Goal: Task Accomplishment & Management: Manage account settings

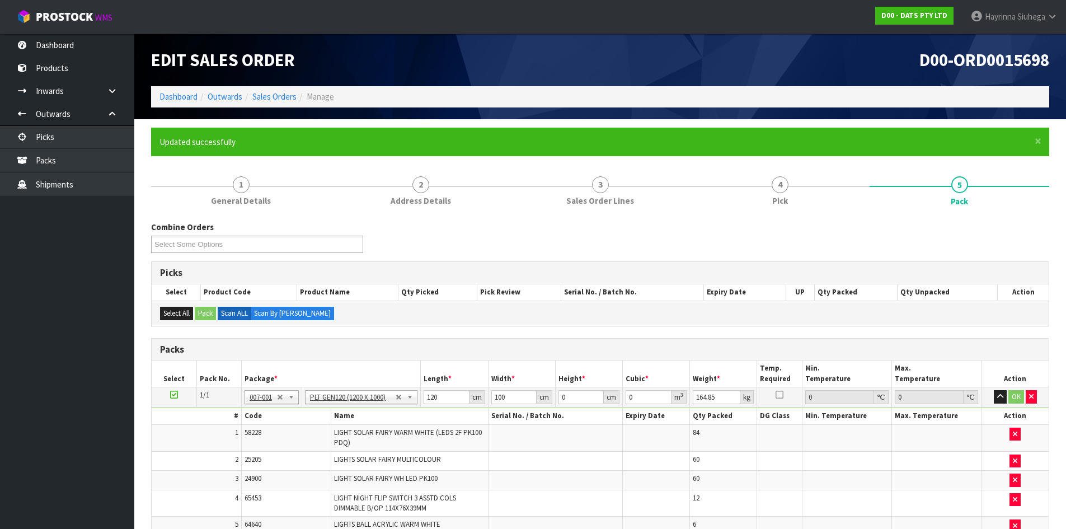
scroll to position [176, 0]
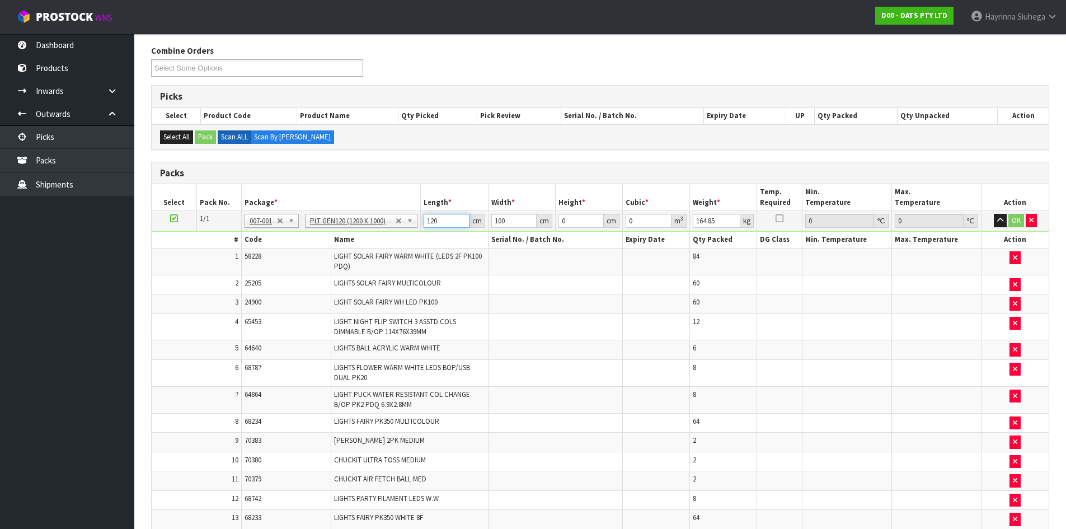
click at [429, 217] on input "120" at bounding box center [446, 221] width 45 height 14
click at [429, 216] on input "120" at bounding box center [446, 221] width 45 height 14
type input "120"
type input "113"
type input "1"
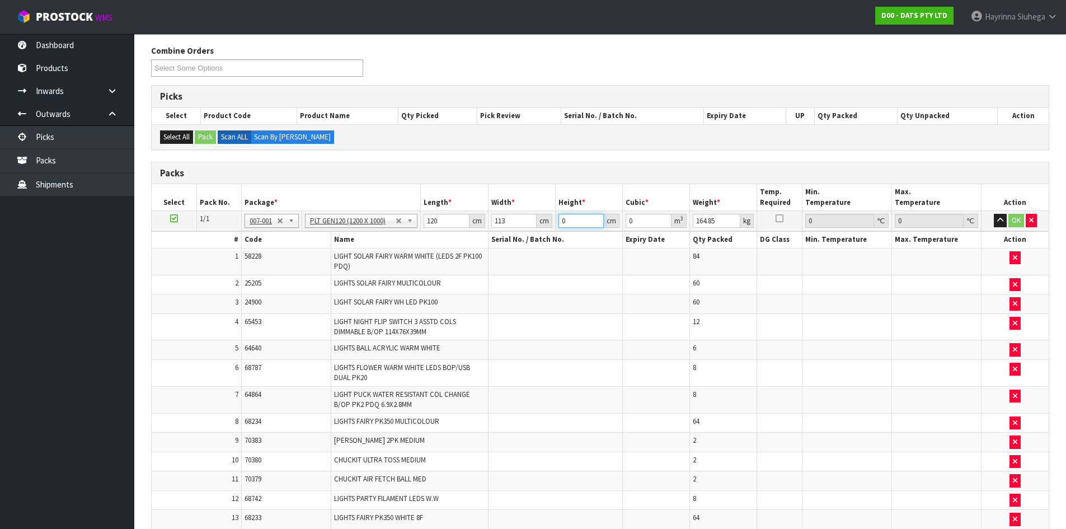
type input "0.01356"
type input "17"
type input "0.23052"
type input "172"
type input "2.33232"
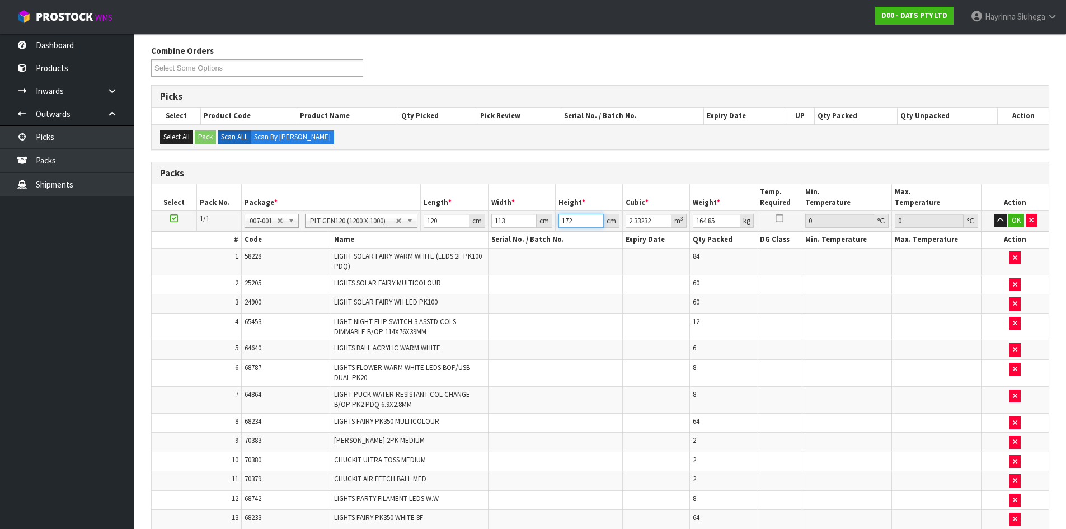
type input "172"
type input "247"
click button "OK" at bounding box center [1016, 220] width 16 height 13
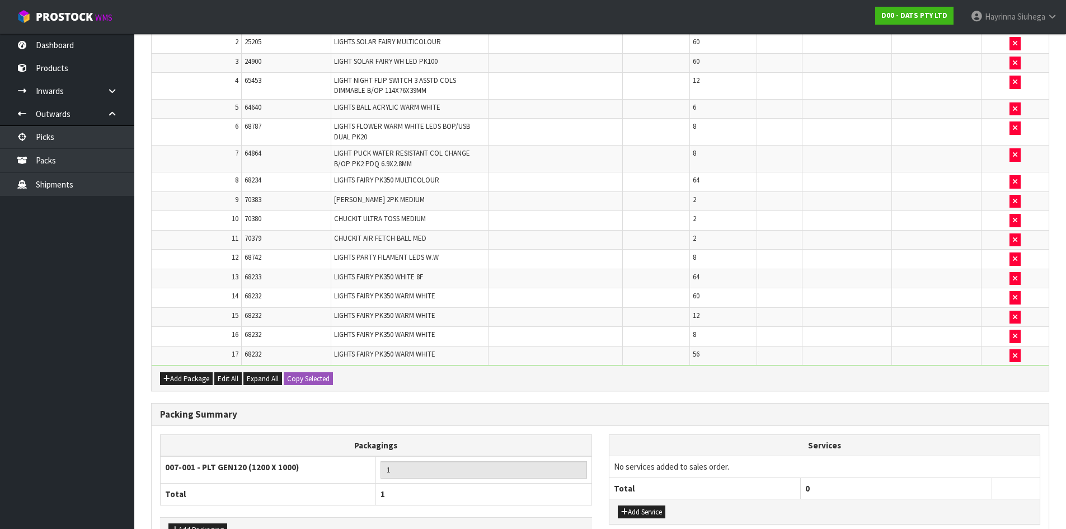
scroll to position [491, 0]
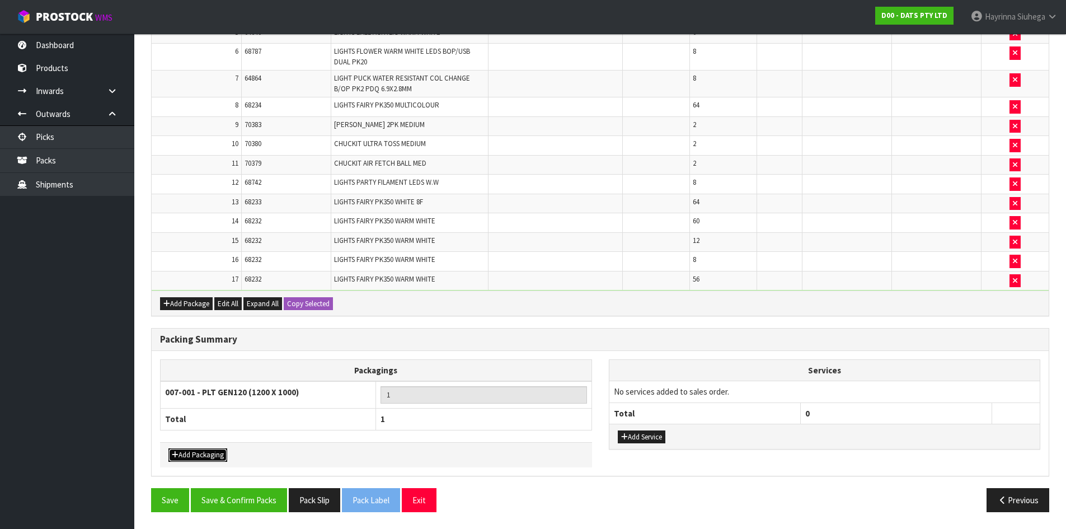
click at [208, 458] on button "Add Packaging" at bounding box center [197, 454] width 59 height 13
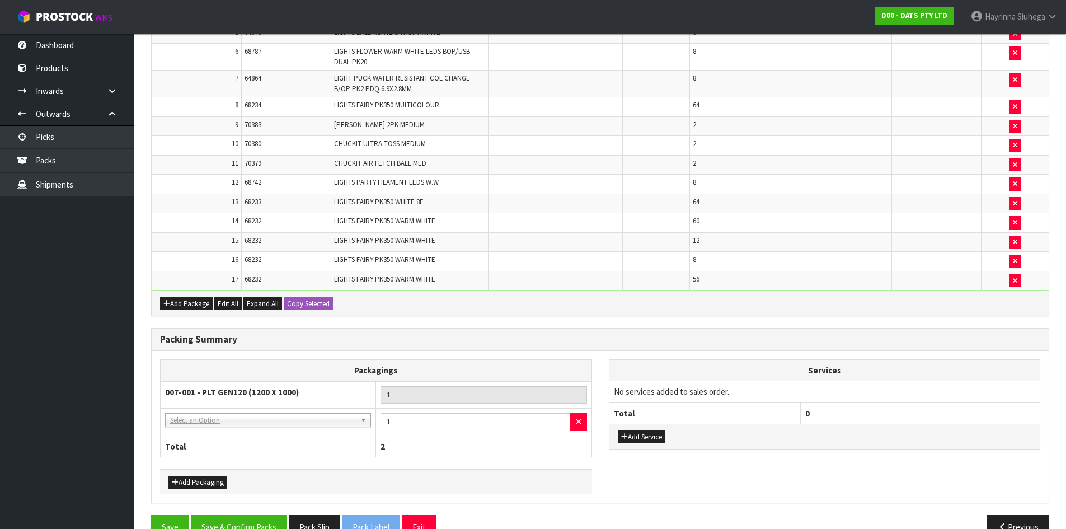
click at [239, 408] on td "NONE - No Packaging Cartons 007-001 - PLT GEN120 (1200 X 1000) 007-002 - PLT ON…" at bounding box center [268, 421] width 215 height 27
drag, startPoint x: 233, startPoint y: 421, endPoint x: 233, endPoint y: 430, distance: 9.0
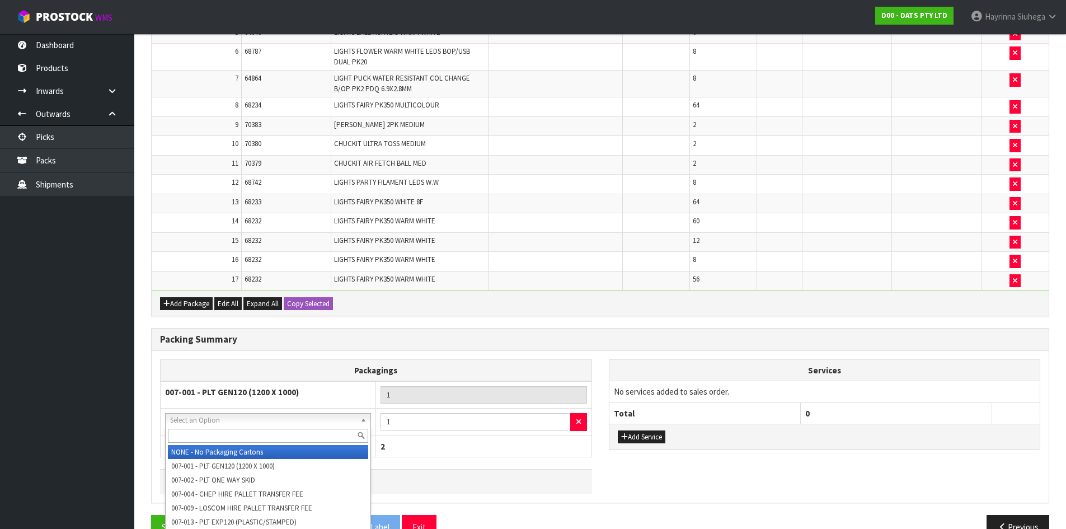
click at [233, 432] on input "text" at bounding box center [268, 436] width 200 height 14
type input "OC"
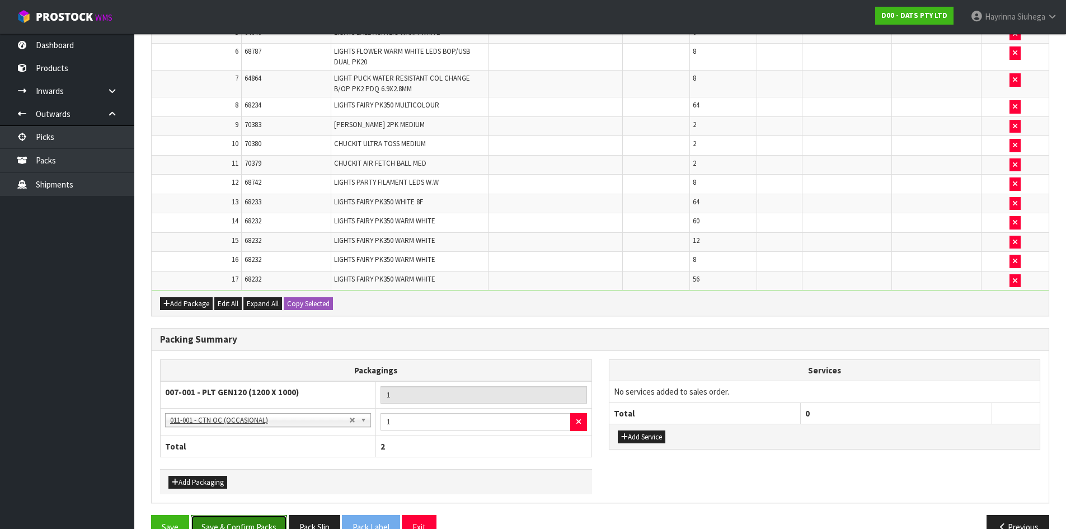
click at [253, 520] on button "Save & Confirm Packs" at bounding box center [239, 527] width 96 height 24
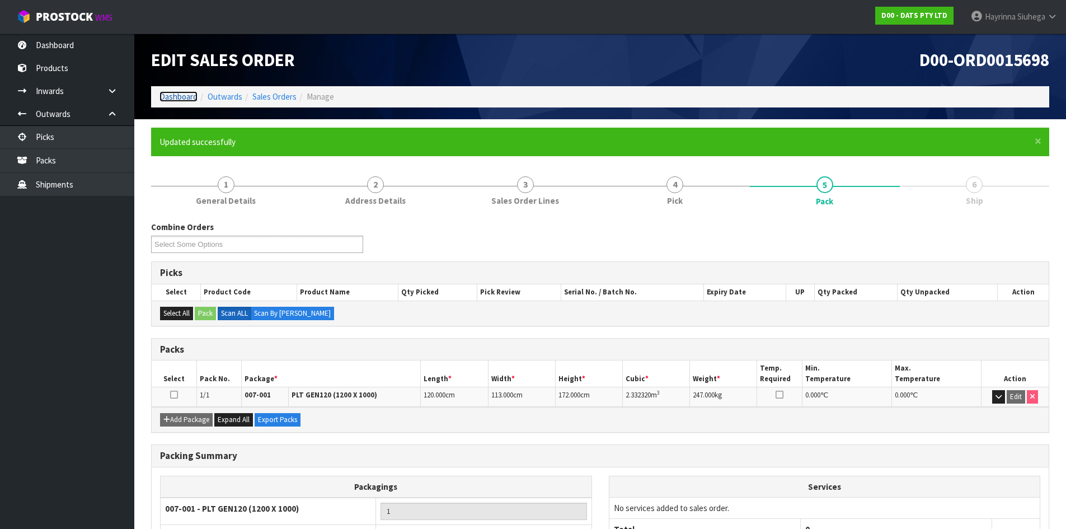
click at [184, 93] on link "Dashboard" at bounding box center [178, 96] width 38 height 11
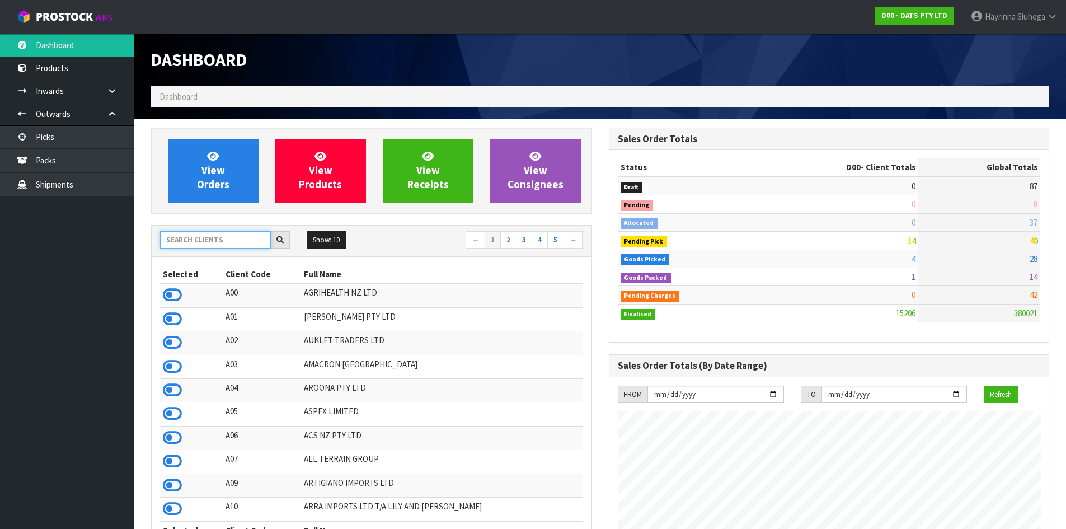
drag, startPoint x: 192, startPoint y: 232, endPoint x: 286, endPoint y: 243, distance: 94.1
click at [192, 233] on input "text" at bounding box center [215, 239] width 111 height 17
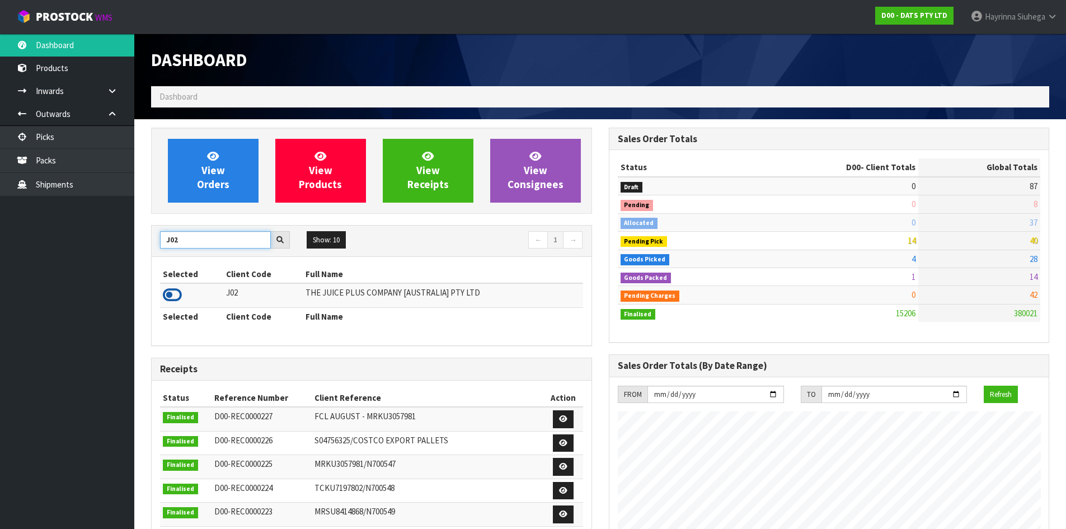
type input "J02"
click at [169, 293] on icon at bounding box center [172, 294] width 19 height 17
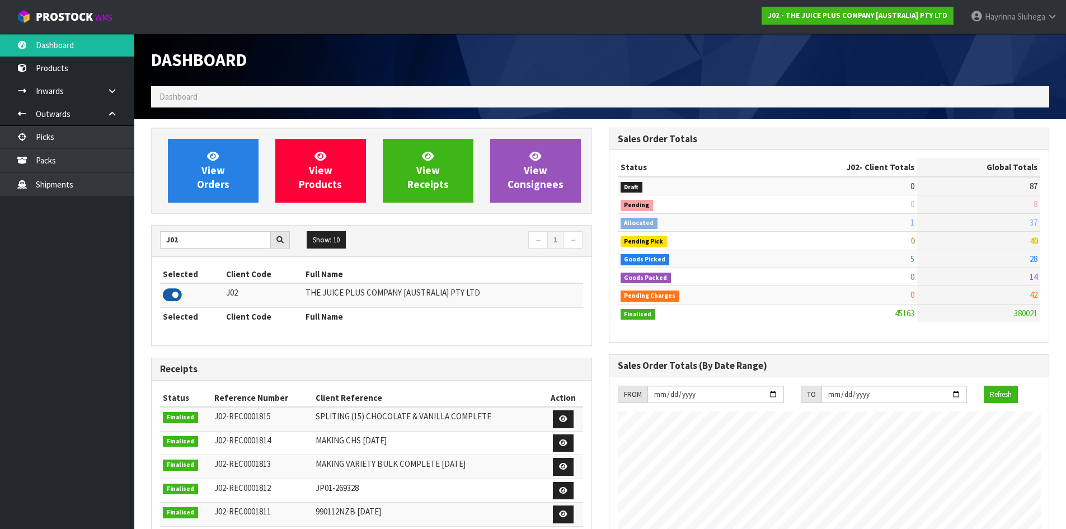
scroll to position [848, 457]
click at [219, 171] on span "View Orders" at bounding box center [213, 170] width 32 height 42
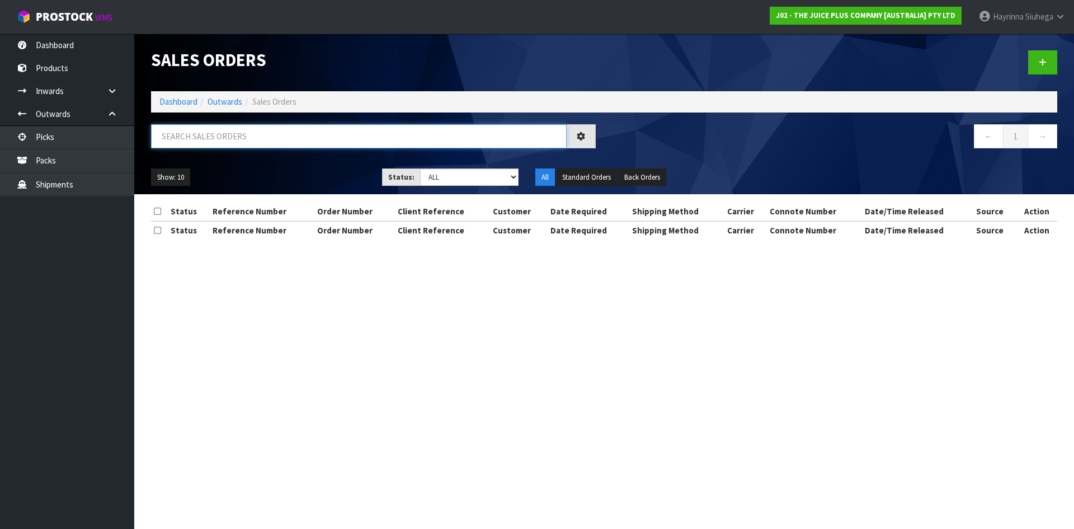
click at [237, 135] on input "text" at bounding box center [359, 136] width 416 height 24
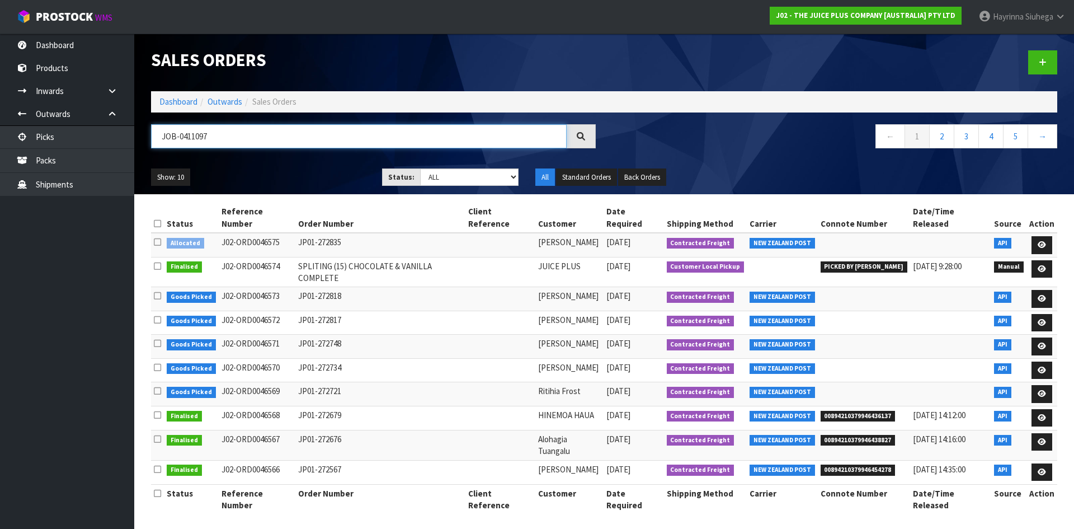
type input "JOB-0411097"
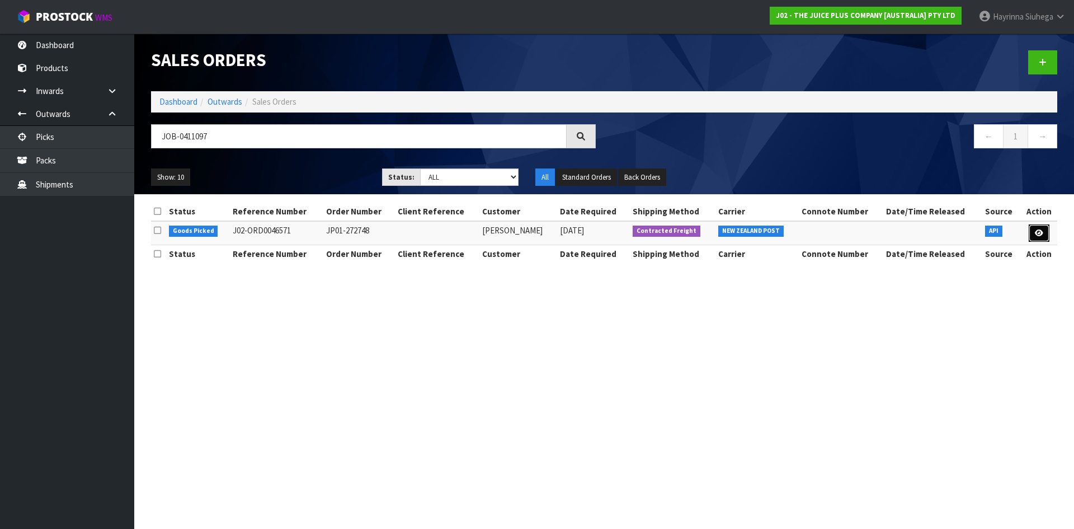
click at [1038, 229] on icon at bounding box center [1039, 232] width 8 height 7
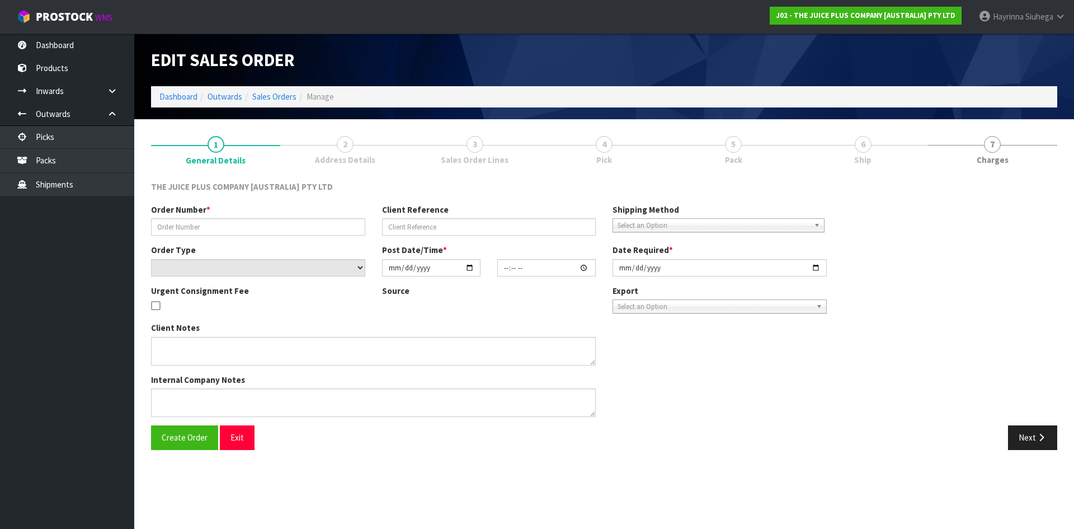
type input "JP01-272748"
select select "number:0"
type input "[DATE]"
type input "21:02:06.000"
type input "[DATE]"
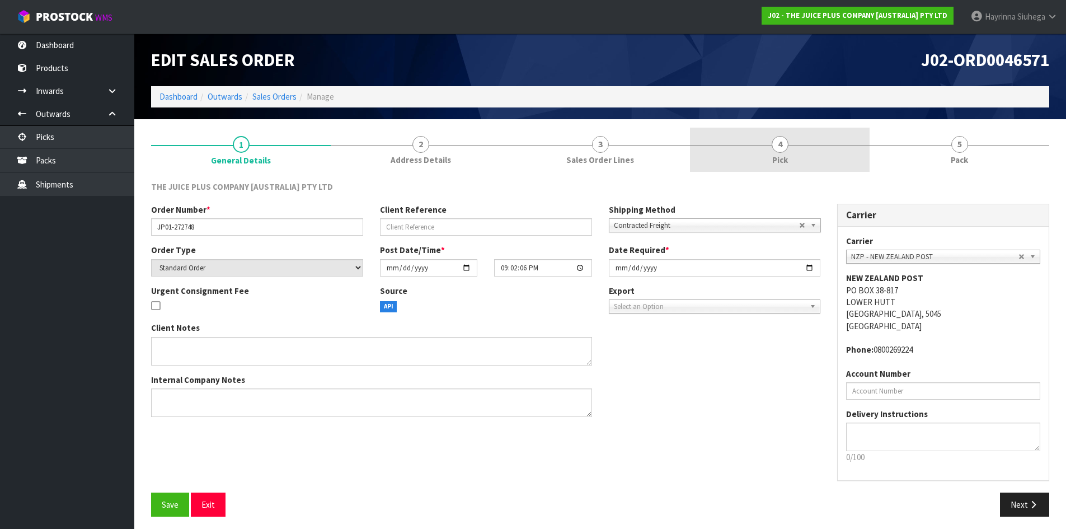
click at [860, 154] on link "4 Pick" at bounding box center [780, 150] width 180 height 44
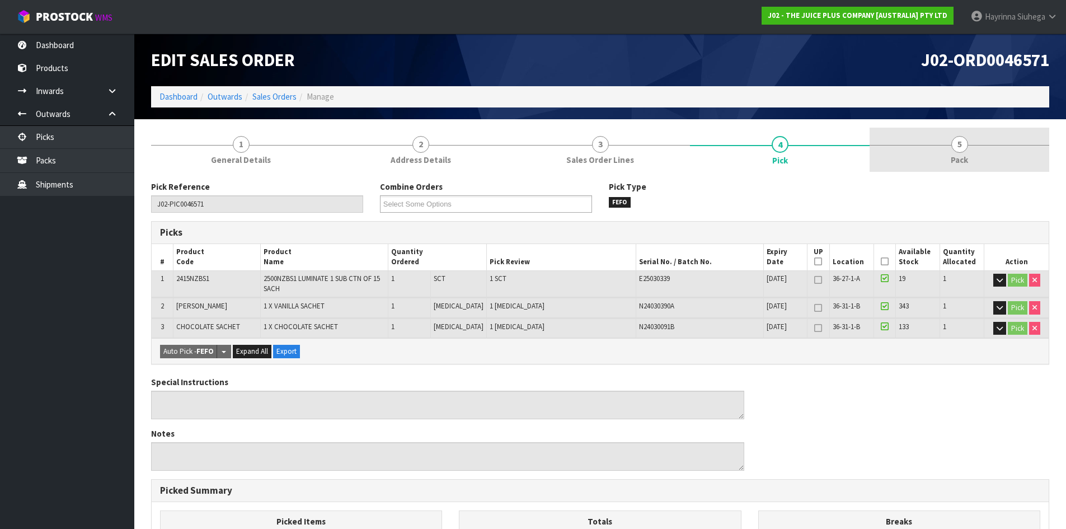
click at [949, 169] on link "5 Pack" at bounding box center [959, 150] width 180 height 44
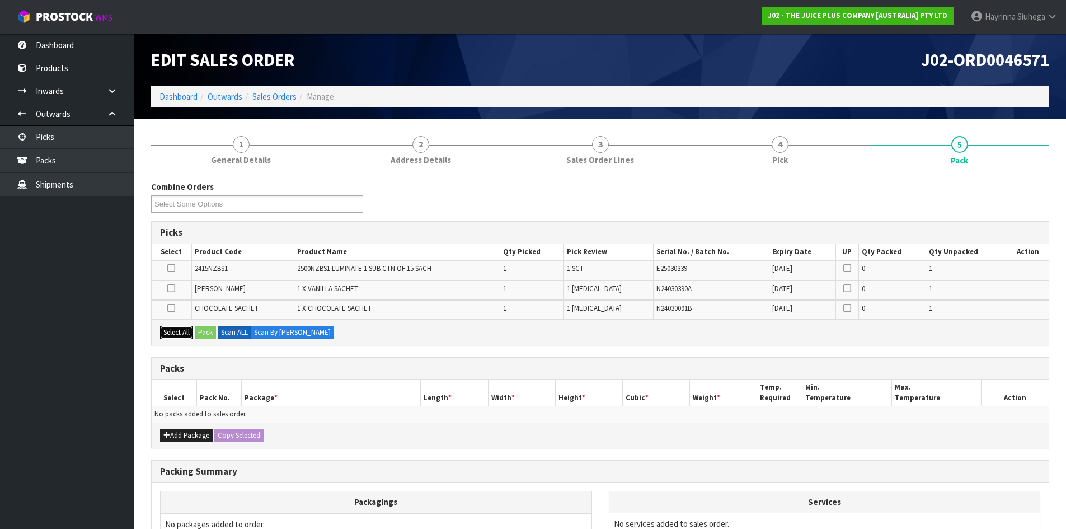
click at [168, 328] on button "Select All" at bounding box center [176, 332] width 33 height 13
click at [184, 436] on button "Add Package" at bounding box center [186, 435] width 53 height 13
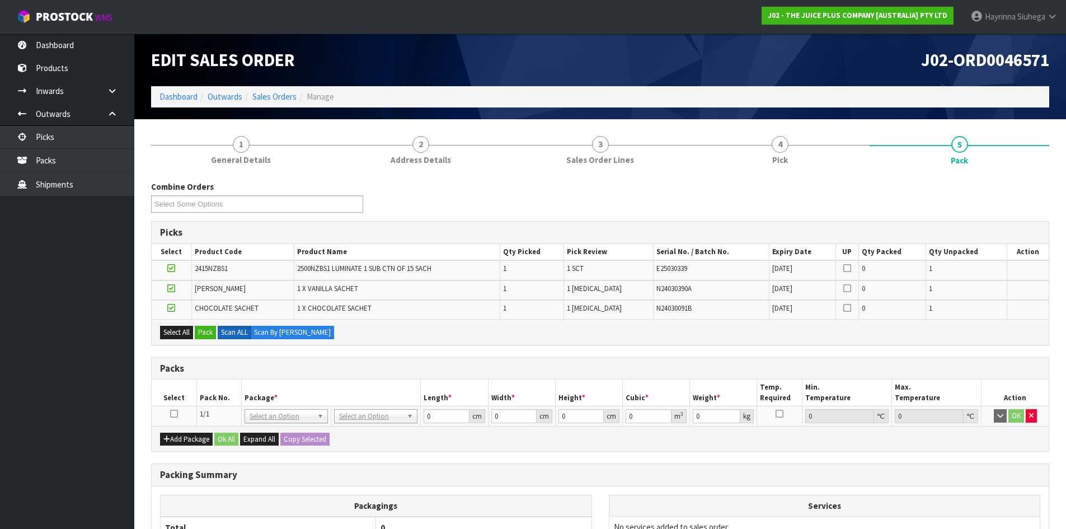
click at [170, 413] on icon at bounding box center [174, 413] width 8 height 1
click at [206, 335] on button "Pack" at bounding box center [205, 332] width 21 height 13
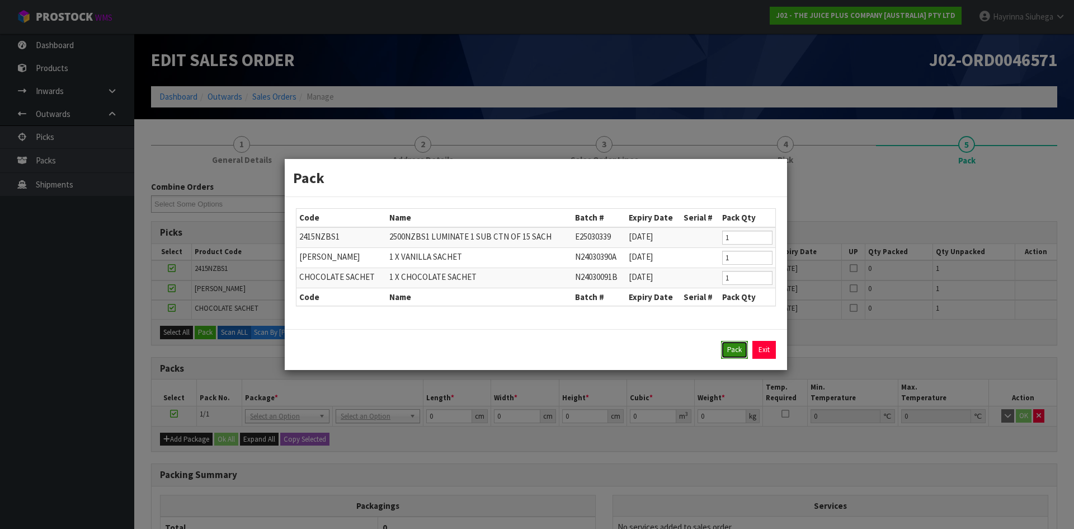
click at [731, 349] on button "Pack" at bounding box center [734, 350] width 27 height 18
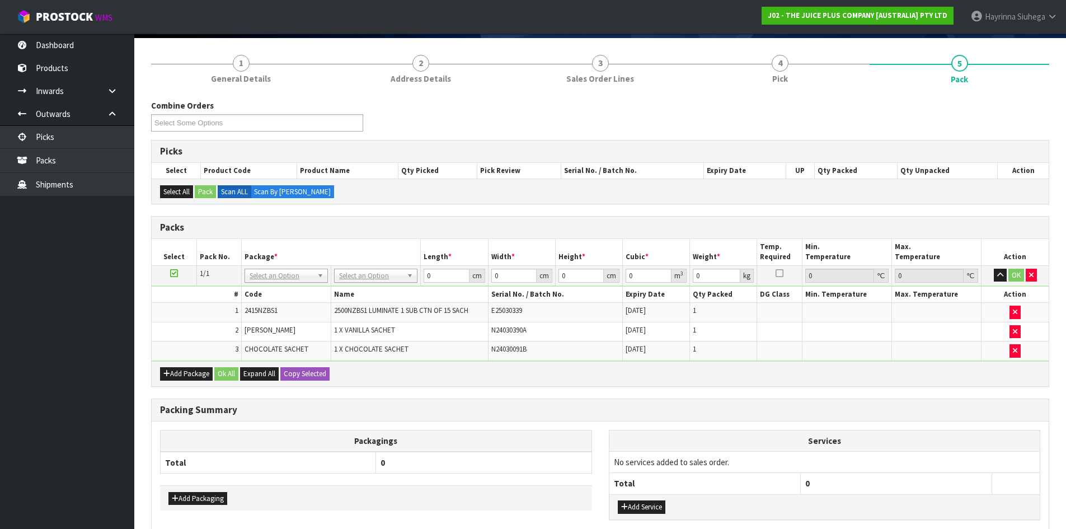
scroll to position [112, 0]
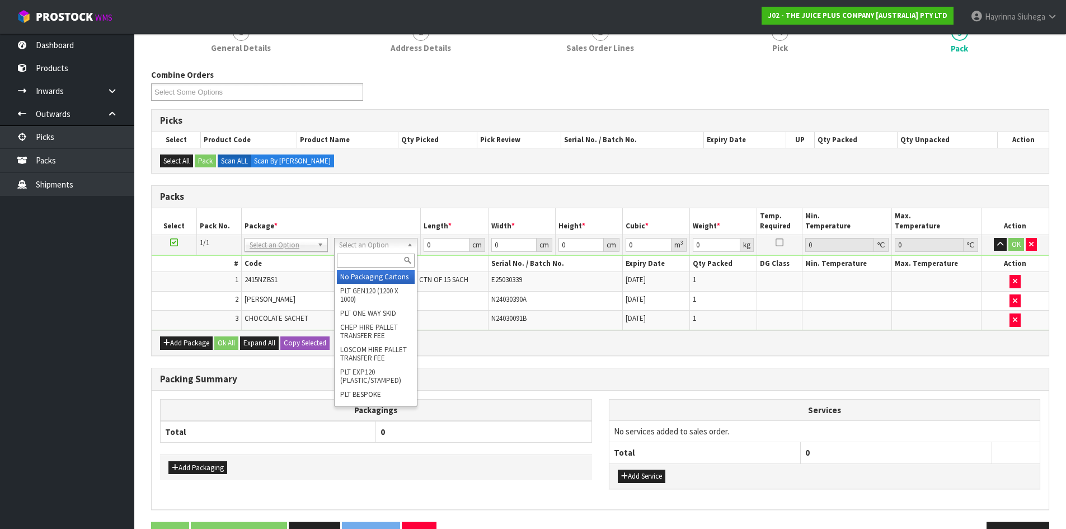
click at [377, 262] on input "text" at bounding box center [376, 260] width 78 height 14
type input "CTN00"
drag, startPoint x: 363, startPoint y: 280, endPoint x: 396, endPoint y: 265, distance: 36.3
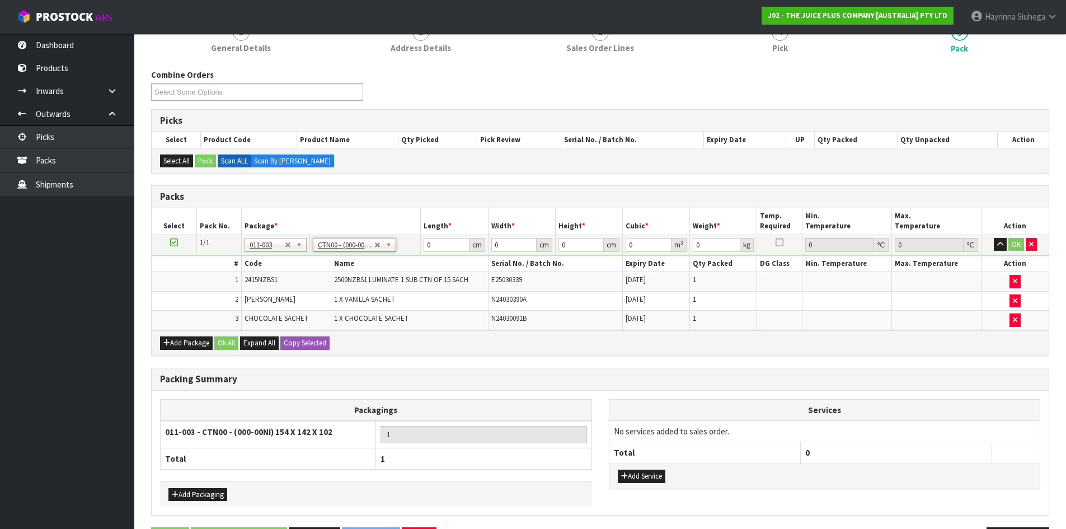
type input "15.4"
type input "14.2"
type input "10.2"
type input "0.002231"
type input "0.325"
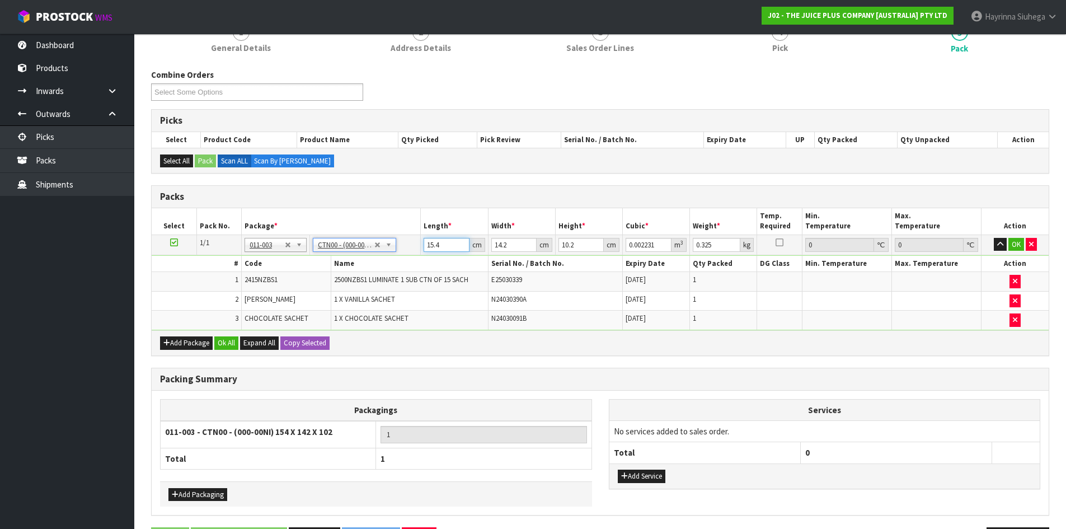
click at [430, 243] on input "15.4" at bounding box center [446, 245] width 45 height 14
type input "1"
type input "0.000145"
type input "16"
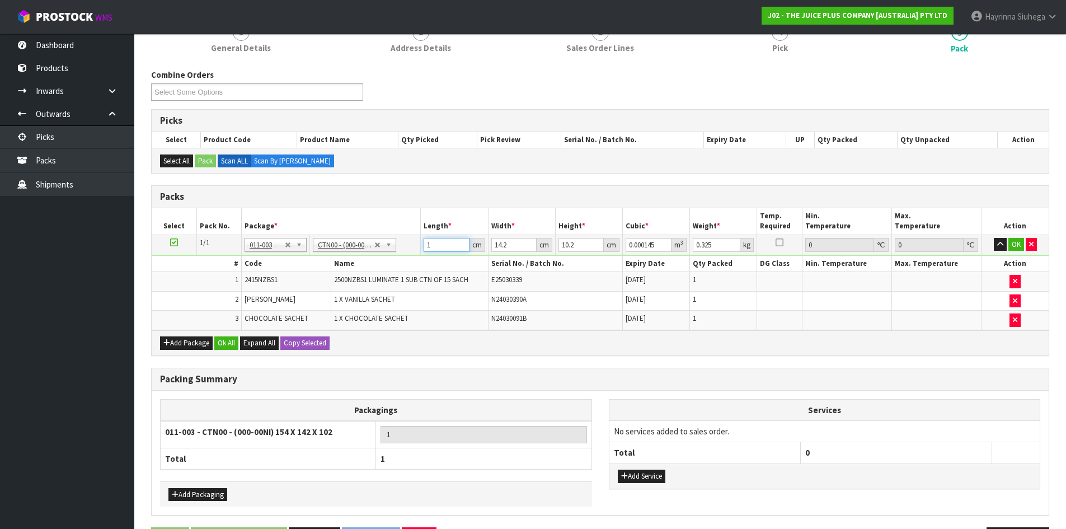
type input "0.002317"
type input "16"
type input "1"
type input "0.000163"
type input "15"
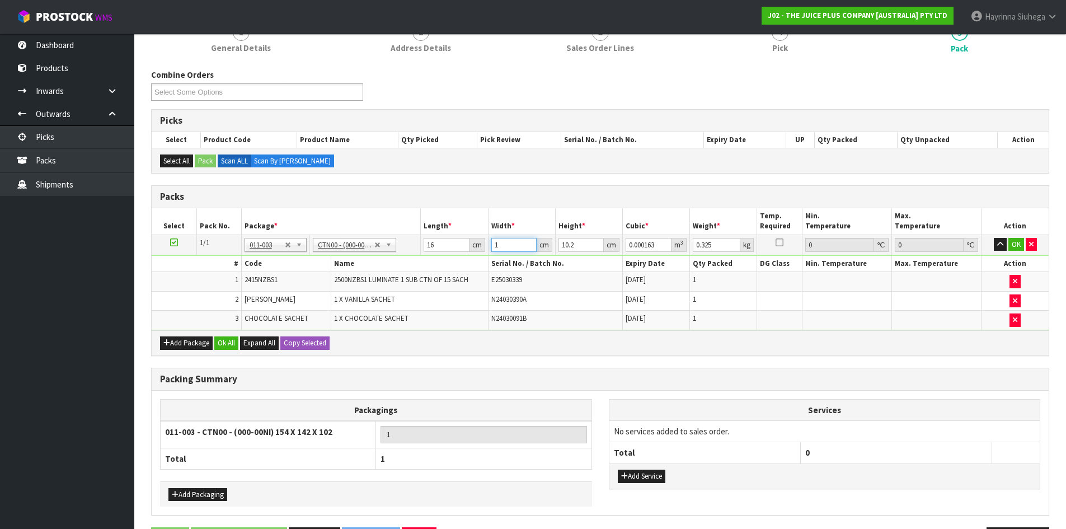
type input "0.002448"
type input "15"
type input "1"
type input "0.00024"
type input "11"
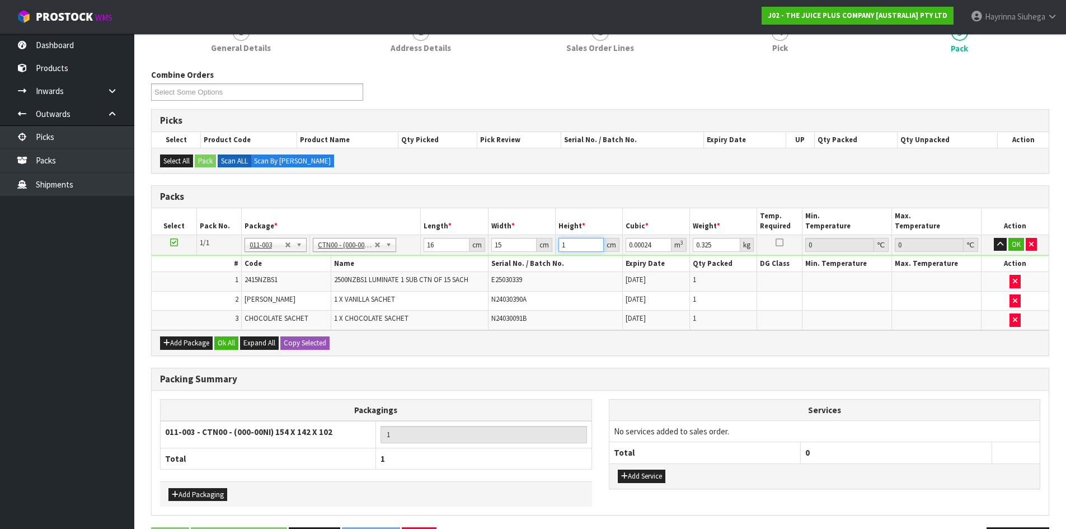
type input "0.00264"
type input "11"
type input "1"
click button "OK" at bounding box center [1016, 244] width 16 height 13
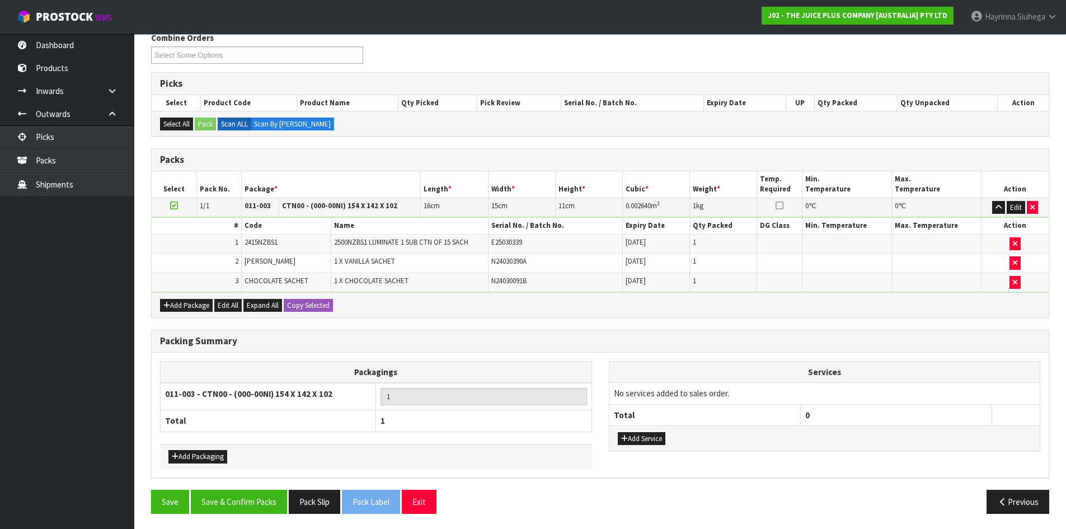
scroll to position [150, 0]
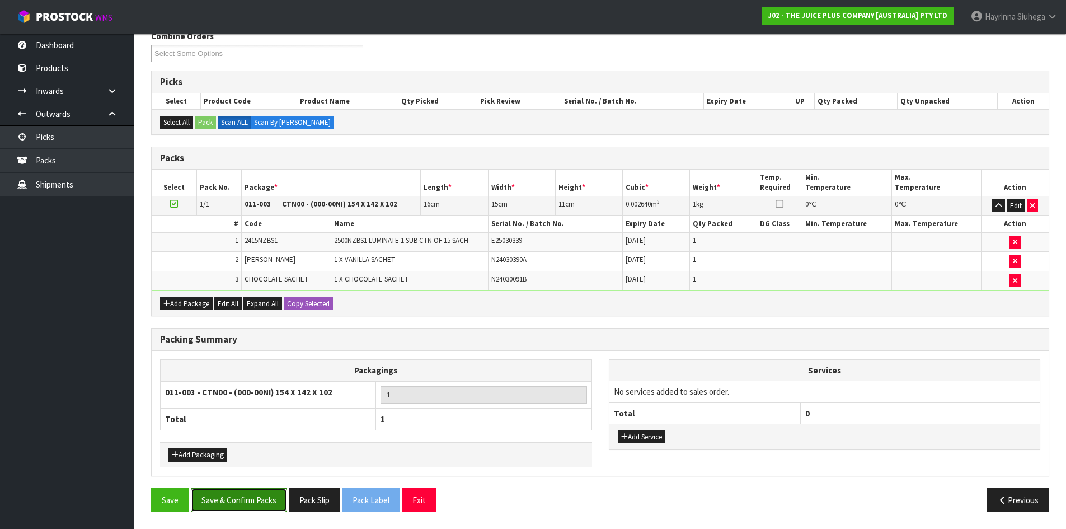
click at [256, 500] on button "Save & Confirm Packs" at bounding box center [239, 500] width 96 height 24
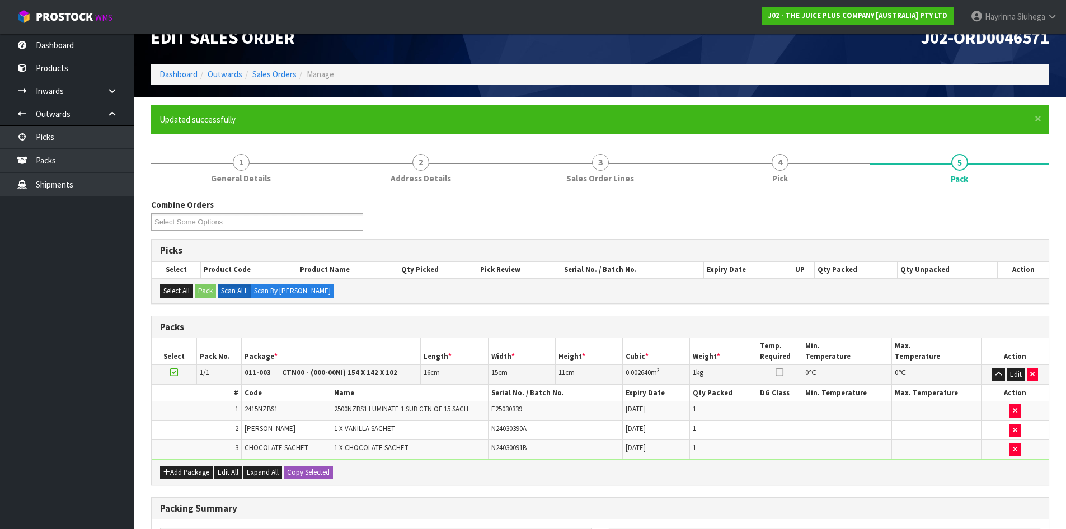
scroll to position [91, 0]
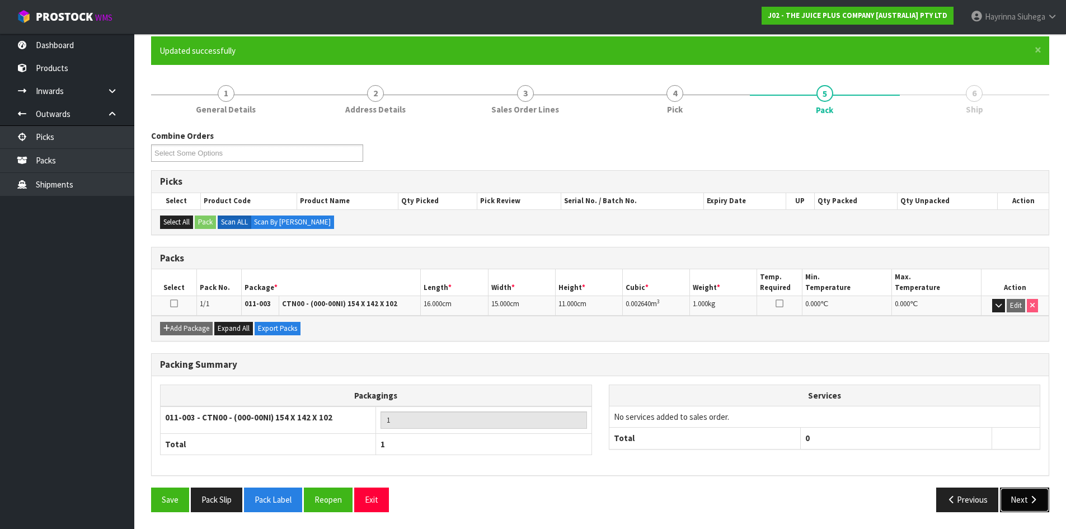
click at [1031, 502] on icon "button" at bounding box center [1033, 499] width 11 height 8
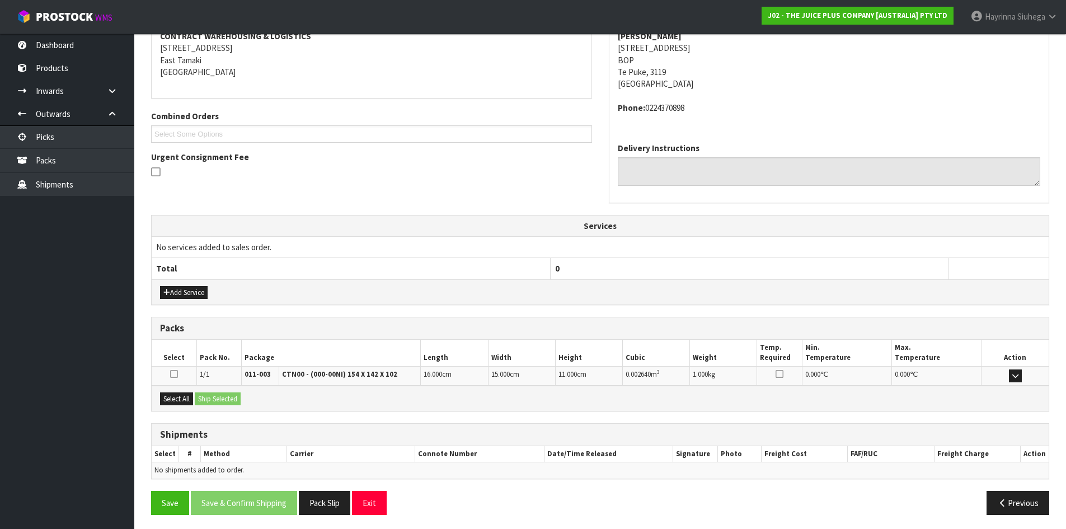
scroll to position [225, 0]
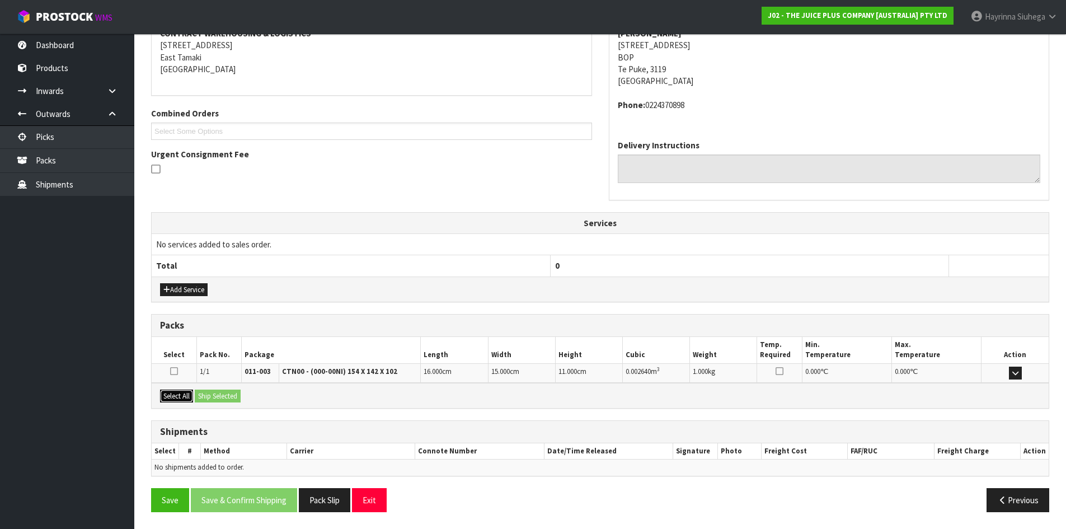
click at [184, 394] on button "Select All" at bounding box center [176, 395] width 33 height 13
click at [218, 396] on button "Ship Selected" at bounding box center [218, 395] width 46 height 13
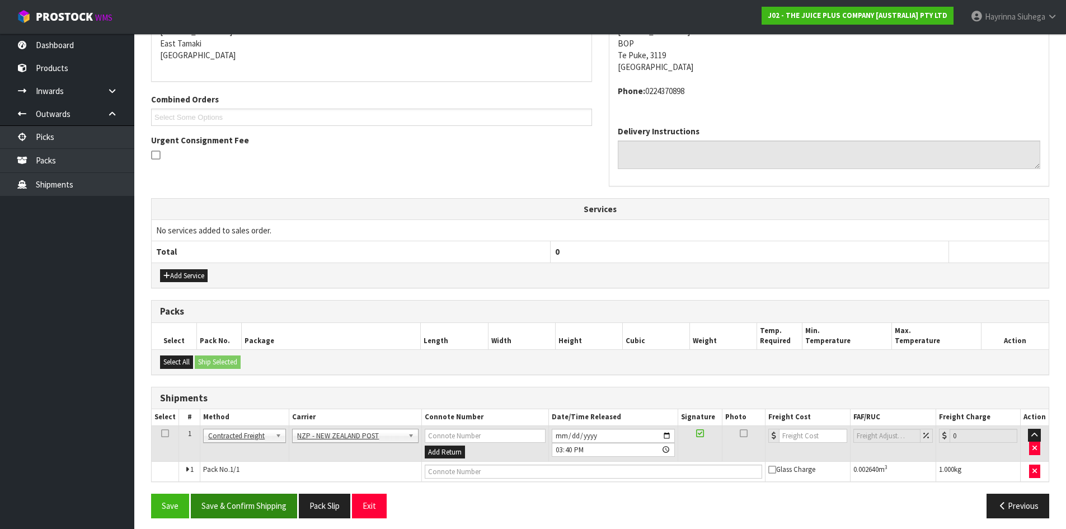
scroll to position [245, 0]
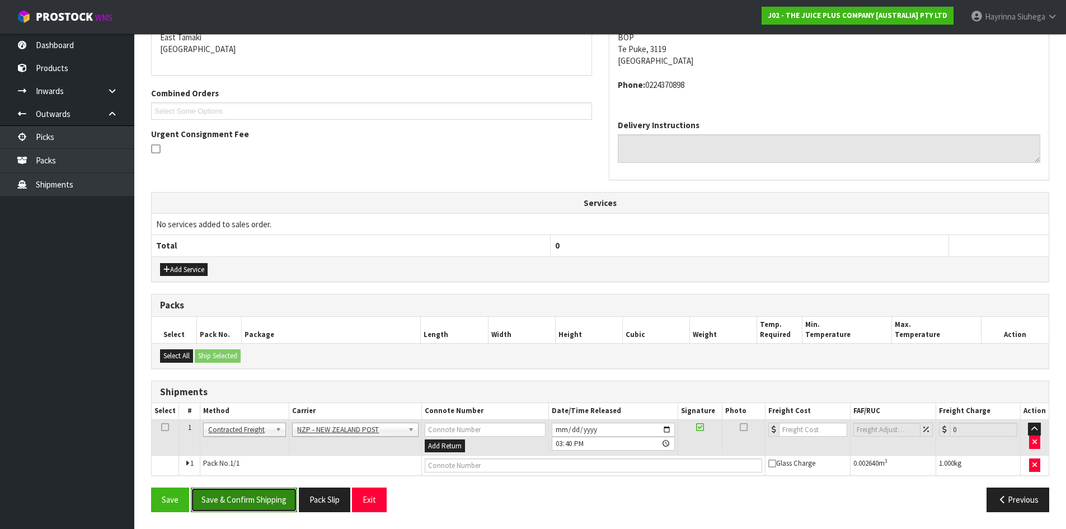
click at [255, 503] on button "Save & Confirm Shipping" at bounding box center [244, 499] width 106 height 24
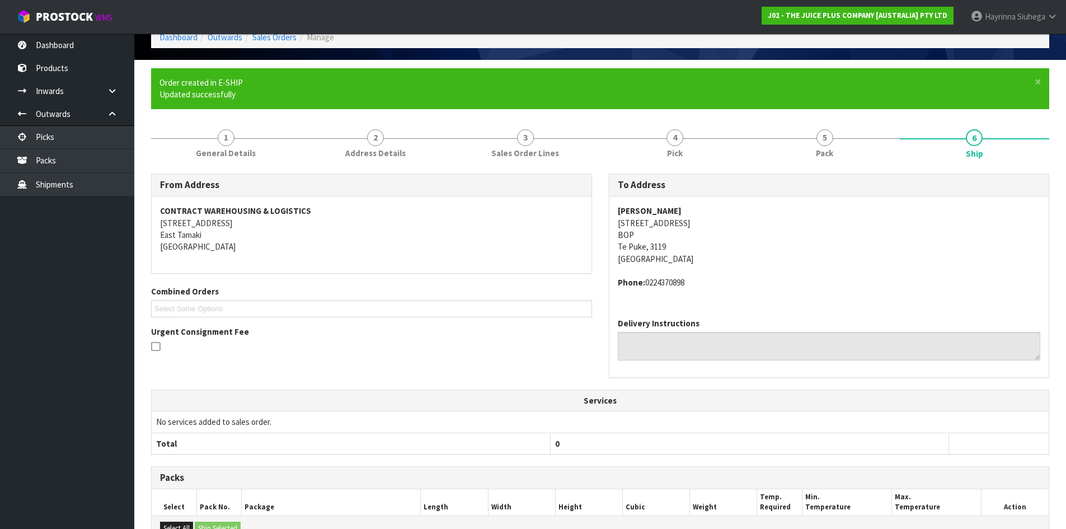
scroll to position [229, 0]
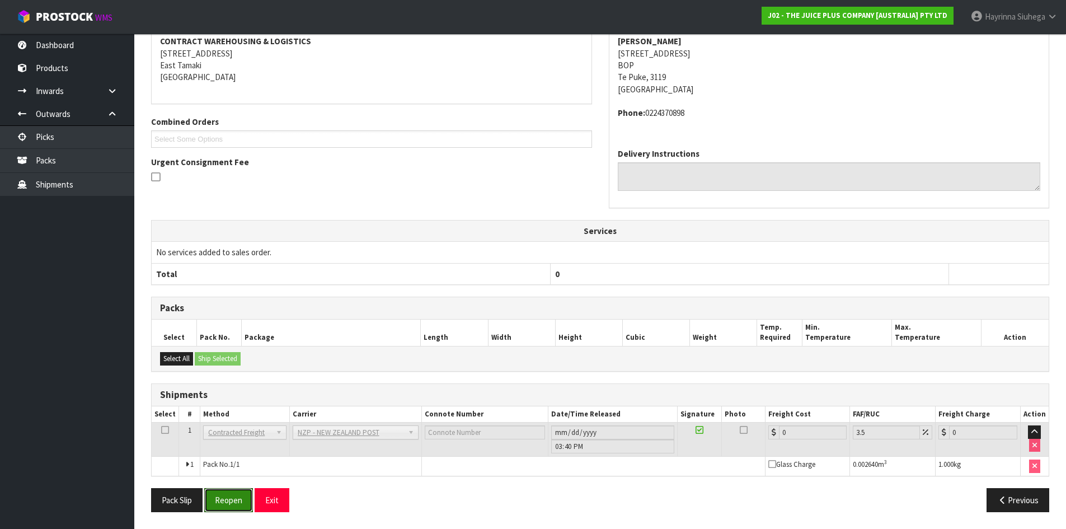
drag, startPoint x: 227, startPoint y: 538, endPoint x: 226, endPoint y: 527, distance: 11.2
click at [226, 300] on html "Toggle navigation ProStock WMS J02 - THE JUICE PLUS COMPANY [AUSTRALIA] PTY LTD…" at bounding box center [533, 35] width 1066 height 529
click at [236, 501] on button "Reopen" at bounding box center [228, 500] width 49 height 24
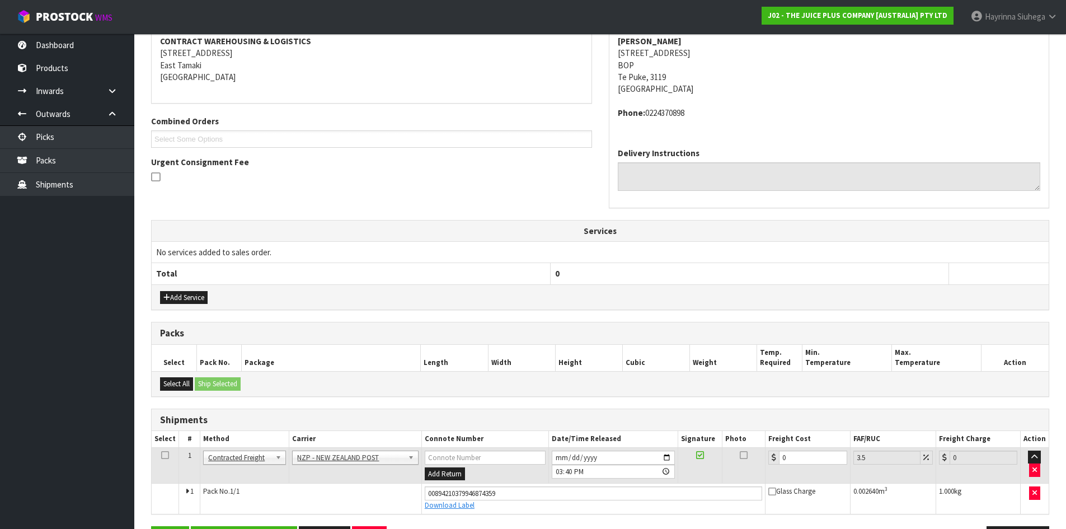
scroll to position [255, 0]
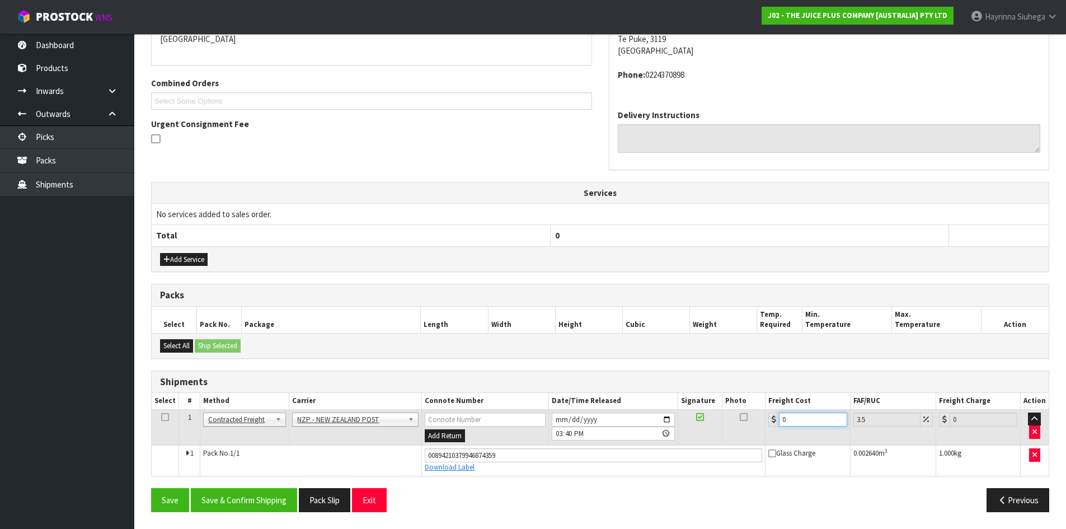
drag, startPoint x: 814, startPoint y: 422, endPoint x: 739, endPoint y: 406, distance: 77.4
click at [746, 408] on table "Select # Method Carrier Connote Number Date/Time Released Signature Photo Freig…" at bounding box center [600, 434] width 897 height 82
type input "8"
type input "8.28"
type input "8.4"
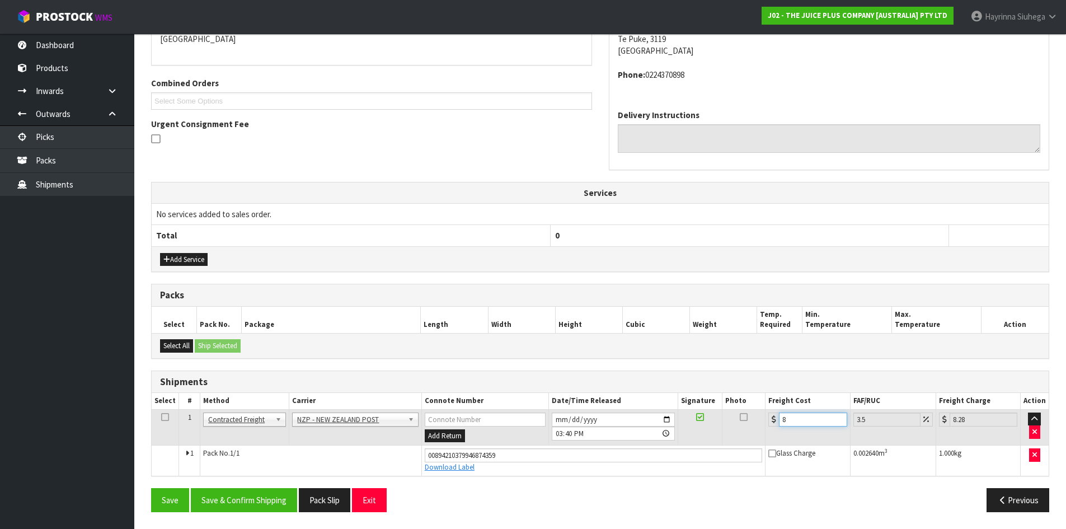
type input "8.69"
type input "8.45"
type input "8.75"
type input "8.45"
click at [151, 488] on button "Save" at bounding box center [170, 500] width 38 height 24
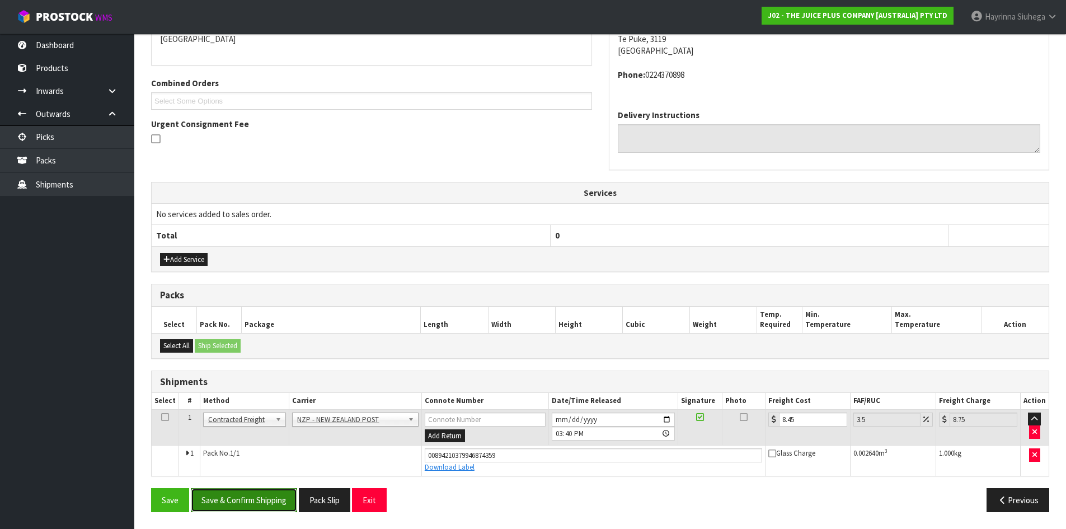
click at [289, 496] on button "Save & Confirm Shipping" at bounding box center [244, 500] width 106 height 24
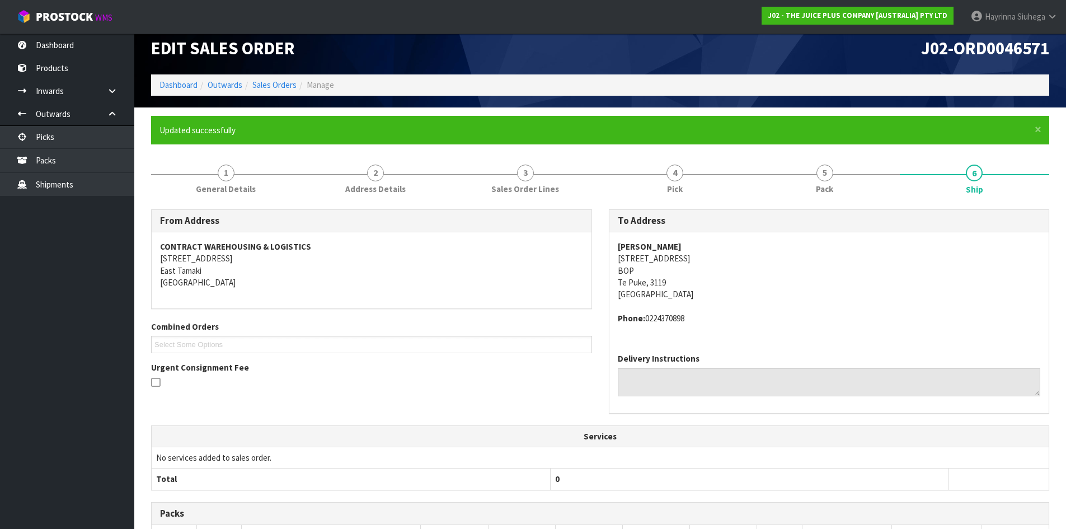
scroll to position [0, 0]
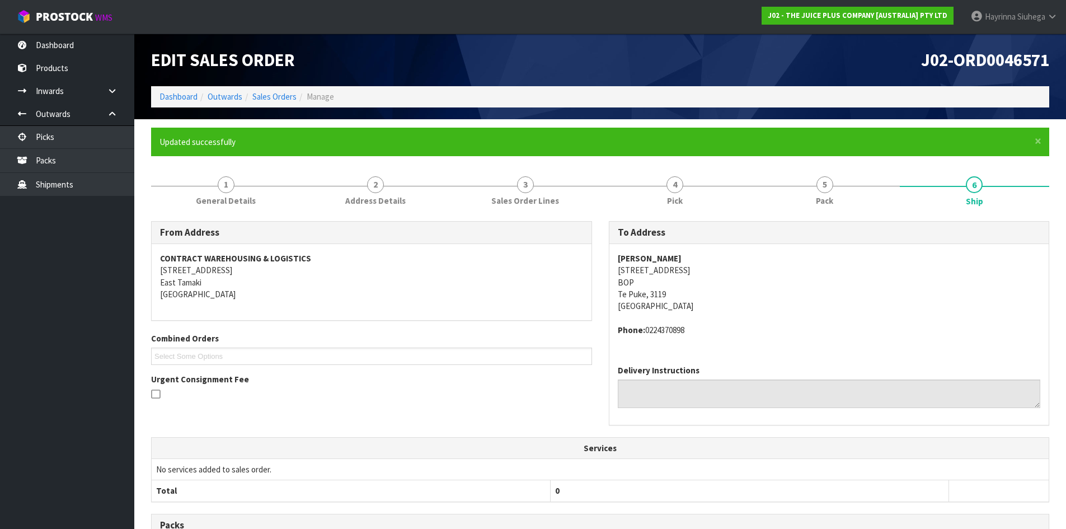
click at [177, 89] on ol "Dashboard Outwards Sales Orders Manage" at bounding box center [600, 96] width 898 height 21
click at [177, 91] on link "Dashboard" at bounding box center [178, 96] width 38 height 11
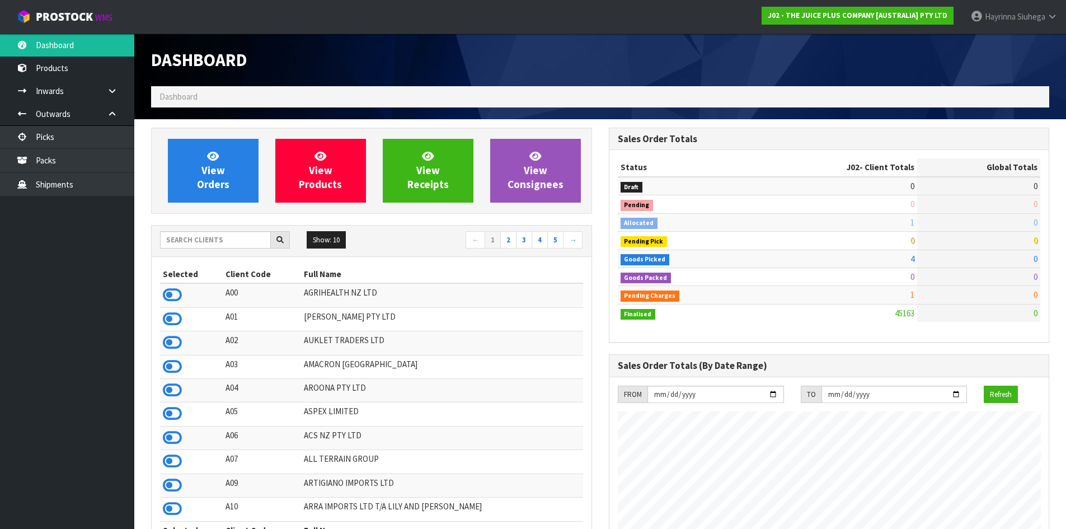
scroll to position [848, 457]
click at [229, 164] on link "View Orders" at bounding box center [213, 171] width 91 height 64
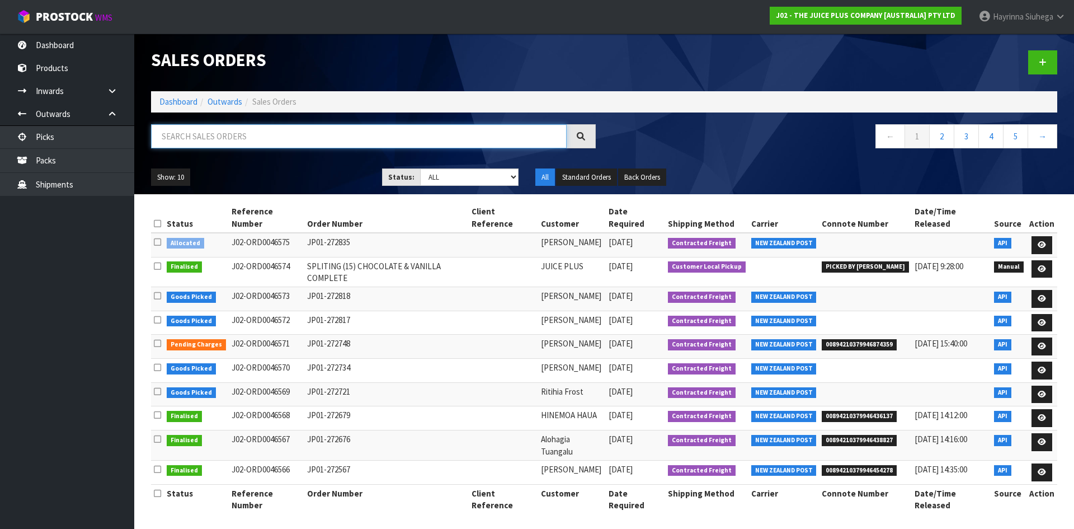
click at [250, 148] on input "text" at bounding box center [359, 136] width 416 height 24
type input "JOB-0411081"
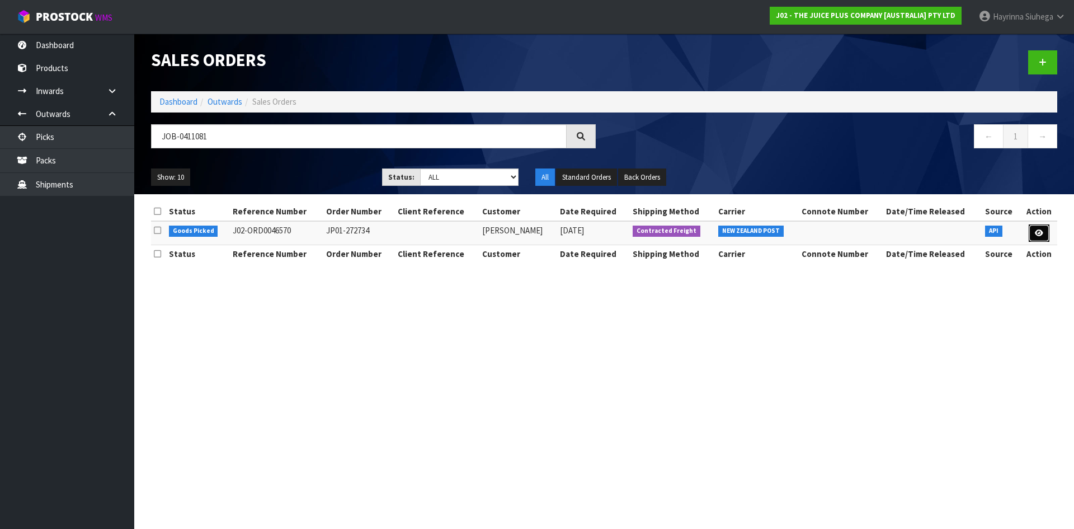
click at [1041, 230] on icon at bounding box center [1039, 232] width 8 height 7
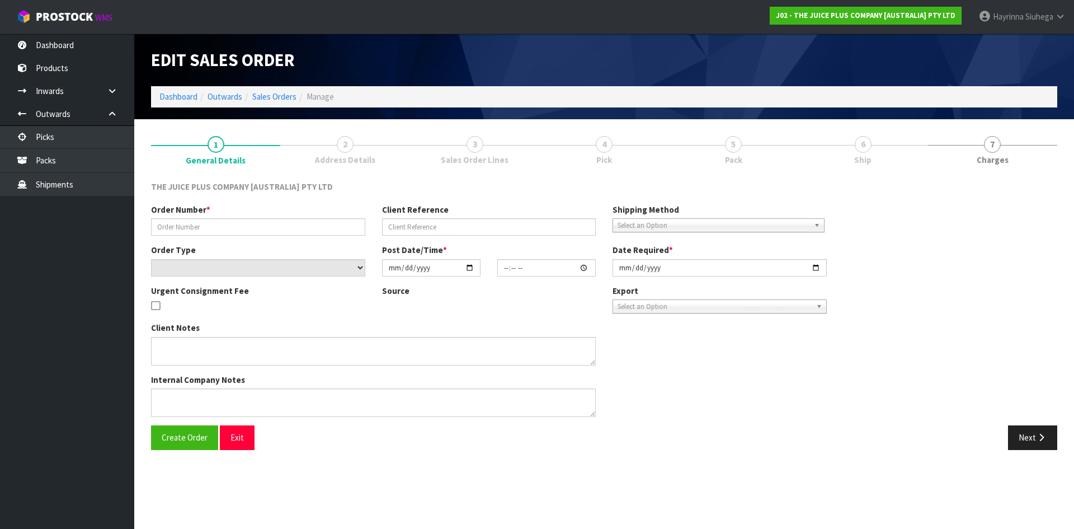
type input "JP01-272734"
select select "number:0"
type input "[DATE]"
type input "17:40:51.000"
type input "[DATE]"
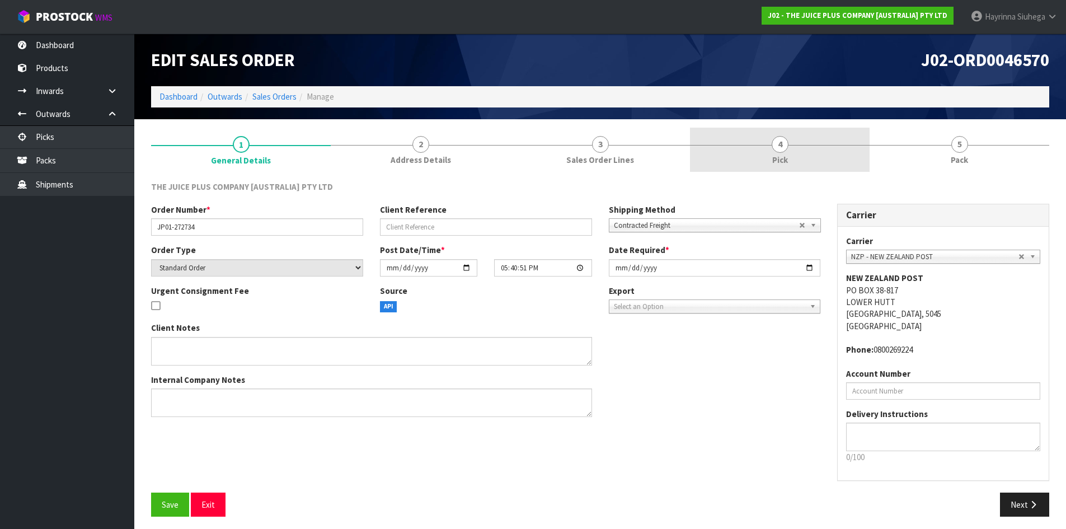
click at [790, 152] on link "4 Pick" at bounding box center [780, 150] width 180 height 44
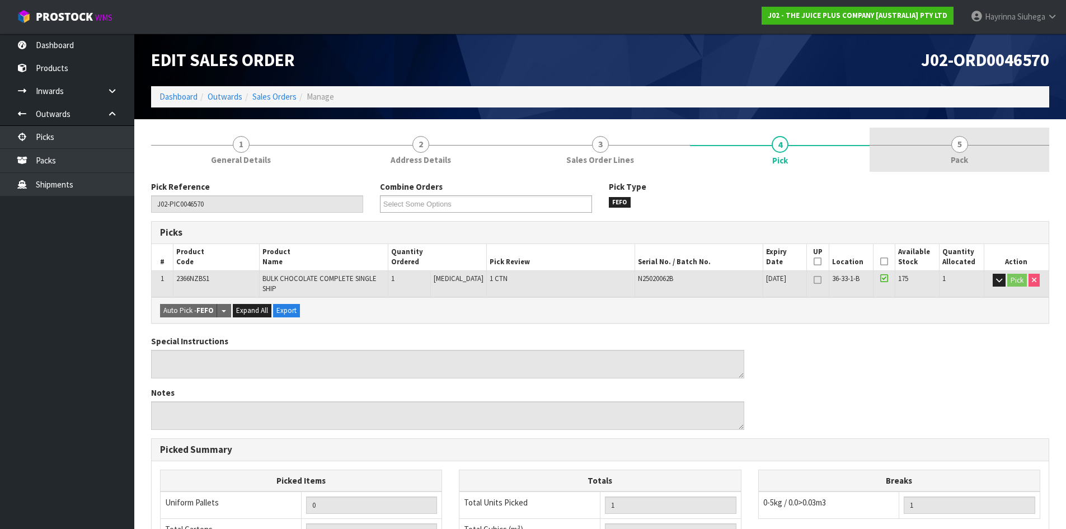
drag, startPoint x: 938, startPoint y: 138, endPoint x: 898, endPoint y: 160, distance: 45.6
click at [938, 138] on link "5 Pack" at bounding box center [959, 150] width 180 height 44
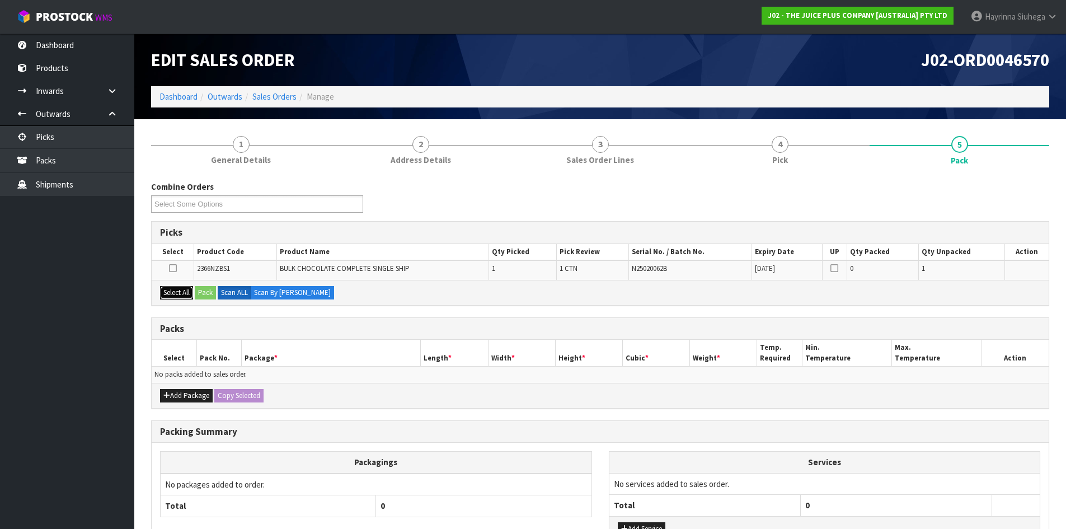
click at [181, 290] on button "Select All" at bounding box center [176, 292] width 33 height 13
click at [211, 291] on button "Pack" at bounding box center [205, 292] width 21 height 13
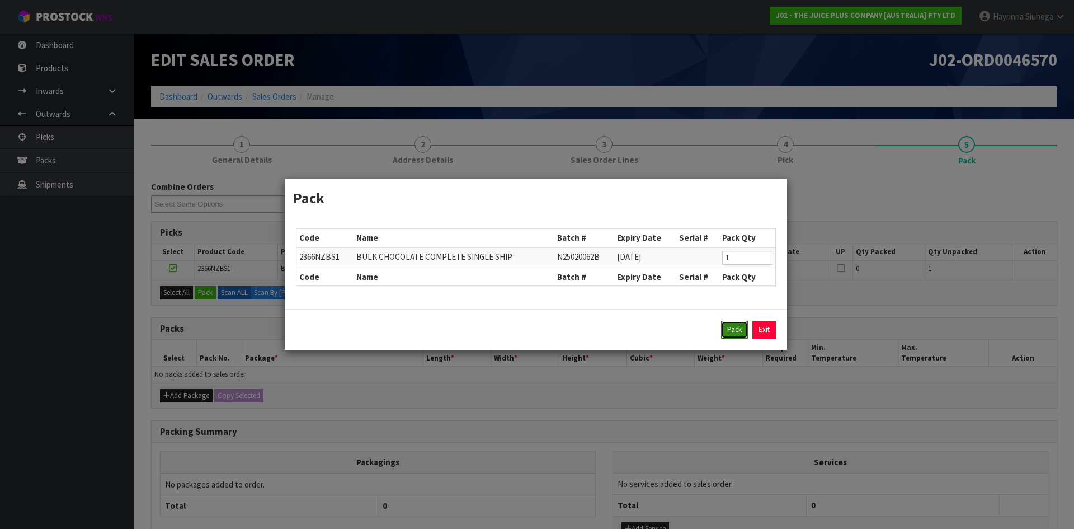
click at [736, 327] on button "Pack" at bounding box center [734, 330] width 27 height 18
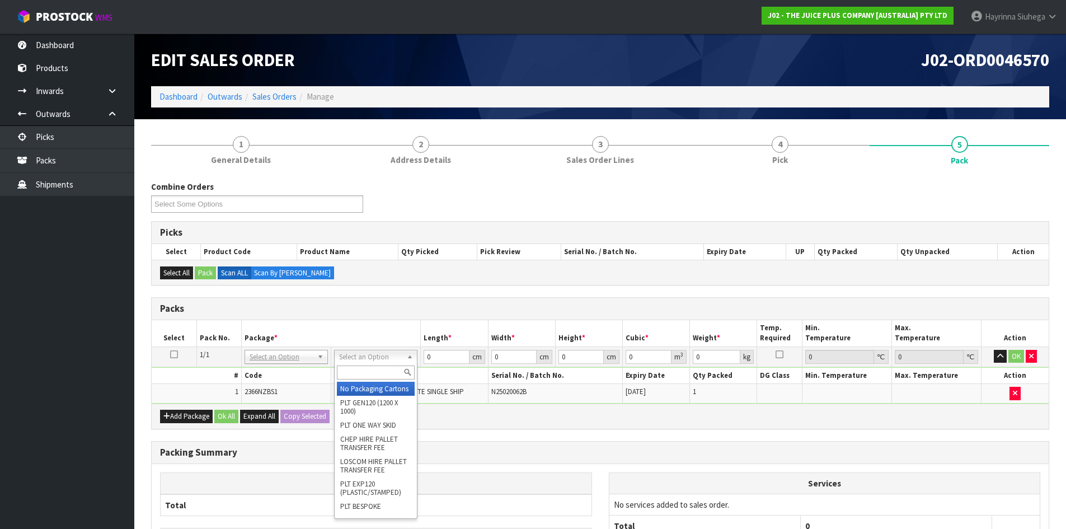
click at [352, 373] on input "text" at bounding box center [376, 372] width 78 height 14
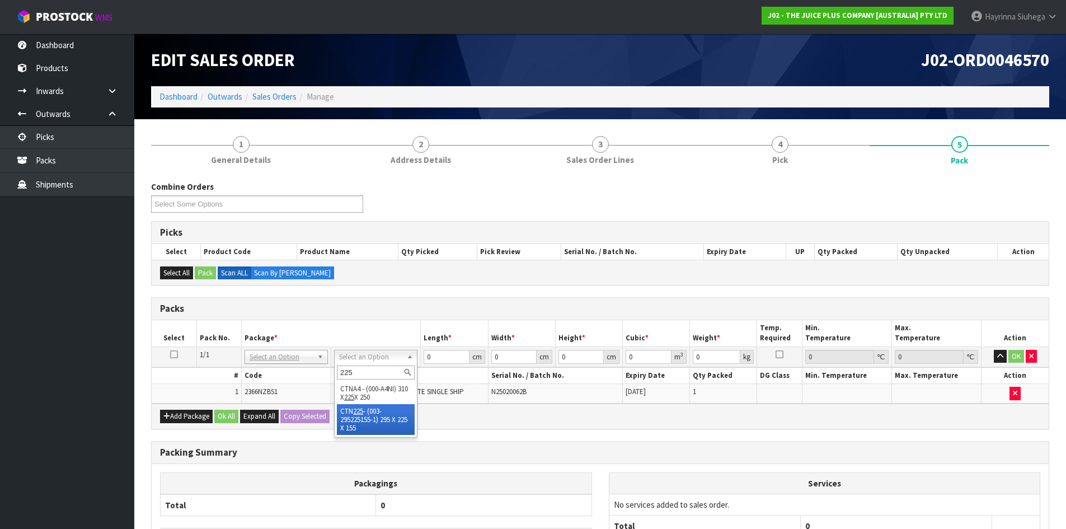
type input "225"
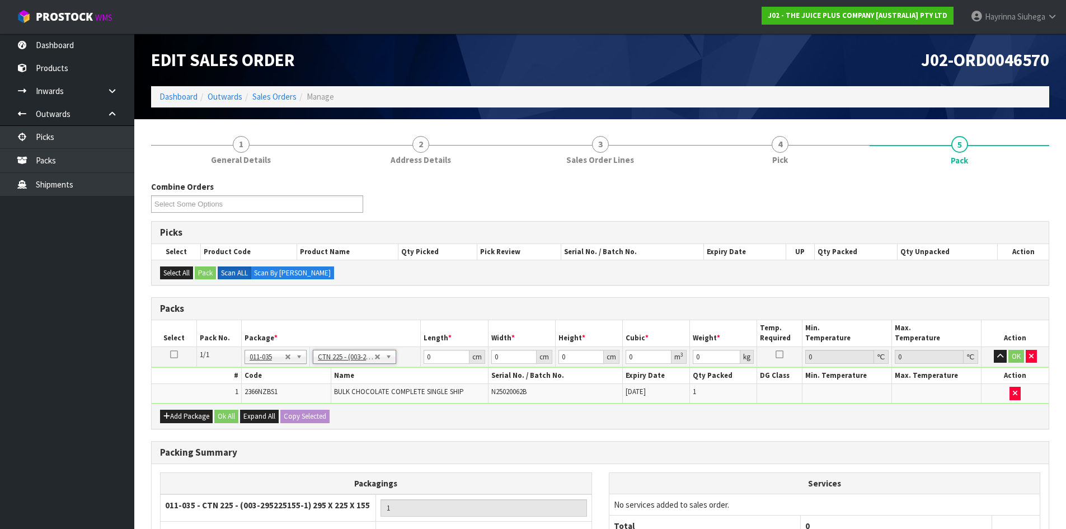
type input "29.5"
type input "22.5"
type input "15.5"
type input "0.010288"
type input "2.8"
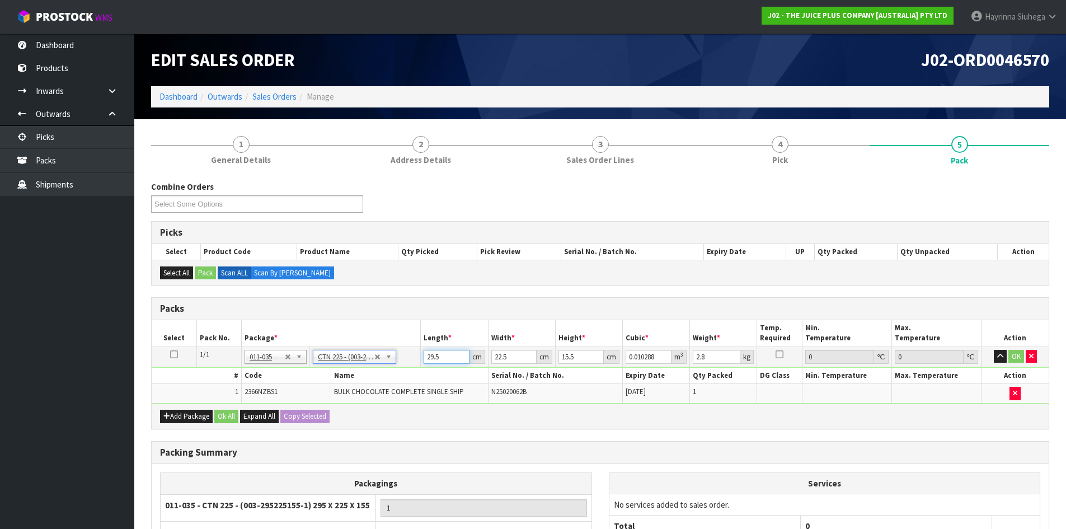
click at [427, 358] on input "29.5" at bounding box center [446, 357] width 45 height 14
type input "3"
type input "0.001046"
type input "30"
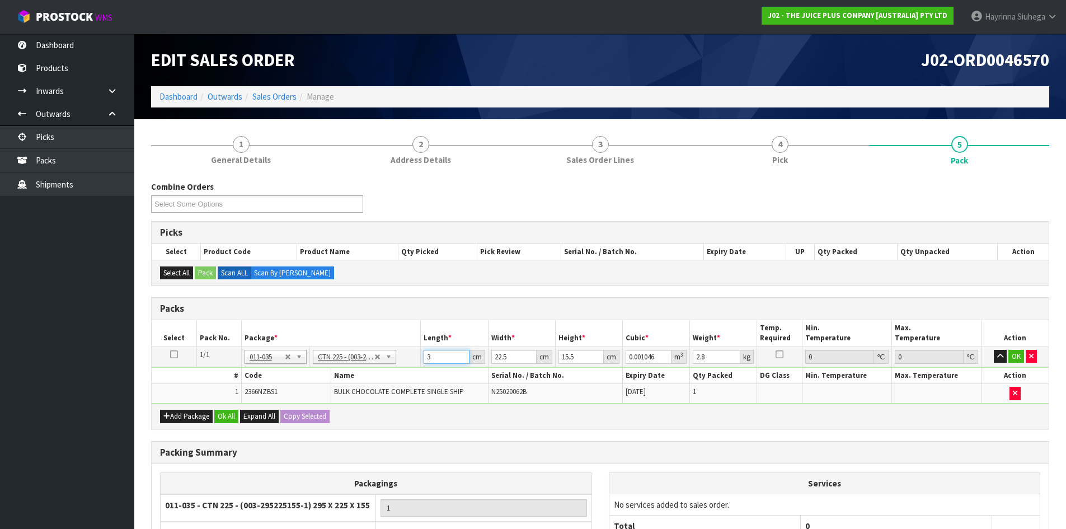
type input "0.010463"
type input "30"
type input "2"
type input "0.00093"
type input "24"
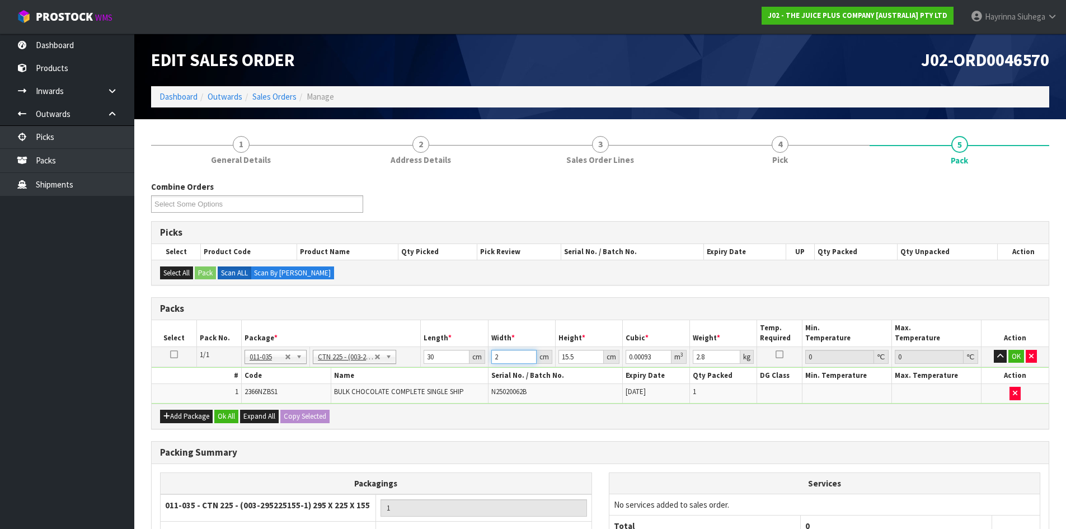
type input "0.01116"
type input "24"
type input "1"
type input "0.00072"
type input "18"
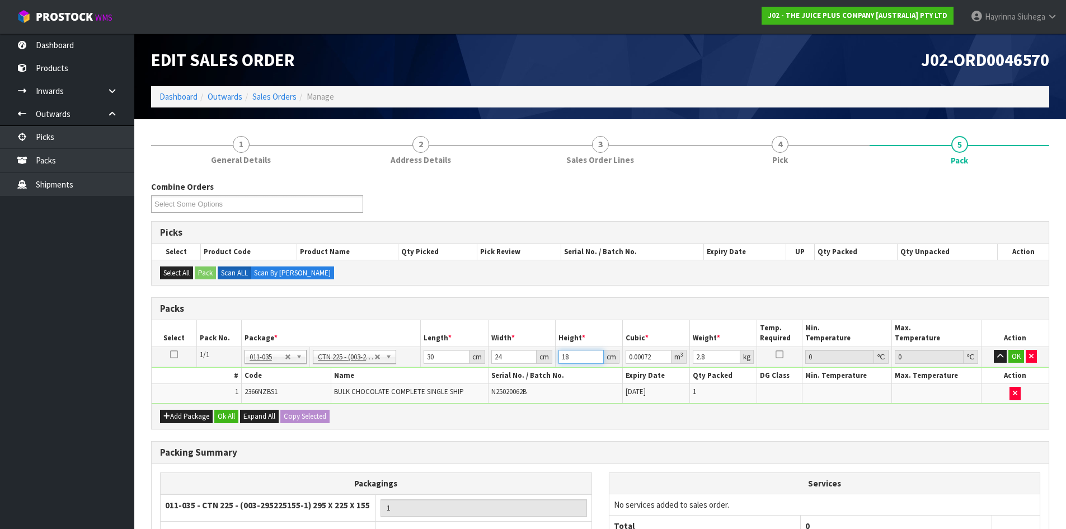
type input "0.01296"
type input "18"
type input "3"
click button "OK" at bounding box center [1016, 356] width 16 height 13
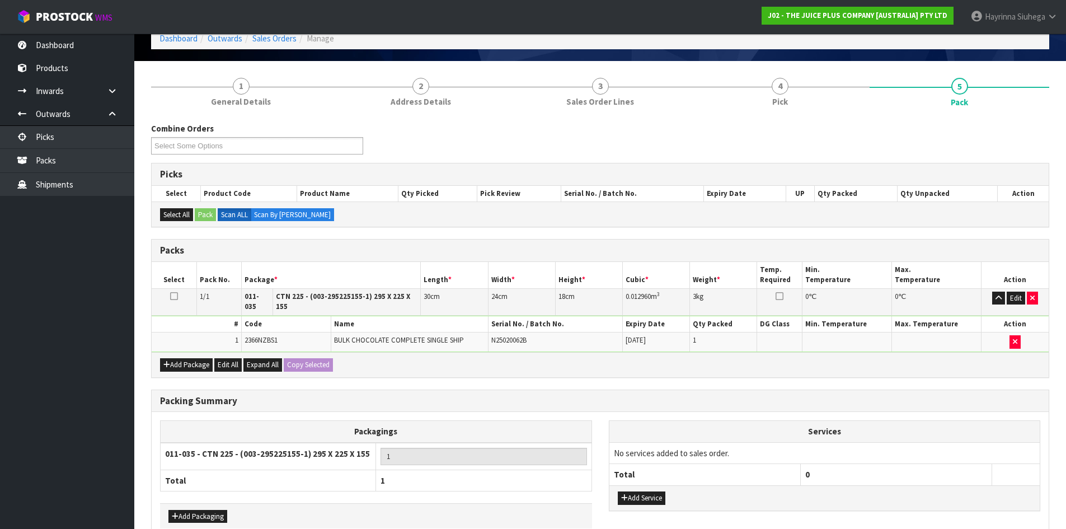
scroll to position [112, 0]
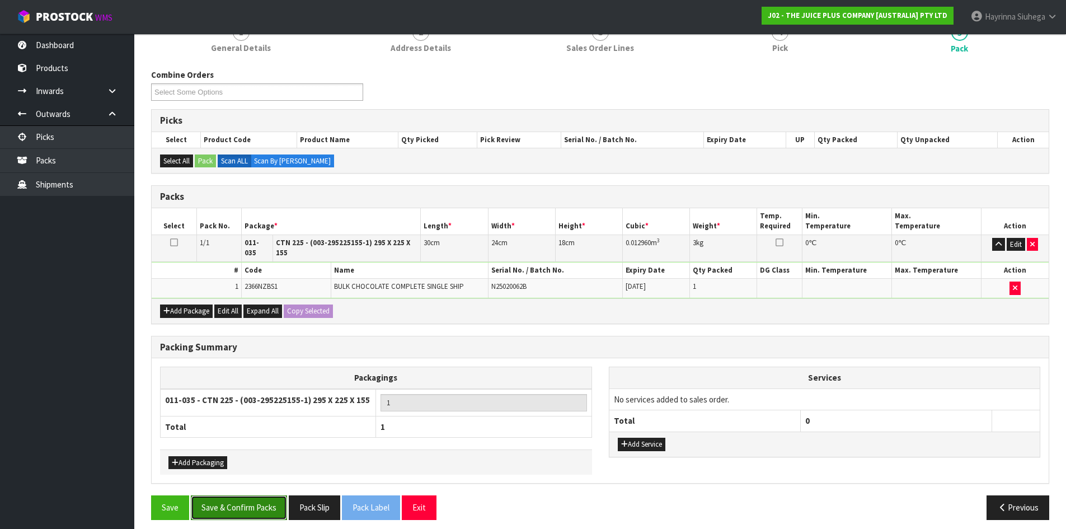
click at [257, 495] on button "Save & Confirm Packs" at bounding box center [239, 507] width 96 height 24
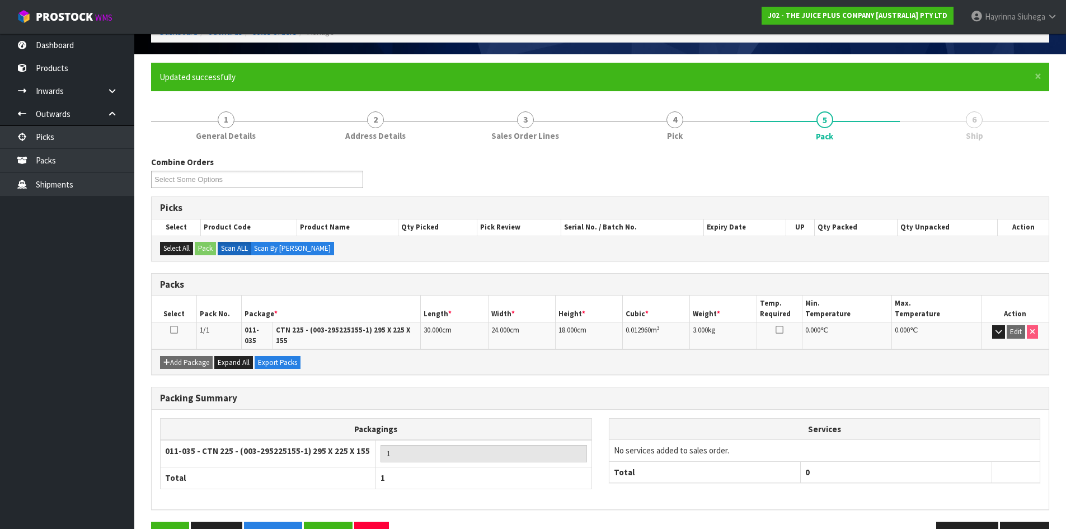
scroll to position [91, 0]
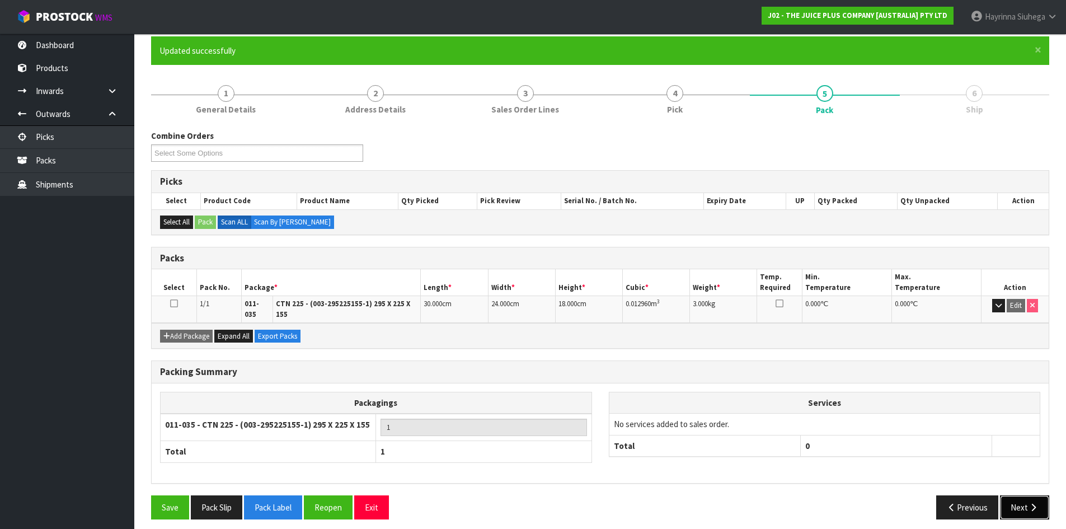
click at [1020, 507] on button "Next" at bounding box center [1024, 507] width 49 height 24
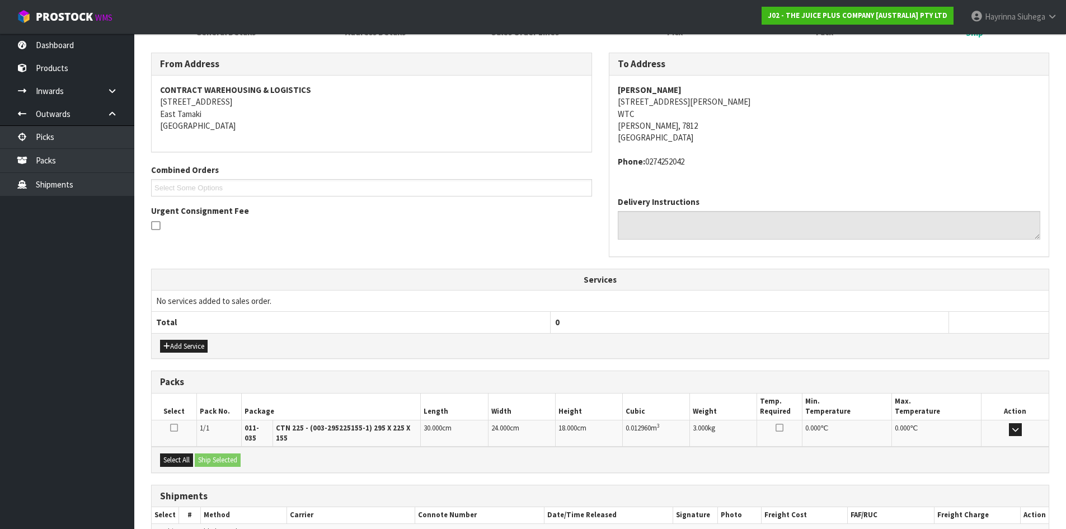
scroll to position [225, 0]
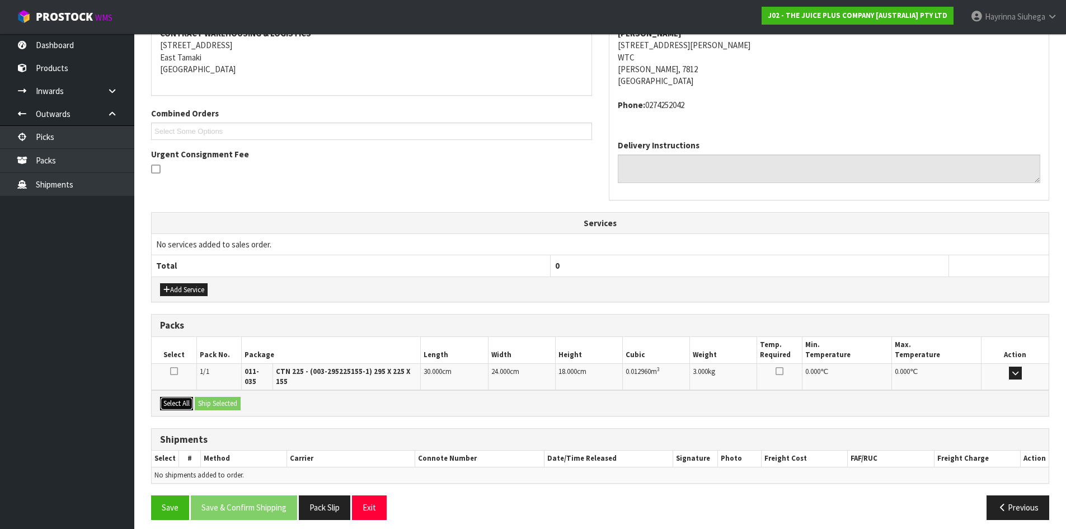
click at [185, 397] on button "Select All" at bounding box center [176, 403] width 33 height 13
click at [222, 397] on button "Ship Selected" at bounding box center [218, 403] width 46 height 13
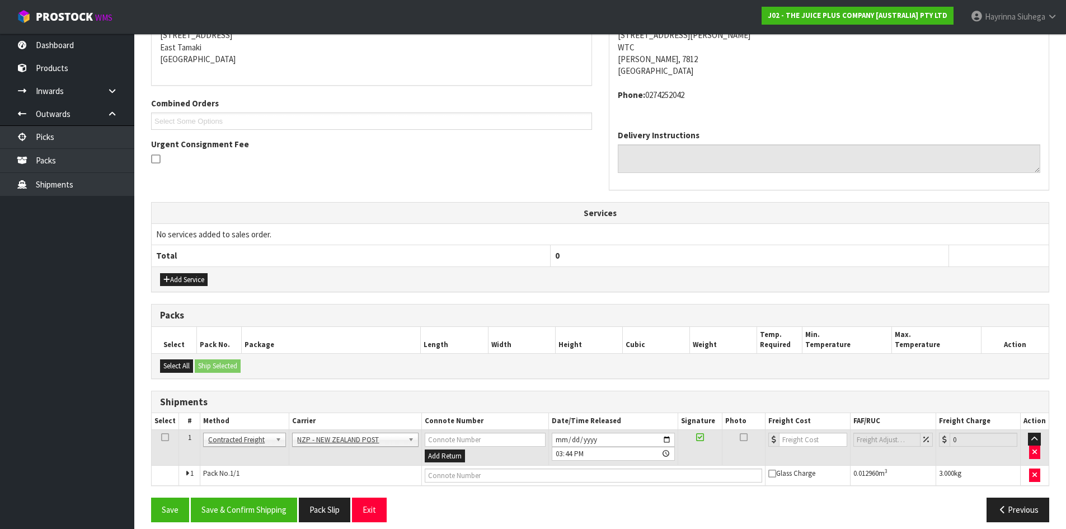
scroll to position [245, 0]
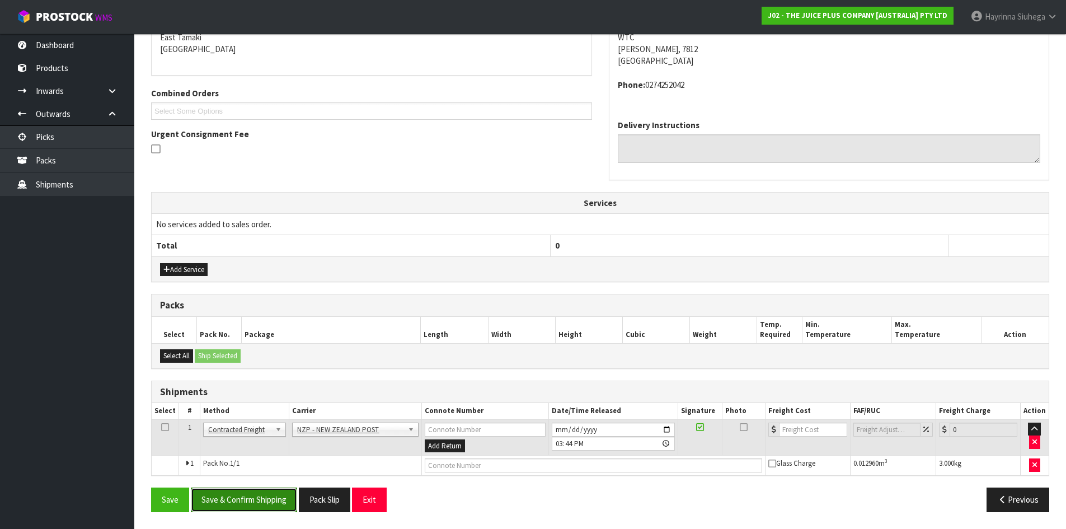
click at [241, 488] on button "Save & Confirm Shipping" at bounding box center [244, 499] width 106 height 24
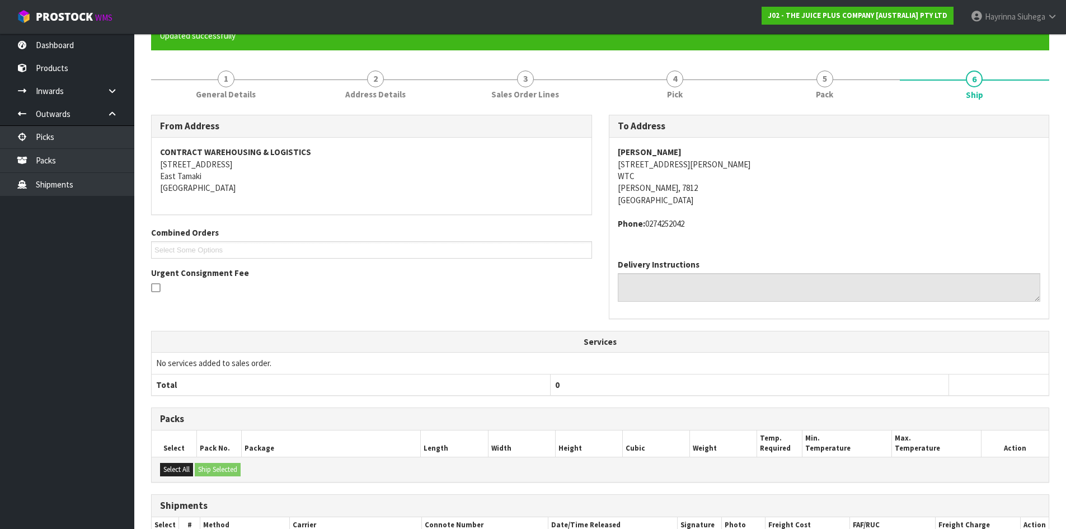
scroll to position [229, 0]
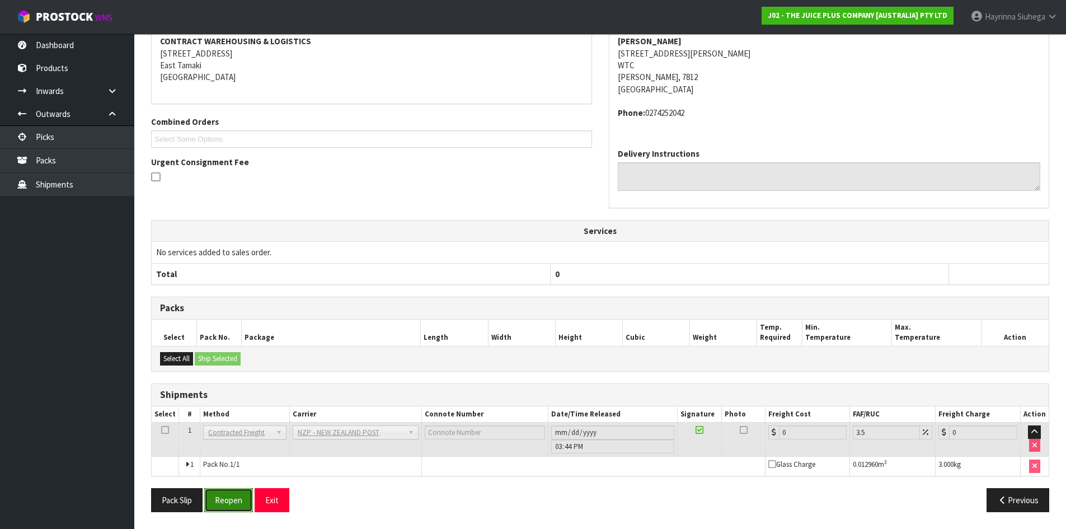
click at [237, 496] on button "Reopen" at bounding box center [228, 500] width 49 height 24
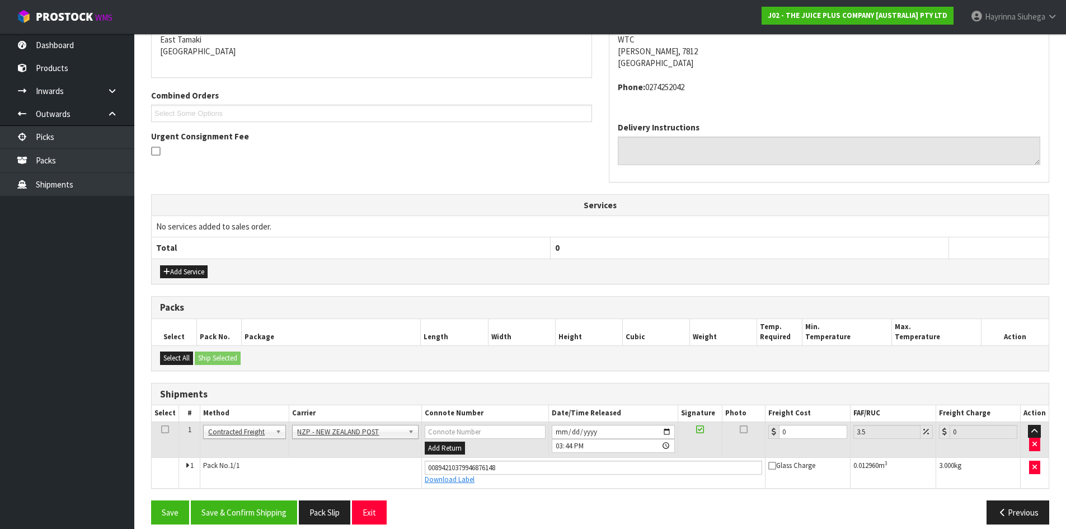
scroll to position [255, 0]
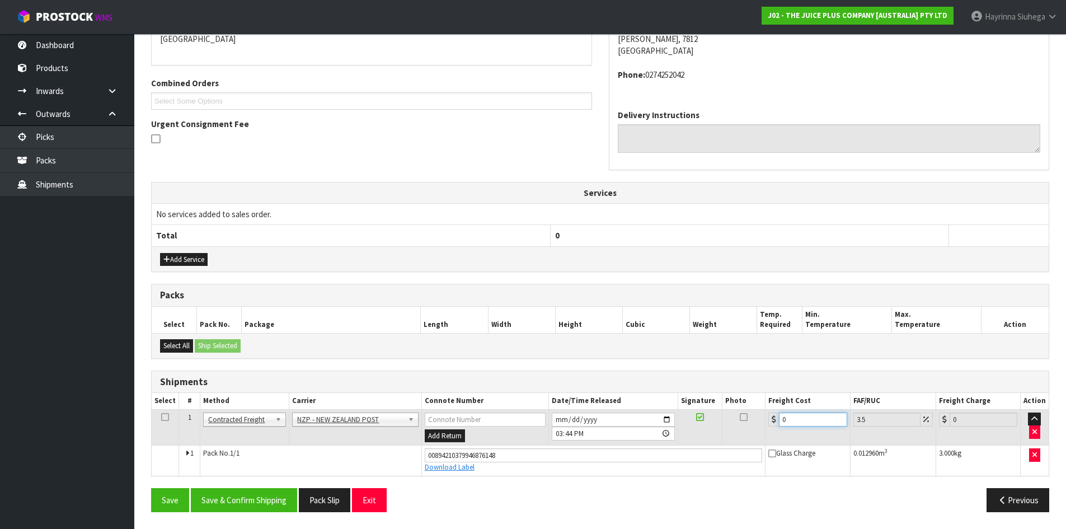
drag, startPoint x: 801, startPoint y: 421, endPoint x: 744, endPoint y: 420, distance: 57.1
click at [745, 421] on tr "1 Client Local Pickup Customer Local Pickup Company Freight Contracted Freight …" at bounding box center [600, 427] width 897 height 36
type input "1"
type input "1.03"
type input "11"
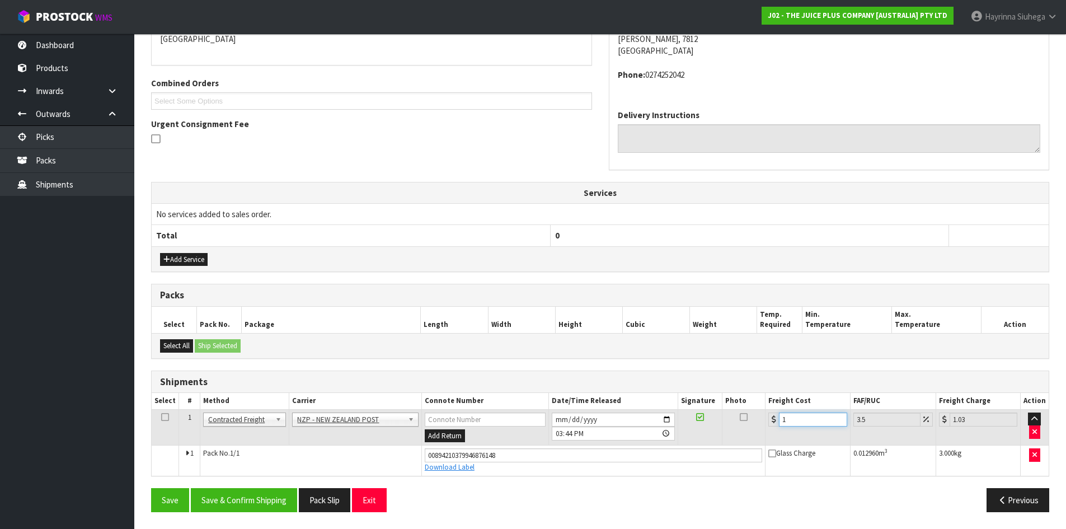
type input "11.38"
type input "11.6"
type input "12.01"
type input "11.61"
type input "12.02"
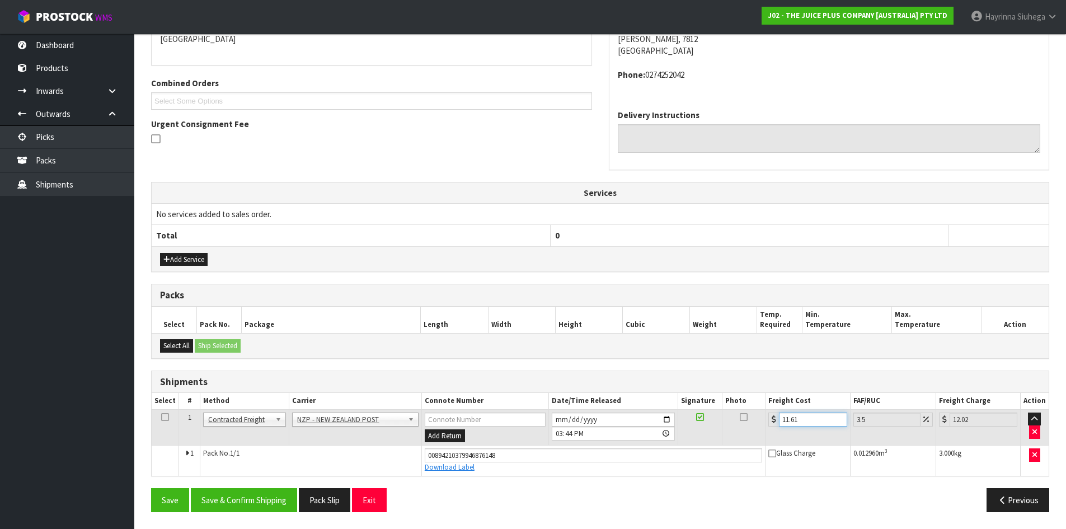
type input "11.61"
click at [151, 488] on button "Save" at bounding box center [170, 500] width 38 height 24
click at [269, 496] on button "Save & Confirm Shipping" at bounding box center [244, 500] width 106 height 24
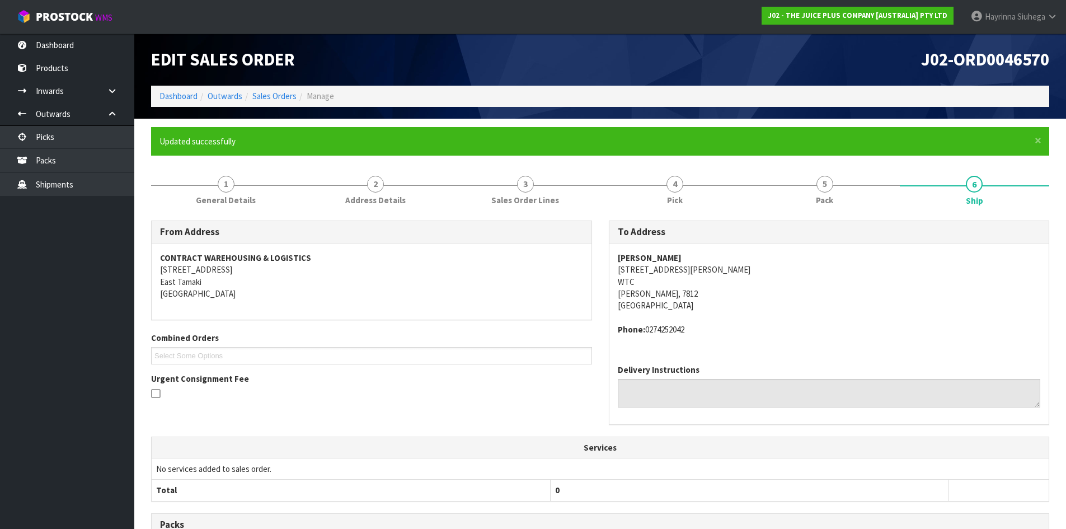
scroll to position [0, 0]
click at [186, 100] on link "Dashboard" at bounding box center [178, 96] width 38 height 11
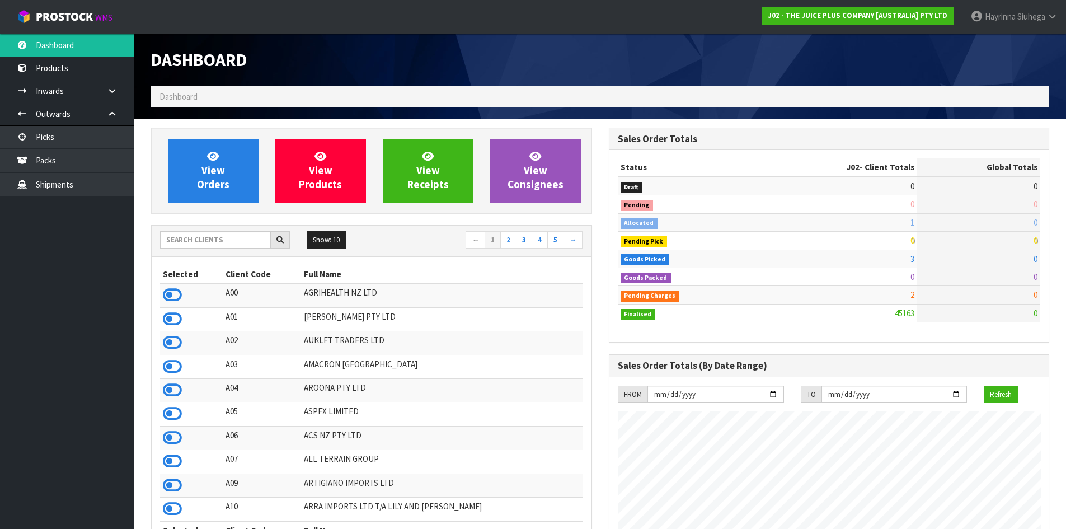
scroll to position [848, 457]
click at [204, 165] on span "View Orders" at bounding box center [213, 170] width 32 height 42
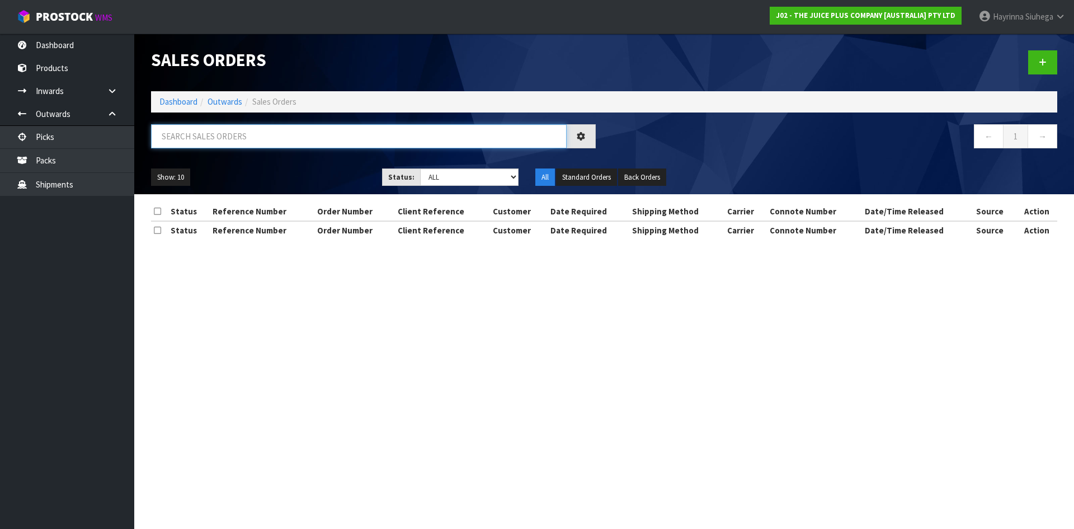
click at [223, 140] on input "text" at bounding box center [359, 136] width 416 height 24
type input "JOB-0411105"
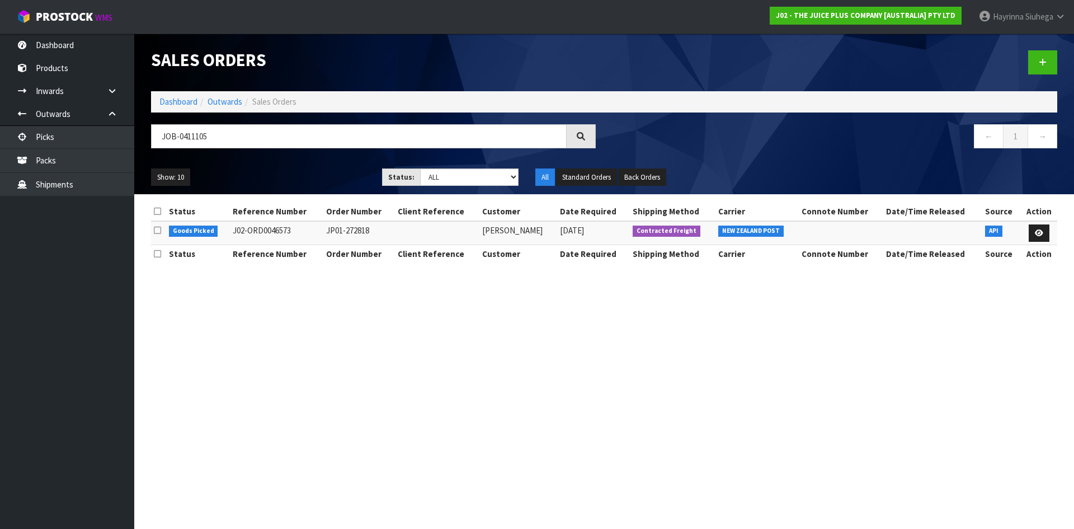
click at [1050, 234] on td at bounding box center [1039, 233] width 36 height 24
click at [1043, 234] on icon at bounding box center [1039, 232] width 8 height 7
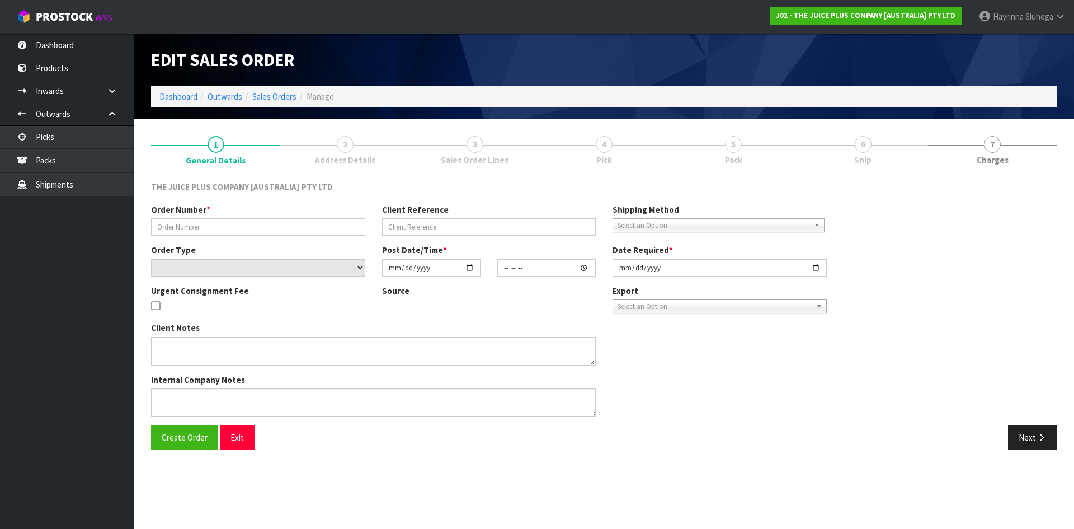
type input "JP01-272818"
select select "number:0"
type input "[DATE]"
type input "04:30:32.000"
type input "[DATE]"
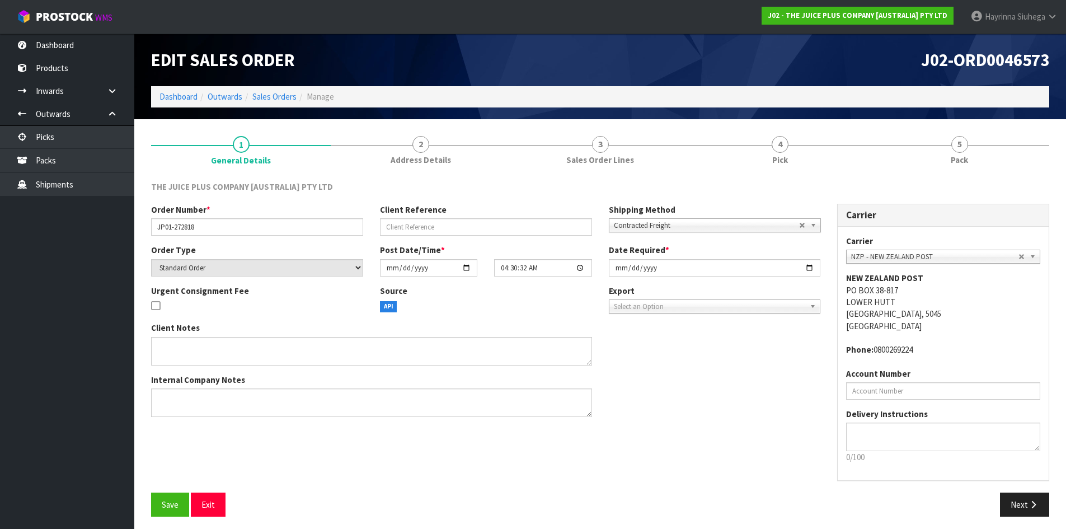
click at [806, 153] on link "4 Pick" at bounding box center [780, 150] width 180 height 44
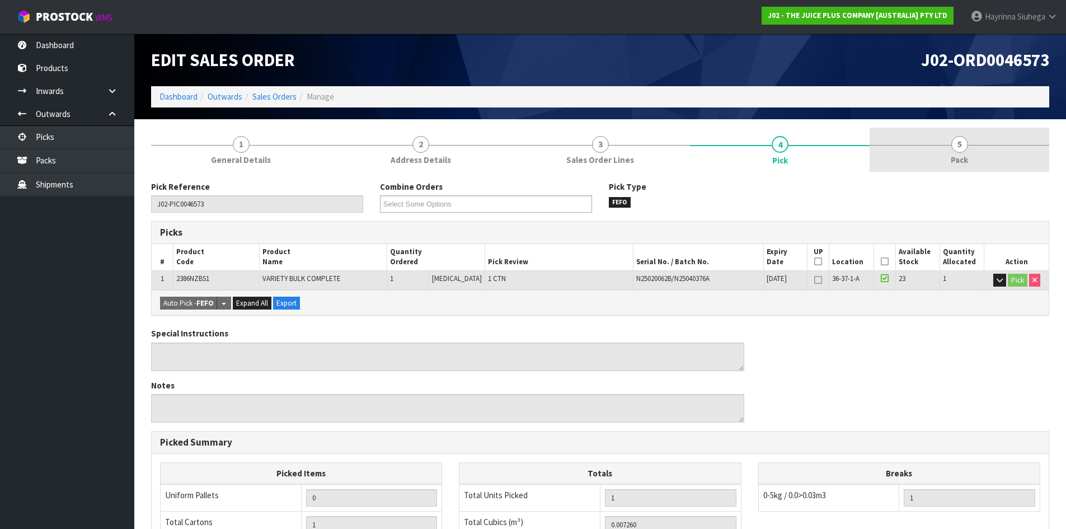
click at [925, 162] on link "5 Pack" at bounding box center [959, 150] width 180 height 44
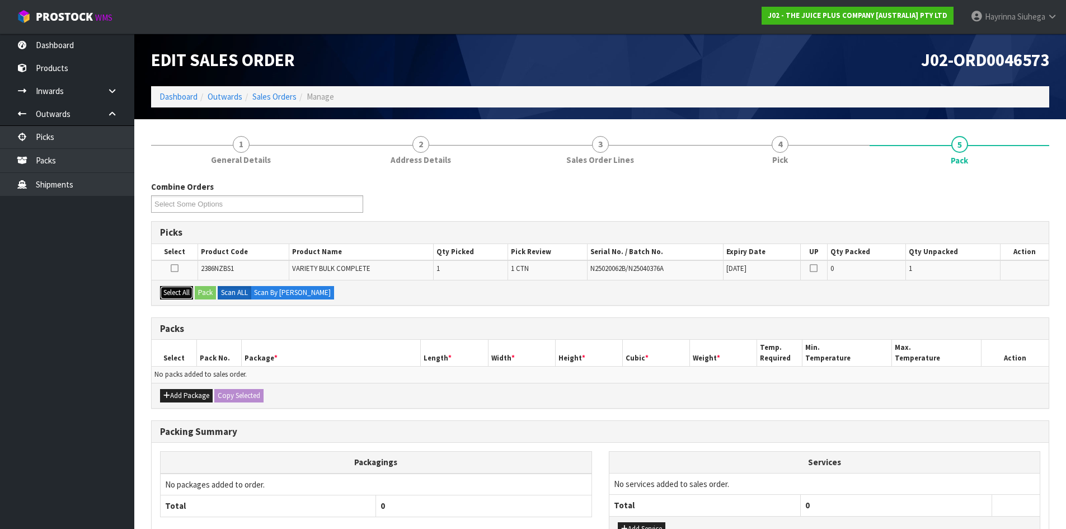
click at [181, 293] on button "Select All" at bounding box center [176, 292] width 33 height 13
click at [196, 293] on button "Pack" at bounding box center [205, 292] width 21 height 13
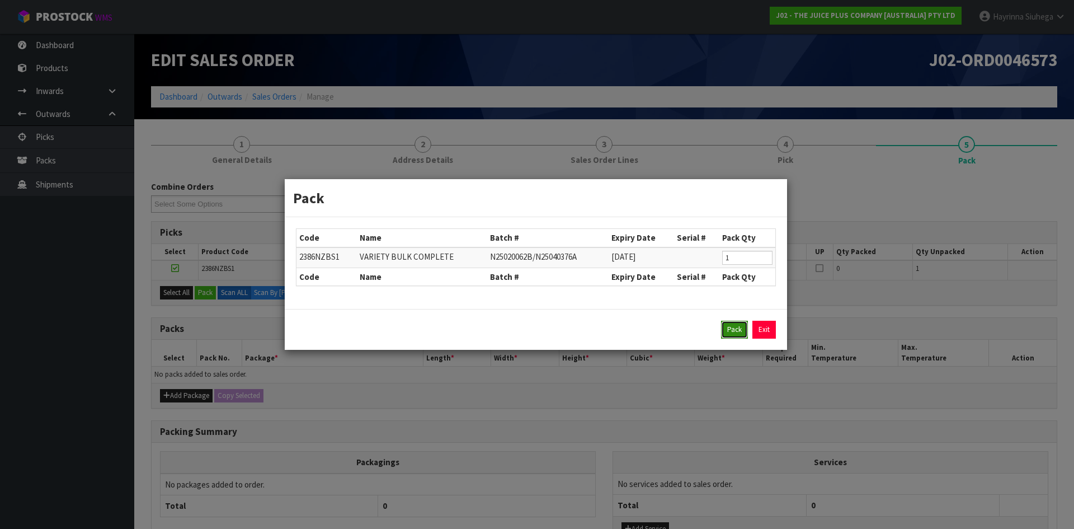
drag, startPoint x: 732, startPoint y: 327, endPoint x: 512, endPoint y: 305, distance: 221.0
click at [730, 327] on button "Pack" at bounding box center [734, 330] width 27 height 18
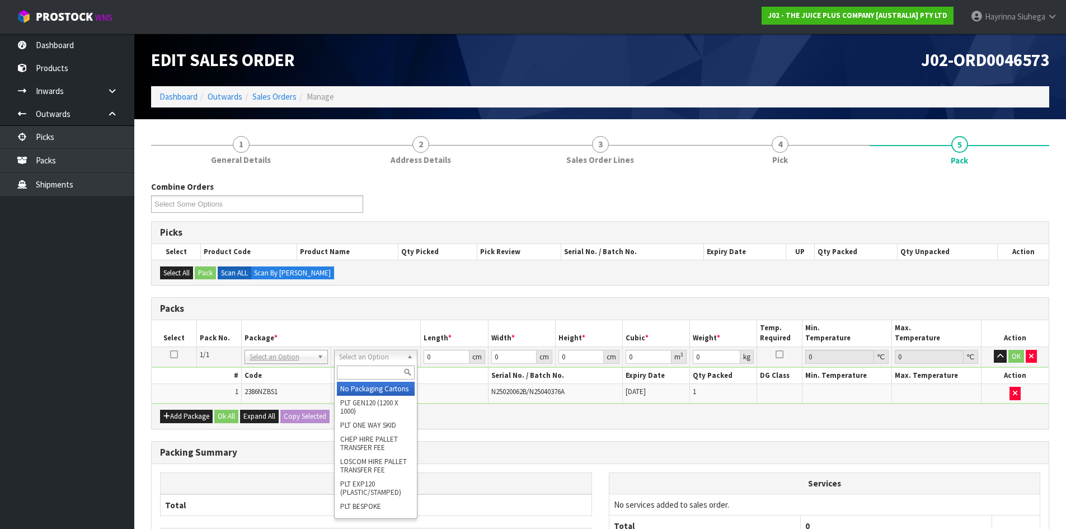
click at [382, 369] on input "text" at bounding box center [376, 372] width 78 height 14
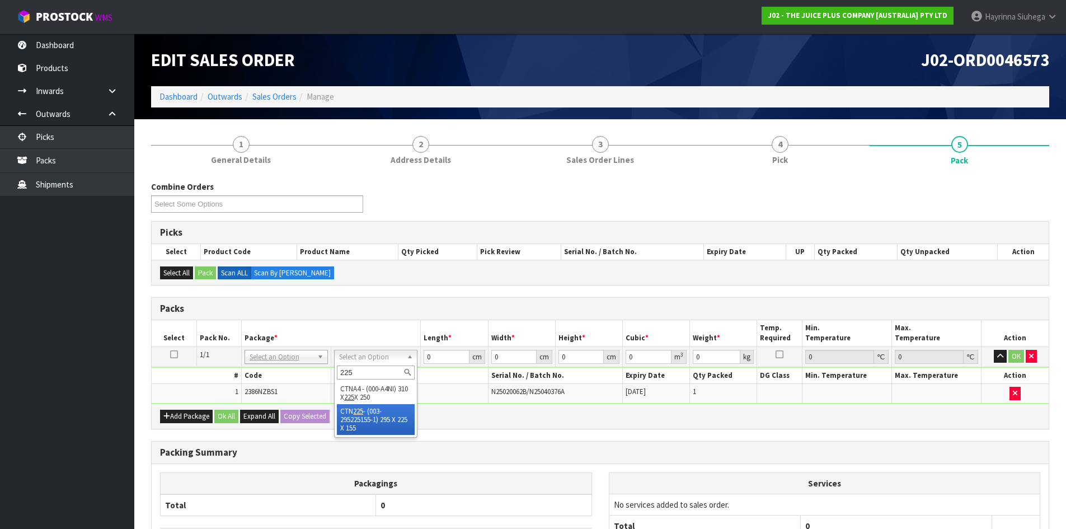
type input "225"
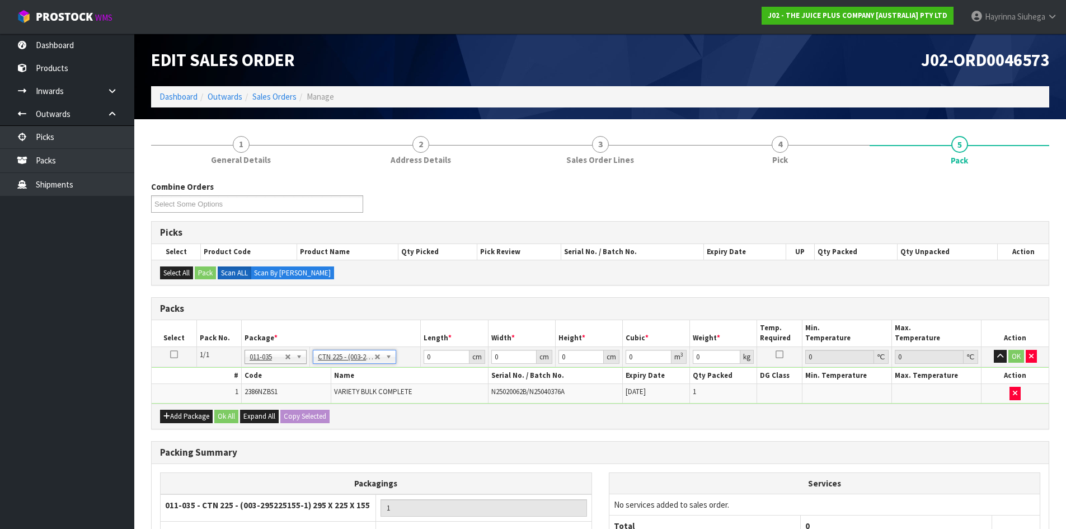
type input "29.5"
type input "22.5"
type input "15.5"
type input "0.010288"
type input "2.8"
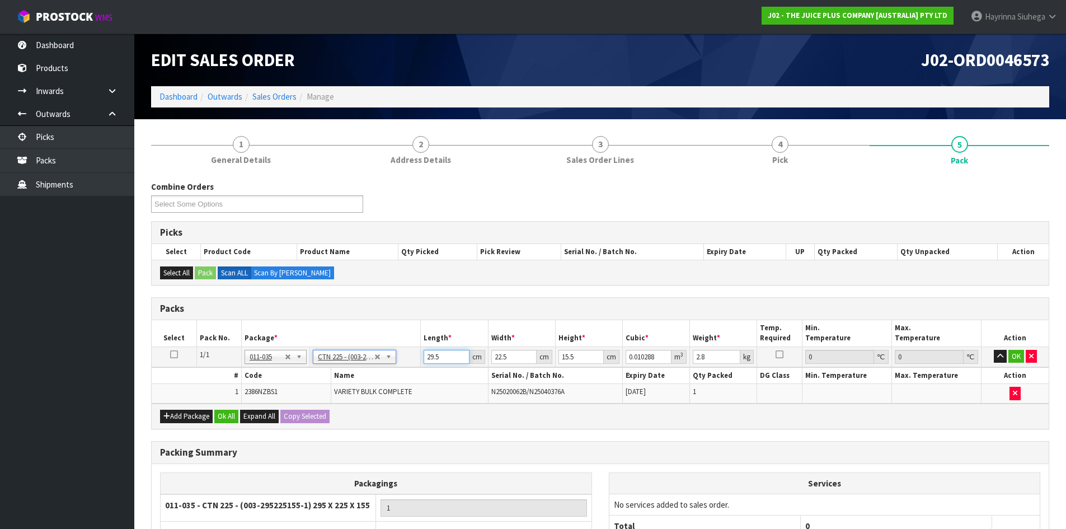
click at [432, 354] on input "29.5" at bounding box center [446, 357] width 45 height 14
type input "3"
type input "0.001046"
type input "30"
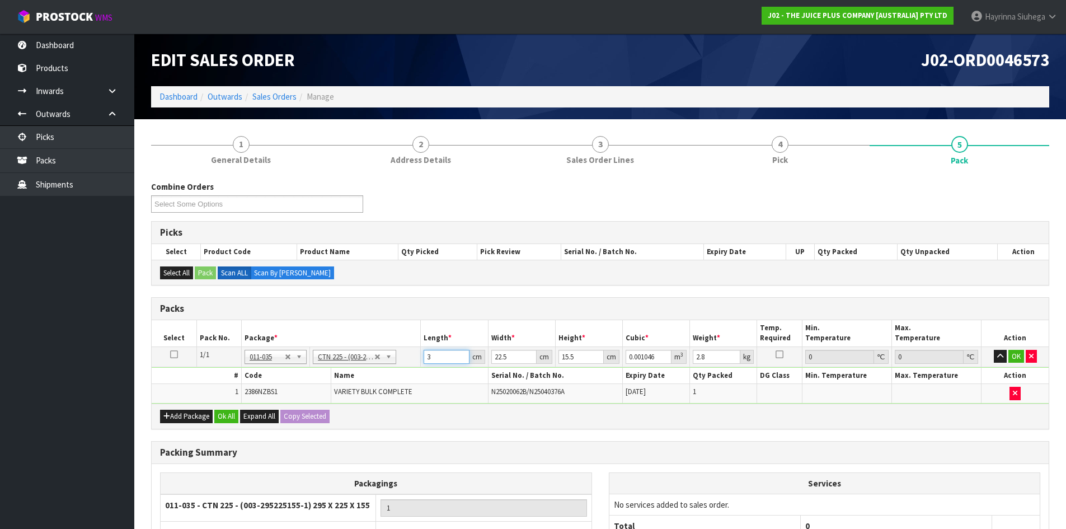
type input "0.010463"
type input "30"
type input "2"
type input "0.00093"
type input "24"
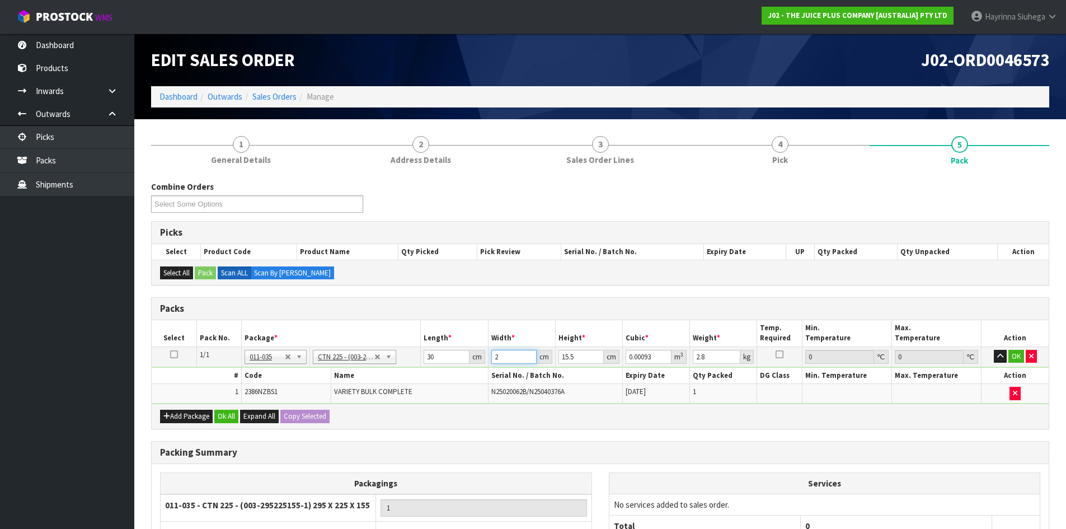
type input "0.01116"
type input "24"
type input "1"
type input "0.00072"
type input "18"
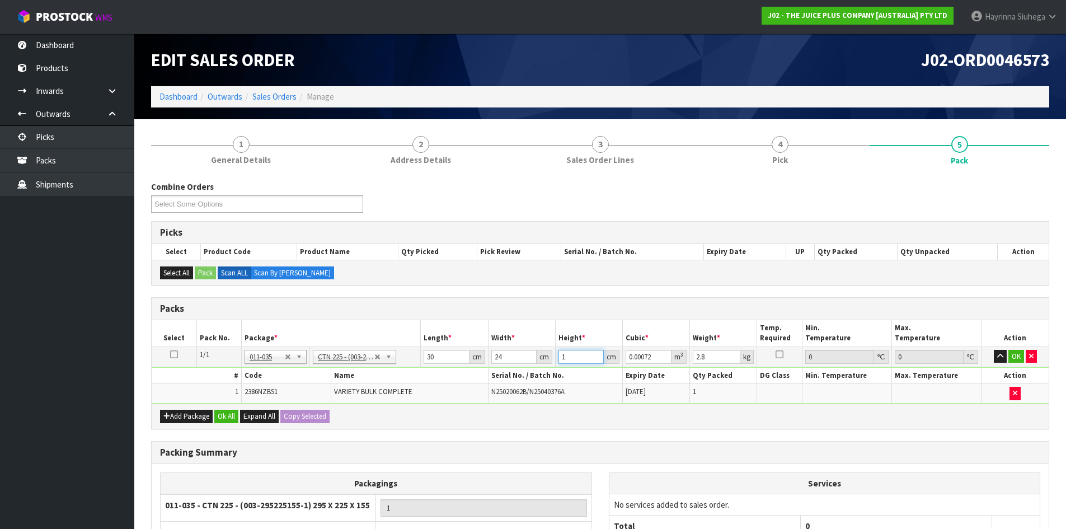
type input "0.01296"
type input "18"
type input "3"
click button "OK" at bounding box center [1016, 356] width 16 height 13
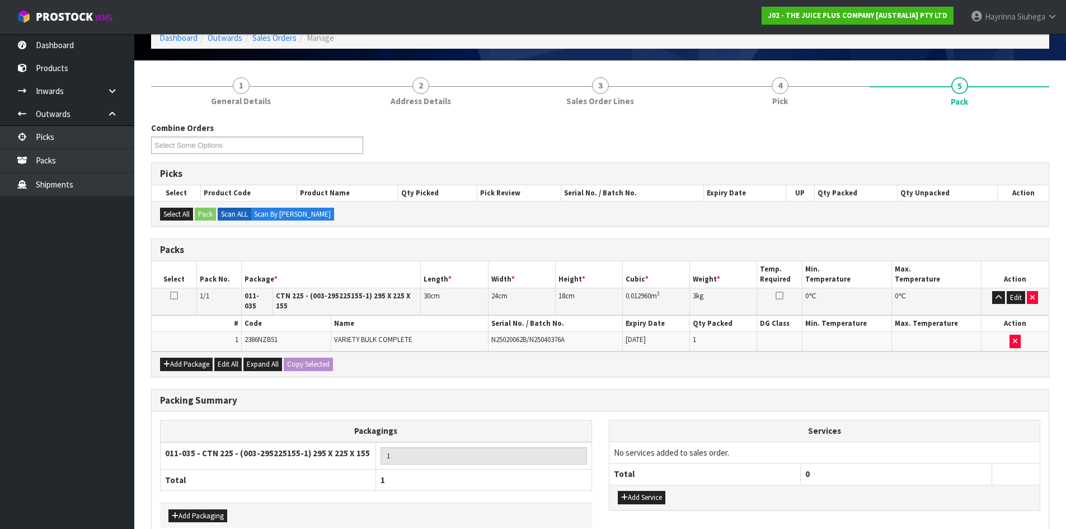
scroll to position [112, 0]
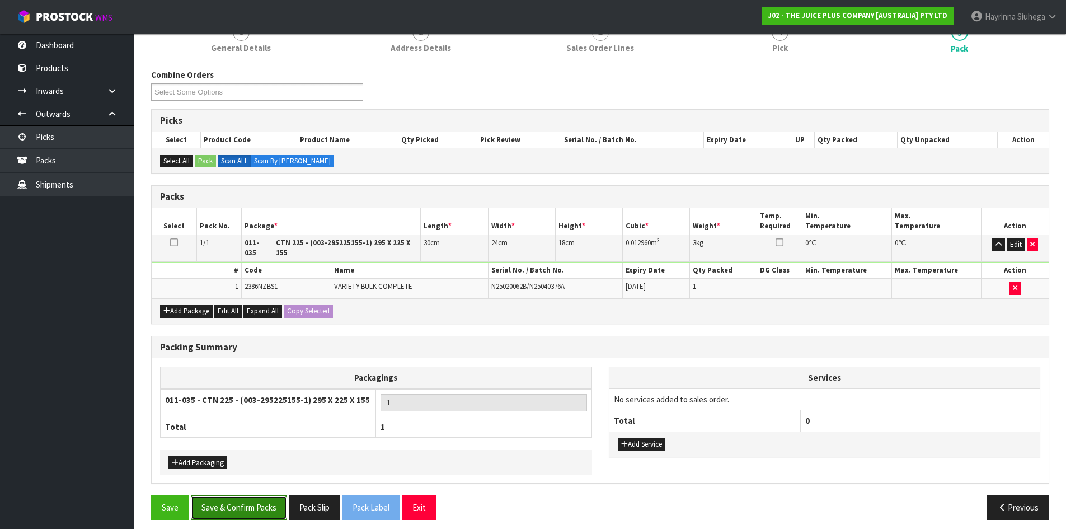
click at [257, 507] on button "Save & Confirm Packs" at bounding box center [239, 507] width 96 height 24
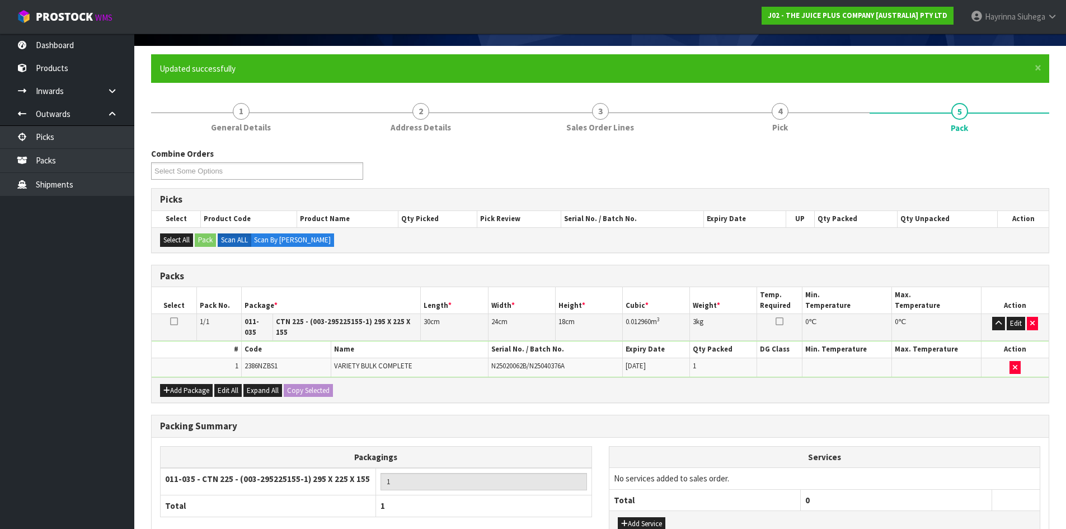
scroll to position [91, 0]
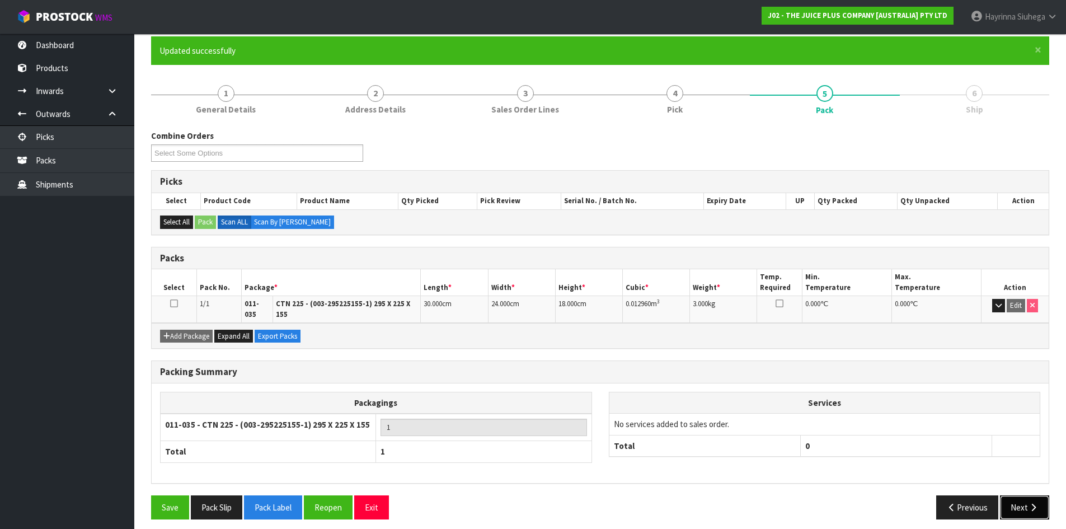
click at [1023, 495] on button "Next" at bounding box center [1024, 507] width 49 height 24
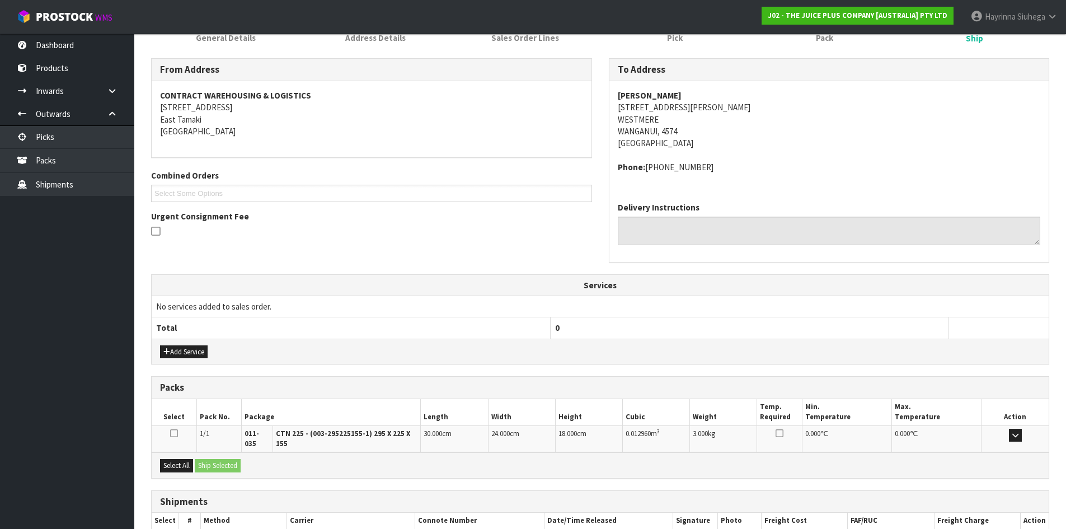
scroll to position [225, 0]
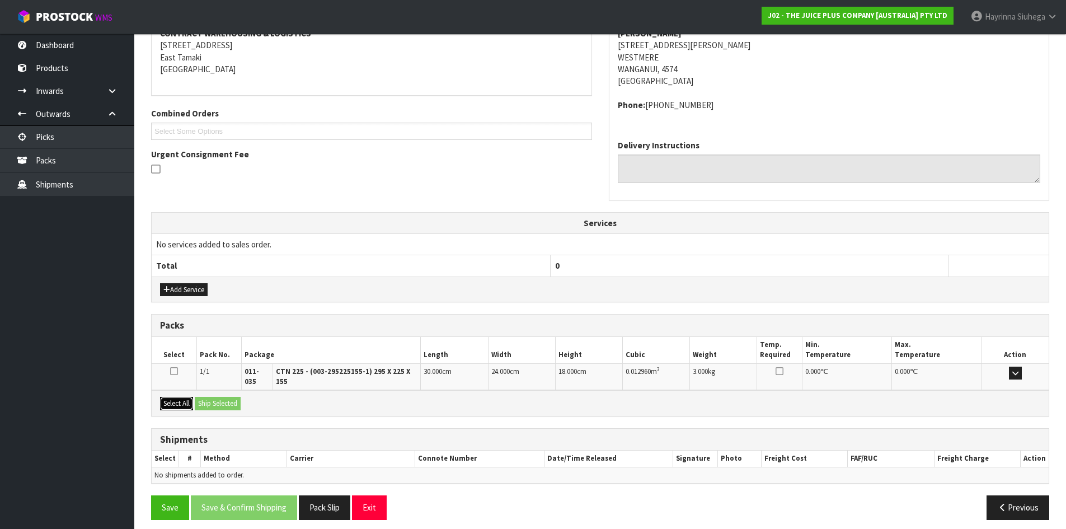
click at [173, 397] on button "Select All" at bounding box center [176, 403] width 33 height 13
click at [232, 398] on button "Ship Selected" at bounding box center [218, 403] width 46 height 13
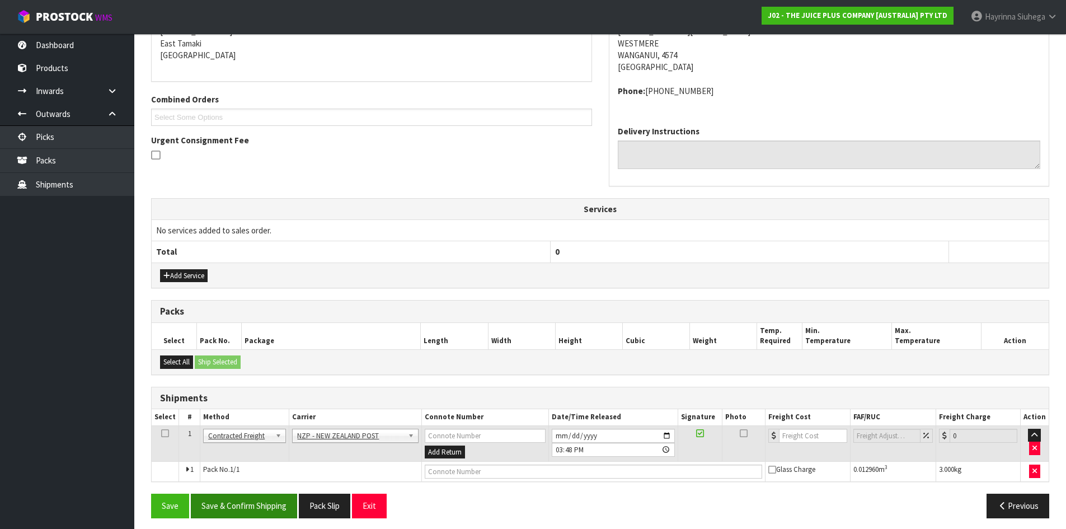
scroll to position [245, 0]
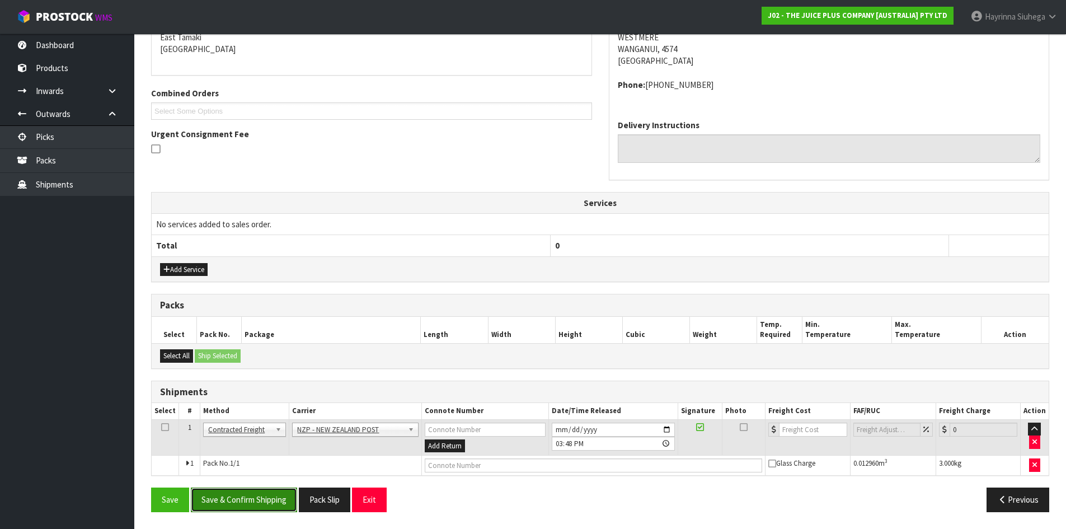
click at [258, 501] on button "Save & Confirm Shipping" at bounding box center [244, 499] width 106 height 24
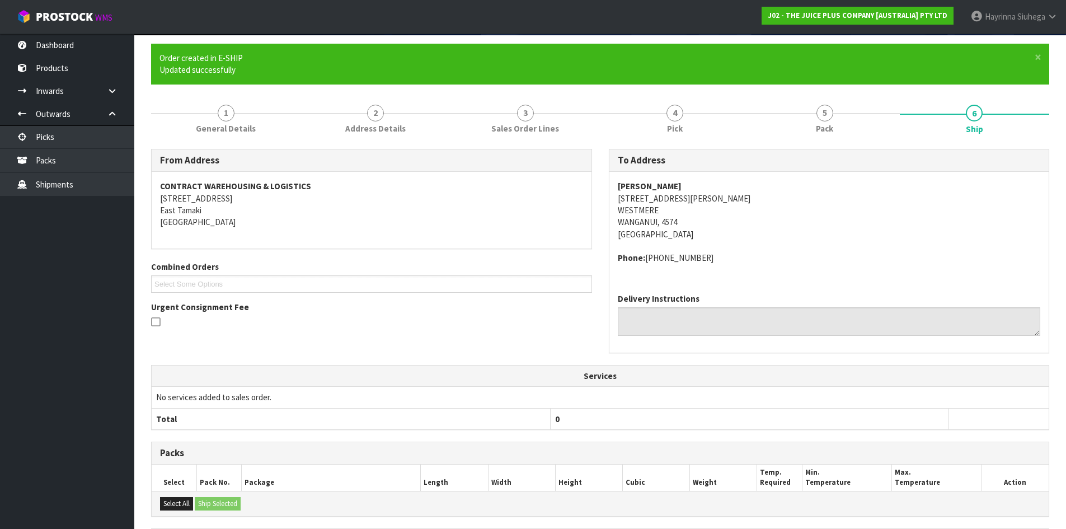
scroll to position [229, 0]
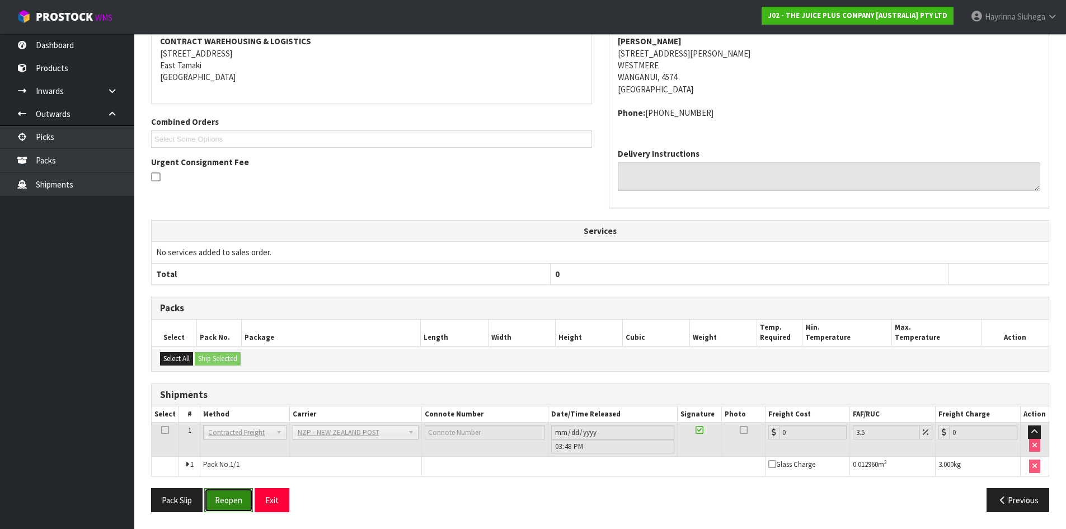
click at [236, 502] on button "Reopen" at bounding box center [228, 500] width 49 height 24
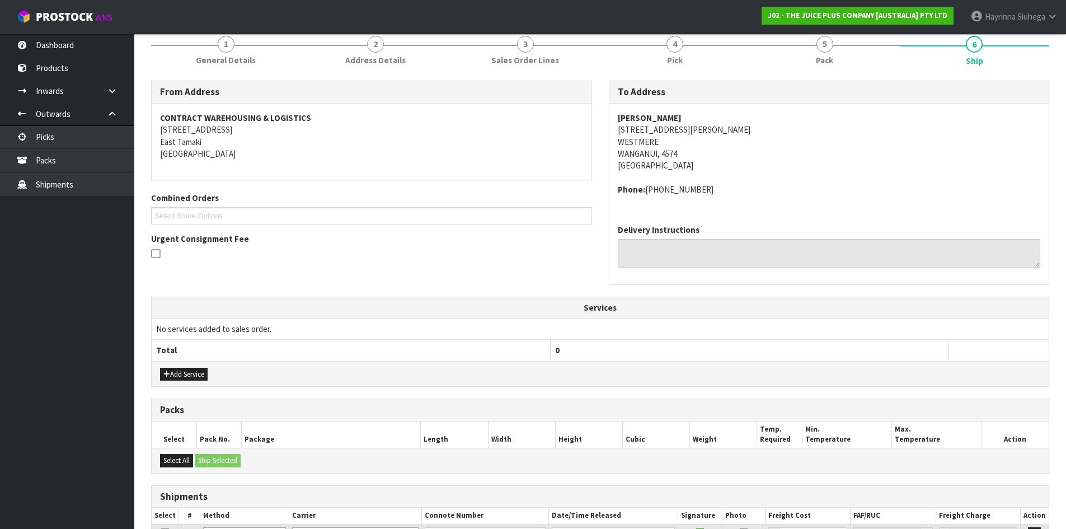
scroll to position [255, 0]
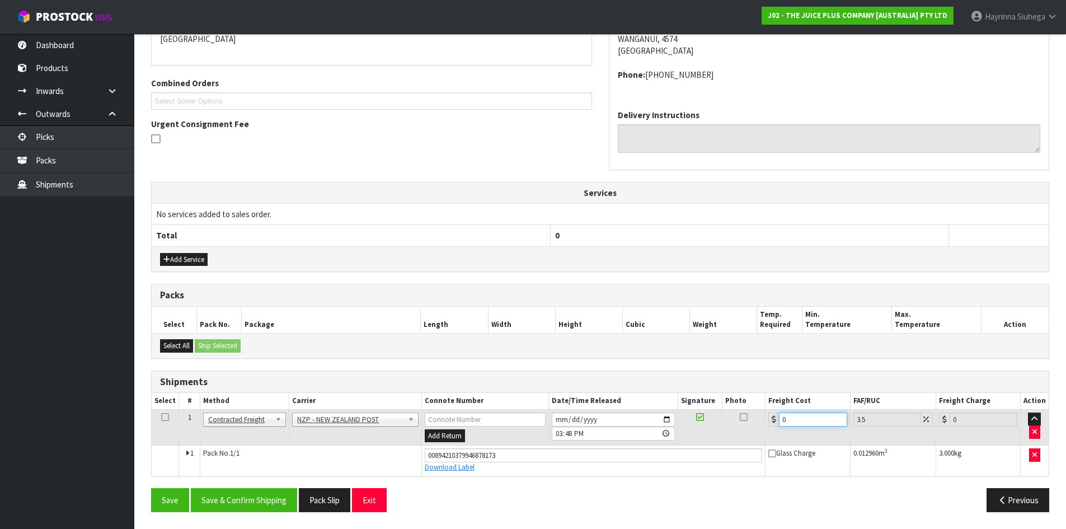
drag, startPoint x: 803, startPoint y: 422, endPoint x: 735, endPoint y: 422, distance: 68.3
click at [735, 422] on tr "1 Client Local Pickup Customer Local Pickup Company Freight Contracted Freight …" at bounding box center [600, 427] width 897 height 36
type input "1"
type input "1.03"
type input "13"
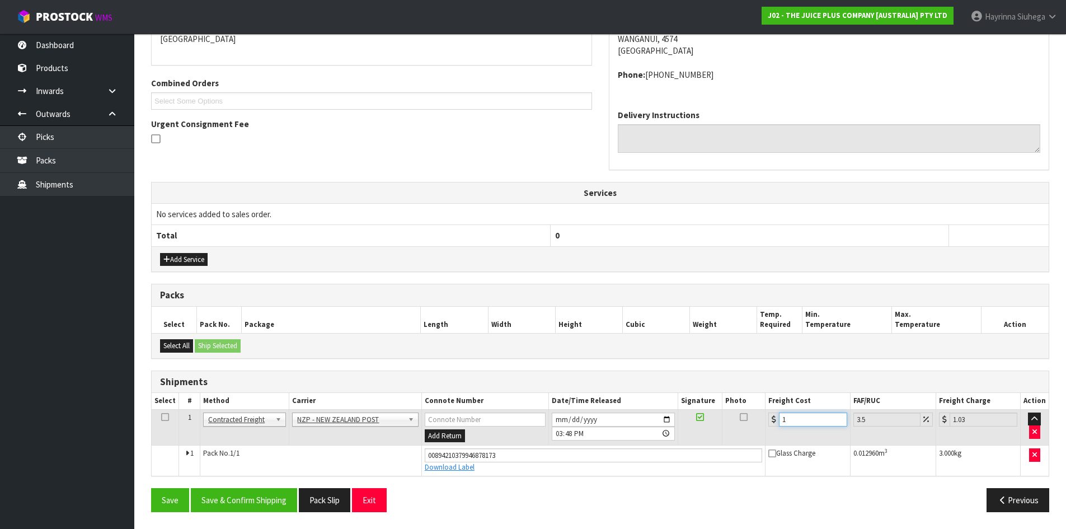
type input "13.45"
type input "13.04"
type input "13.5"
type input "13.04"
click at [151, 488] on button "Save" at bounding box center [170, 500] width 38 height 24
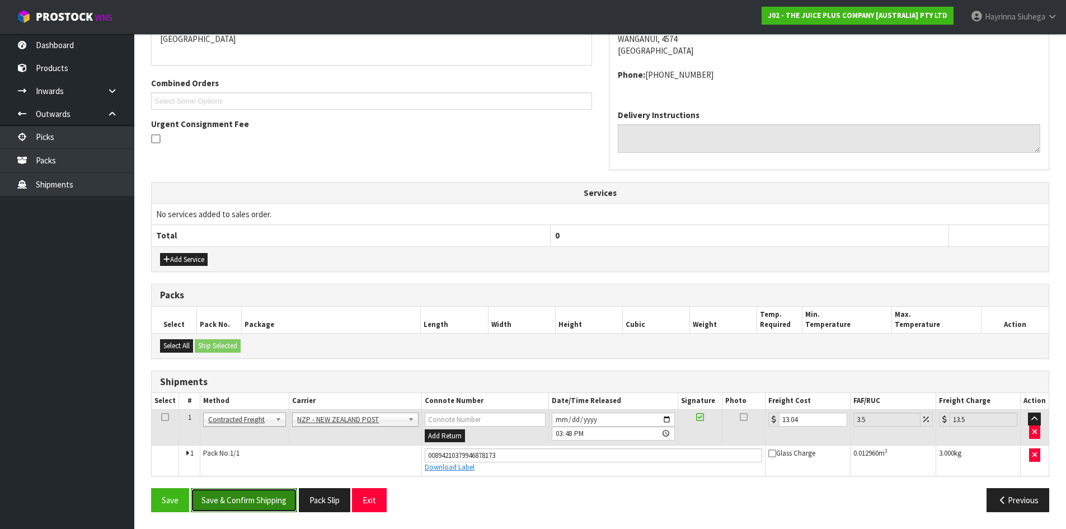
click at [269, 490] on button "Save & Confirm Shipping" at bounding box center [244, 500] width 106 height 24
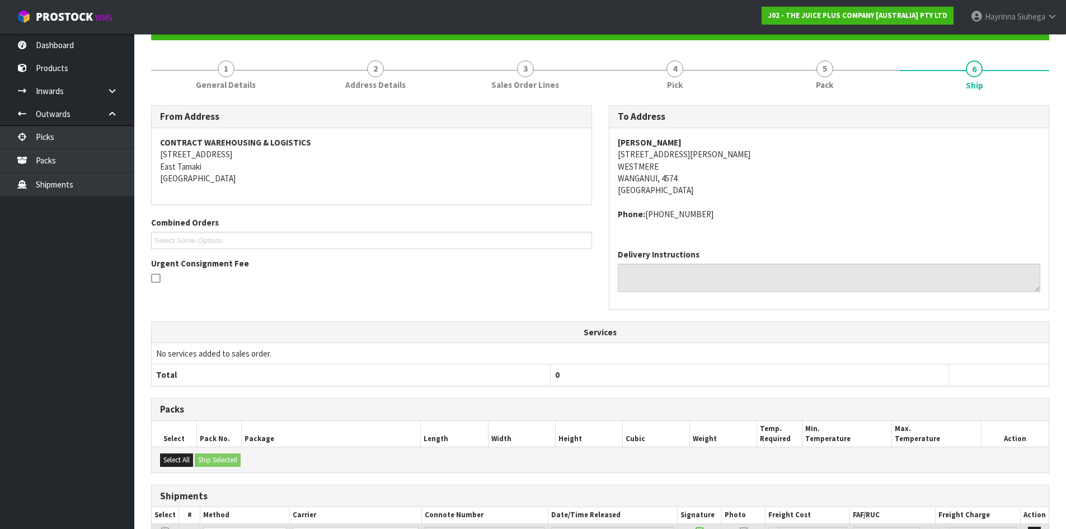
scroll to position [0, 0]
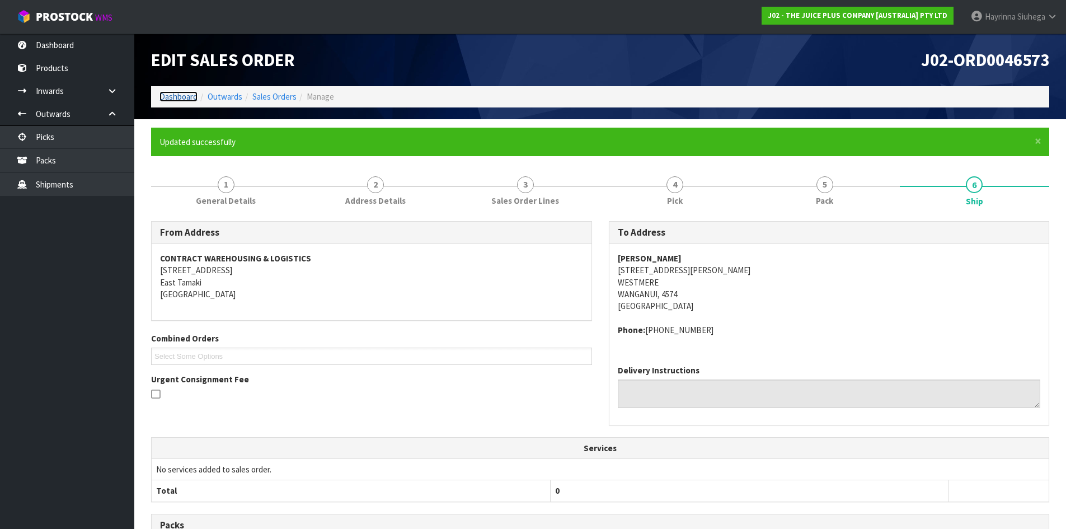
click at [188, 94] on link "Dashboard" at bounding box center [178, 96] width 38 height 11
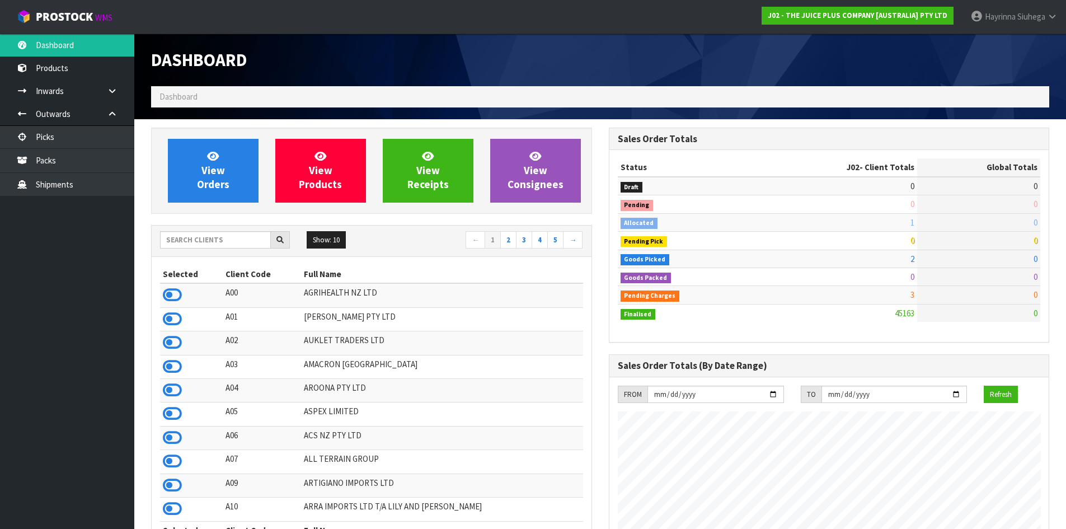
scroll to position [848, 457]
click at [218, 168] on span "View Orders" at bounding box center [213, 170] width 32 height 42
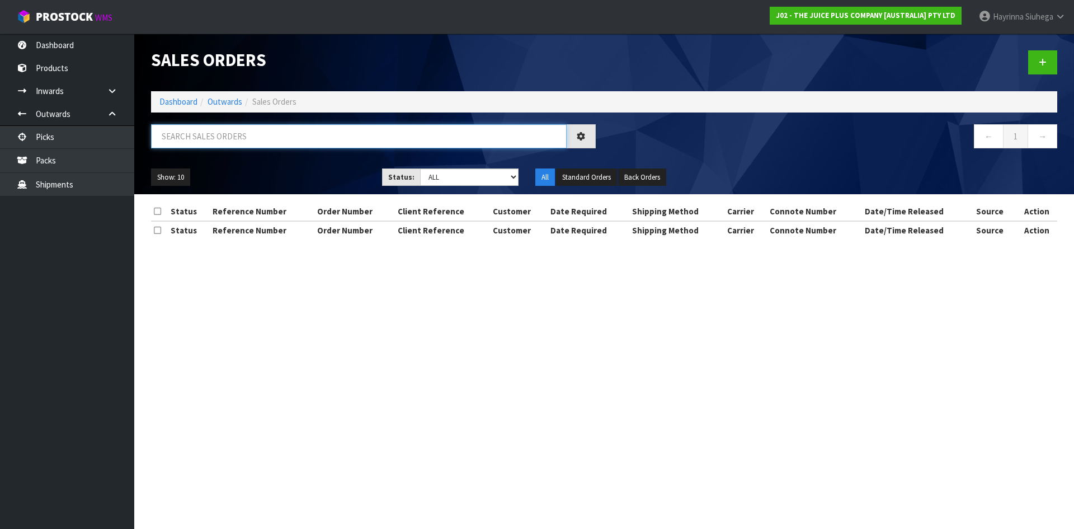
click at [218, 143] on input "text" at bounding box center [359, 136] width 416 height 24
type input "JOB-0411037"
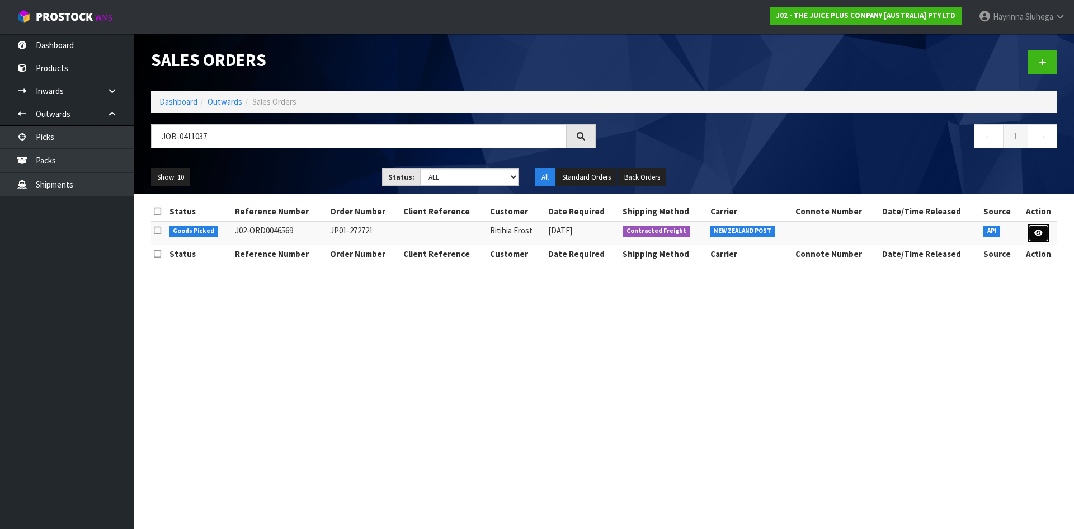
click at [1038, 231] on icon at bounding box center [1038, 232] width 8 height 7
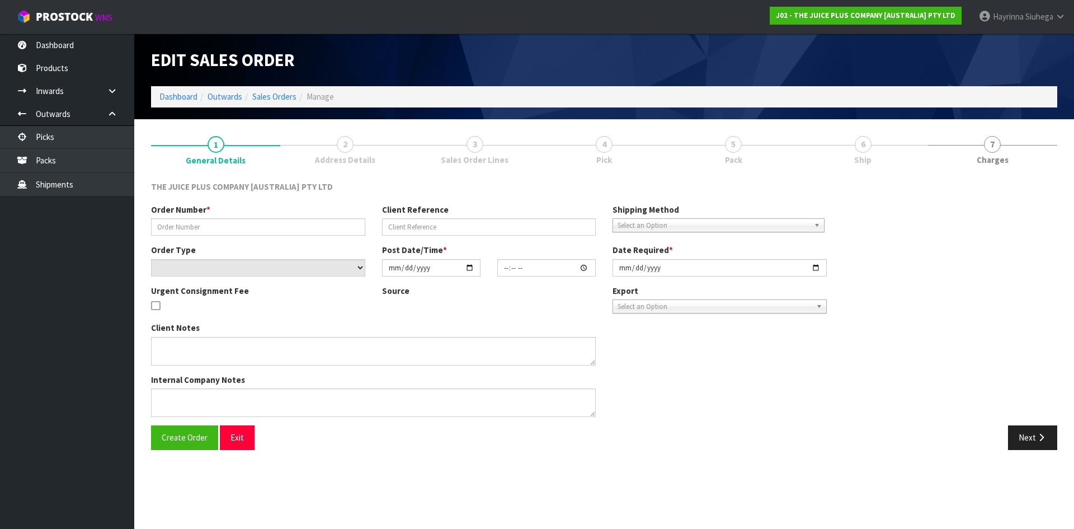
type input "JP01-272721"
select select "number:0"
type input "[DATE]"
type input "14:31:10.000"
type input "[DATE]"
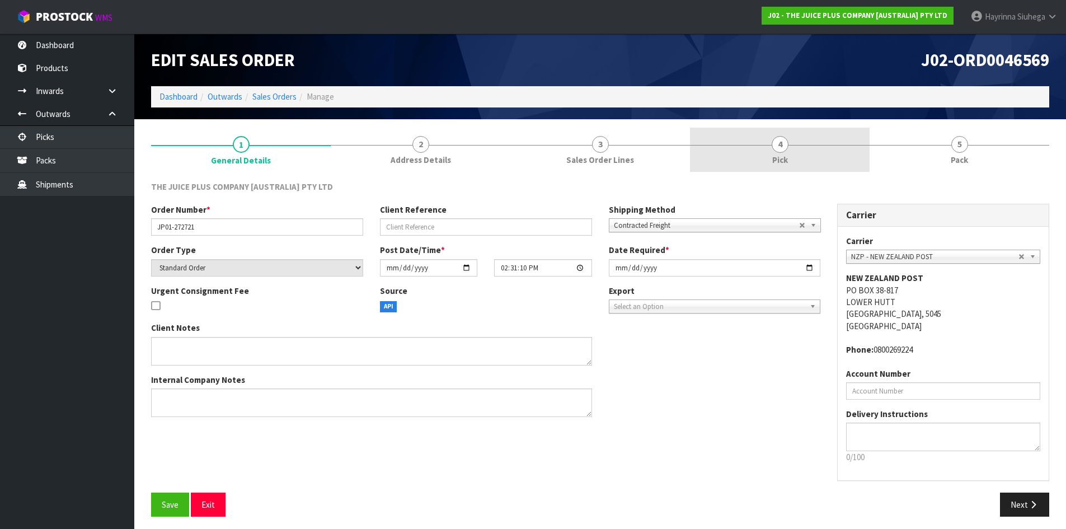
drag, startPoint x: 799, startPoint y: 138, endPoint x: 884, endPoint y: 118, distance: 86.7
click at [799, 137] on link "4 Pick" at bounding box center [780, 150] width 180 height 44
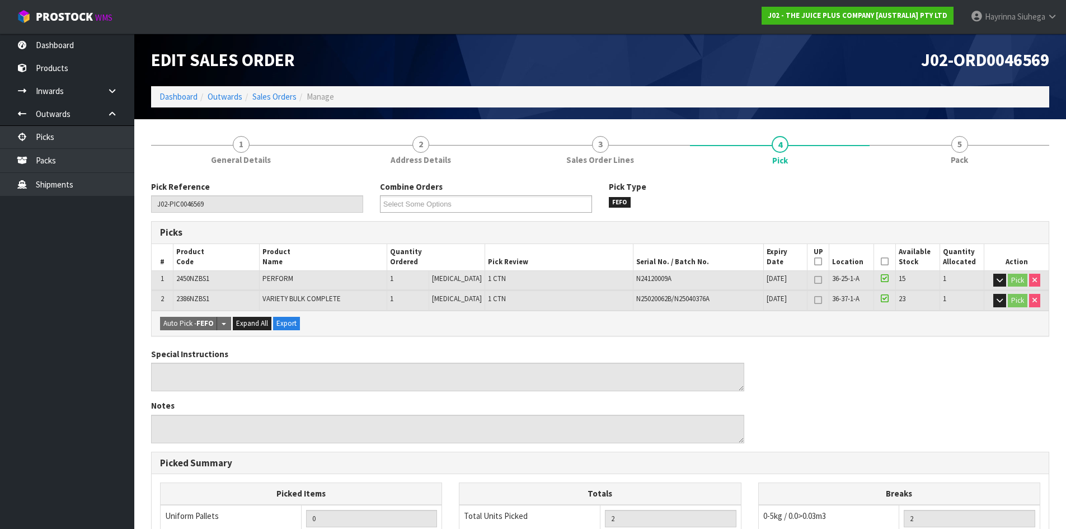
click at [966, 124] on section "1 General Details 2 Address Details 3 Sales Order Lines 4 Pick 5 Pack Pick Refe…" at bounding box center [600, 439] width 932 height 641
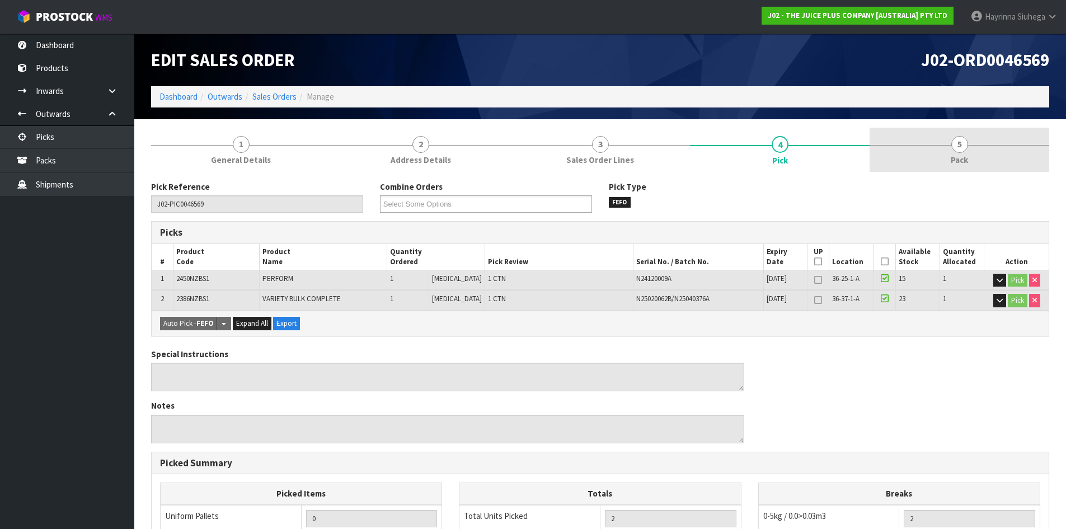
click at [946, 146] on link "5 Pack" at bounding box center [959, 150] width 180 height 44
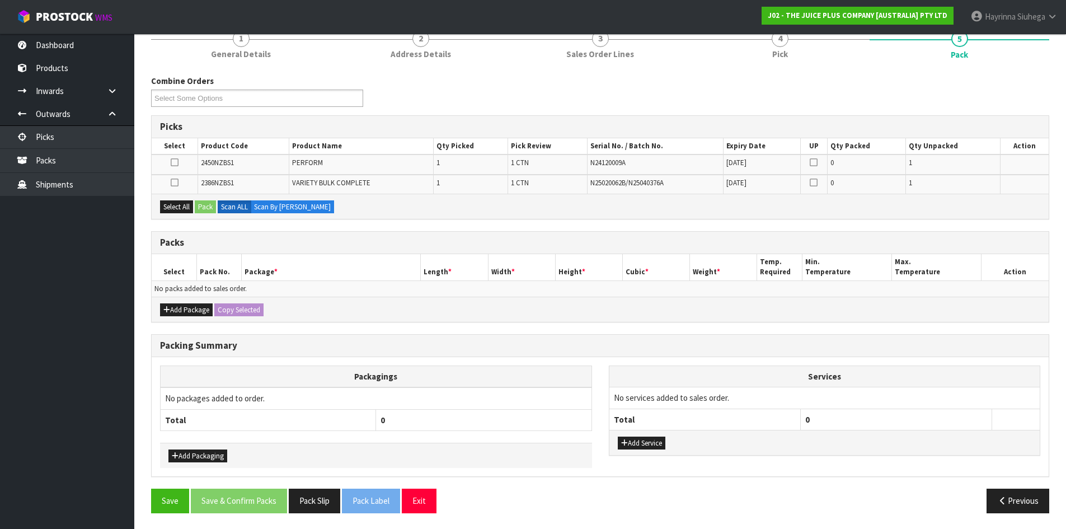
scroll to position [107, 0]
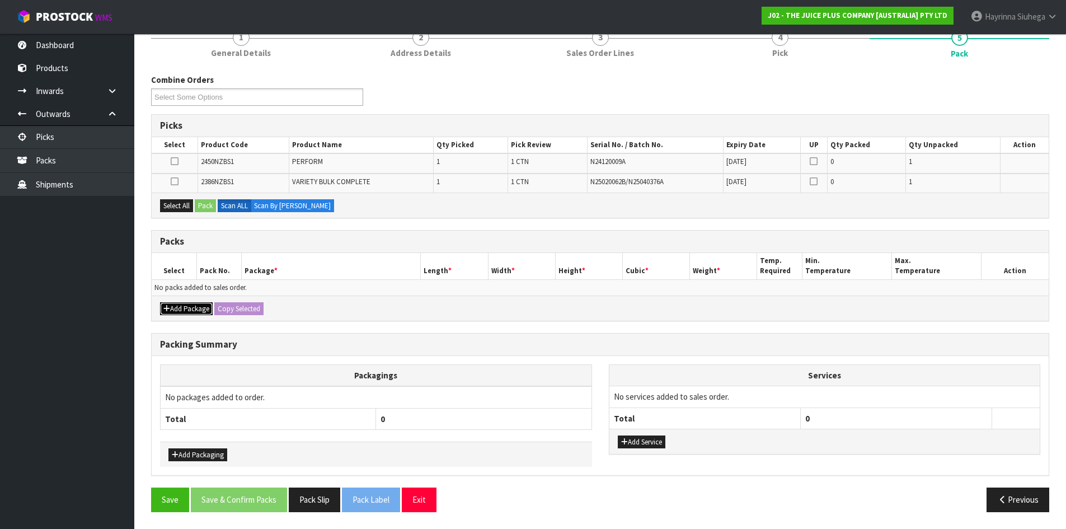
click at [187, 312] on button "Add Package" at bounding box center [186, 308] width 53 height 13
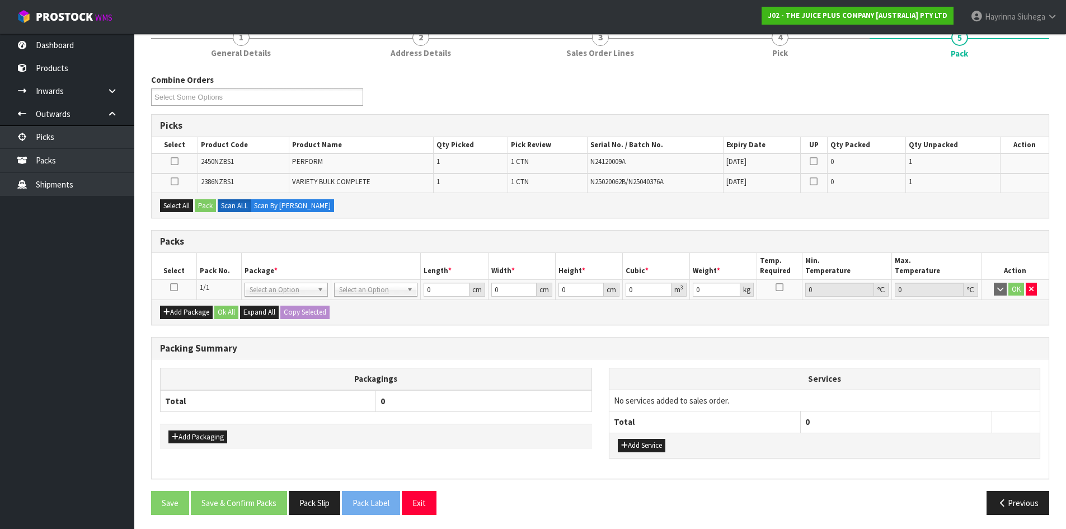
click at [173, 288] on icon at bounding box center [174, 287] width 8 height 1
click at [184, 206] on button "Select All" at bounding box center [176, 205] width 33 height 13
click at [205, 208] on button "Pack" at bounding box center [205, 205] width 21 height 13
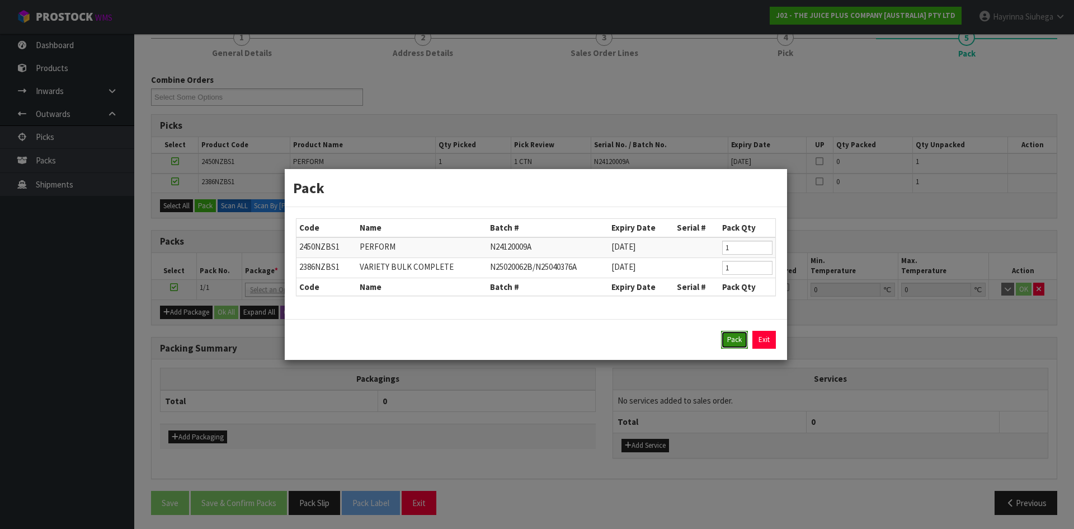
click at [737, 342] on button "Pack" at bounding box center [734, 340] width 27 height 18
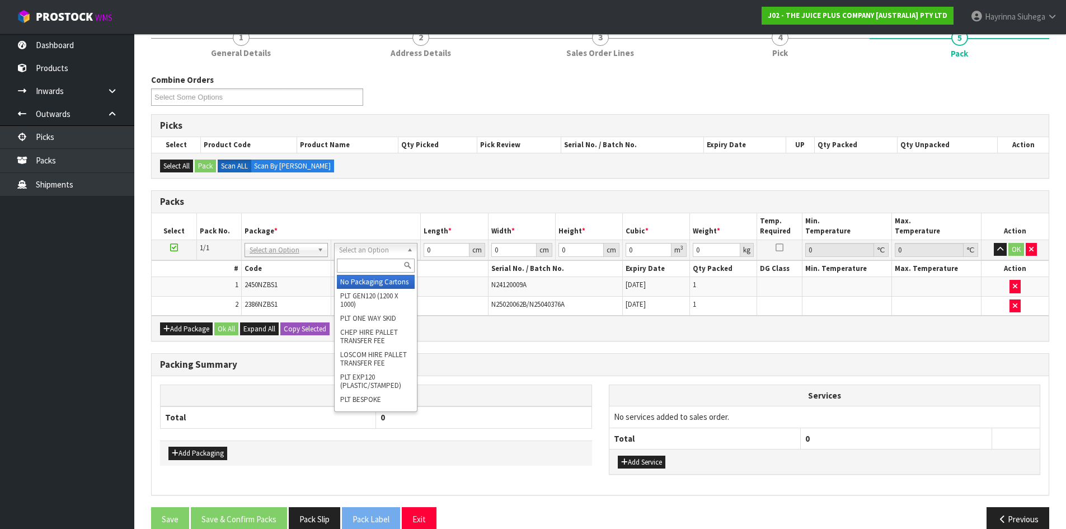
click at [371, 262] on input "text" at bounding box center [376, 265] width 78 height 14
type input "CTNA4"
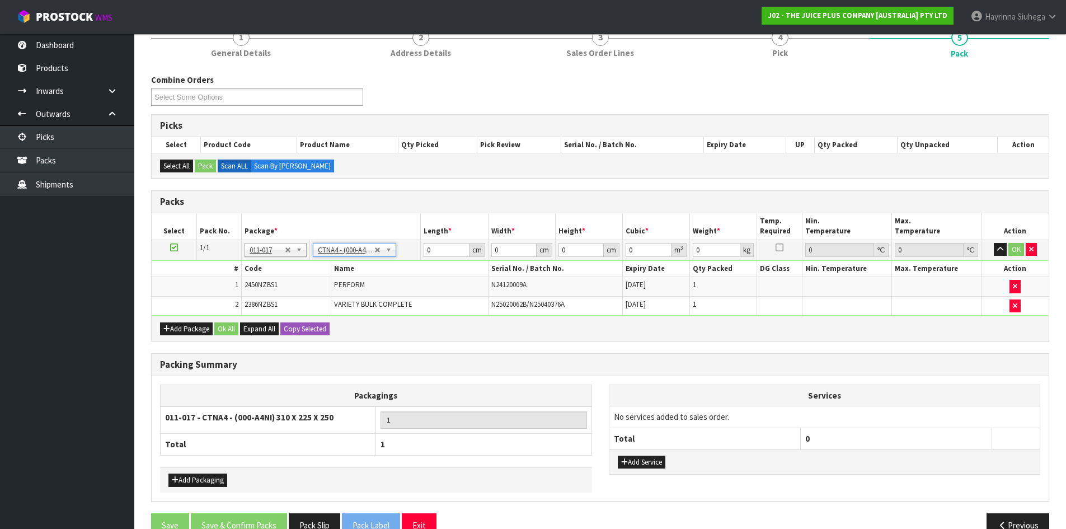
type input "31"
type input "22.5"
type input "25"
type input "0.017438"
type input "4.1"
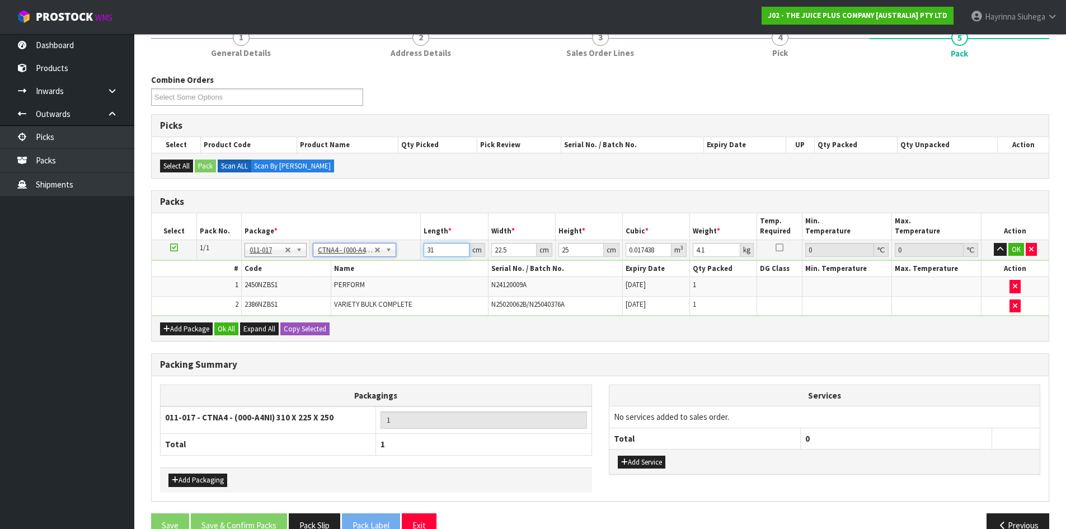
click at [425, 251] on input "31" at bounding box center [446, 250] width 45 height 14
type input "3"
type input "0.001687"
type input "32"
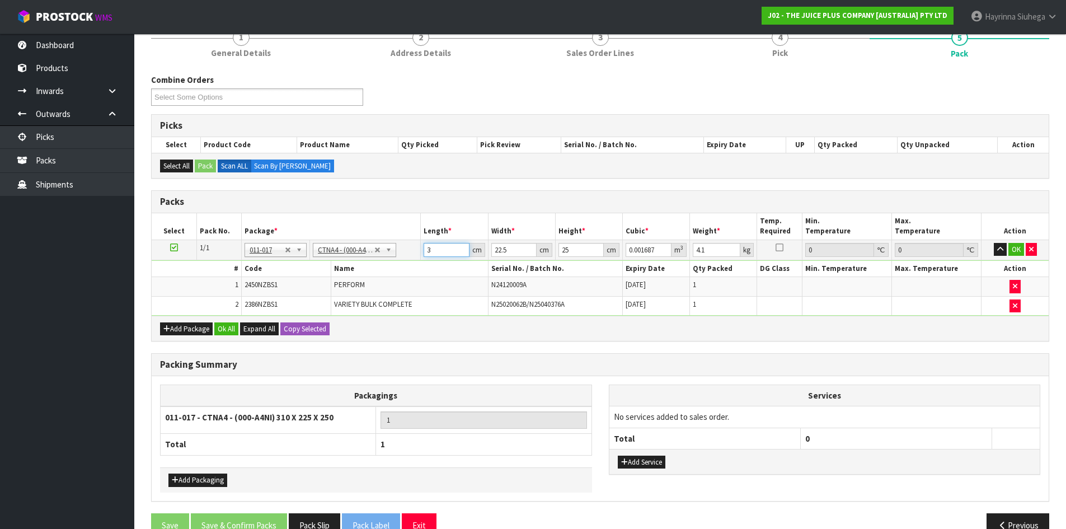
type input "0.018"
type input "32"
type input "2"
type input "0.0016"
type input "24"
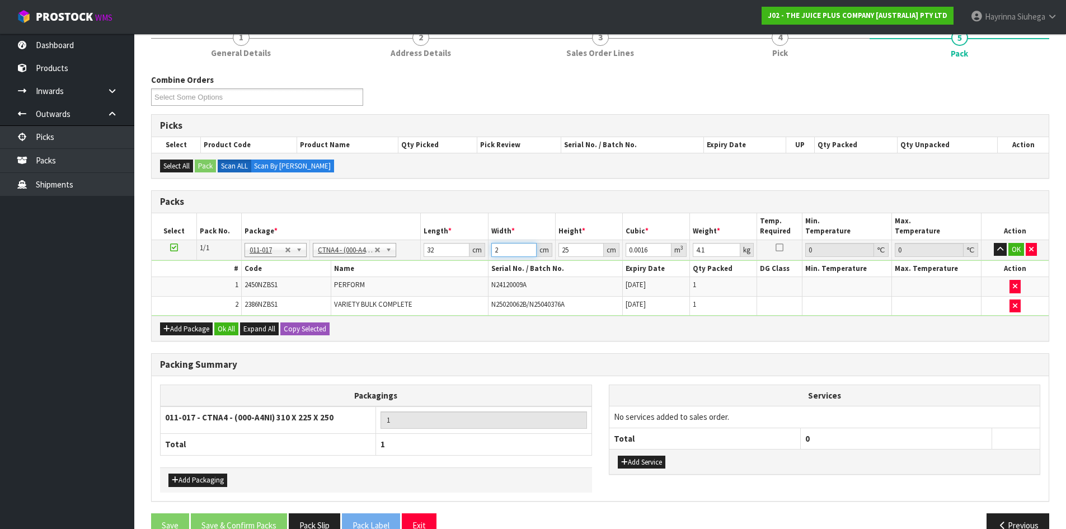
type input "0.0192"
type input "24"
type input "2"
type input "0.001536"
type input "23"
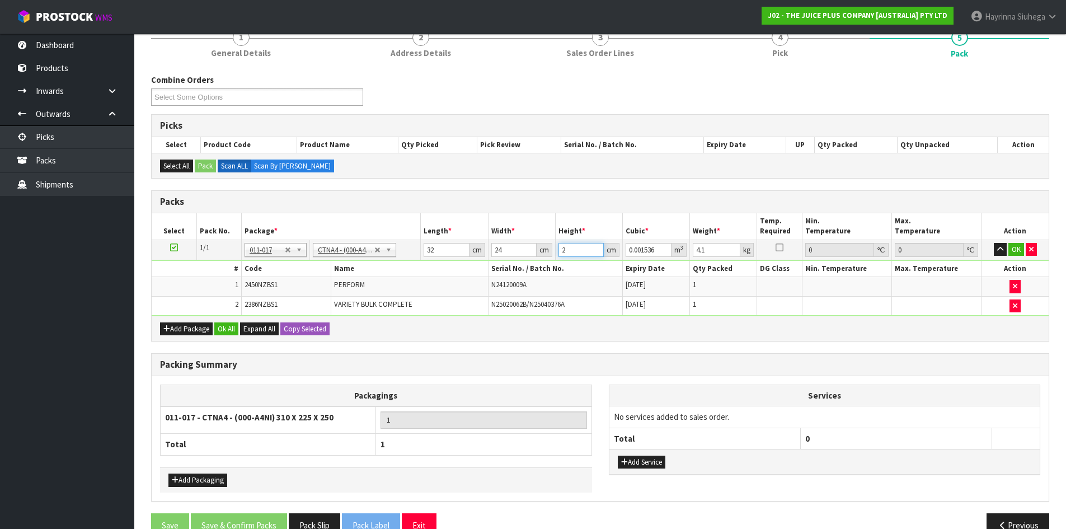
type input "0.017664"
type input "23"
type input "5"
click button "OK" at bounding box center [1016, 249] width 16 height 13
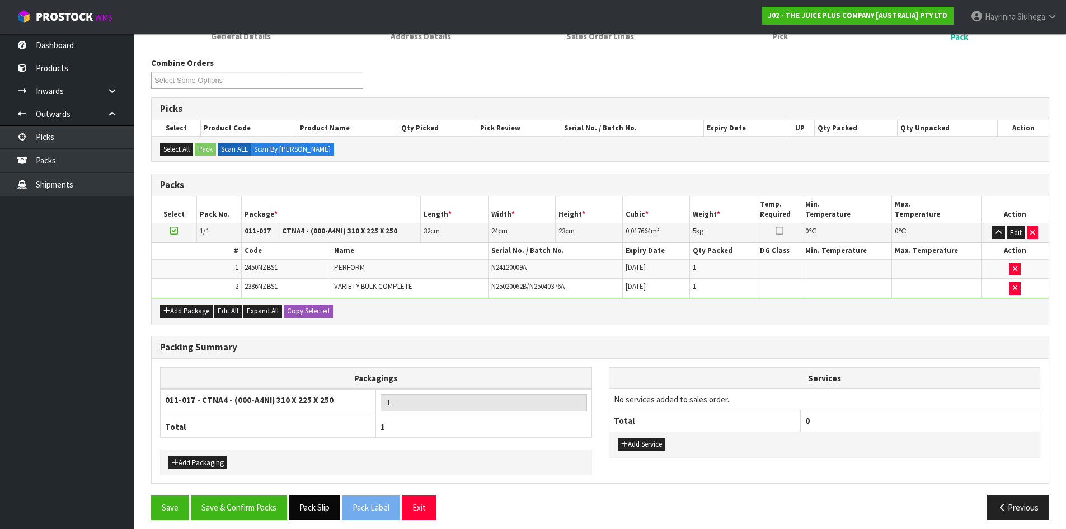
scroll to position [131, 0]
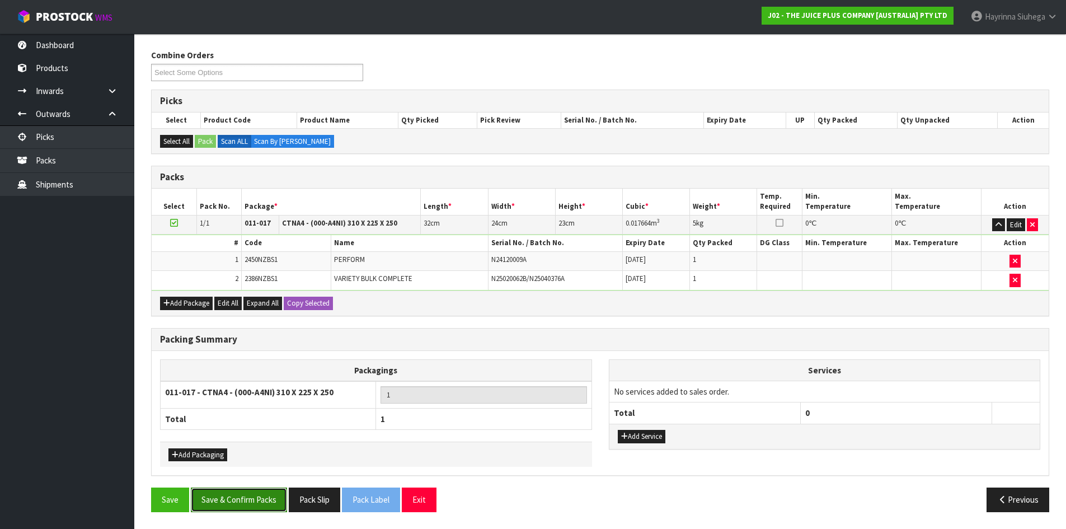
click at [257, 496] on button "Save & Confirm Packs" at bounding box center [239, 499] width 96 height 24
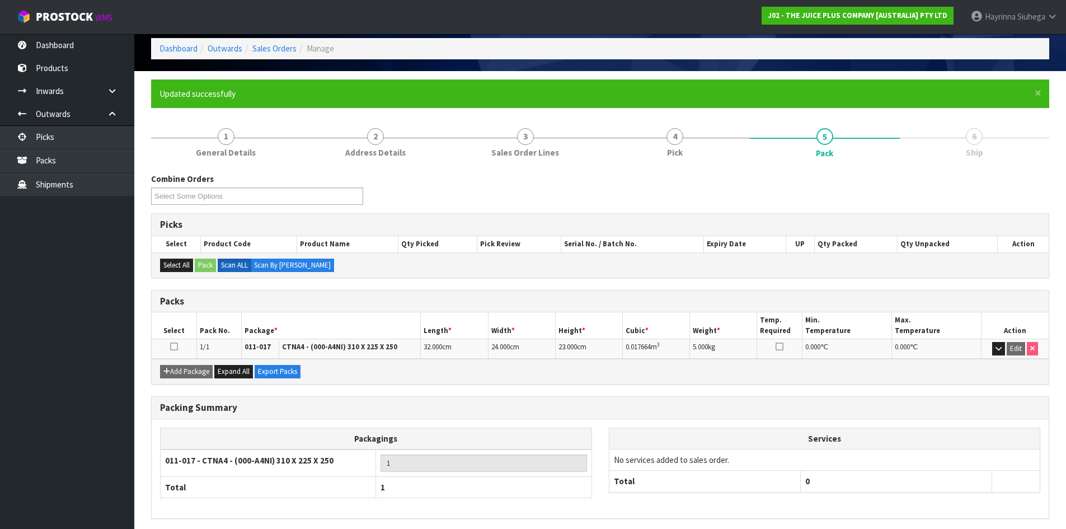
scroll to position [91, 0]
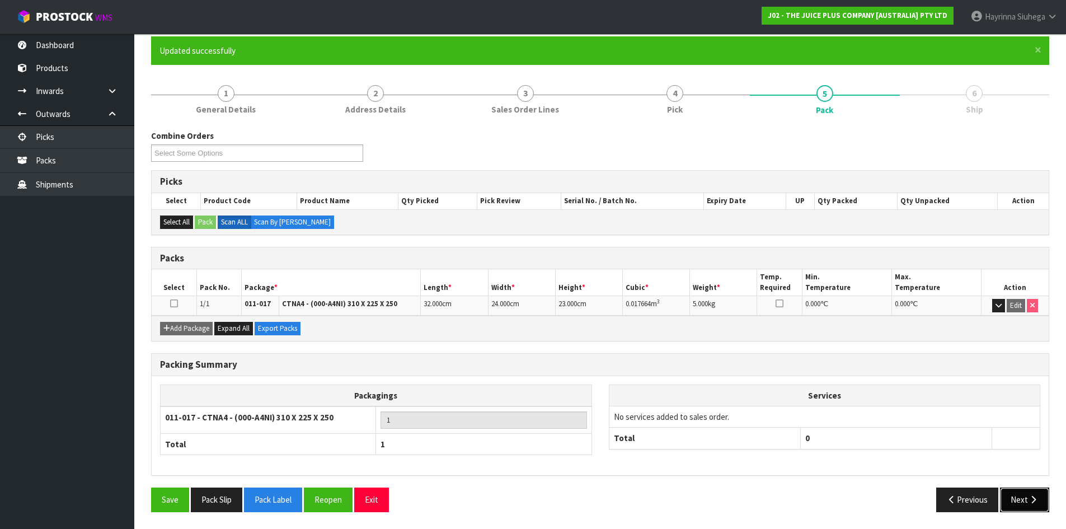
click at [1015, 496] on button "Next" at bounding box center [1024, 499] width 49 height 24
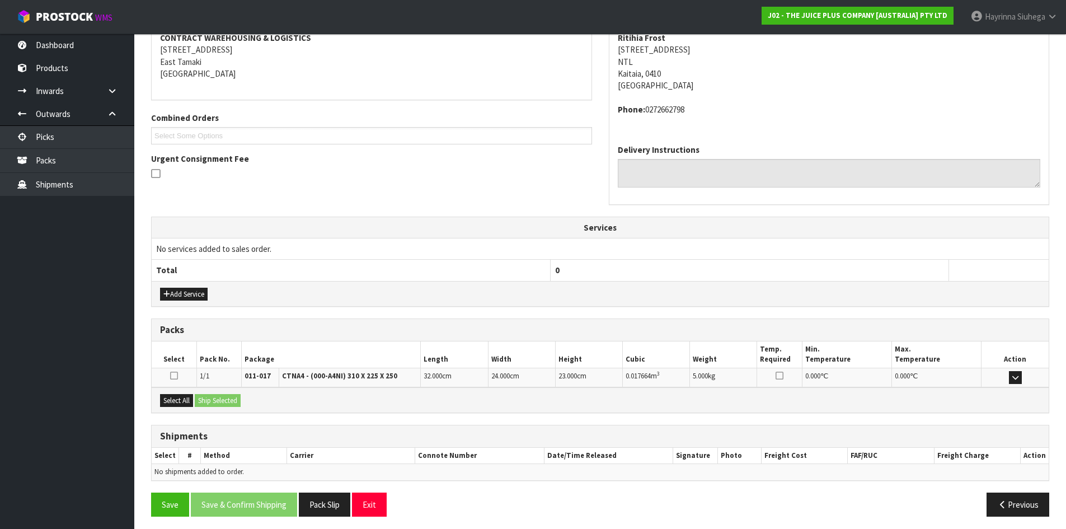
scroll to position [225, 0]
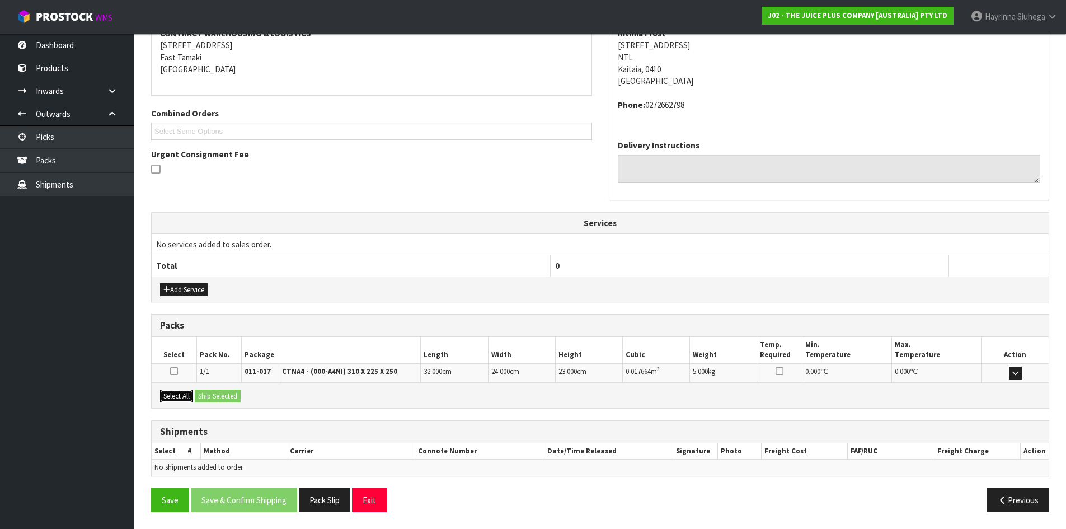
click at [184, 396] on button "Select All" at bounding box center [176, 395] width 33 height 13
click at [211, 392] on button "Ship Selected" at bounding box center [218, 395] width 46 height 13
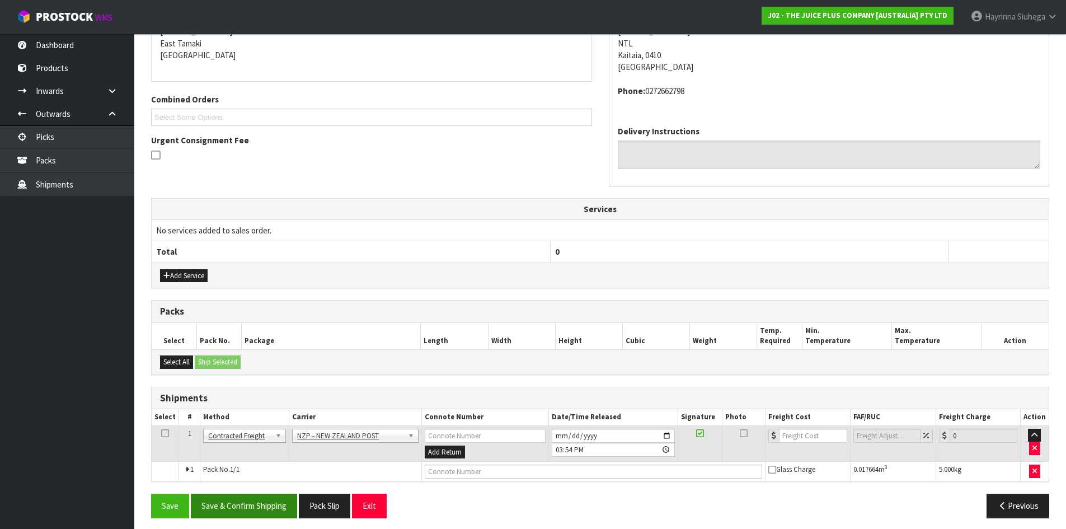
scroll to position [245, 0]
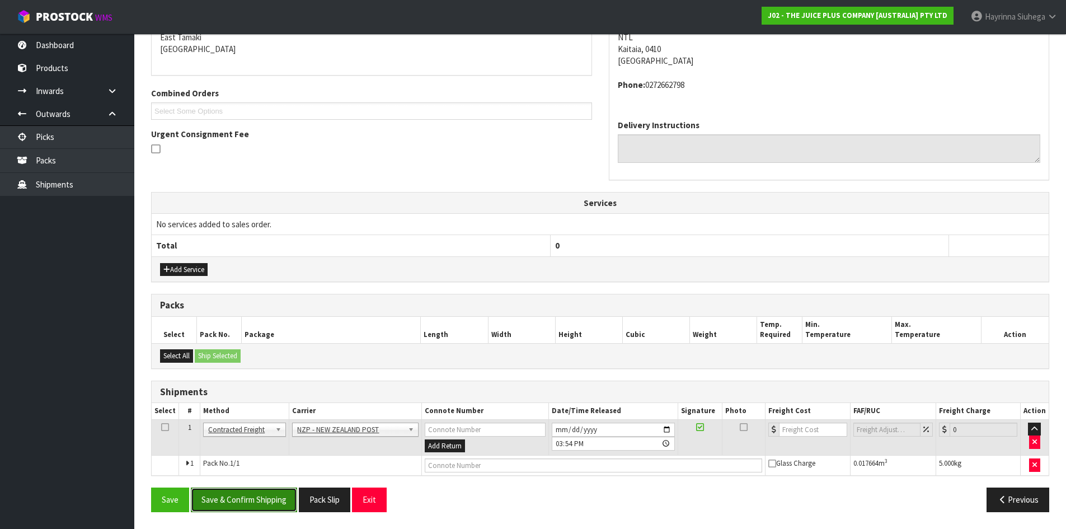
click at [238, 493] on button "Save & Confirm Shipping" at bounding box center [244, 499] width 106 height 24
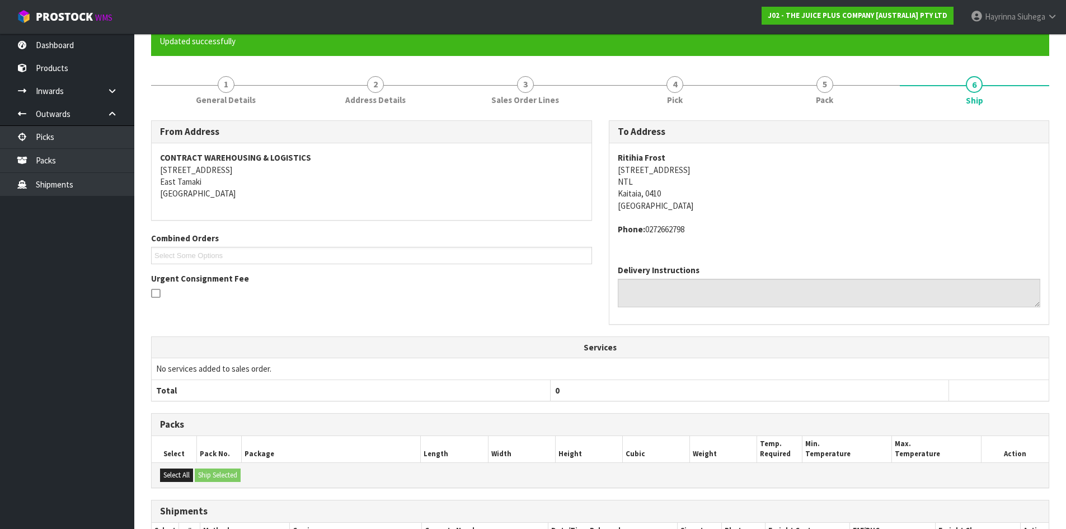
scroll to position [229, 0]
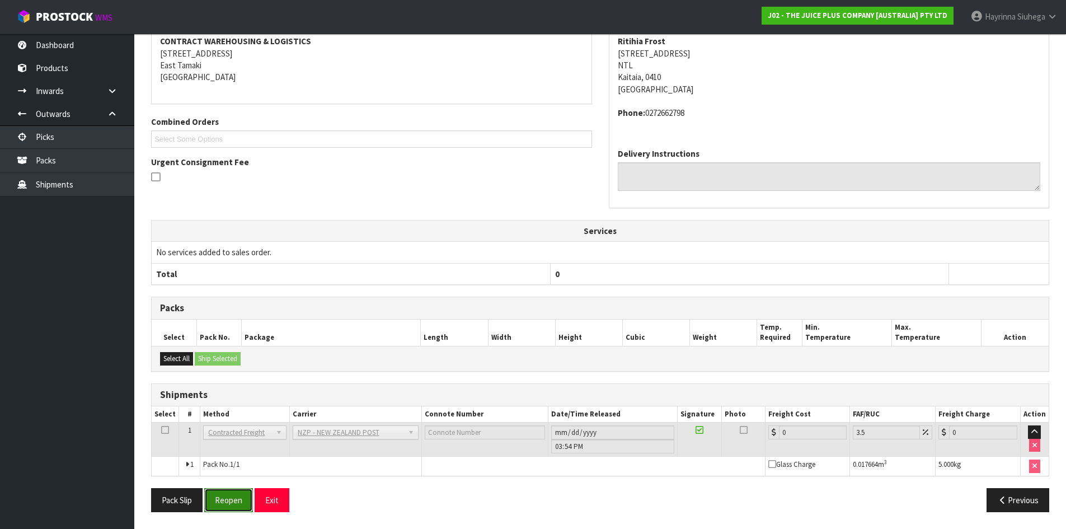
click at [223, 501] on button "Reopen" at bounding box center [228, 500] width 49 height 24
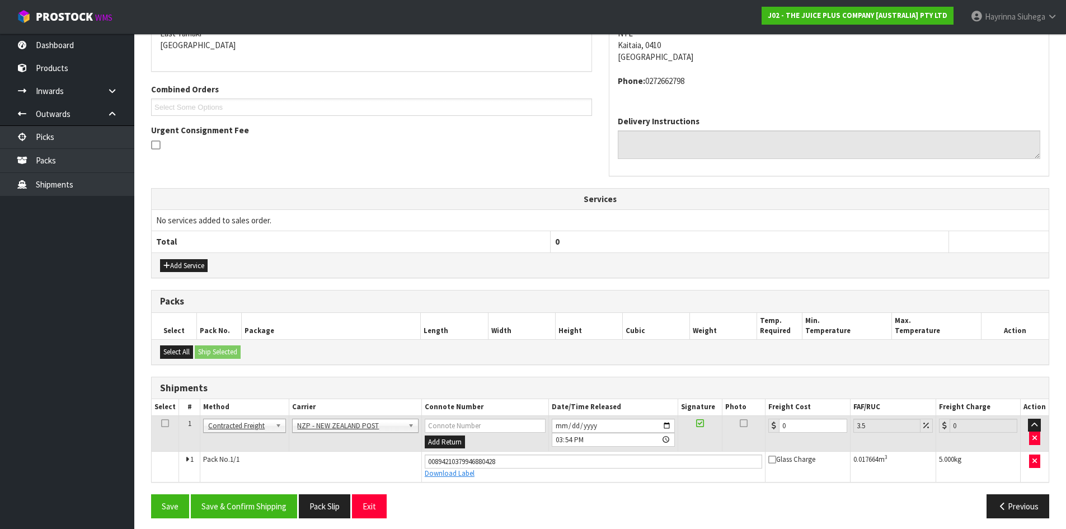
scroll to position [255, 0]
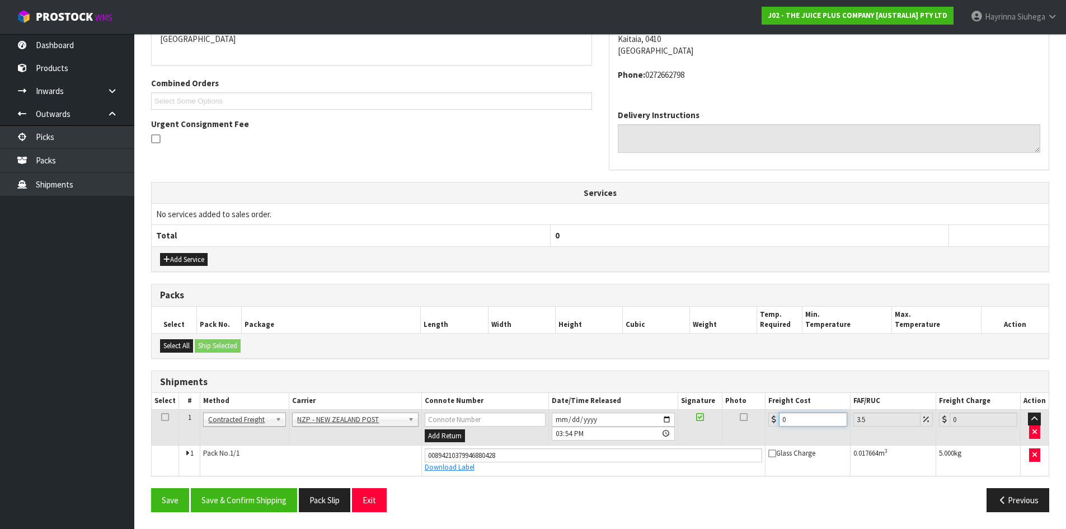
drag, startPoint x: 803, startPoint y: 420, endPoint x: 747, endPoint y: 416, distance: 56.1
click at [747, 416] on tr "1 Client Local Pickup Customer Local Pickup Company Freight Contracted Freight …" at bounding box center [600, 427] width 897 height 36
type input "8"
type input "8.28"
type input "8.4"
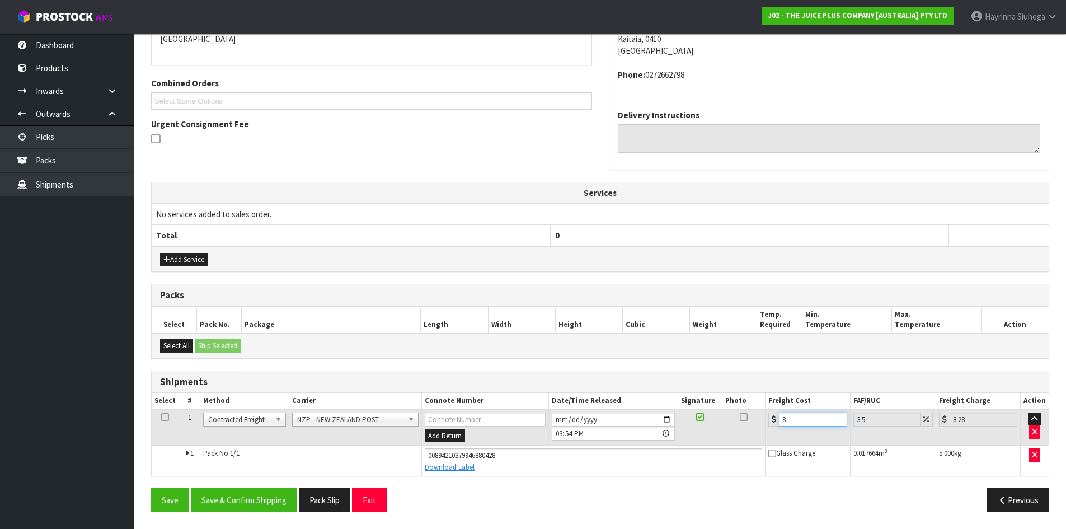
type input "8.69"
type input "8.45"
type input "8.75"
type input "8.45"
click at [265, 496] on button "Save & Confirm Shipping" at bounding box center [244, 500] width 106 height 24
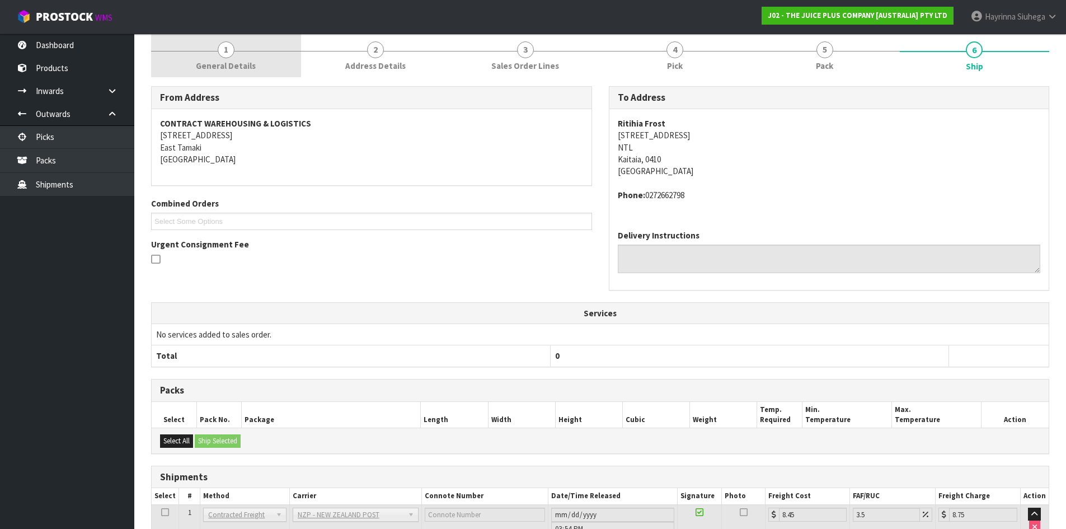
scroll to position [0, 0]
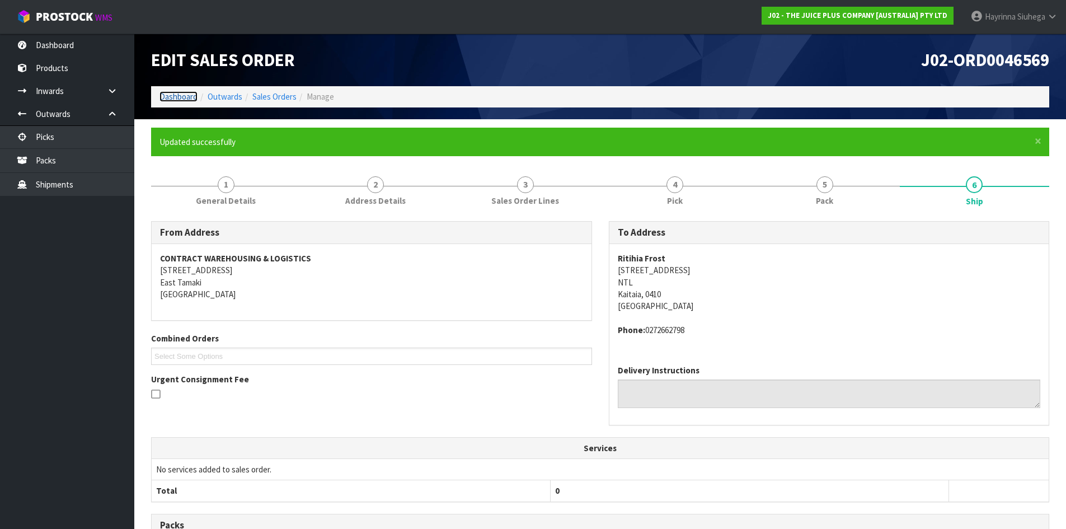
click at [187, 93] on link "Dashboard" at bounding box center [178, 96] width 38 height 11
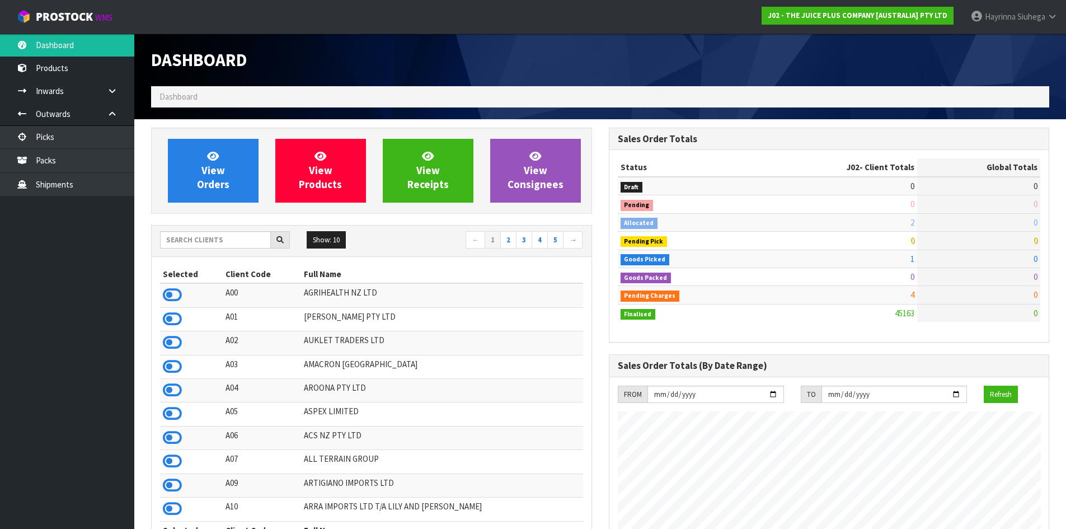
scroll to position [848, 457]
click at [211, 165] on span "View Orders" at bounding box center [213, 170] width 32 height 42
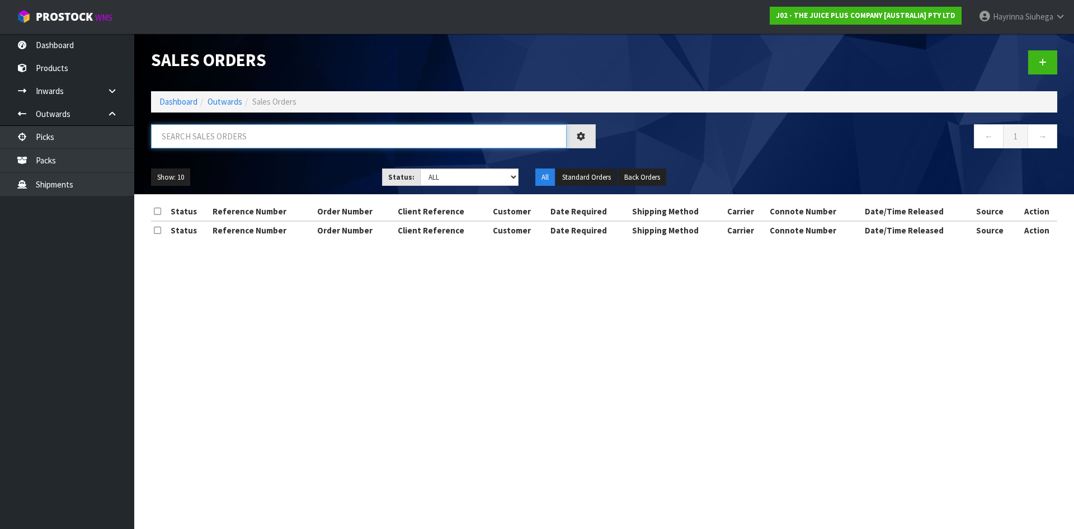
click at [237, 131] on input "text" at bounding box center [359, 136] width 416 height 24
type input "JOB-0411104"
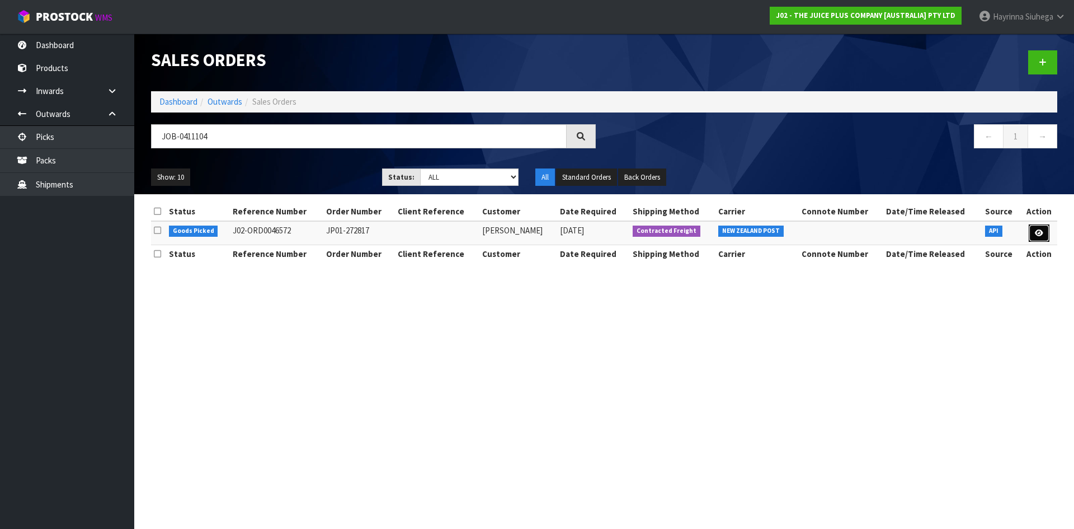
click at [1041, 229] on icon at bounding box center [1039, 232] width 8 height 7
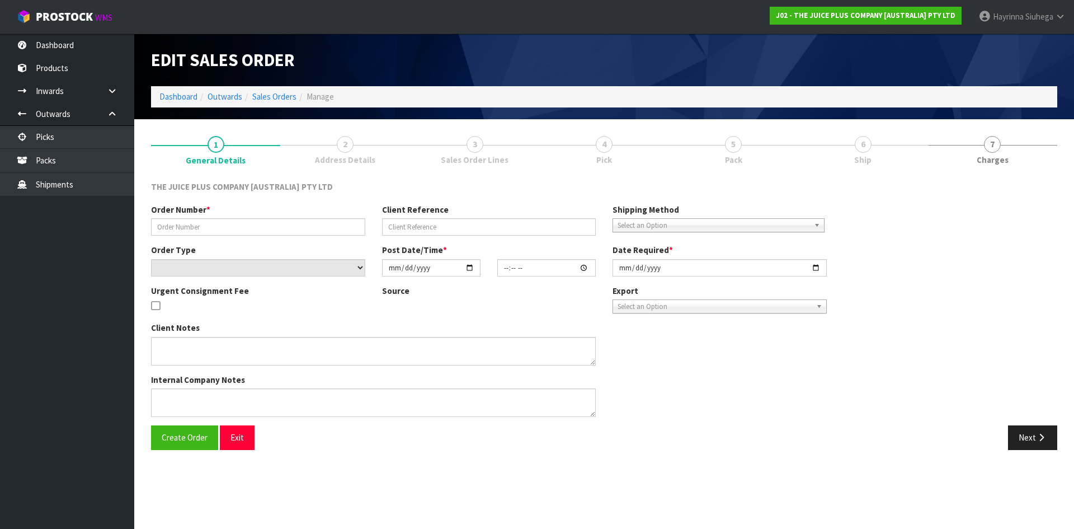
type input "JP01-272817"
select select "number:0"
type input "[DATE]"
type input "03:21:01.000"
type input "[DATE]"
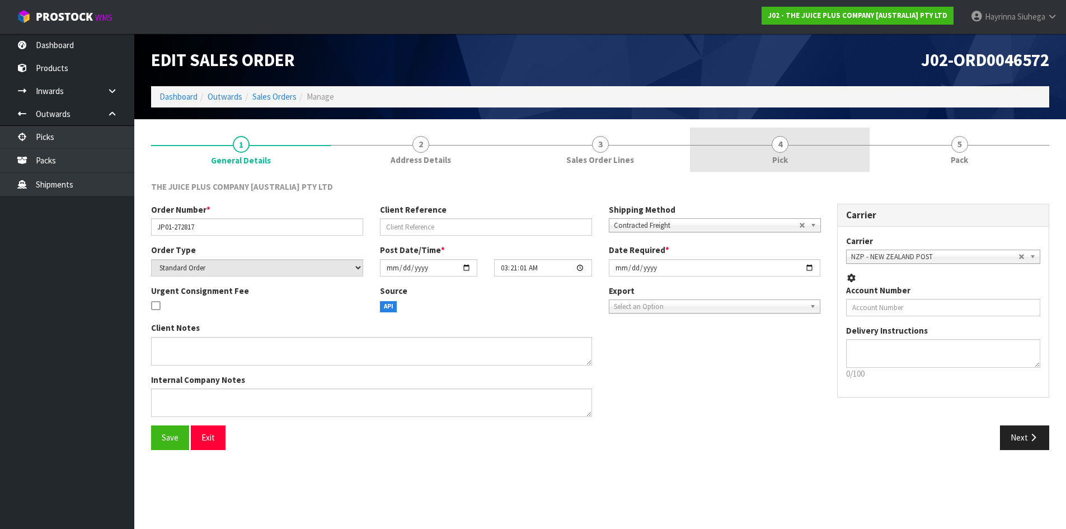
click at [844, 156] on link "4 Pick" at bounding box center [780, 150] width 180 height 44
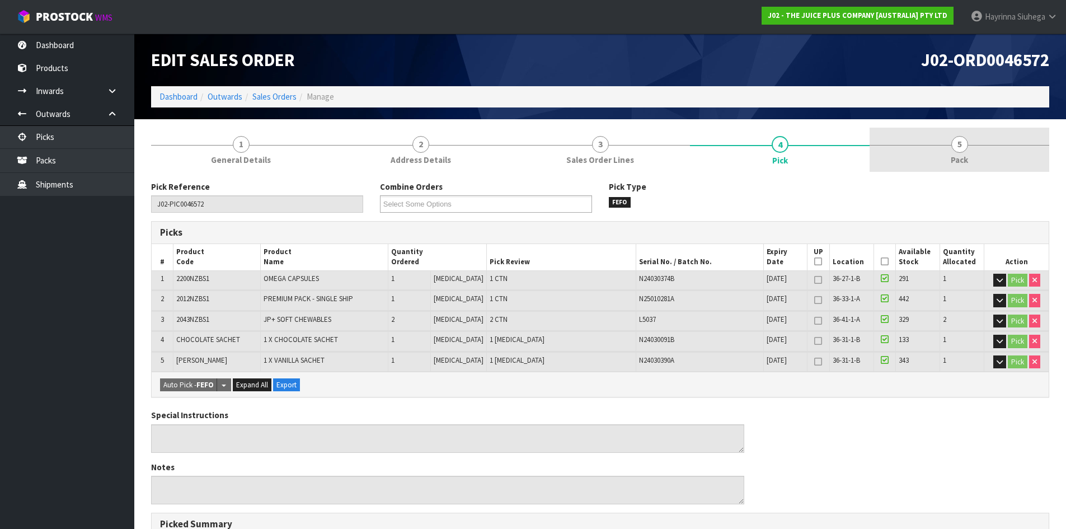
click at [937, 144] on link "5 Pack" at bounding box center [959, 150] width 180 height 44
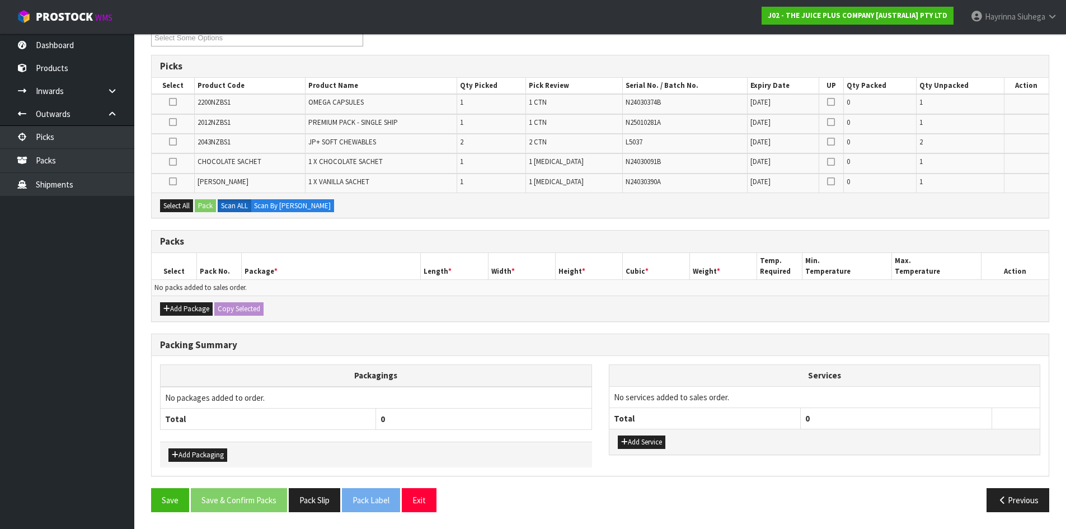
scroll to position [110, 0]
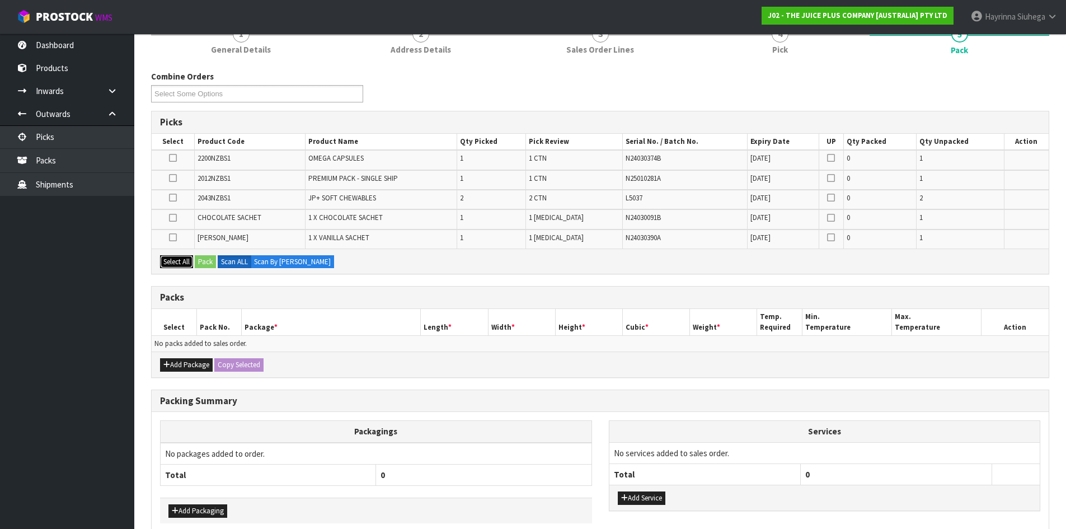
click at [184, 262] on button "Select All" at bounding box center [176, 261] width 33 height 13
click at [178, 368] on button "Add Package" at bounding box center [186, 364] width 53 height 13
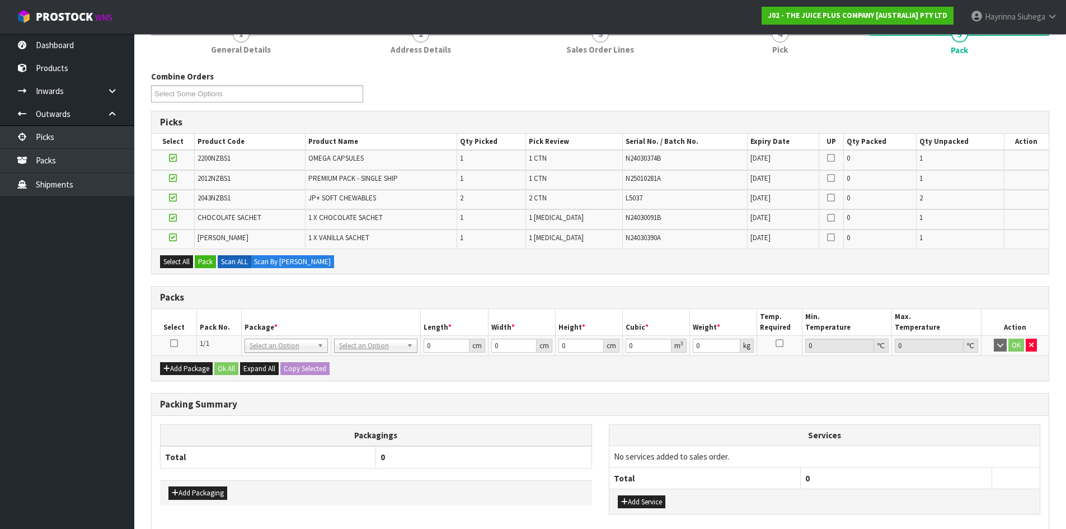
click at [178, 344] on td at bounding box center [174, 345] width 45 height 20
click at [176, 343] on icon at bounding box center [174, 343] width 8 height 1
click at [206, 261] on button "Pack" at bounding box center [205, 261] width 21 height 13
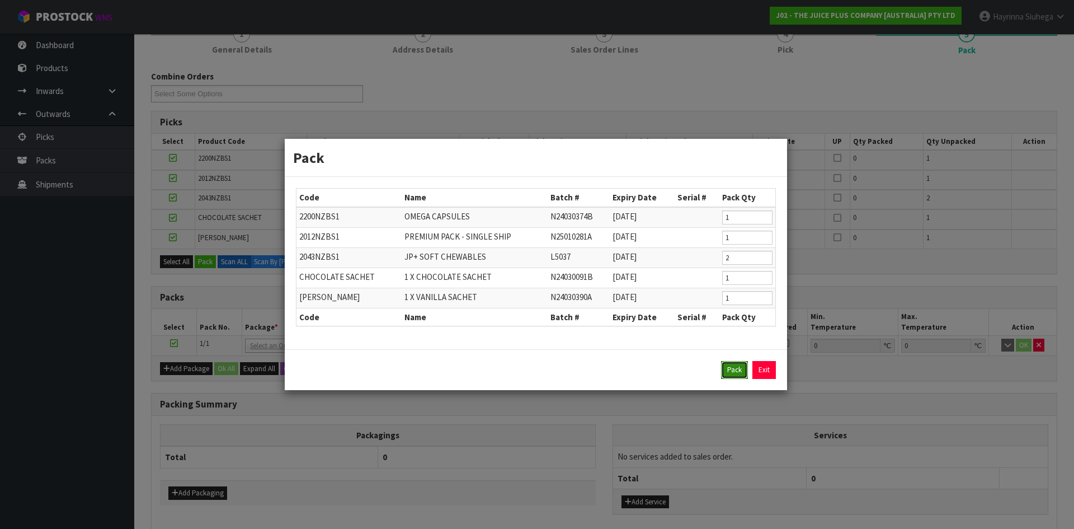
click at [741, 371] on button "Pack" at bounding box center [734, 370] width 27 height 18
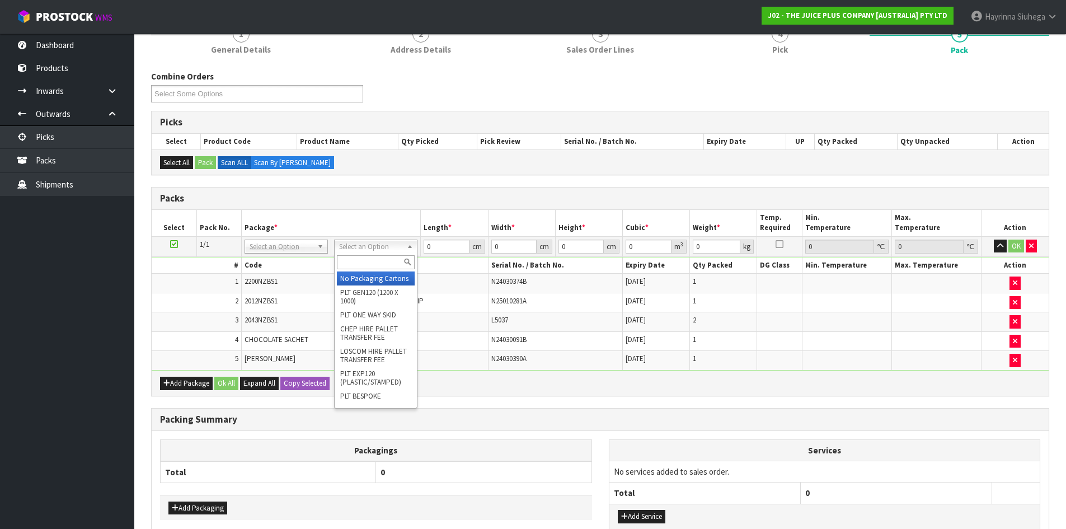
click at [370, 260] on input "text" at bounding box center [376, 262] width 78 height 14
type input "CTNA4"
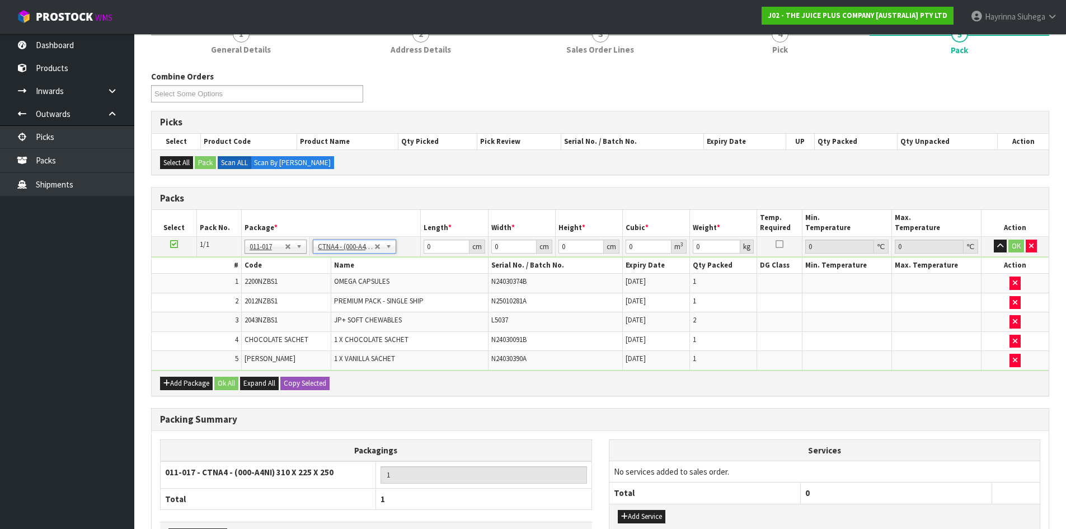
type input "31"
type input "22.5"
type input "25"
type input "0.017438"
type input "3.58"
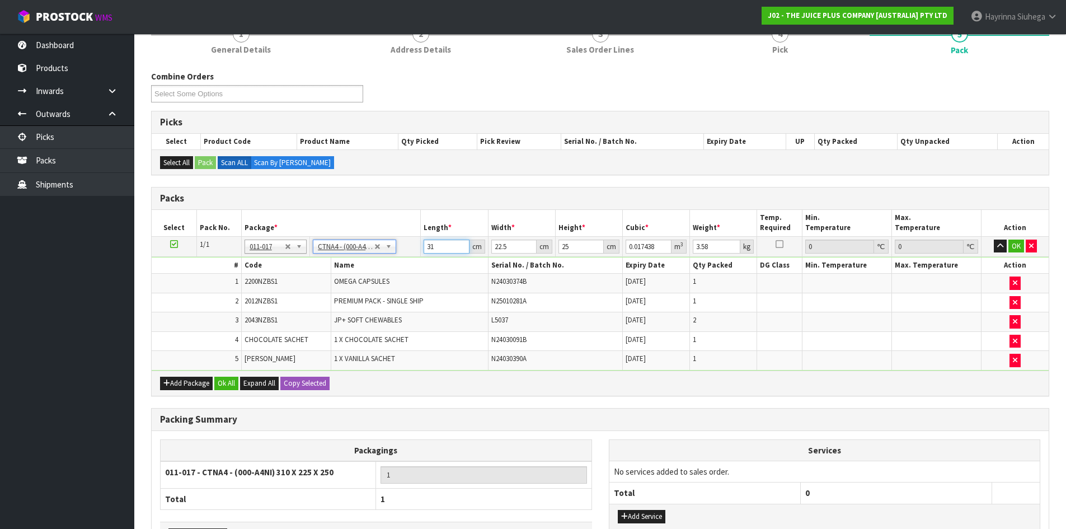
click at [428, 249] on input "31" at bounding box center [446, 246] width 45 height 14
click at [429, 248] on input "31" at bounding box center [446, 246] width 45 height 14
type input "3"
type input "0.001687"
type input "32"
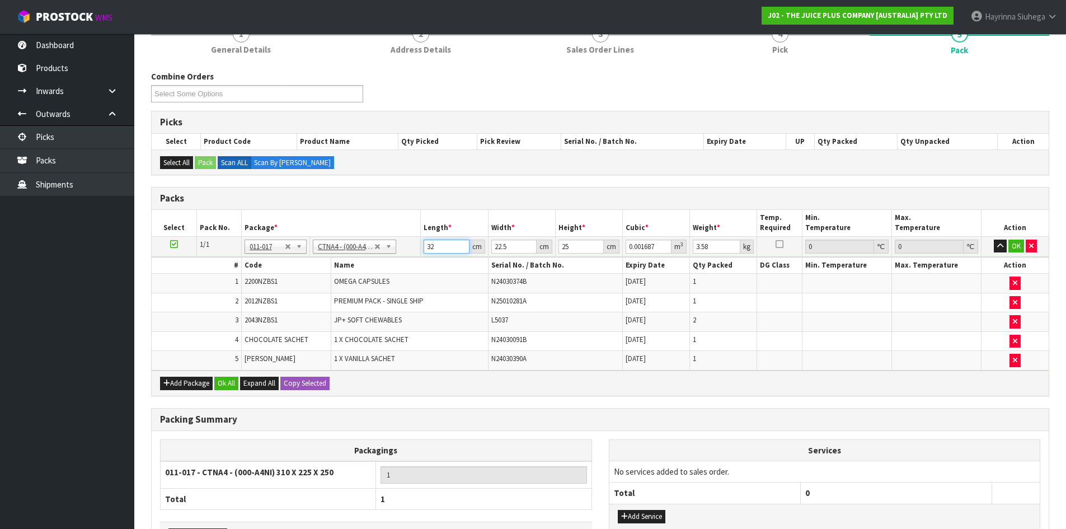
type input "0.018"
type input "32"
type input "2"
type input "0.0016"
type input "24"
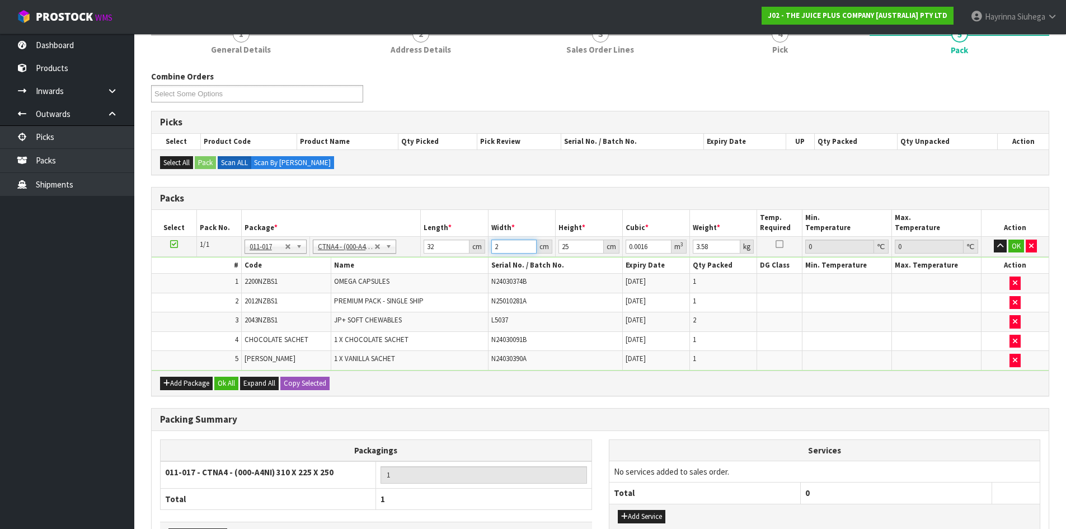
type input "0.0192"
type input "24"
type input "2"
type input "0.001536"
type input "27"
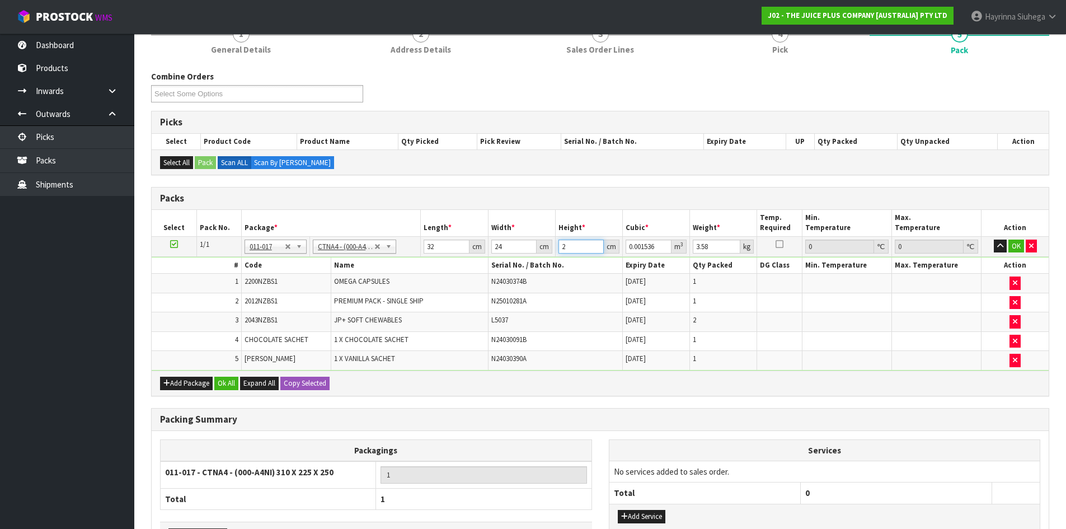
type input "0.020736"
type input "27"
type input "5"
click button "OK" at bounding box center [1016, 245] width 16 height 13
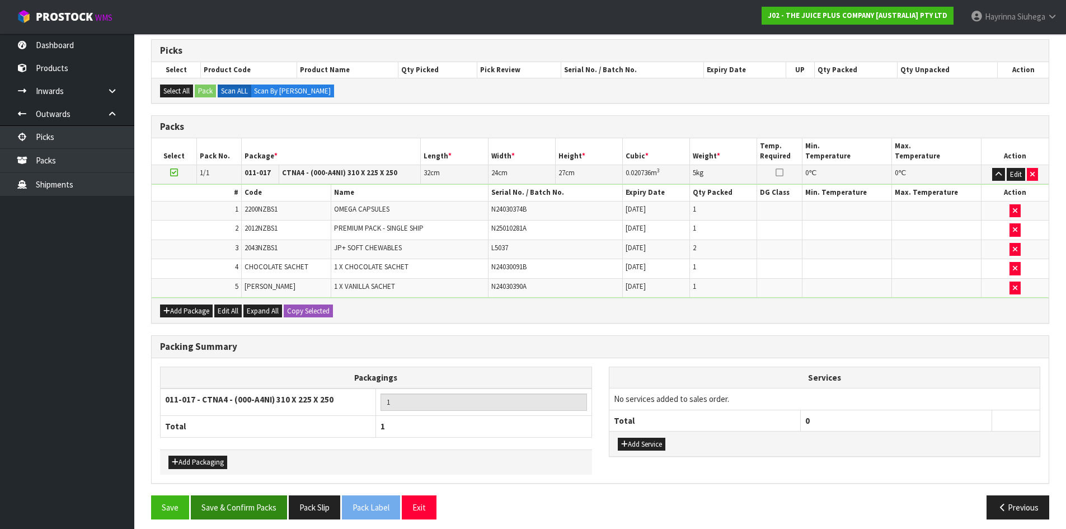
scroll to position [189, 0]
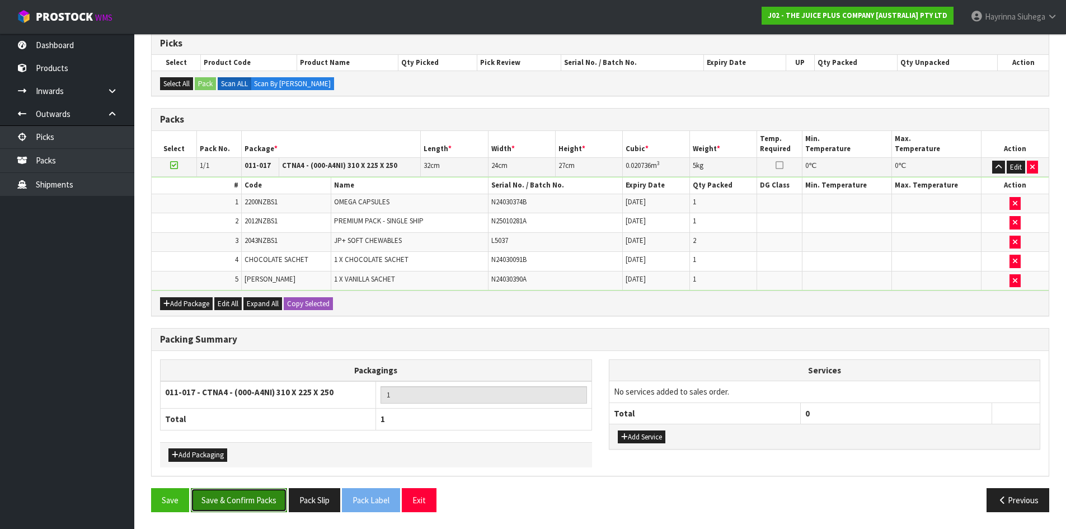
click at [264, 501] on button "Save & Confirm Packs" at bounding box center [239, 500] width 96 height 24
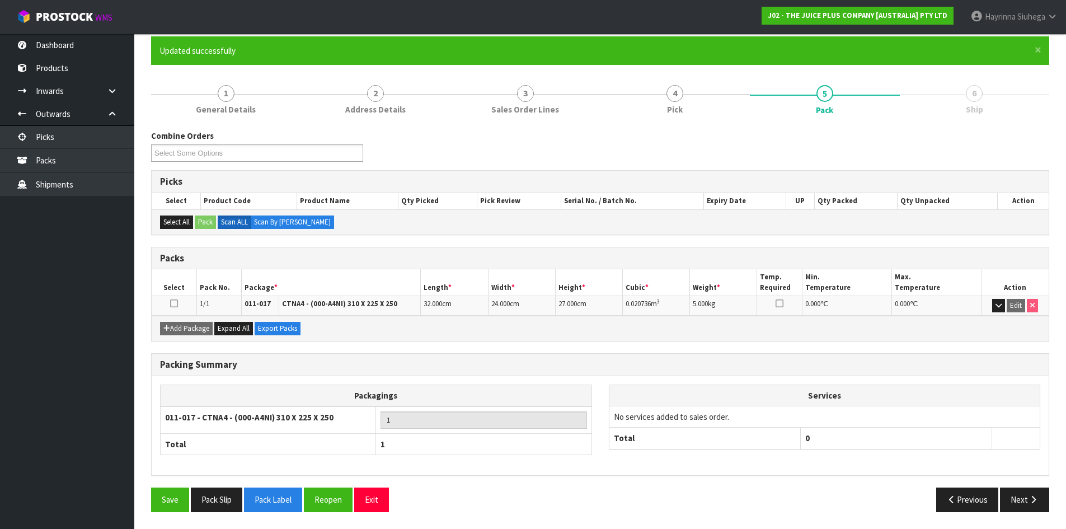
scroll to position [91, 0]
click at [1026, 495] on button "Next" at bounding box center [1024, 499] width 49 height 24
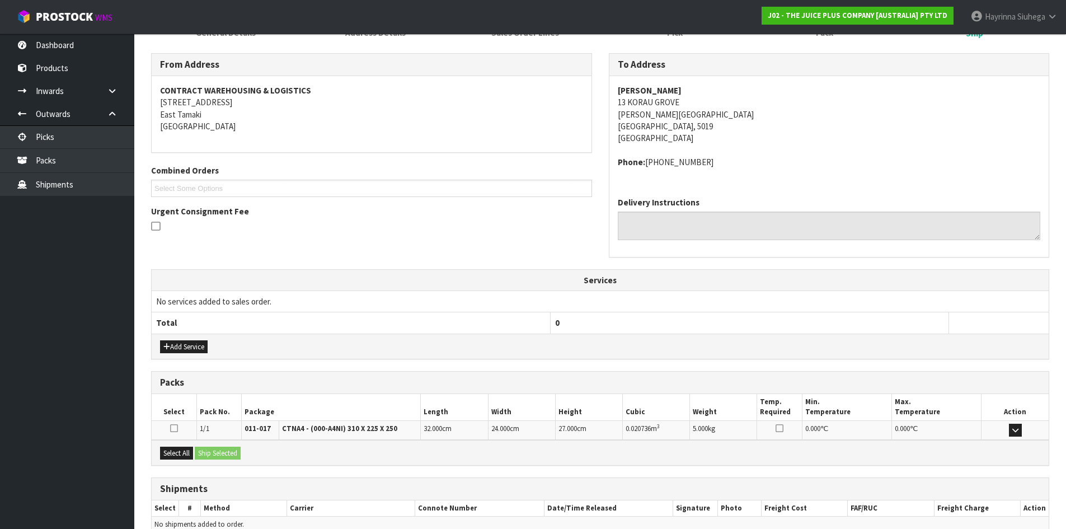
scroll to position [225, 0]
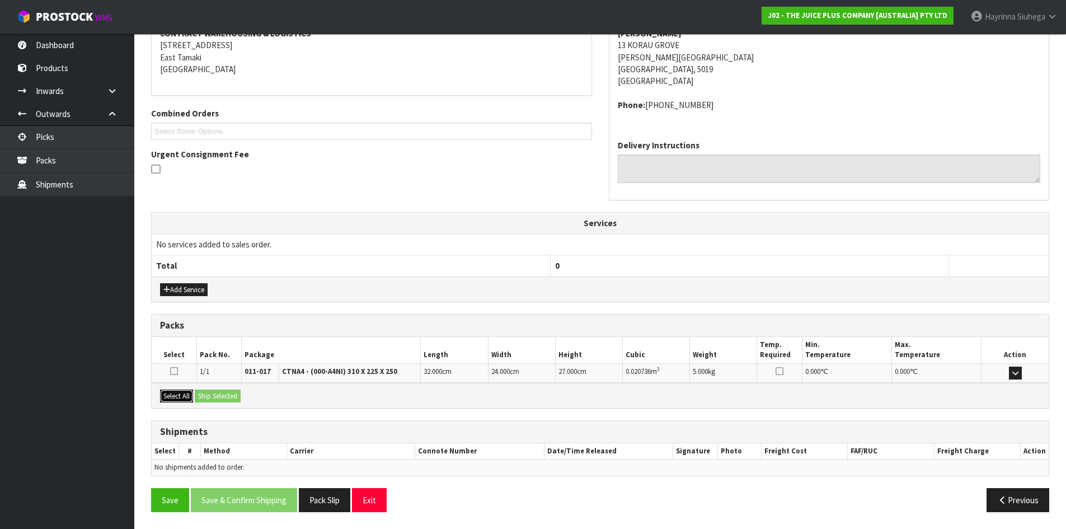
click at [176, 392] on button "Select All" at bounding box center [176, 395] width 33 height 13
drag, startPoint x: 222, startPoint y: 397, endPoint x: 228, endPoint y: 397, distance: 6.7
click at [224, 397] on button "Ship Selected" at bounding box center [218, 395] width 46 height 13
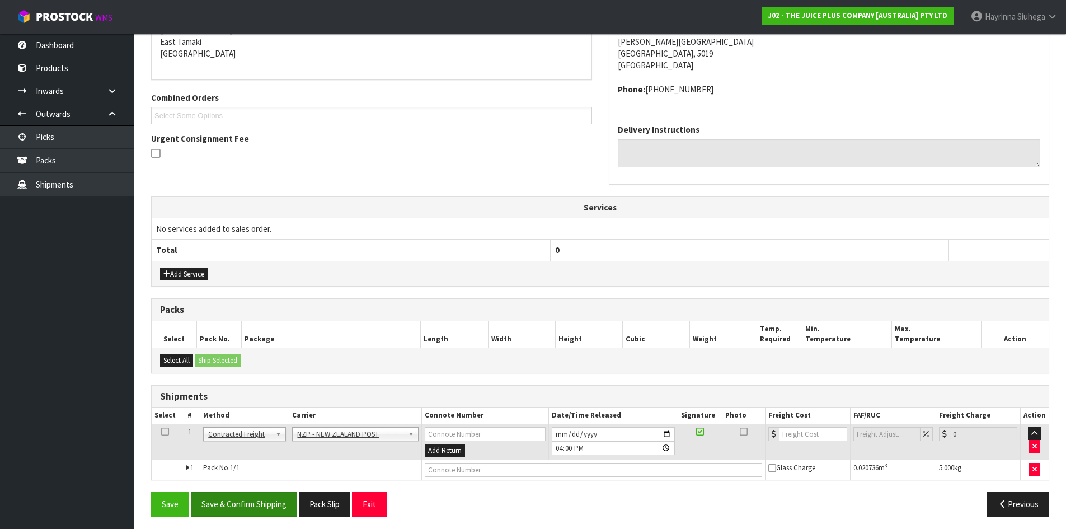
scroll to position [245, 0]
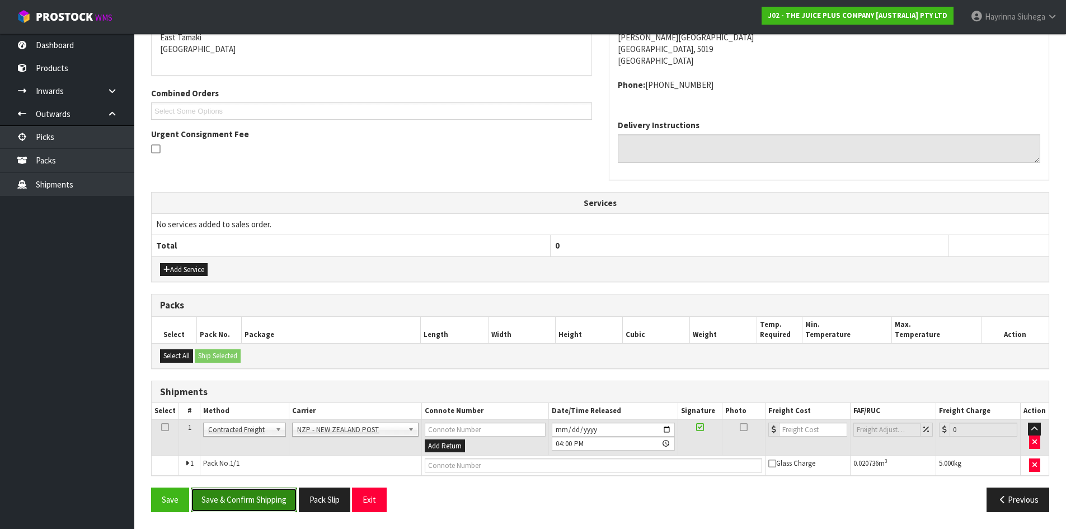
click at [274, 505] on button "Save & Confirm Shipping" at bounding box center [244, 499] width 106 height 24
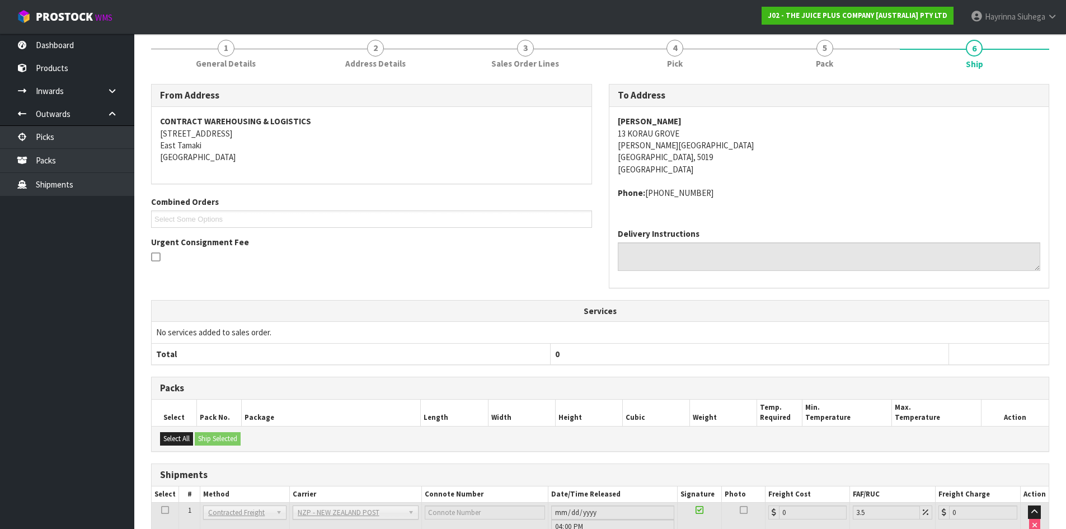
scroll to position [229, 0]
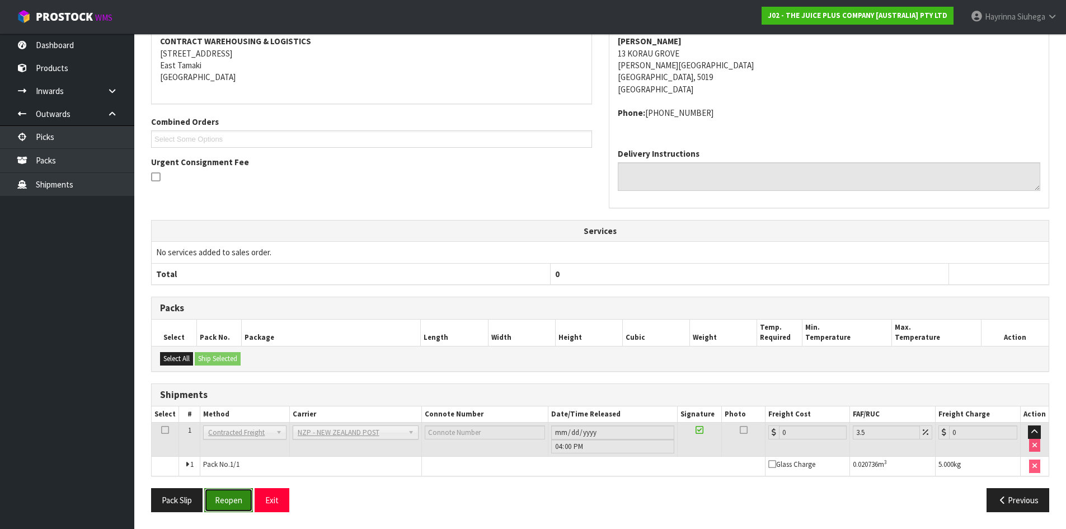
click at [220, 505] on button "Reopen" at bounding box center [228, 500] width 49 height 24
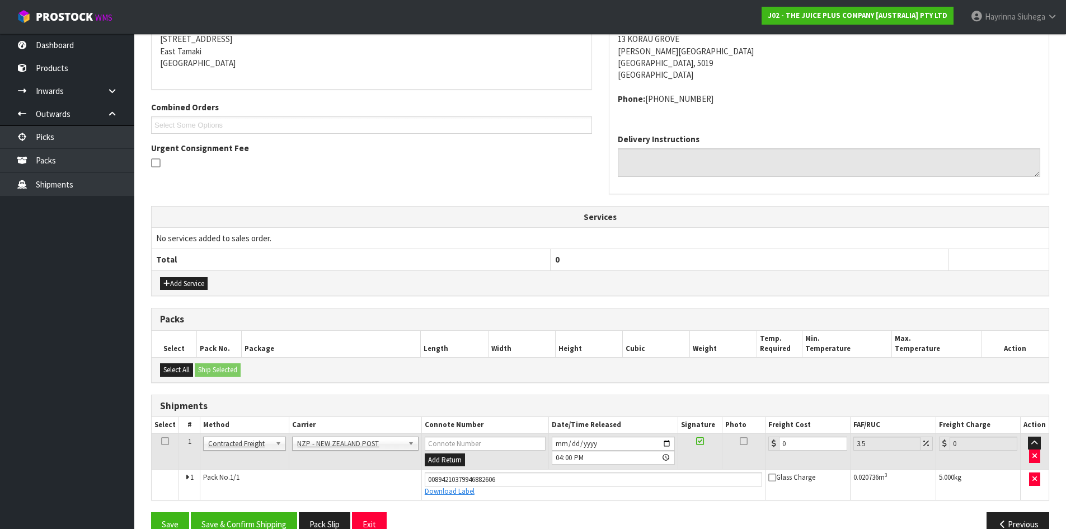
scroll to position [255, 0]
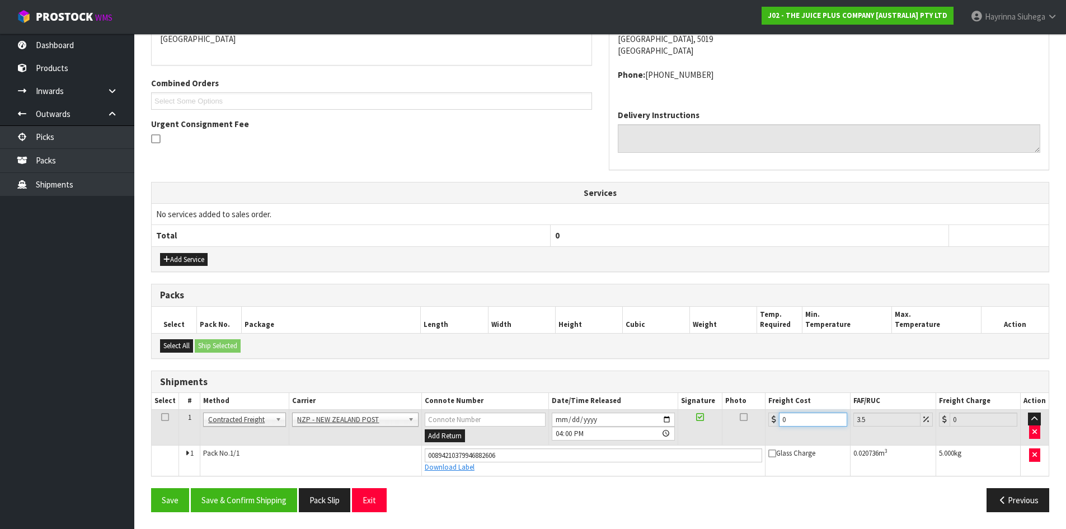
drag, startPoint x: 816, startPoint y: 419, endPoint x: 560, endPoint y: 417, distance: 255.7
click at [561, 417] on tr "1 Client Local Pickup Customer Local Pickup Company Freight Contracted Freight …" at bounding box center [600, 427] width 897 height 36
type input "8"
type input "8.28"
type input "8.4"
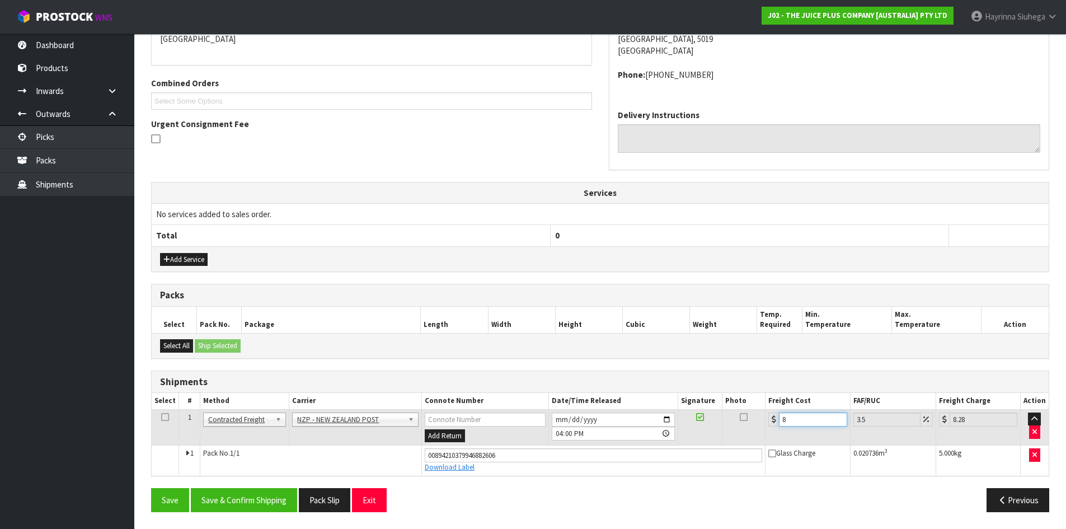
type input "8.69"
type input "8.45"
type input "8.75"
type input "8.45"
click at [151, 488] on button "Save" at bounding box center [170, 500] width 38 height 24
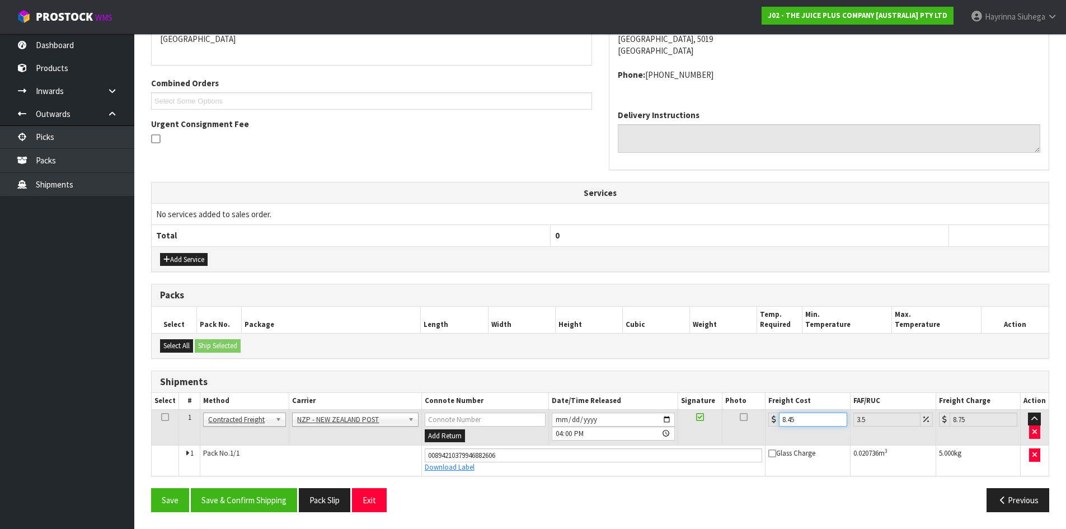
scroll to position [0, 0]
click at [247, 505] on button "Save & Confirm Shipping" at bounding box center [244, 500] width 106 height 24
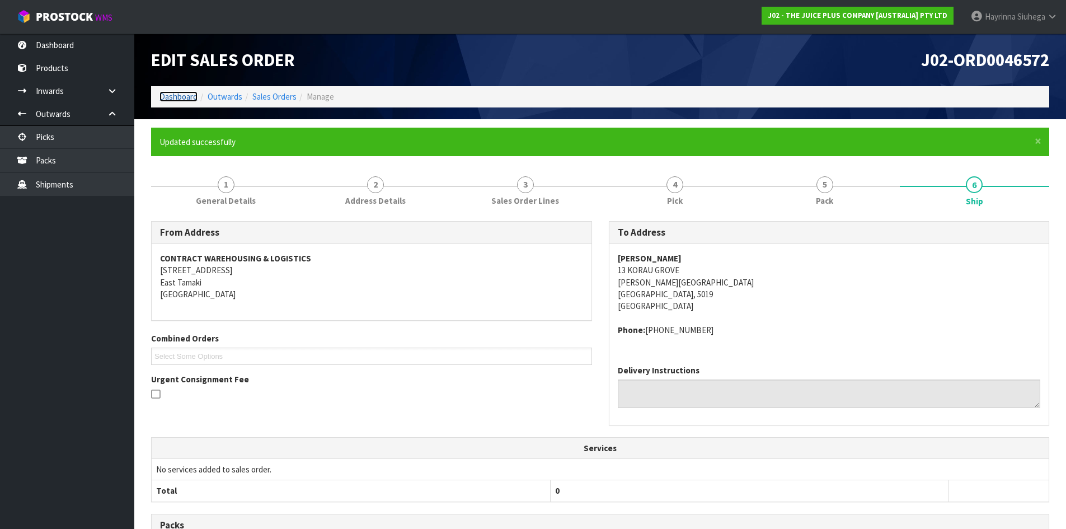
click at [184, 92] on link "Dashboard" at bounding box center [178, 96] width 38 height 11
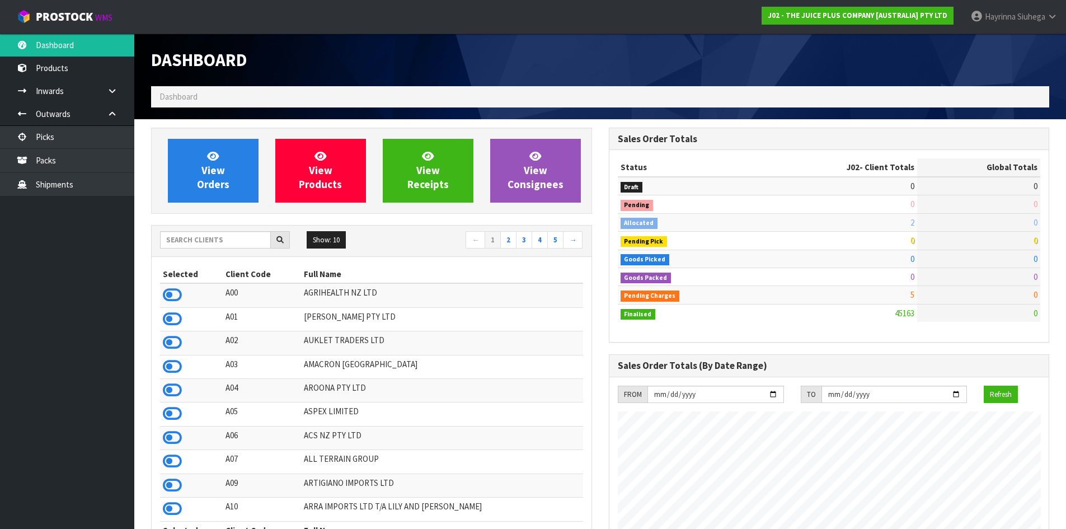
scroll to position [848, 457]
click at [207, 241] on input "text" at bounding box center [215, 239] width 111 height 17
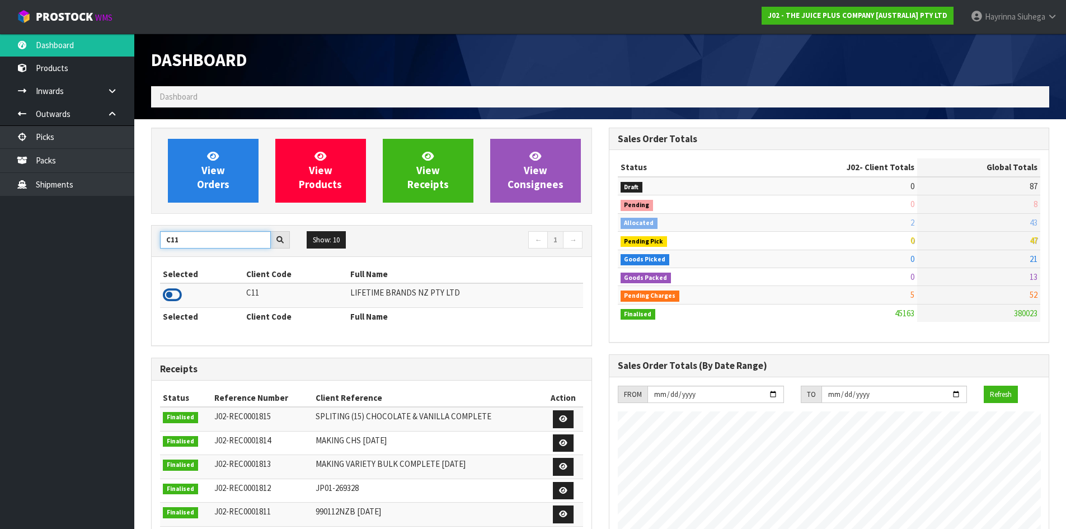
type input "C11"
click at [170, 301] on icon at bounding box center [172, 294] width 19 height 17
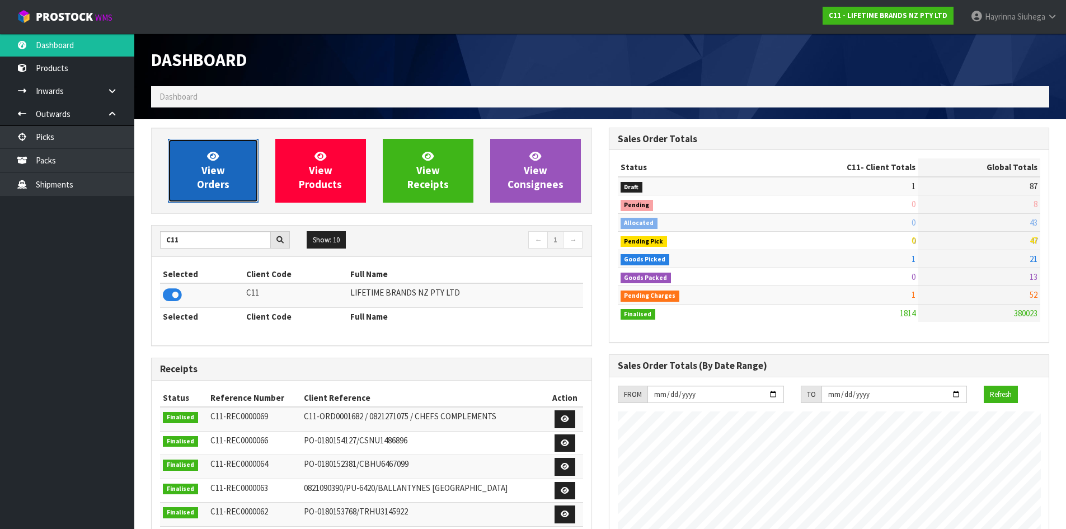
click at [197, 186] on span "View Orders" at bounding box center [213, 170] width 32 height 42
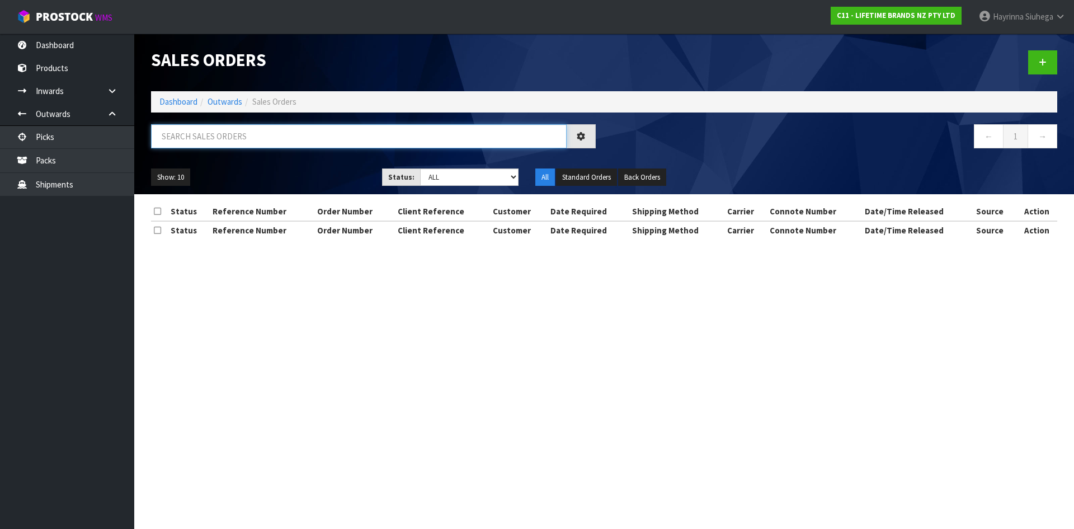
click at [202, 146] on input "text" at bounding box center [359, 136] width 416 height 24
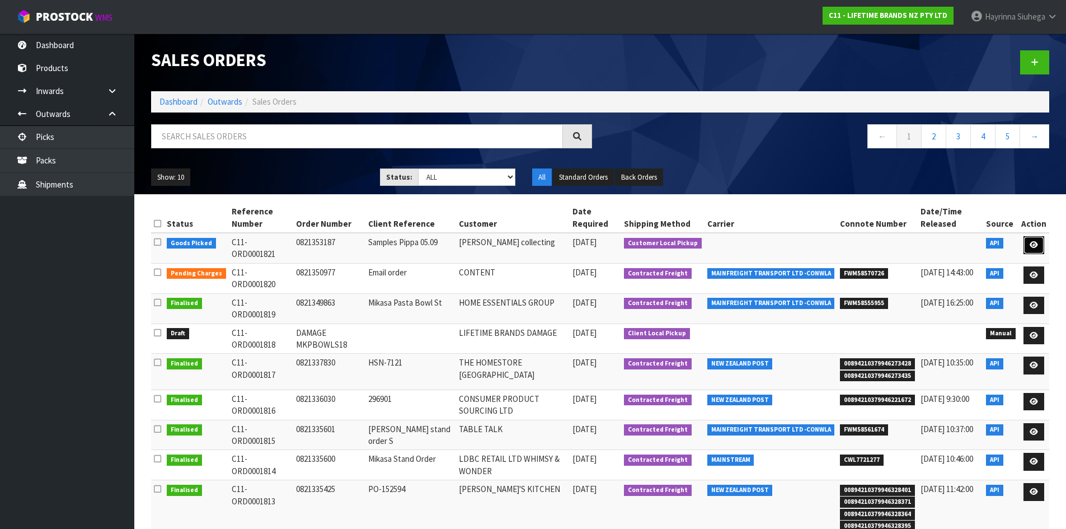
click at [1029, 239] on link at bounding box center [1033, 245] width 21 height 18
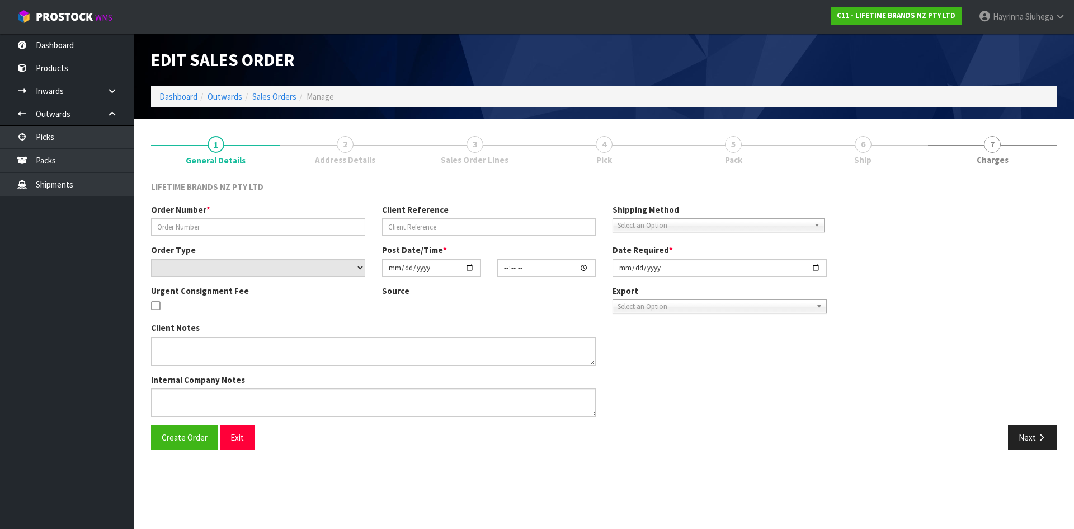
type input "0821353187"
type input "Samples Pippa 05.09"
select select "number:0"
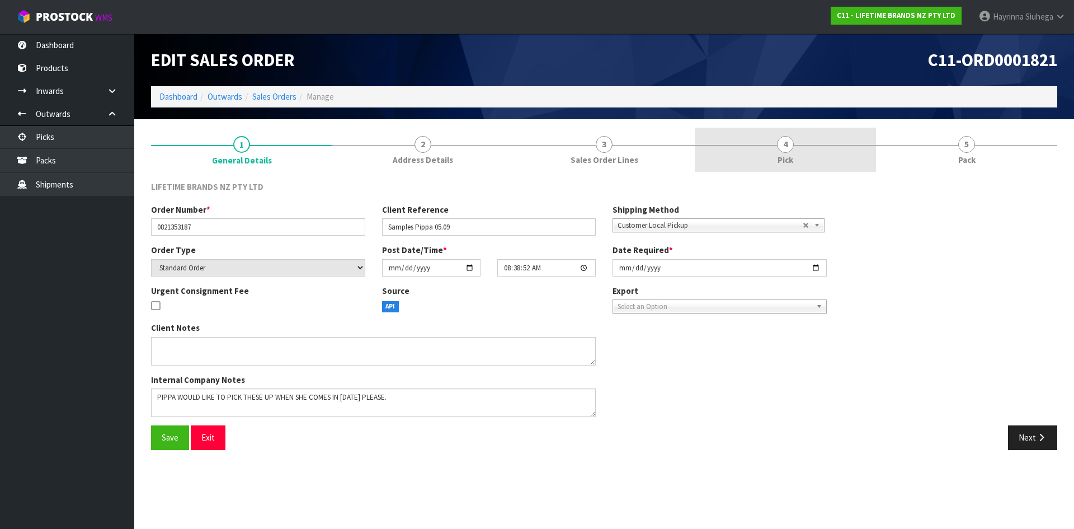
click at [834, 139] on link "4 Pick" at bounding box center [785, 150] width 181 height 44
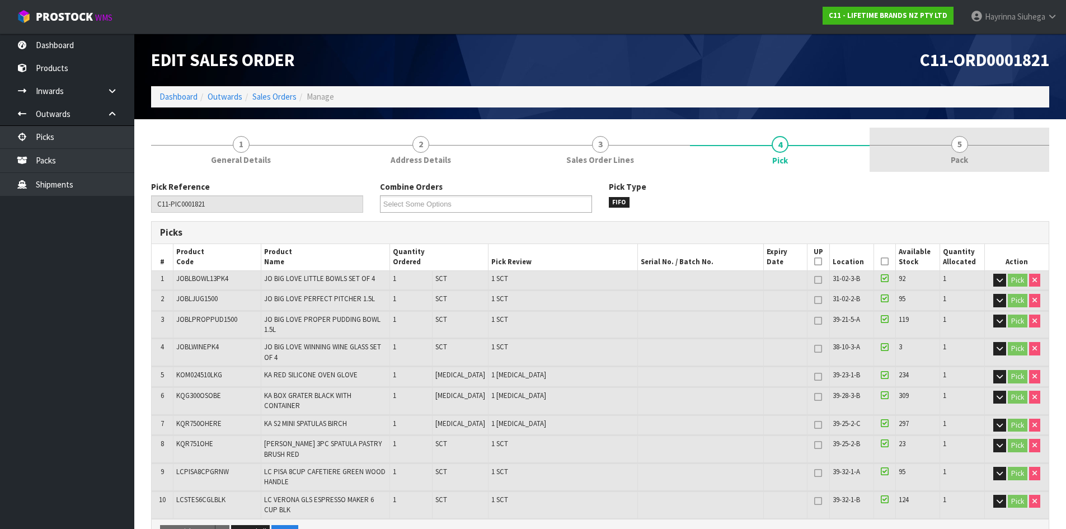
click at [1032, 149] on link "5 Pack" at bounding box center [959, 150] width 180 height 44
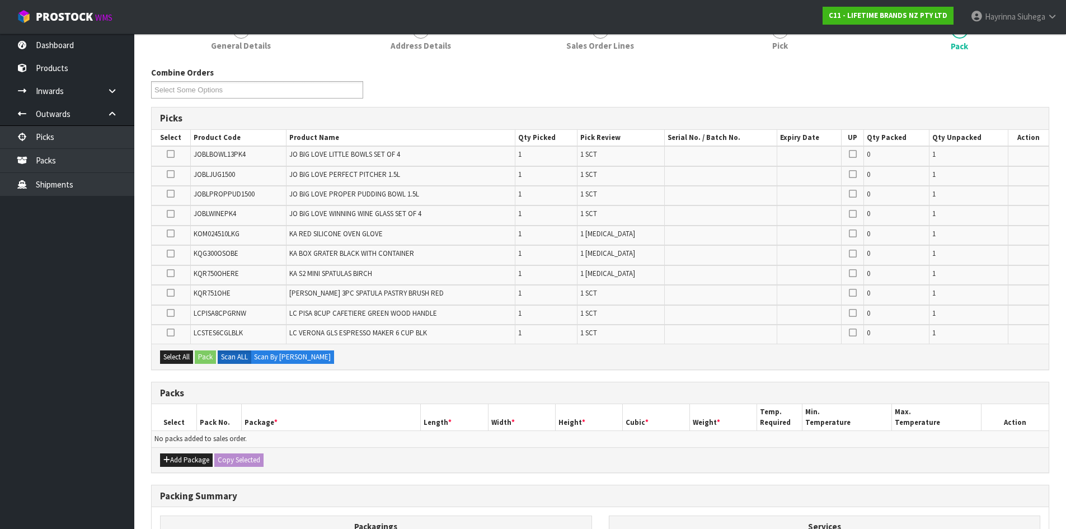
scroll to position [265, 0]
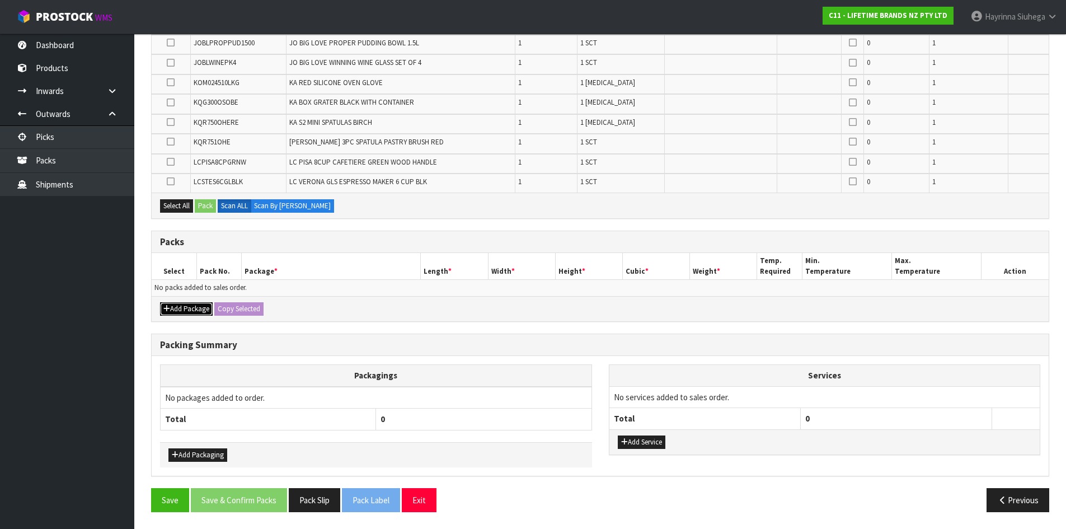
click at [189, 302] on button "Add Package" at bounding box center [186, 308] width 53 height 13
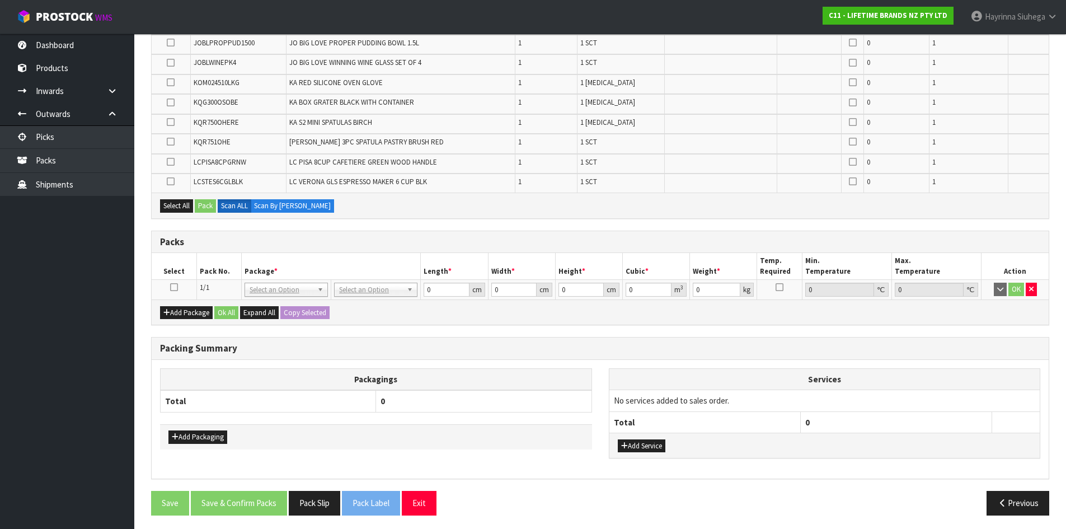
click at [174, 288] on icon at bounding box center [174, 287] width 8 height 1
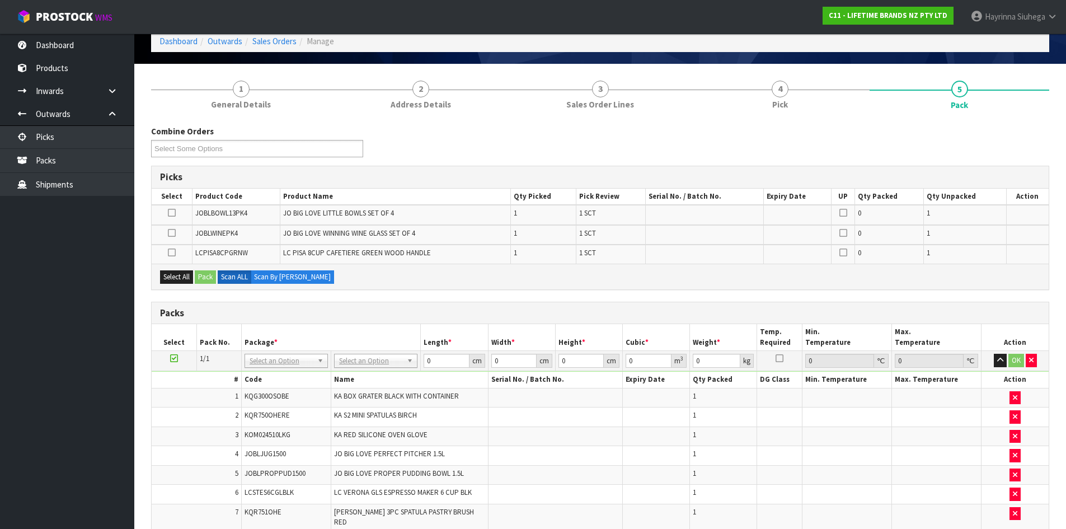
scroll to position [56, 0]
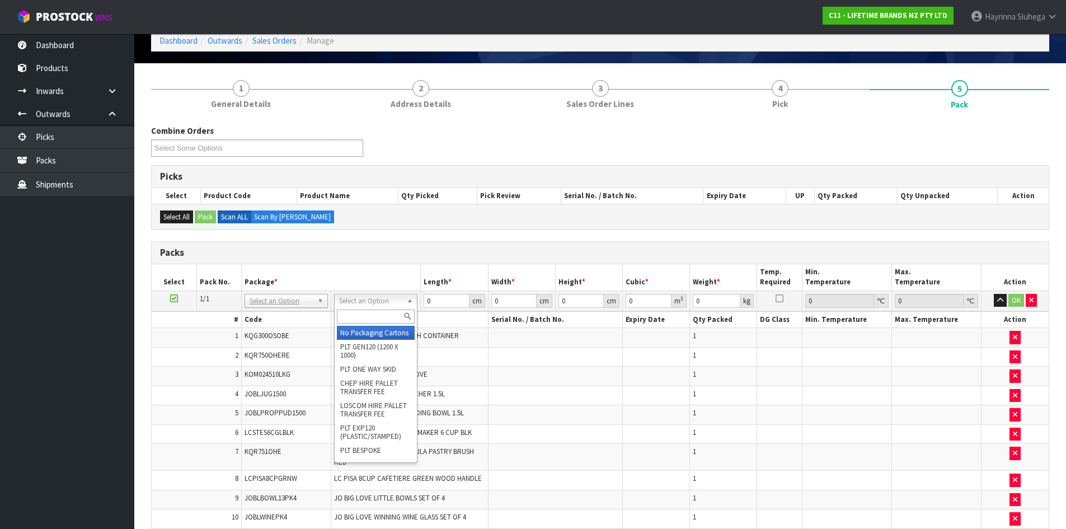
click at [374, 320] on input "text" at bounding box center [376, 316] width 78 height 14
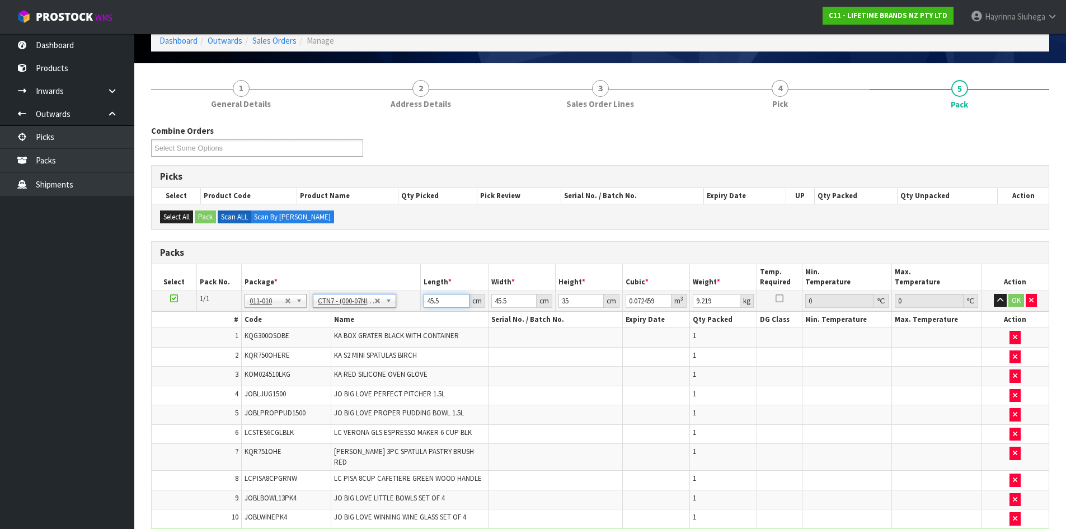
click at [433, 295] on input "45.5" at bounding box center [446, 301] width 45 height 14
click at [432, 297] on input "45.5" at bounding box center [446, 301] width 45 height 14
click button "OK" at bounding box center [1016, 300] width 16 height 13
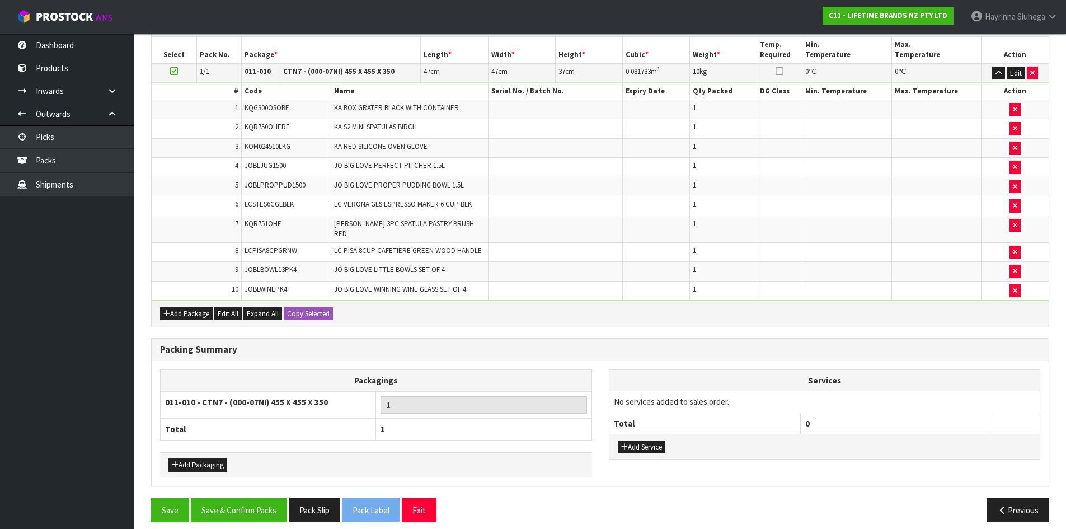
scroll to position [286, 0]
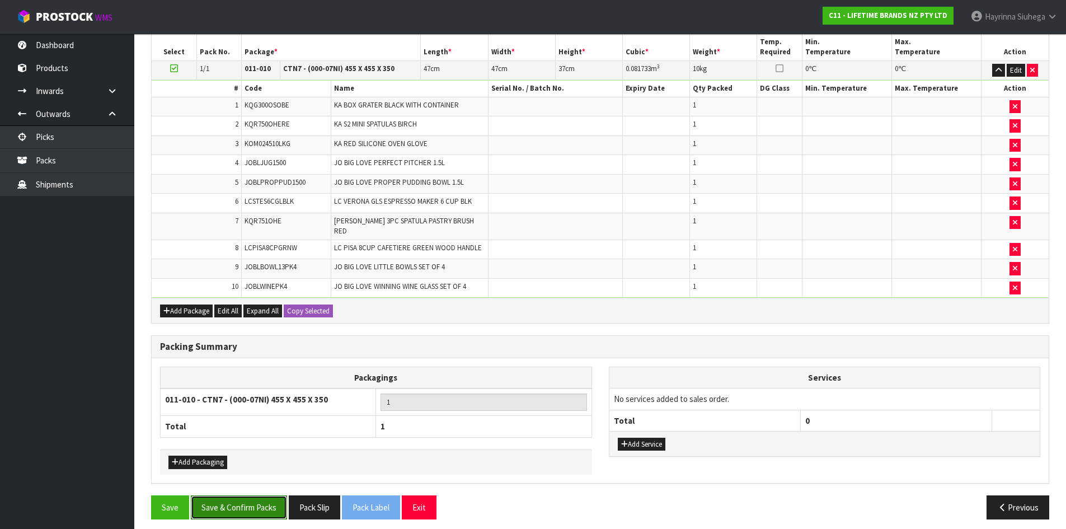
click at [239, 495] on button "Save & Confirm Packs" at bounding box center [239, 507] width 96 height 24
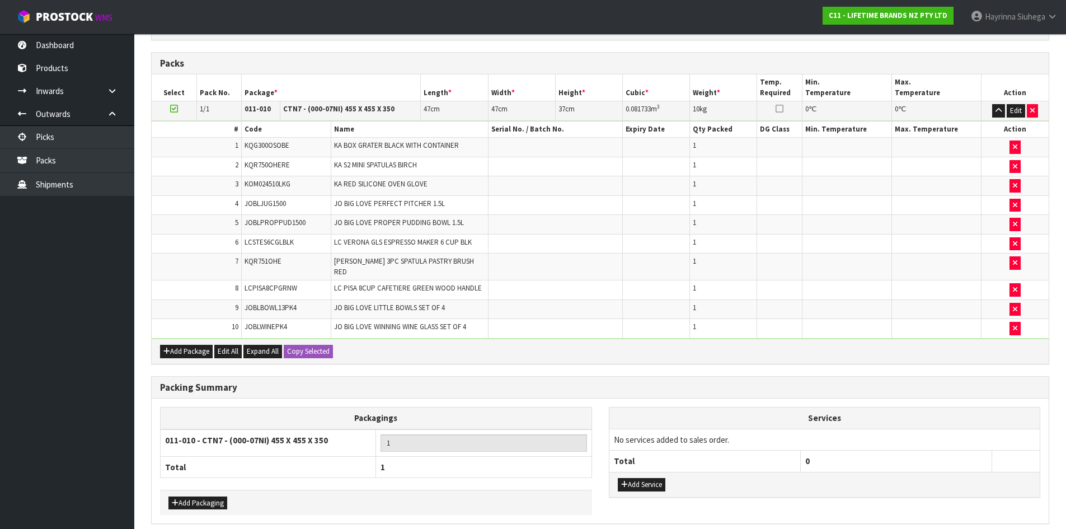
scroll to position [0, 0]
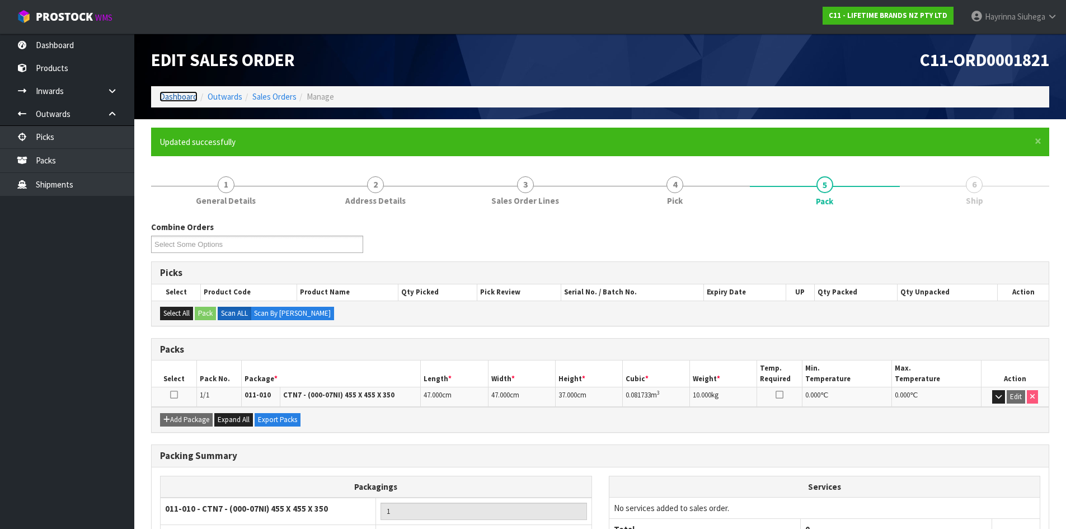
click at [173, 101] on link "Dashboard" at bounding box center [178, 96] width 38 height 11
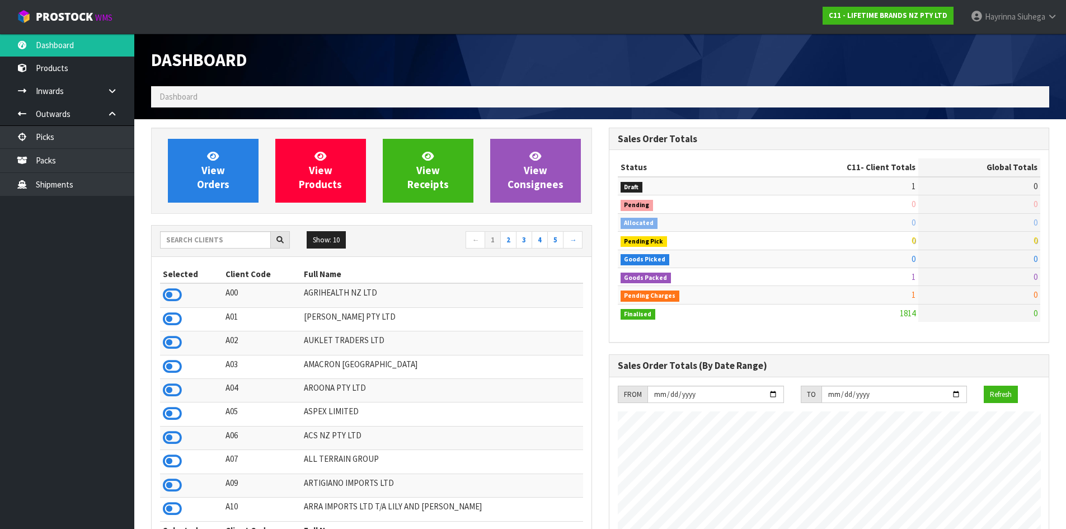
scroll to position [848, 457]
click at [71, 393] on ul "Dashboard Products Categories Serial Numbers Kitsets Packagings Inwards Purchas…" at bounding box center [67, 281] width 134 height 495
click at [59, 391] on ul "Dashboard Products Categories Serial Numbers Kitsets Packagings Inwards Purchas…" at bounding box center [67, 281] width 134 height 495
click at [41, 377] on ul "Dashboard Products Categories Serial Numbers Kitsets Packagings Inwards Purchas…" at bounding box center [67, 281] width 134 height 495
click at [203, 242] on input "text" at bounding box center [215, 239] width 111 height 17
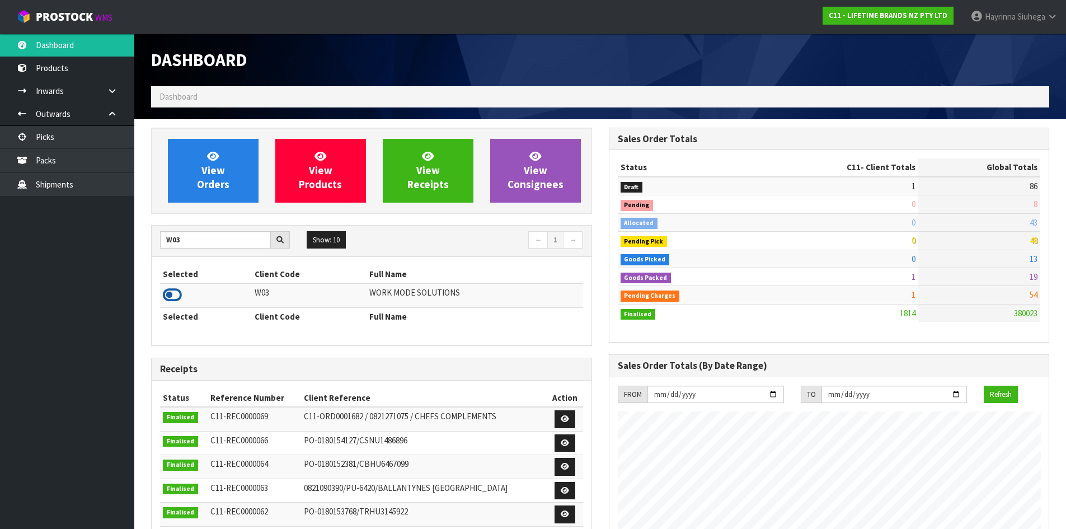
click at [175, 298] on icon at bounding box center [172, 294] width 19 height 17
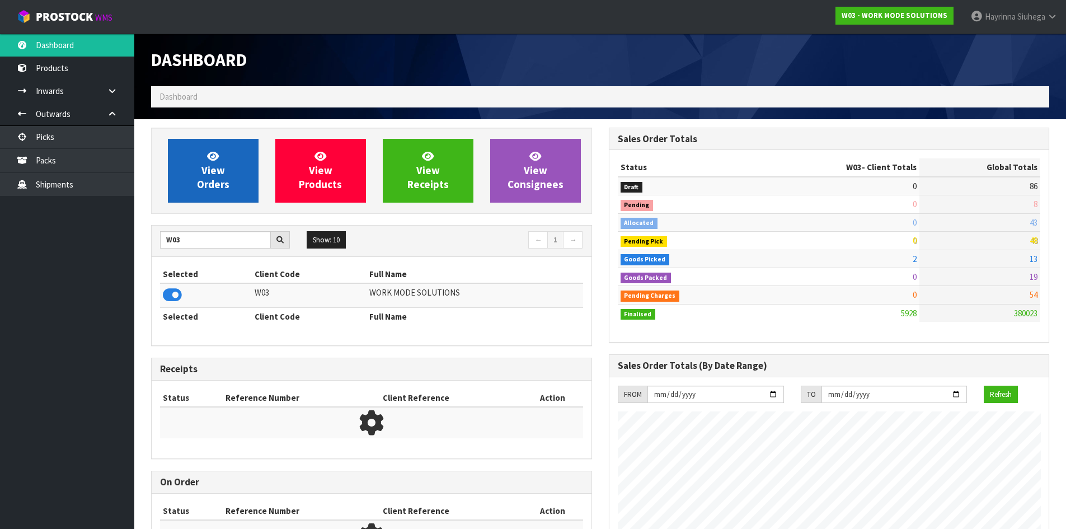
scroll to position [811, 457]
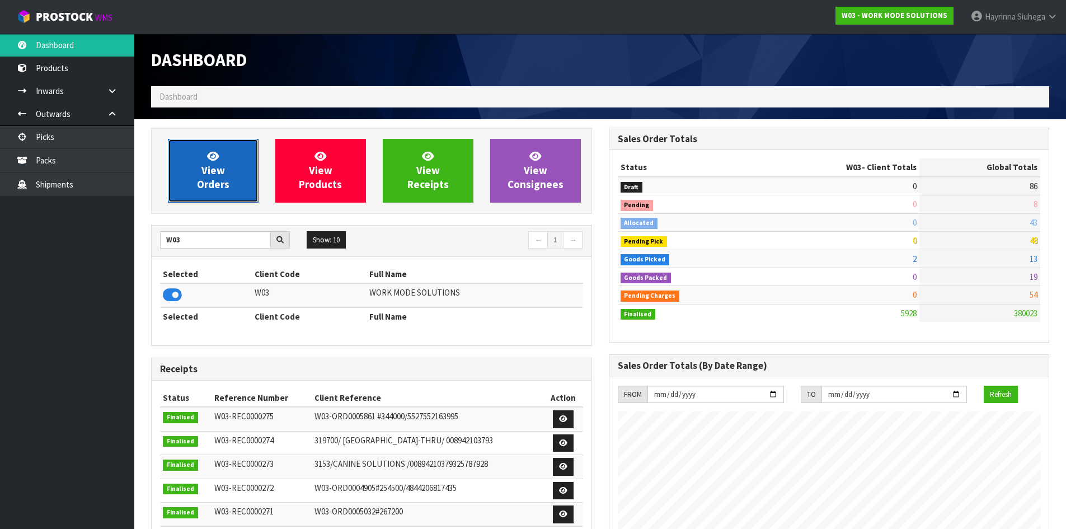
click at [209, 167] on span "View Orders" at bounding box center [213, 170] width 32 height 42
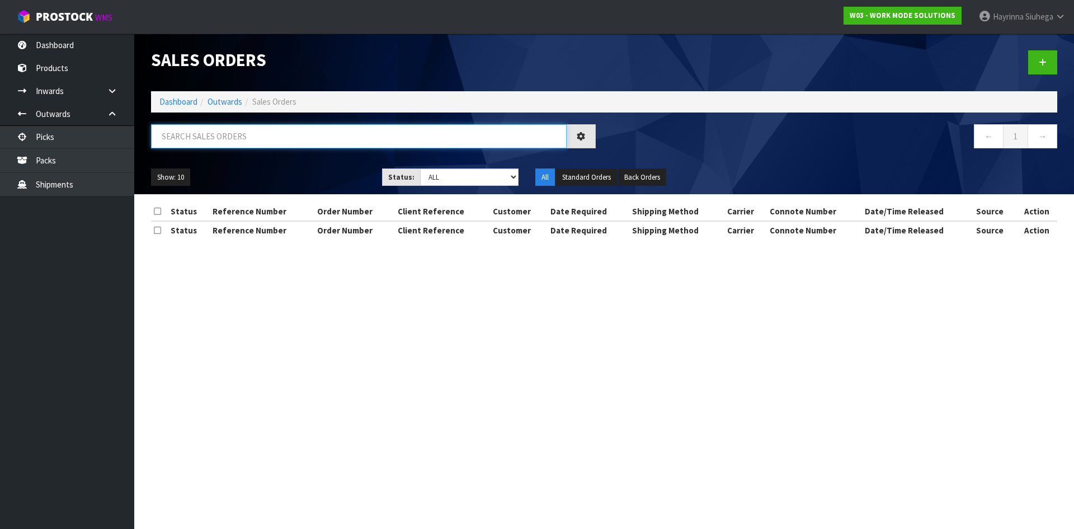
click at [209, 135] on input "text" at bounding box center [359, 136] width 416 height 24
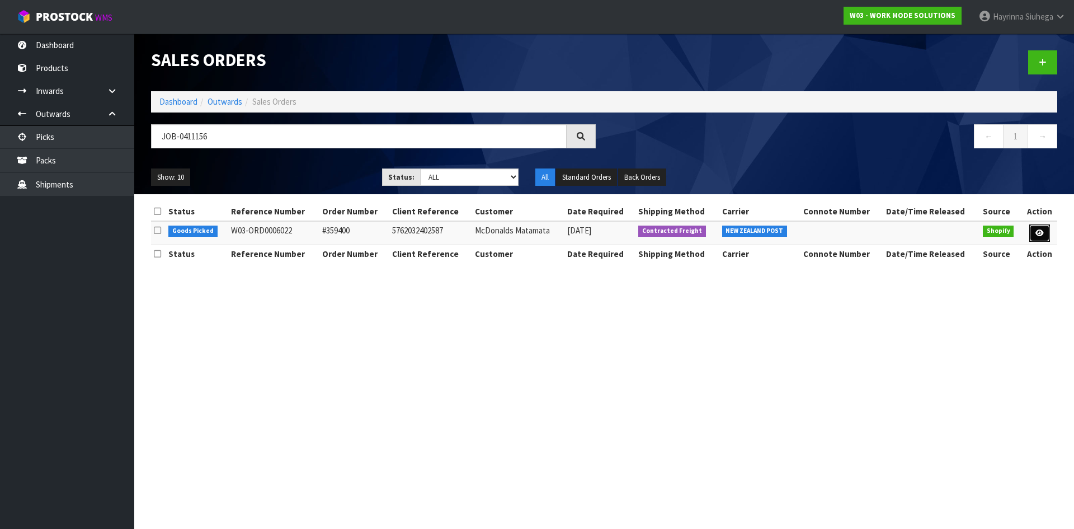
click at [1042, 235] on icon at bounding box center [1040, 232] width 8 height 7
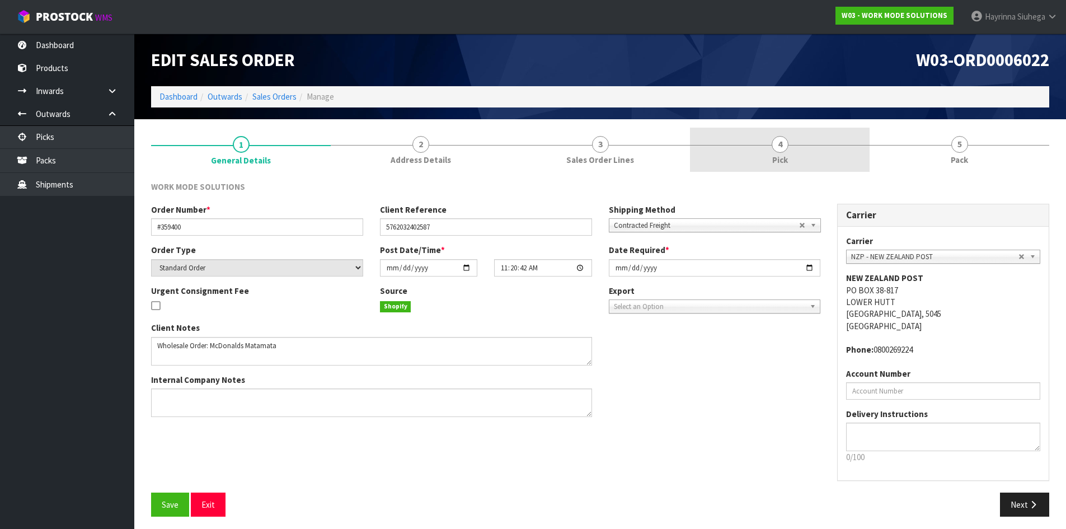
click at [807, 162] on link "4 Pick" at bounding box center [780, 150] width 180 height 44
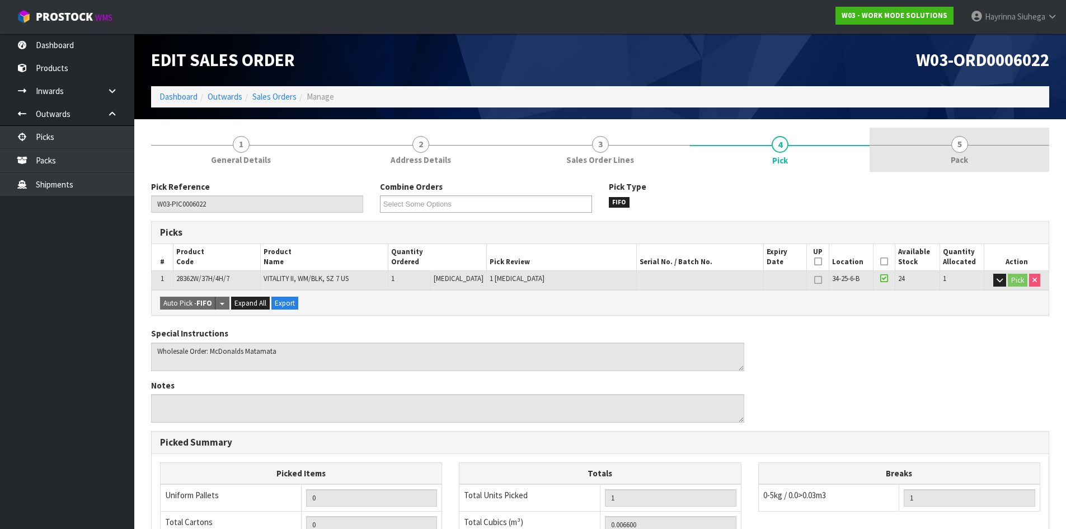
click at [936, 167] on link "5 Pack" at bounding box center [959, 150] width 180 height 44
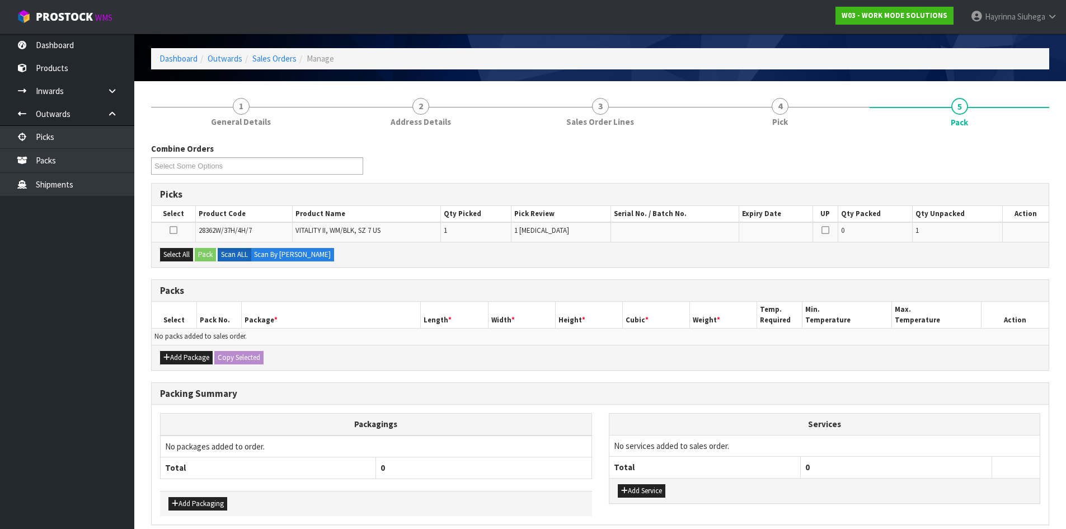
scroll to position [87, 0]
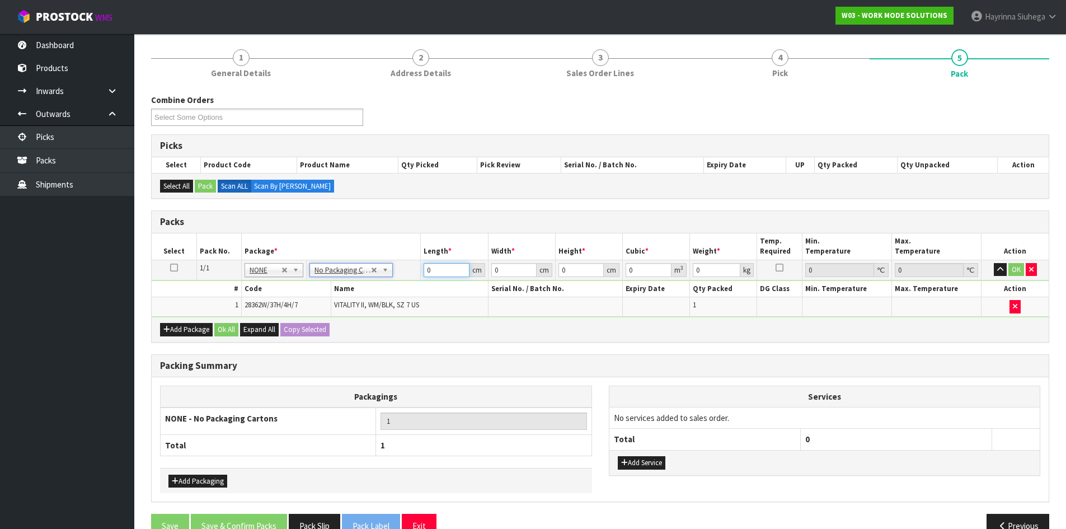
click at [425, 276] on input "0" at bounding box center [446, 270] width 45 height 14
drag, startPoint x: 426, startPoint y: 276, endPoint x: 460, endPoint y: 274, distance: 34.2
click at [430, 275] on input "0" at bounding box center [446, 270] width 45 height 14
click button "OK" at bounding box center [1016, 269] width 16 height 13
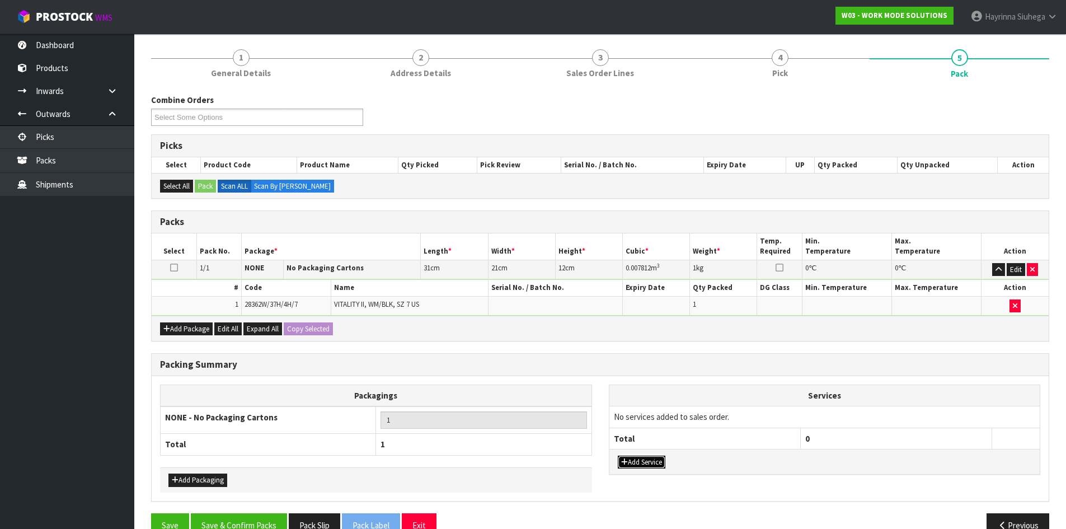
click at [642, 462] on button "Add Service" at bounding box center [642, 461] width 48 height 13
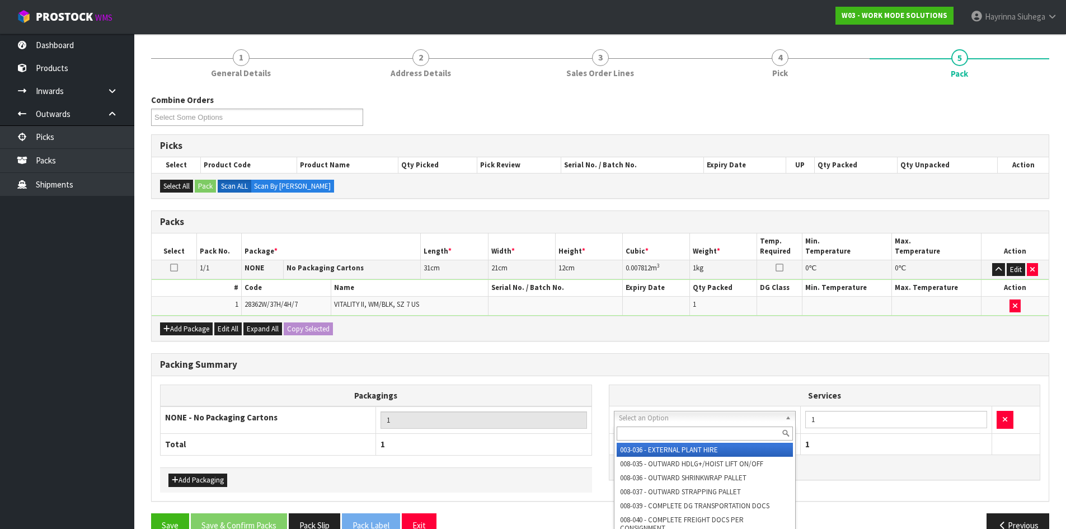
click at [655, 435] on input "text" at bounding box center [705, 433] width 177 height 14
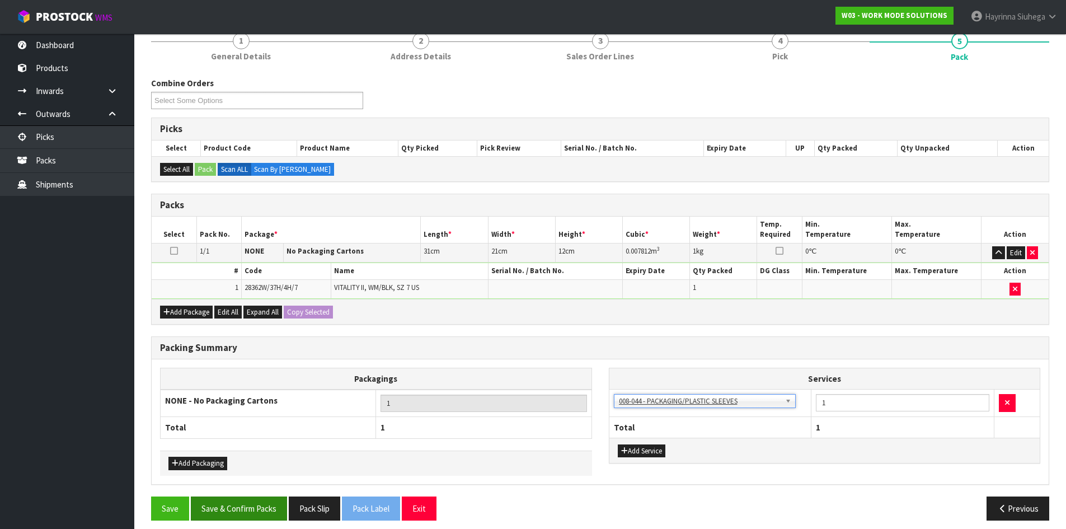
scroll to position [112, 0]
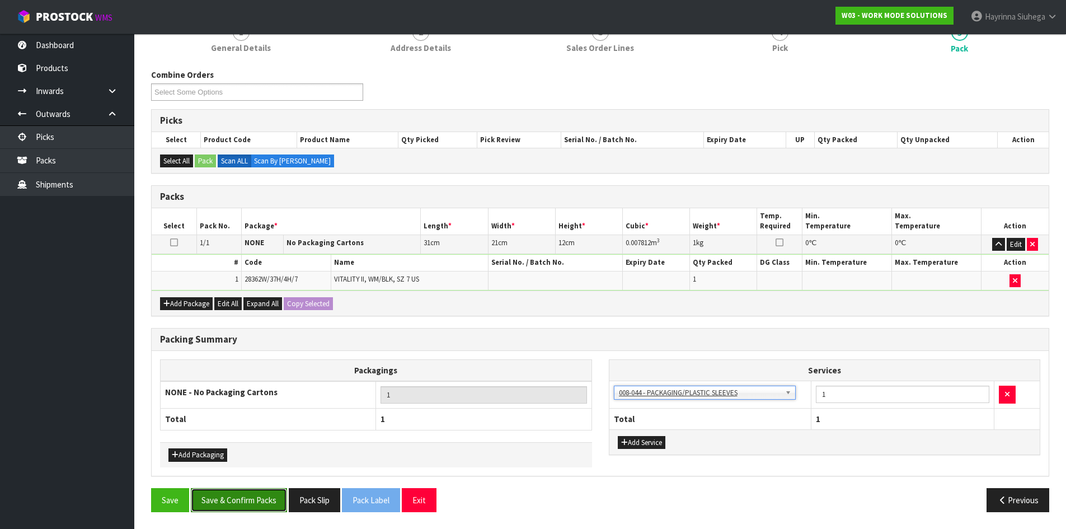
click at [243, 498] on button "Save & Confirm Packs" at bounding box center [239, 500] width 96 height 24
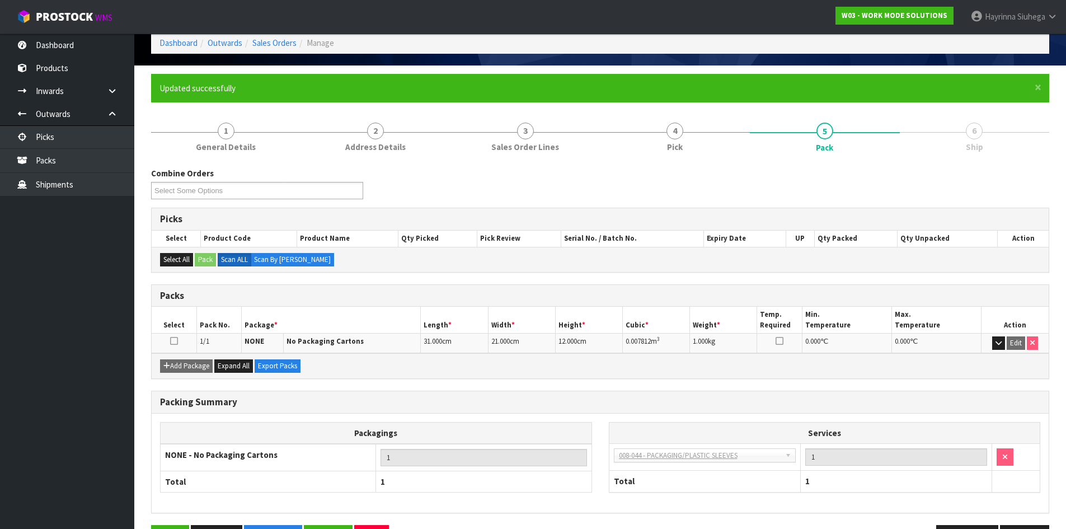
scroll to position [91, 0]
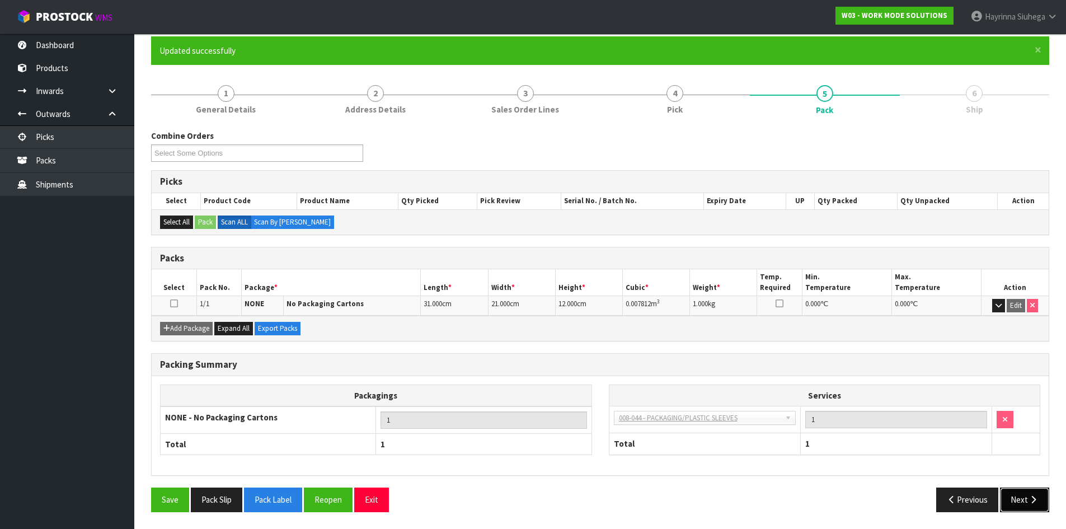
click at [1020, 498] on button "Next" at bounding box center [1024, 499] width 49 height 24
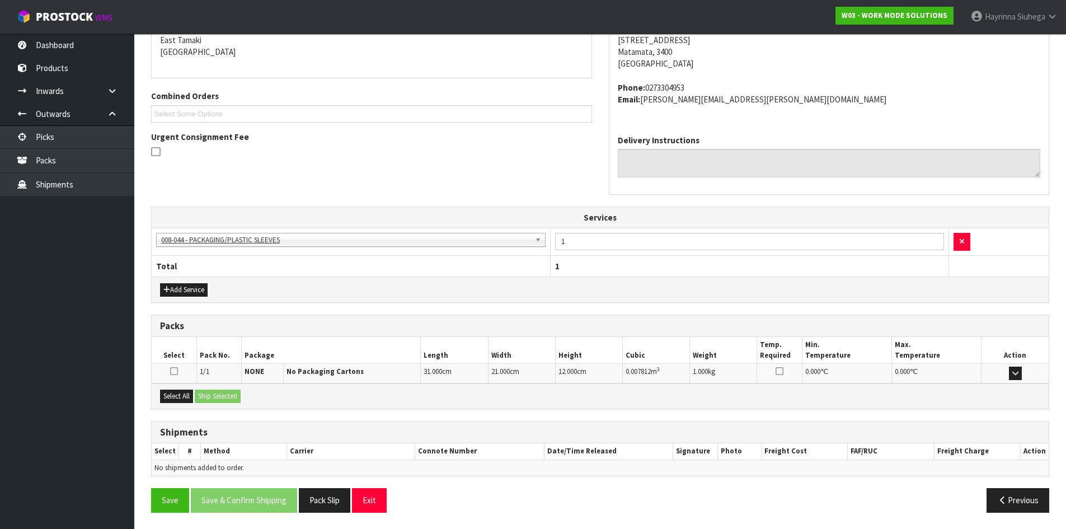
scroll to position [243, 0]
click at [176, 391] on button "Select All" at bounding box center [176, 395] width 33 height 13
click at [218, 398] on button "Ship Selected" at bounding box center [218, 395] width 46 height 13
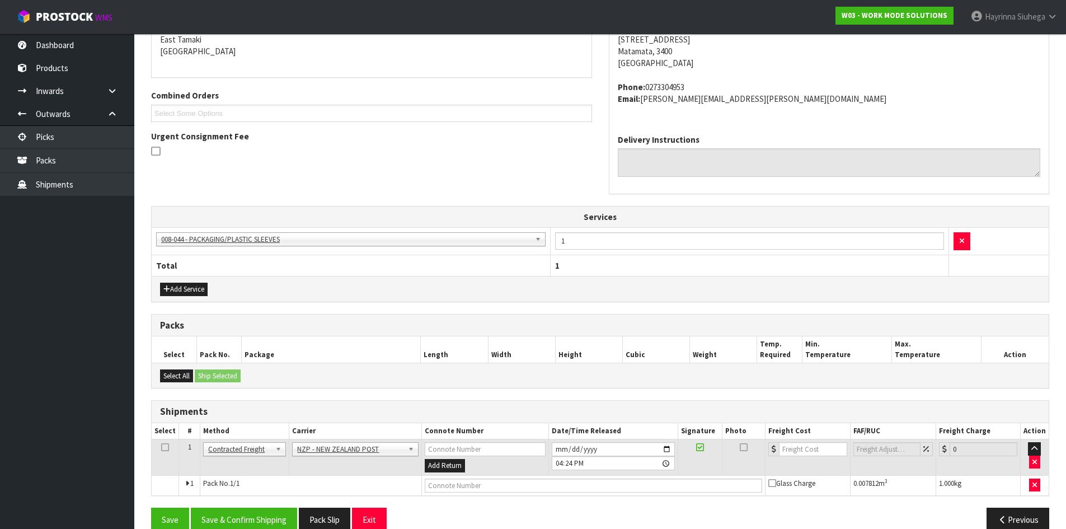
click at [764, 272] on th "1" at bounding box center [749, 265] width 398 height 21
click at [558, 448] on input "[DATE]" at bounding box center [613, 449] width 123 height 14
click at [246, 518] on button "Save & Confirm Shipping" at bounding box center [244, 519] width 106 height 24
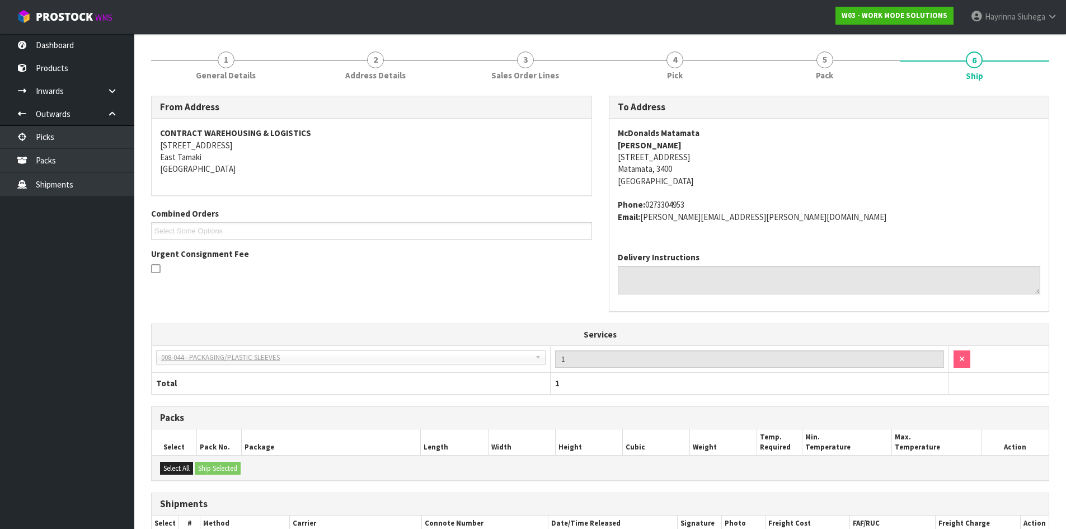
scroll to position [247, 0]
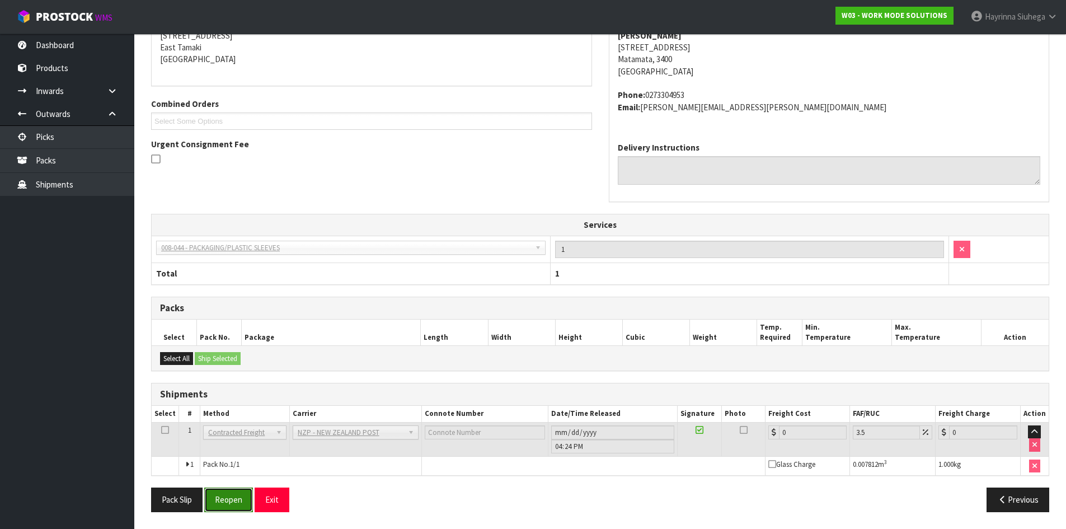
click at [220, 497] on button "Reopen" at bounding box center [228, 499] width 49 height 24
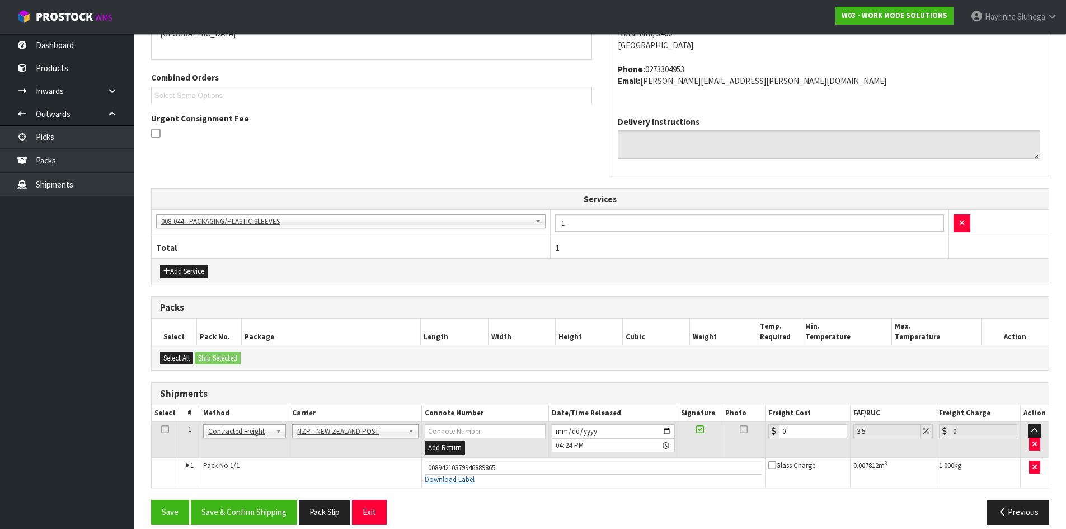
scroll to position [273, 0]
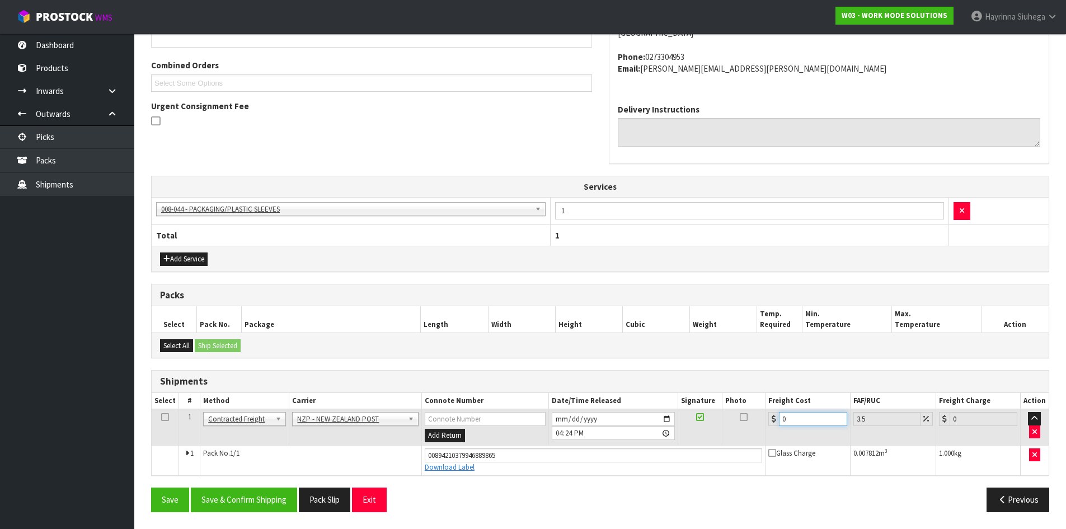
drag, startPoint x: 798, startPoint y: 417, endPoint x: 718, endPoint y: 417, distance: 80.0
click at [718, 417] on tr "1 Client Local Pickup Customer Local Pickup Company Freight Contracted Freight …" at bounding box center [600, 427] width 897 height 36
click at [151, 487] on button "Save" at bounding box center [170, 499] width 38 height 24
click at [248, 505] on button "Save & Confirm Shipping" at bounding box center [244, 499] width 106 height 24
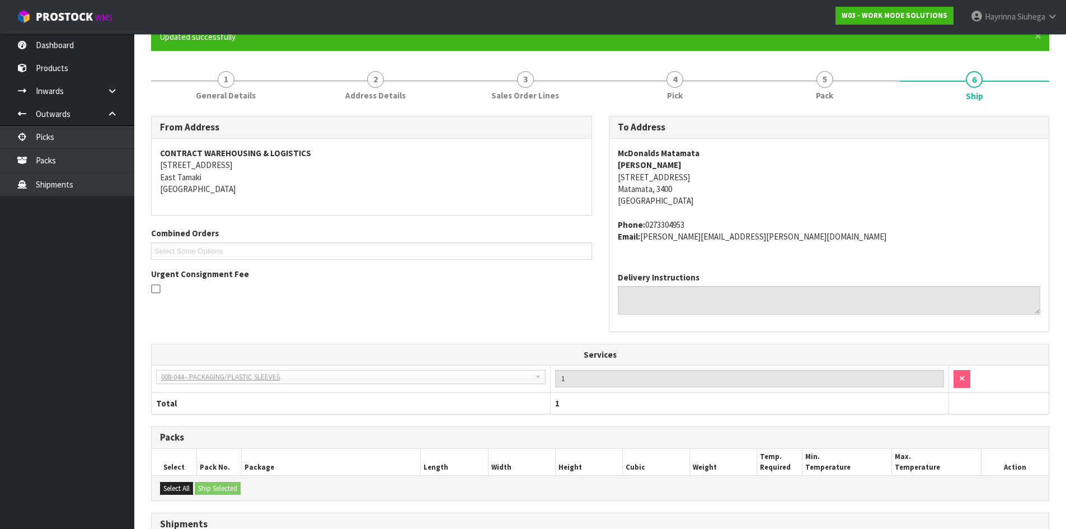
scroll to position [0, 0]
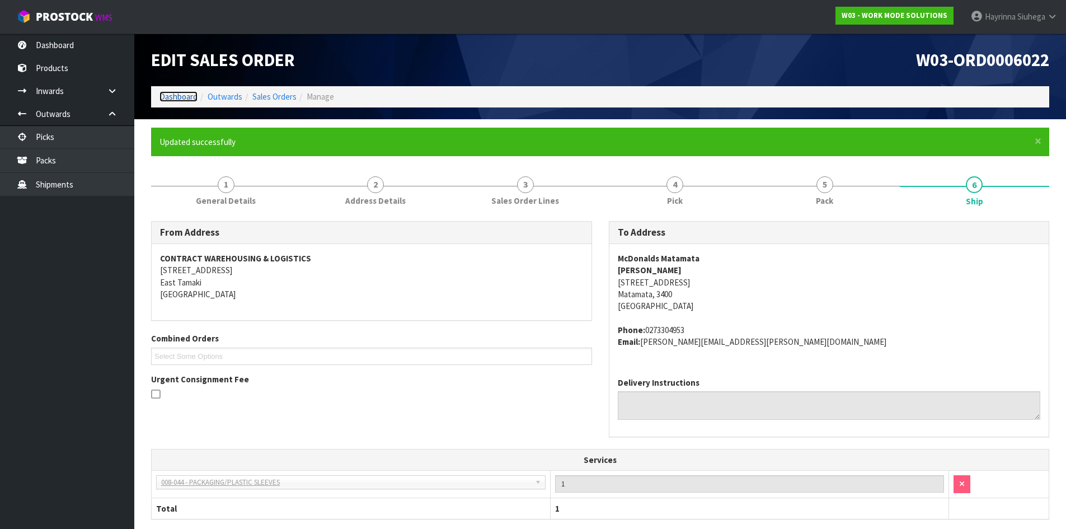
click at [190, 96] on link "Dashboard" at bounding box center [178, 96] width 38 height 11
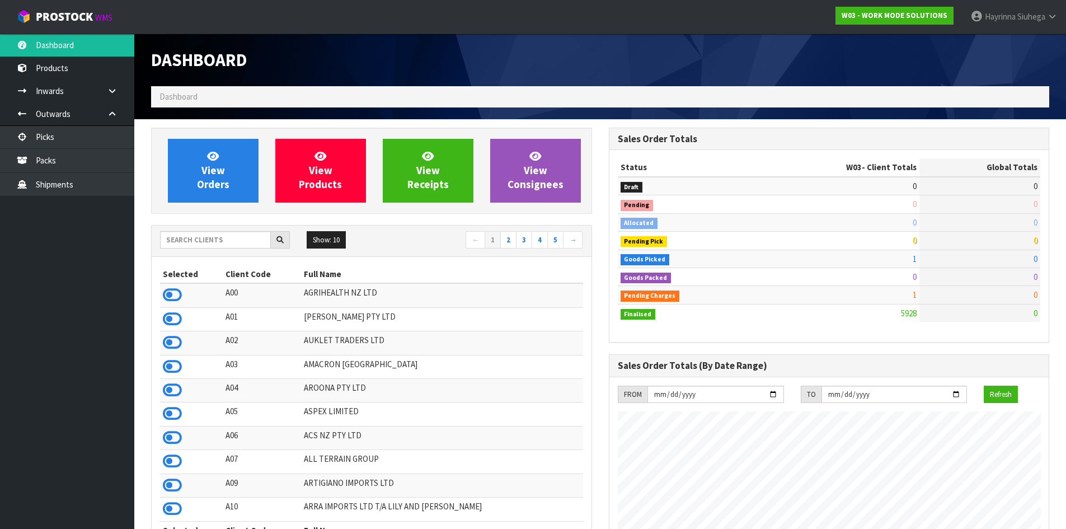
scroll to position [811, 457]
click at [200, 164] on link "View Orders" at bounding box center [213, 171] width 91 height 64
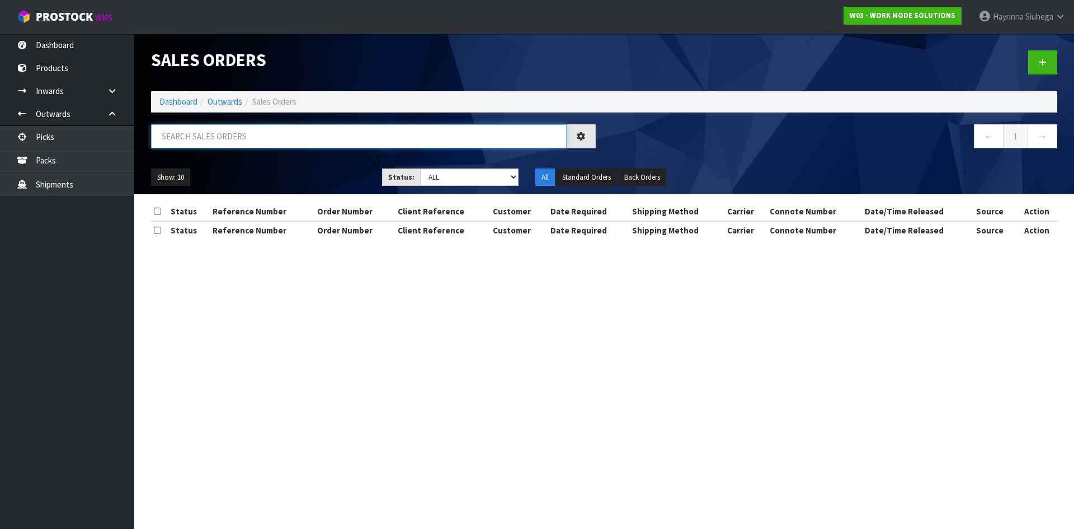
click at [208, 135] on input "text" at bounding box center [359, 136] width 416 height 24
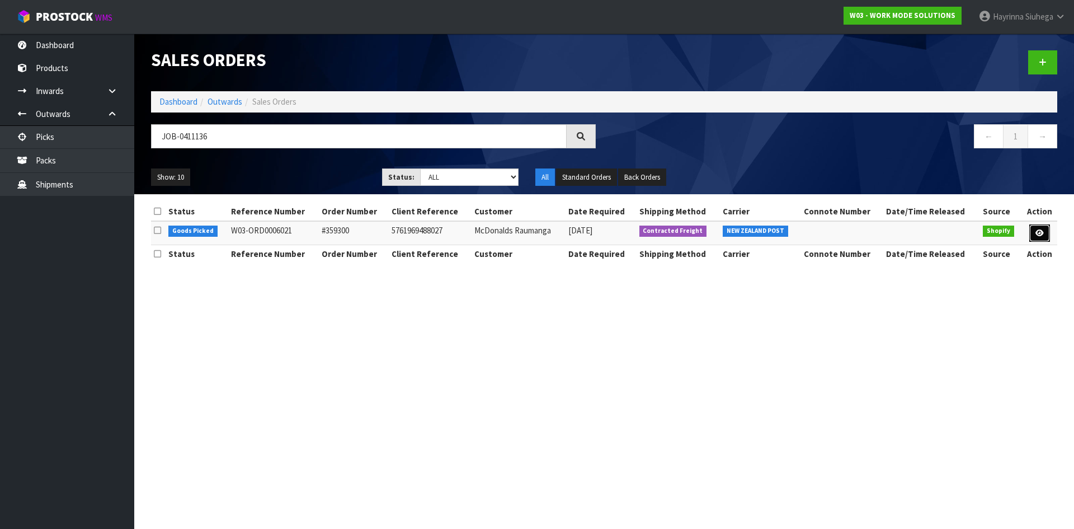
click at [1032, 231] on link at bounding box center [1039, 233] width 21 height 18
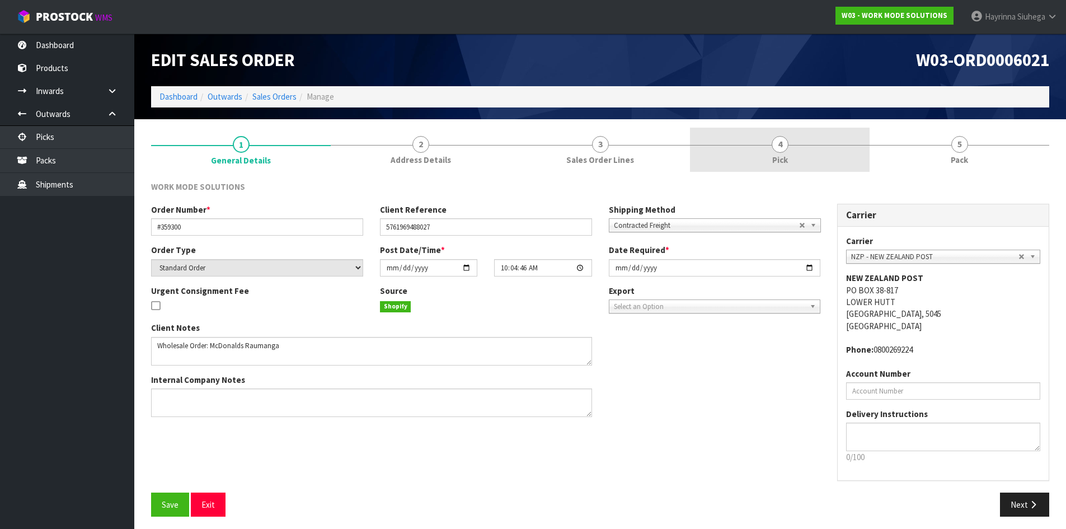
click at [829, 166] on link "4 Pick" at bounding box center [780, 150] width 180 height 44
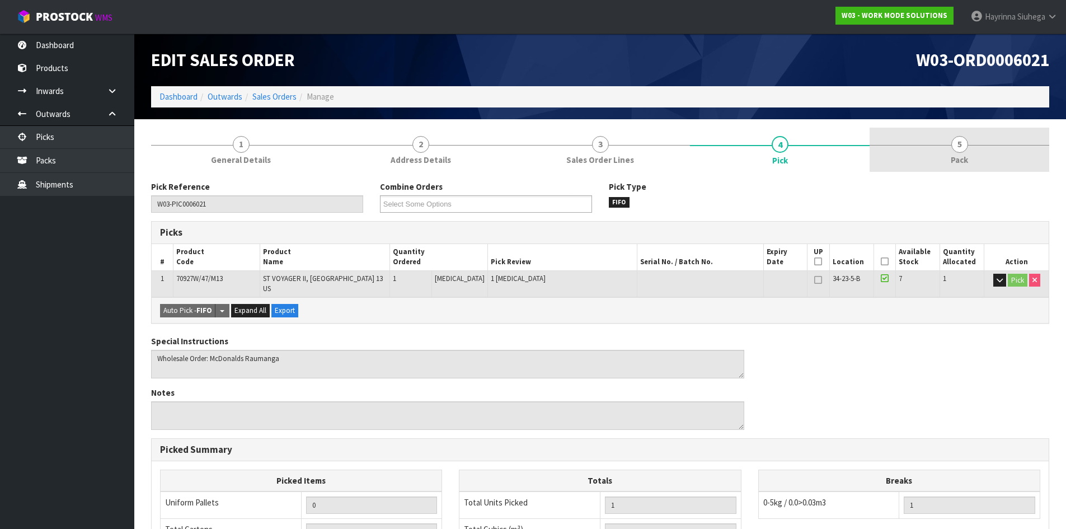
click at [919, 159] on link "5 Pack" at bounding box center [959, 150] width 180 height 44
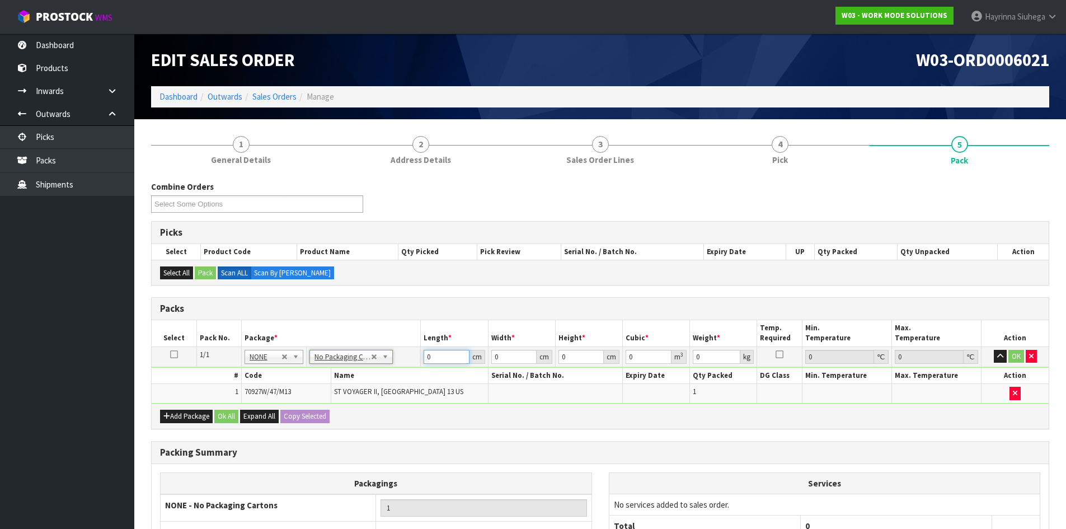
click at [424, 358] on input "0" at bounding box center [446, 357] width 45 height 14
click button "OK" at bounding box center [1016, 356] width 16 height 13
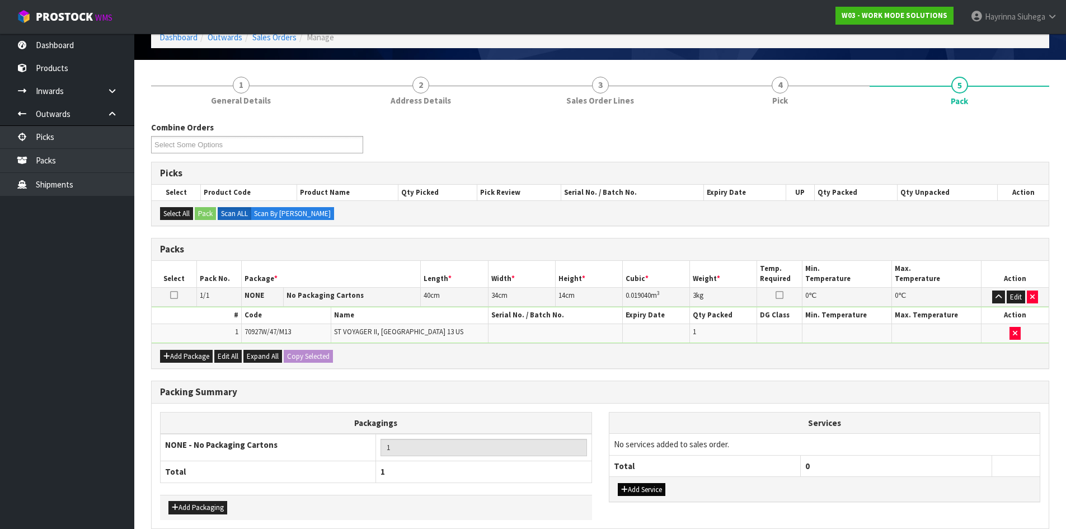
scroll to position [112, 0]
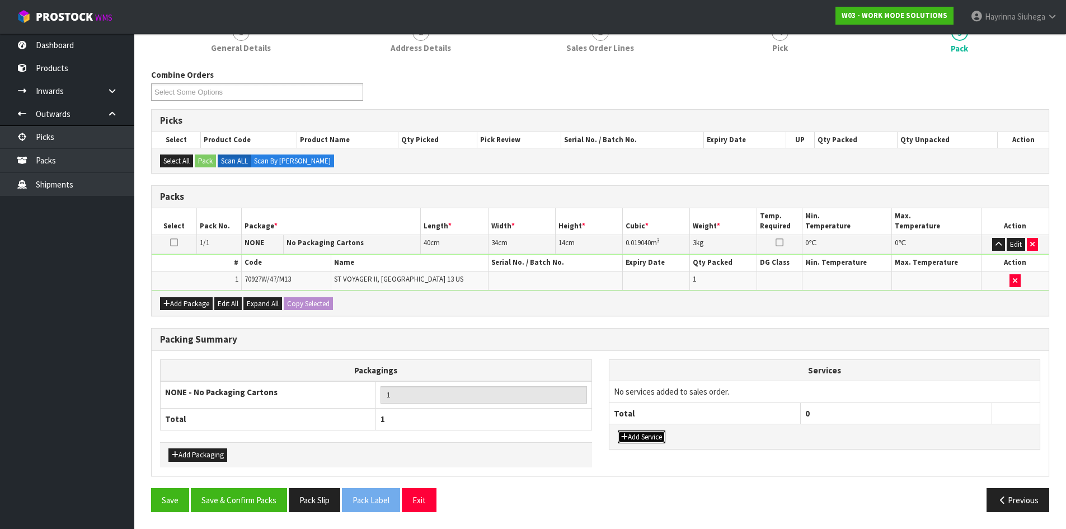
click at [650, 433] on button "Add Service" at bounding box center [642, 436] width 48 height 13
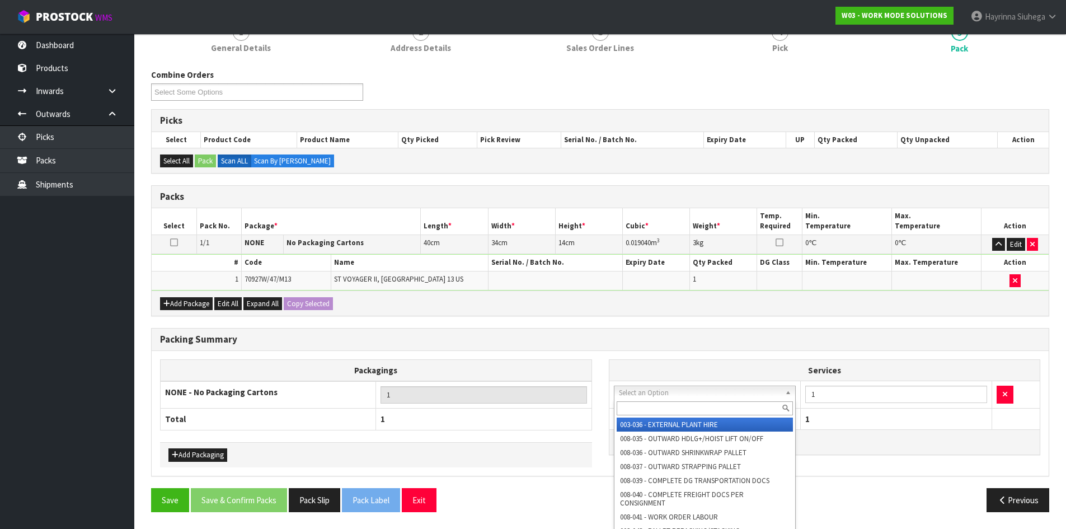
click at [657, 406] on input "text" at bounding box center [705, 408] width 177 height 14
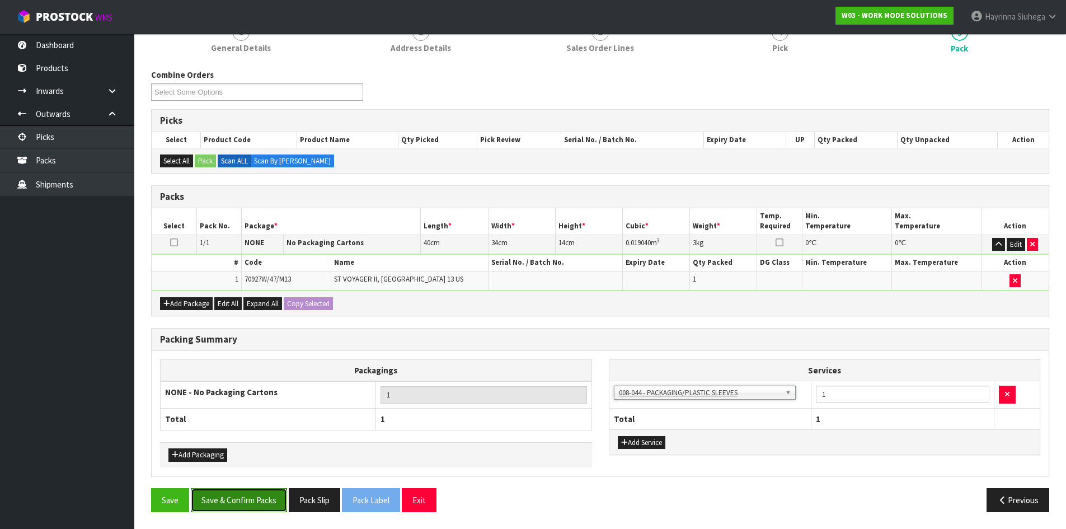
click at [250, 490] on button "Save & Confirm Packs" at bounding box center [239, 500] width 96 height 24
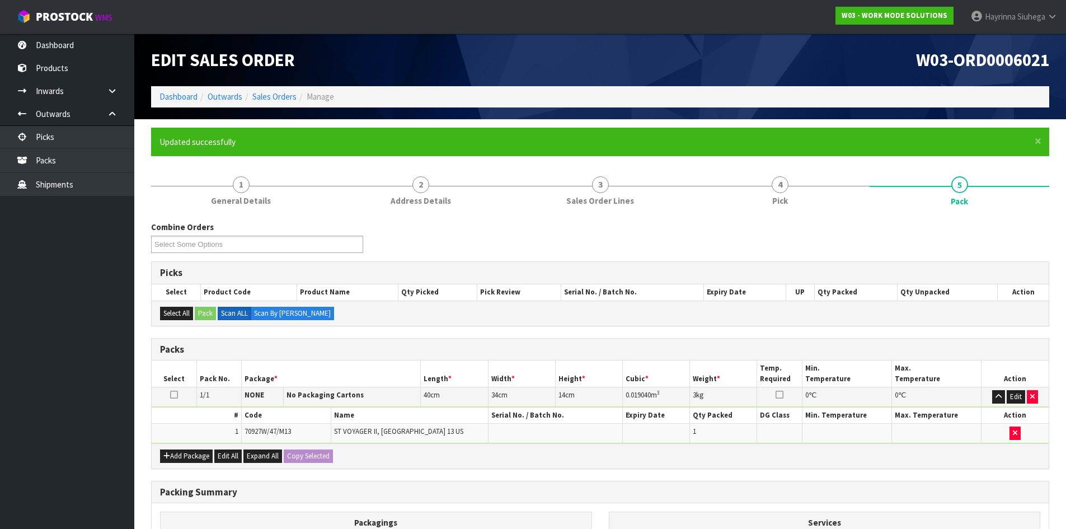
scroll to position [91, 0]
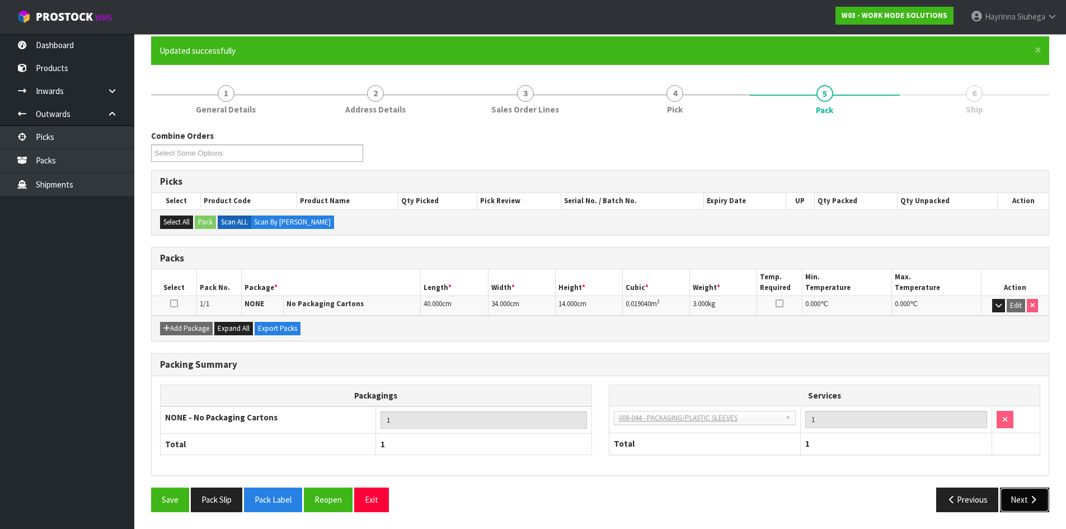
click at [1035, 503] on icon "button" at bounding box center [1033, 499] width 11 height 8
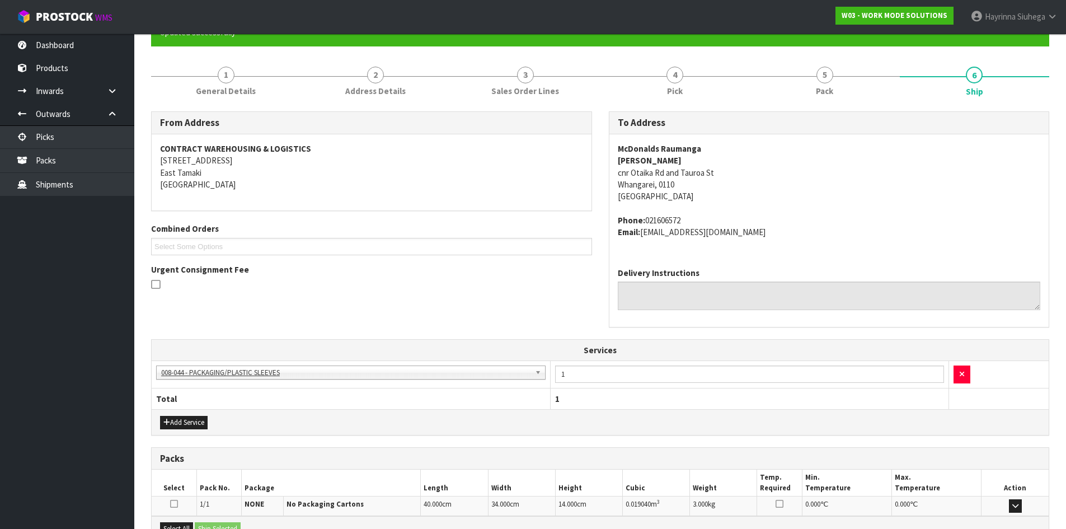
scroll to position [243, 0]
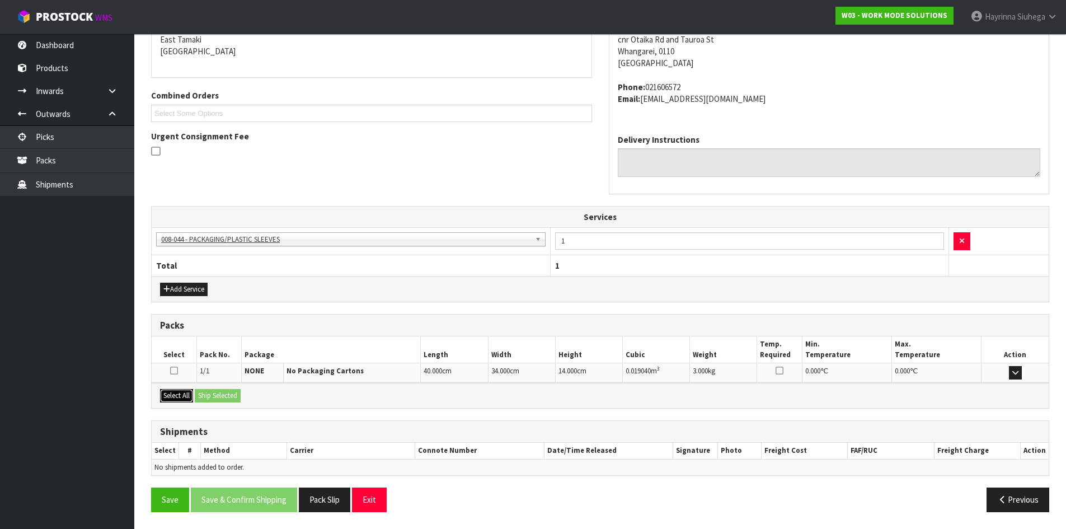
click at [183, 396] on button "Select All" at bounding box center [176, 395] width 33 height 13
click at [233, 395] on button "Ship Selected" at bounding box center [218, 395] width 46 height 13
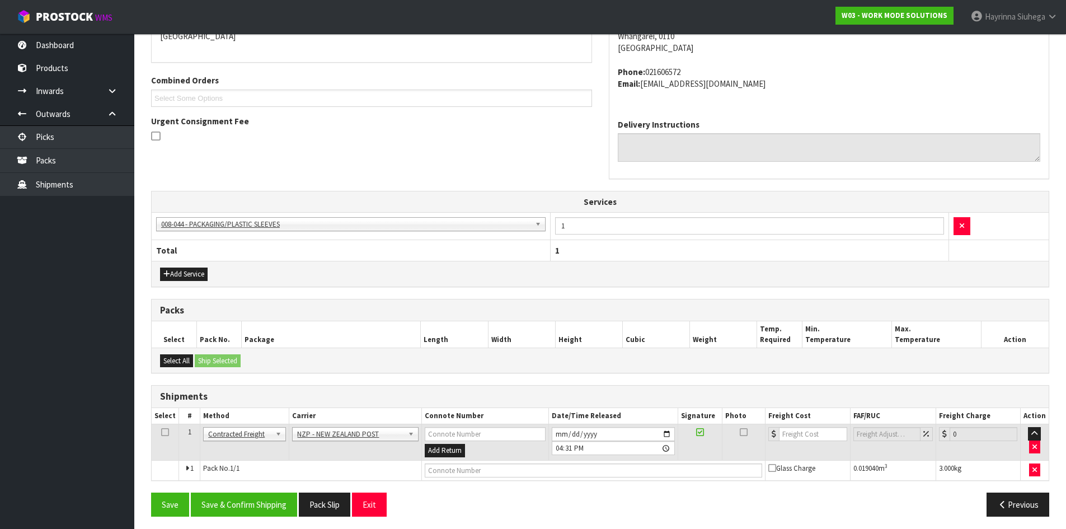
scroll to position [262, 0]
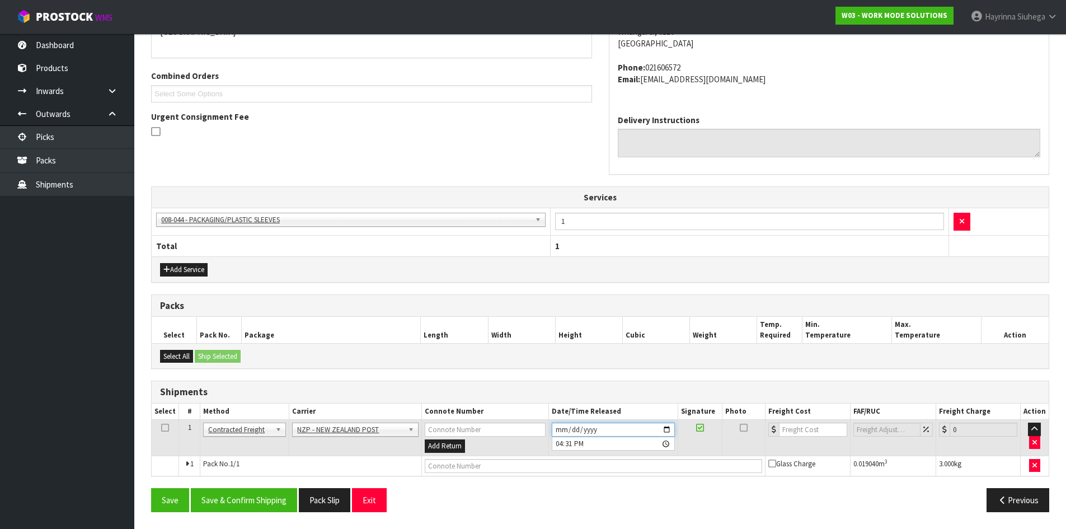
click at [557, 427] on input "[DATE]" at bounding box center [613, 429] width 123 height 14
click at [247, 496] on button "Save & Confirm Shipping" at bounding box center [244, 500] width 106 height 24
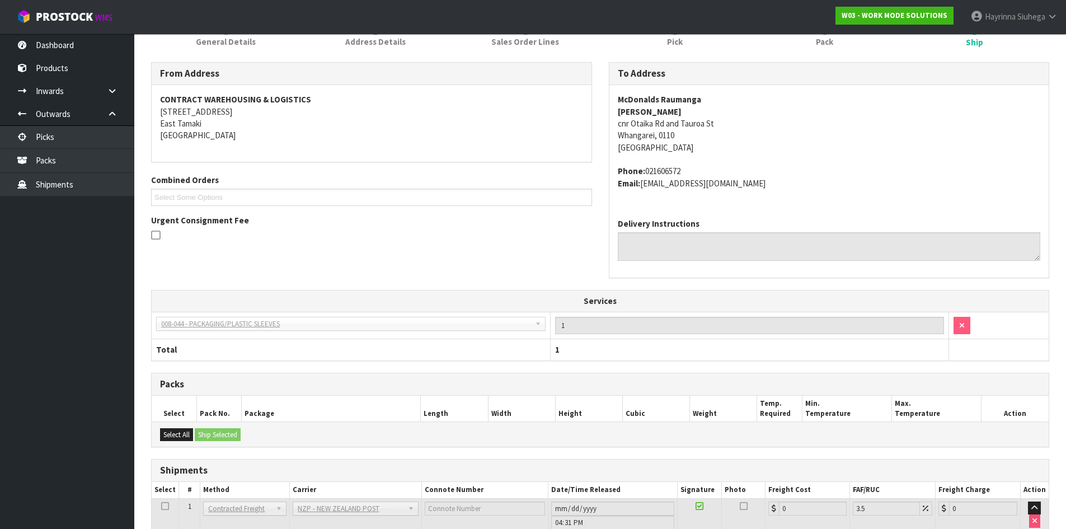
scroll to position [247, 0]
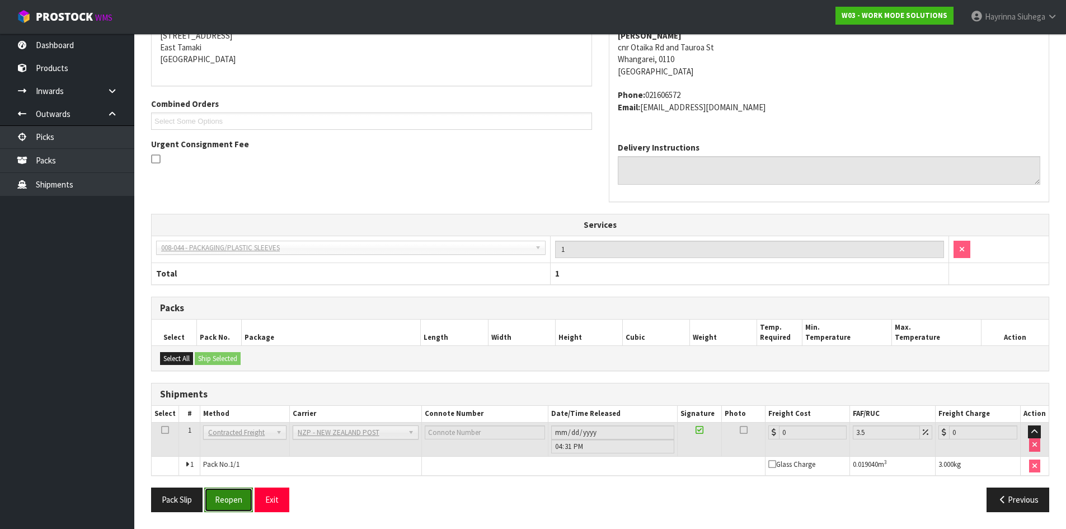
click at [233, 503] on button "Reopen" at bounding box center [228, 499] width 49 height 24
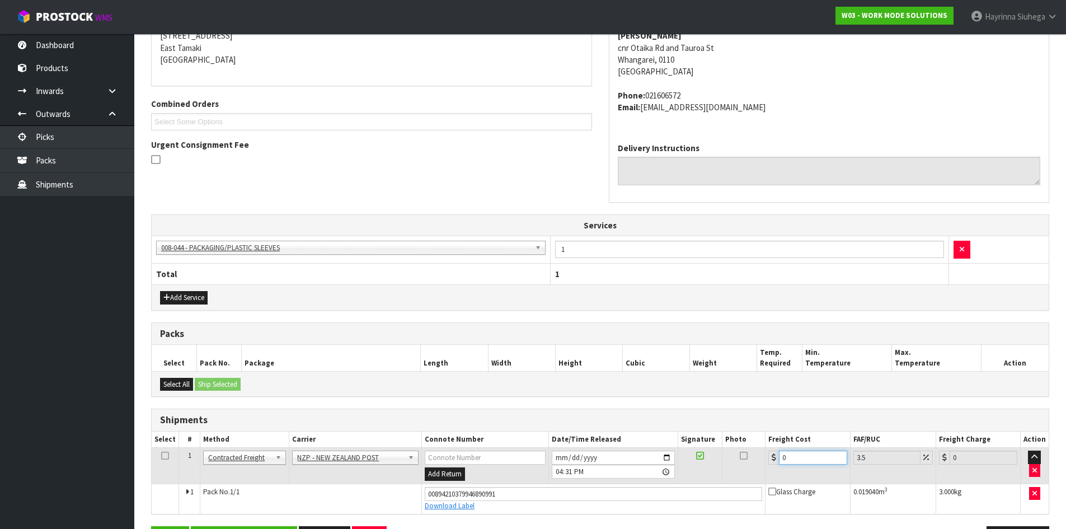
drag, startPoint x: 800, startPoint y: 455, endPoint x: 700, endPoint y: 450, distance: 99.7
click at [700, 450] on tr "1 Client Local Pickup Customer Local Pickup Company Freight Contracted Freight …" at bounding box center [600, 466] width 897 height 36
click at [151, 526] on button "Save" at bounding box center [170, 538] width 38 height 24
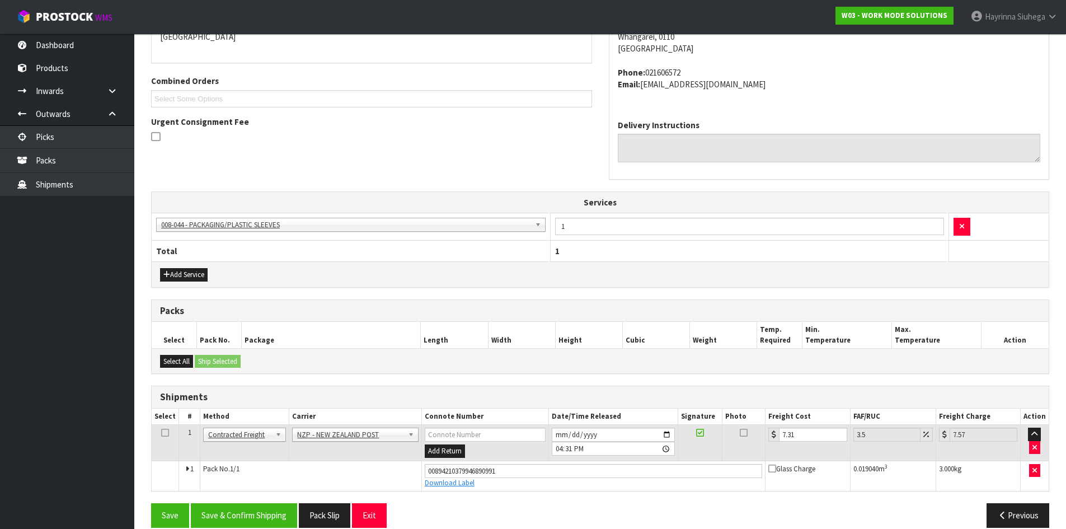
scroll to position [273, 0]
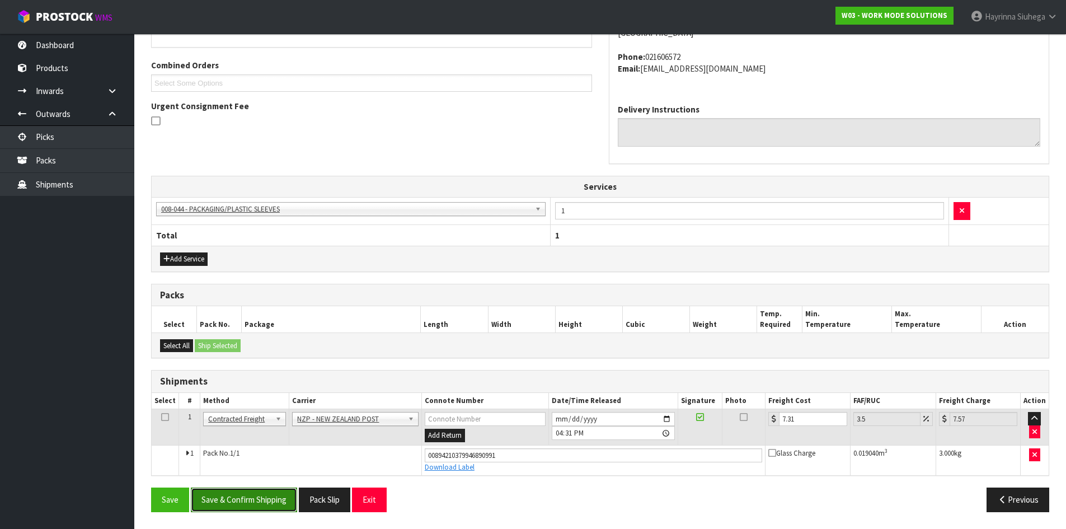
click at [246, 496] on button "Save & Confirm Shipping" at bounding box center [244, 499] width 106 height 24
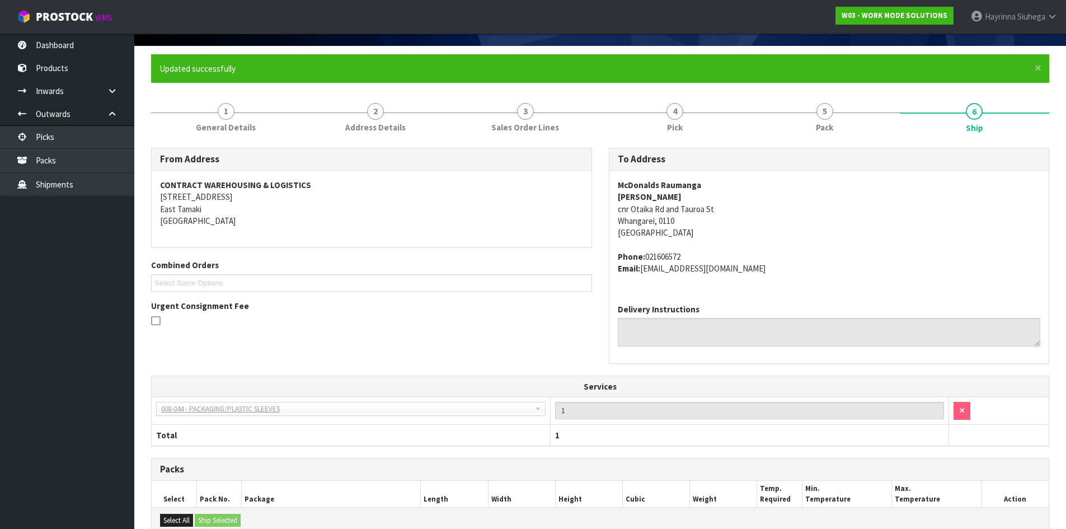
scroll to position [0, 0]
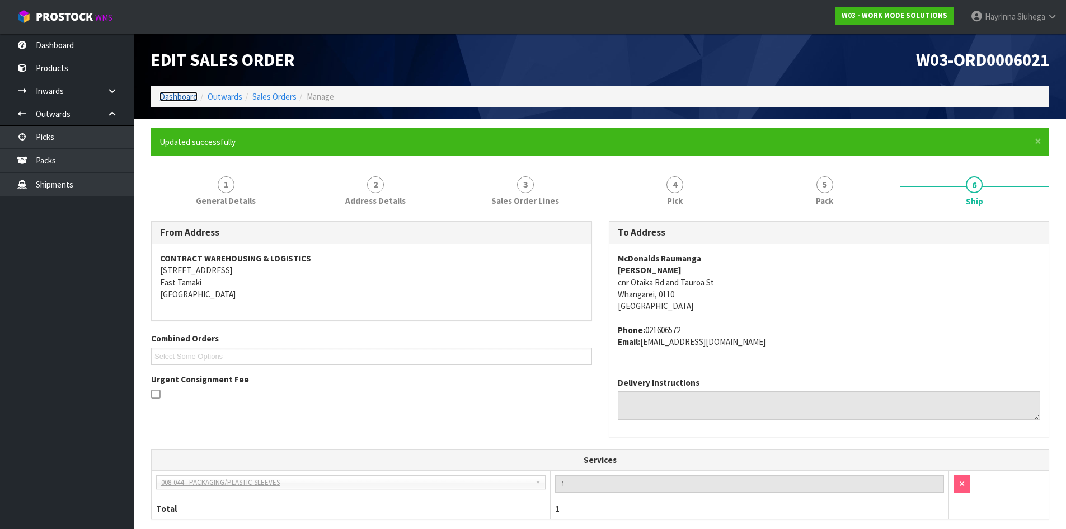
click at [169, 98] on link "Dashboard" at bounding box center [178, 96] width 38 height 11
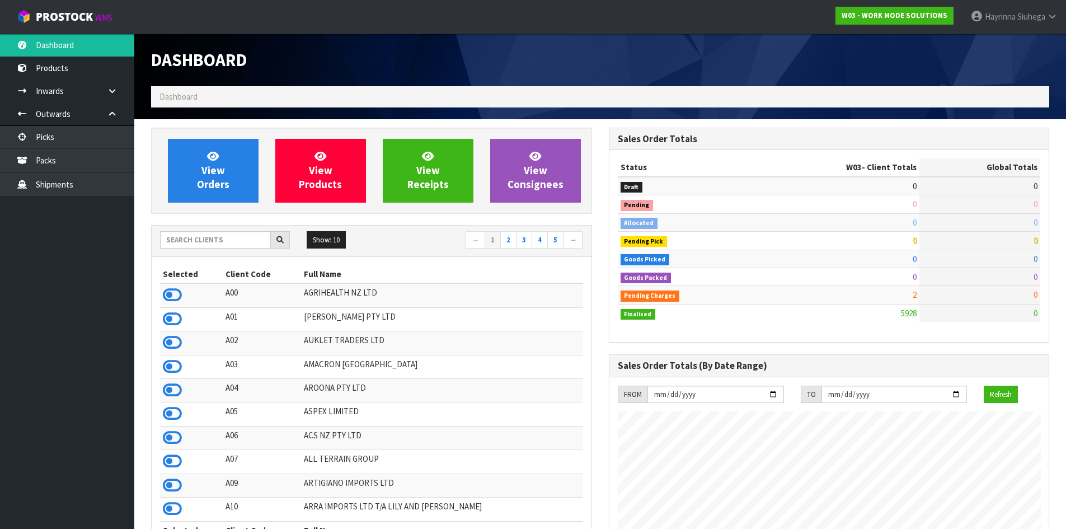
scroll to position [811, 457]
click at [230, 245] on input "text" at bounding box center [215, 239] width 111 height 17
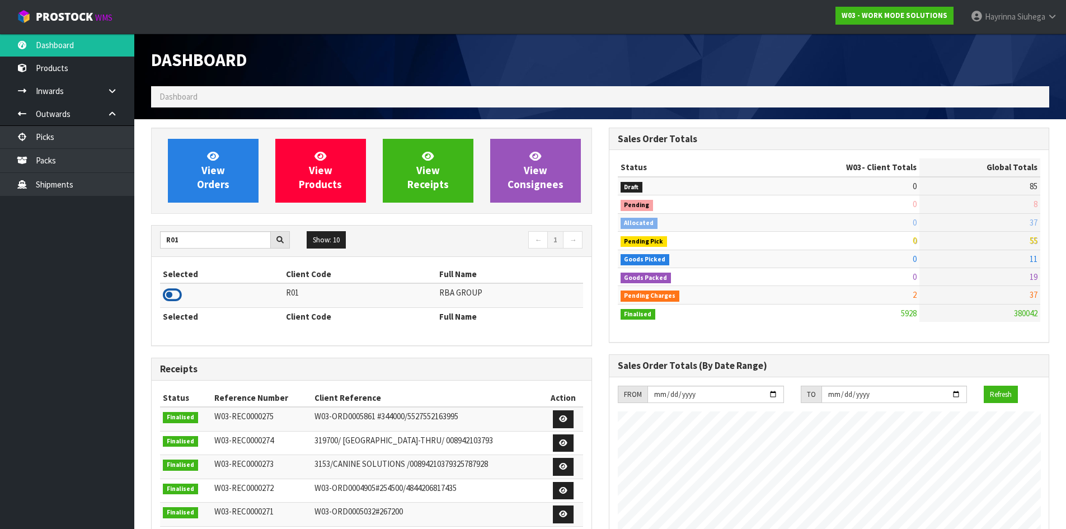
click at [180, 298] on icon at bounding box center [172, 294] width 19 height 17
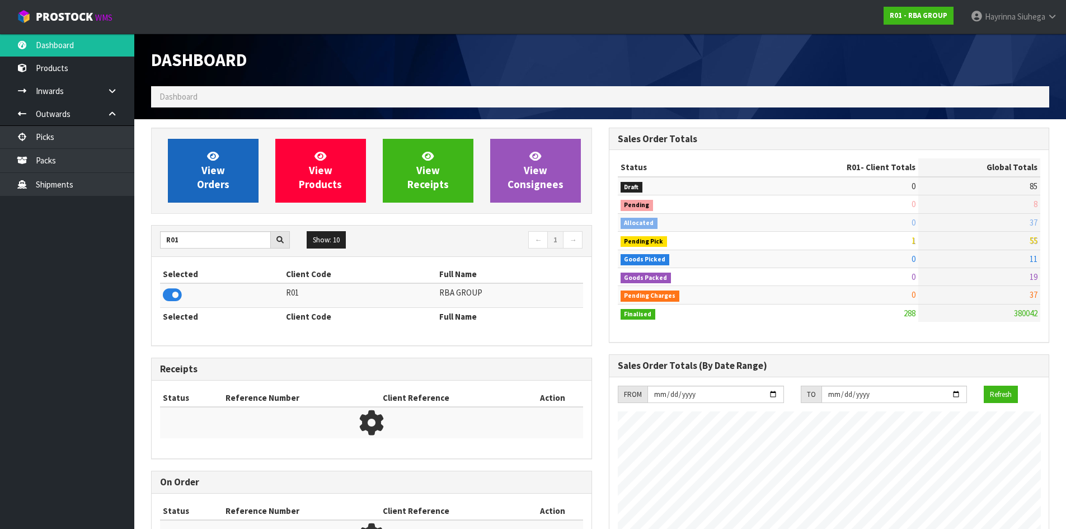
scroll to position [558789, 559016]
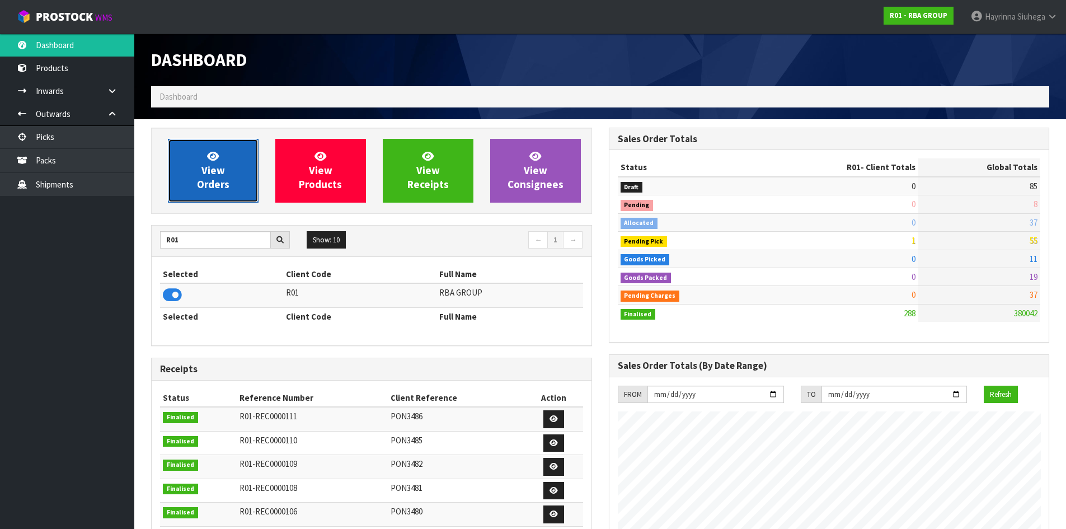
click at [214, 165] on span "View Orders" at bounding box center [213, 170] width 32 height 42
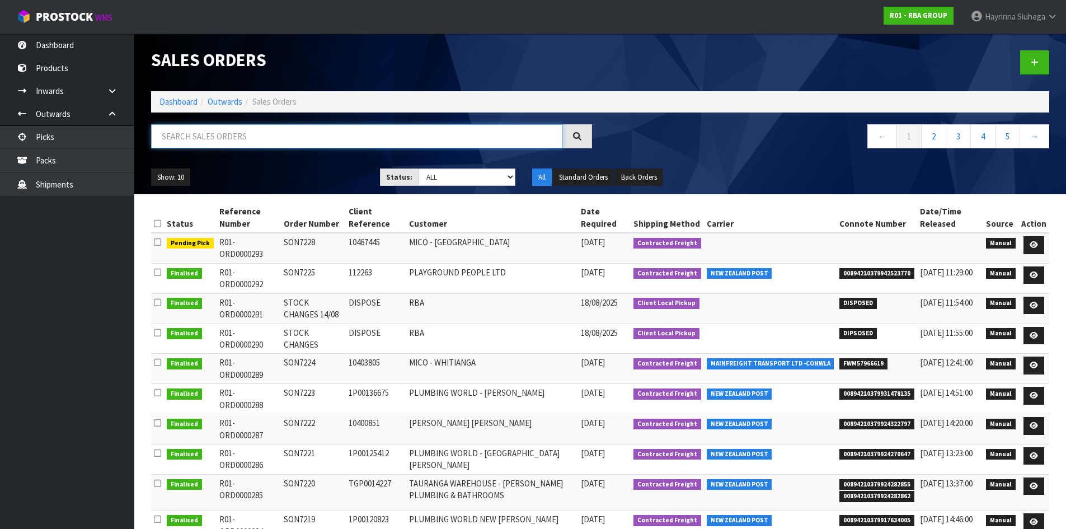
click at [236, 139] on input "text" at bounding box center [357, 136] width 412 height 24
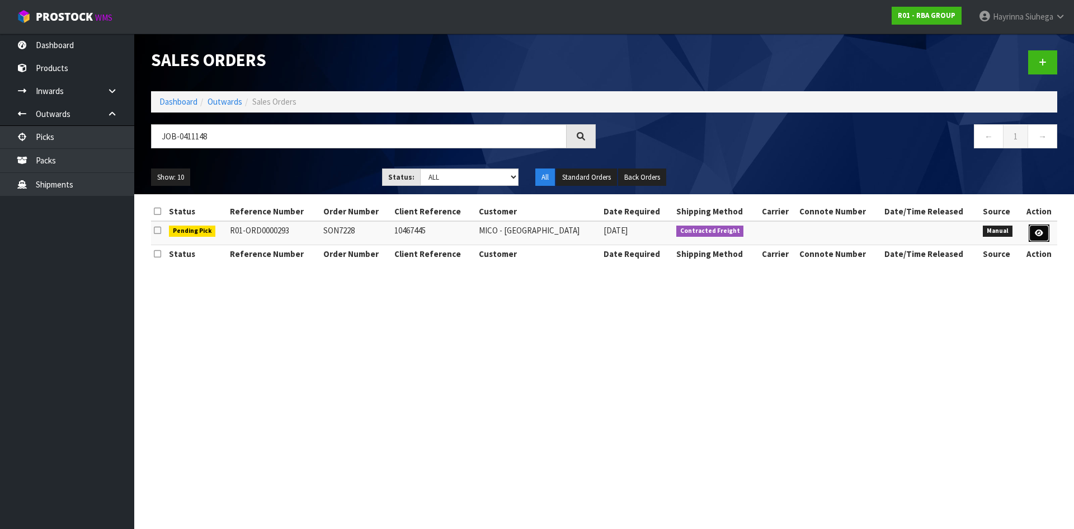
click at [1036, 230] on icon at bounding box center [1039, 232] width 8 height 7
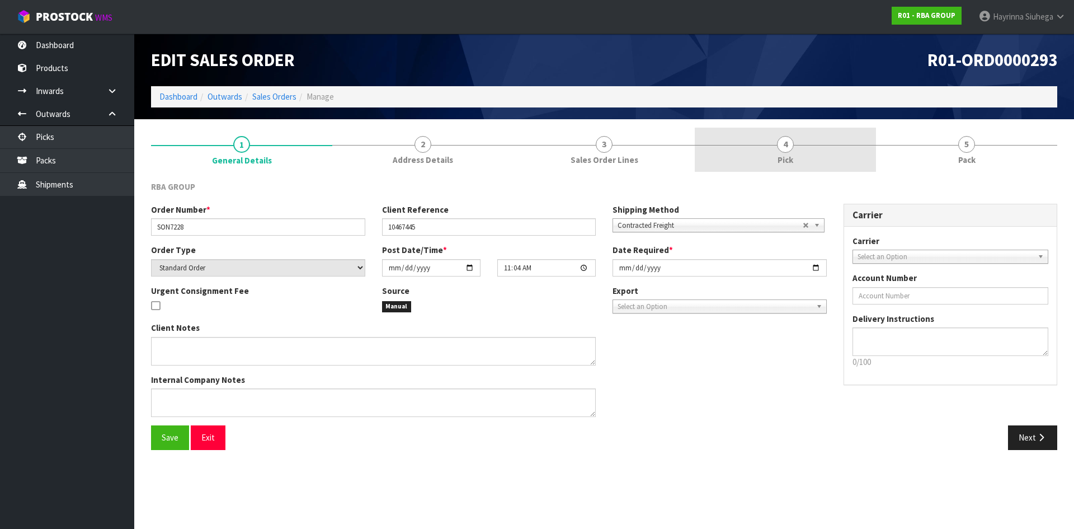
click at [826, 169] on link "4 Pick" at bounding box center [785, 150] width 181 height 44
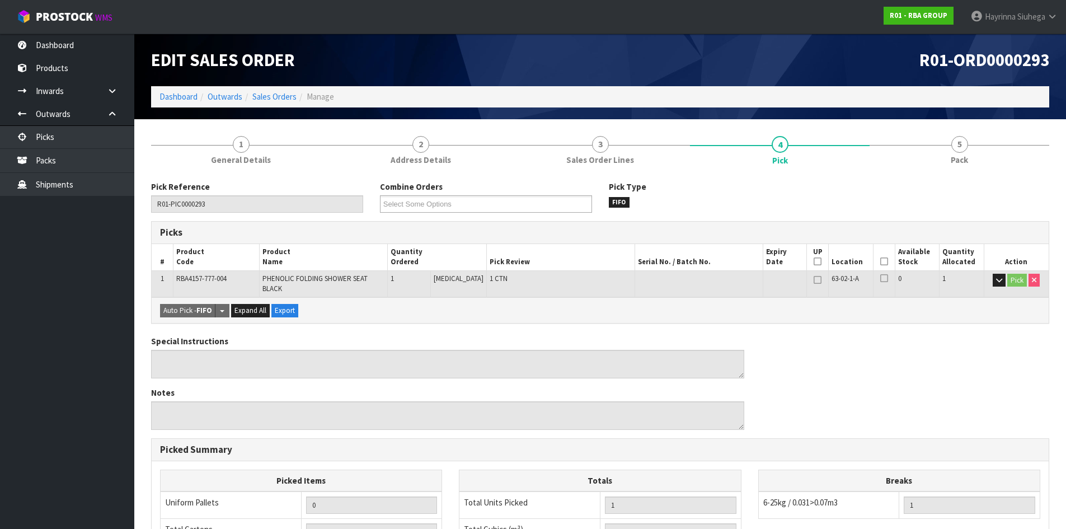
click at [880, 261] on icon at bounding box center [884, 261] width 8 height 1
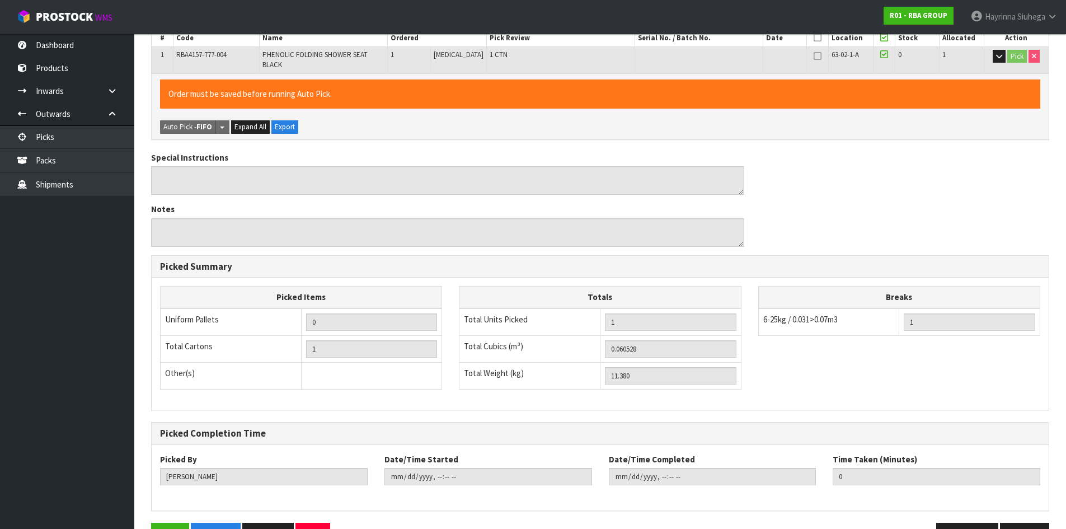
scroll to position [251, 0]
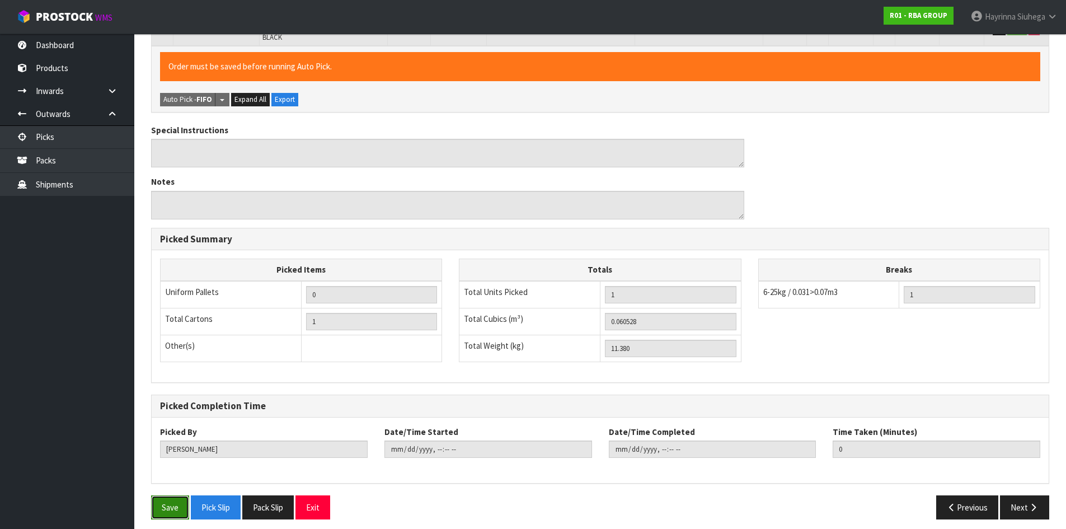
click at [167, 495] on button "Save" at bounding box center [170, 507] width 38 height 24
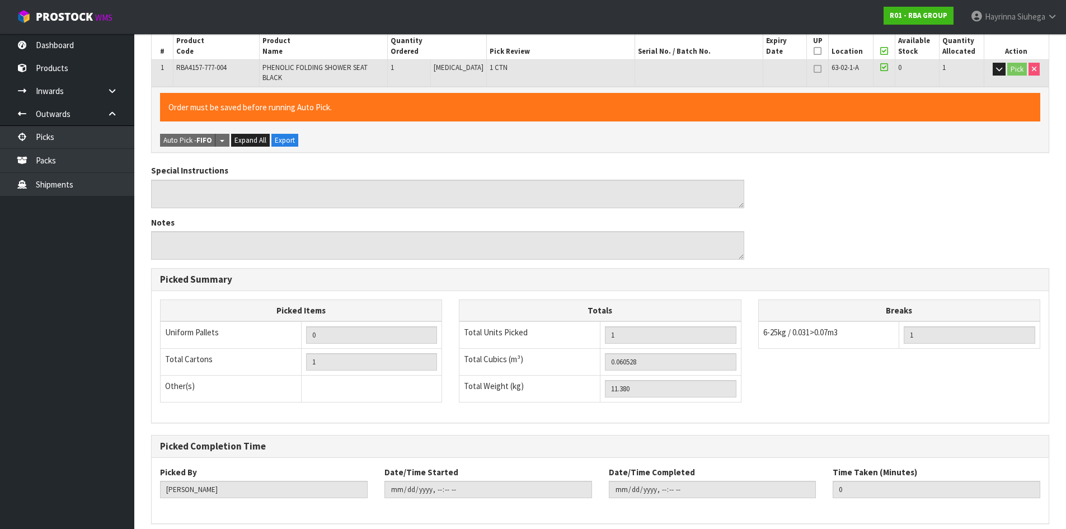
scroll to position [0, 0]
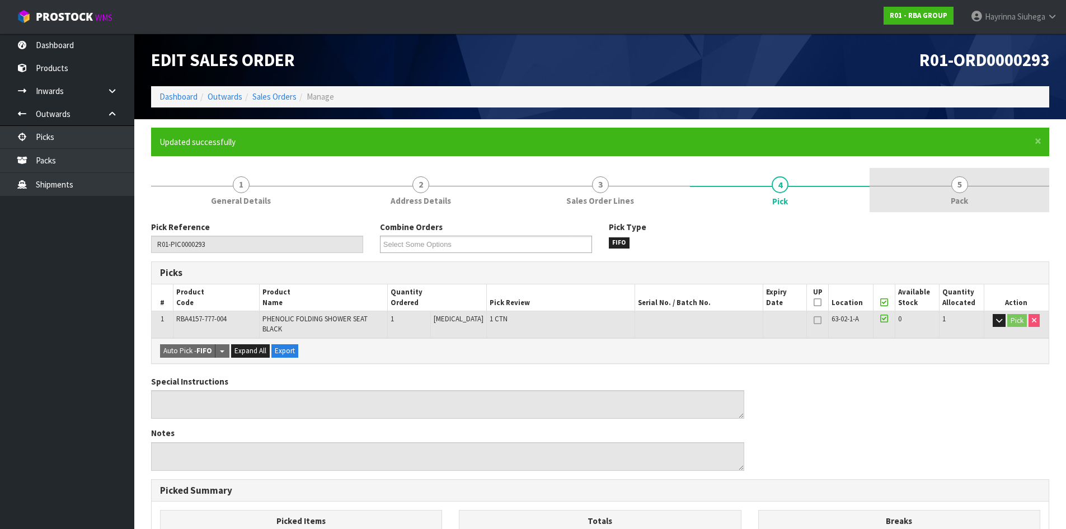
click at [937, 196] on link "5 Pack" at bounding box center [959, 190] width 180 height 44
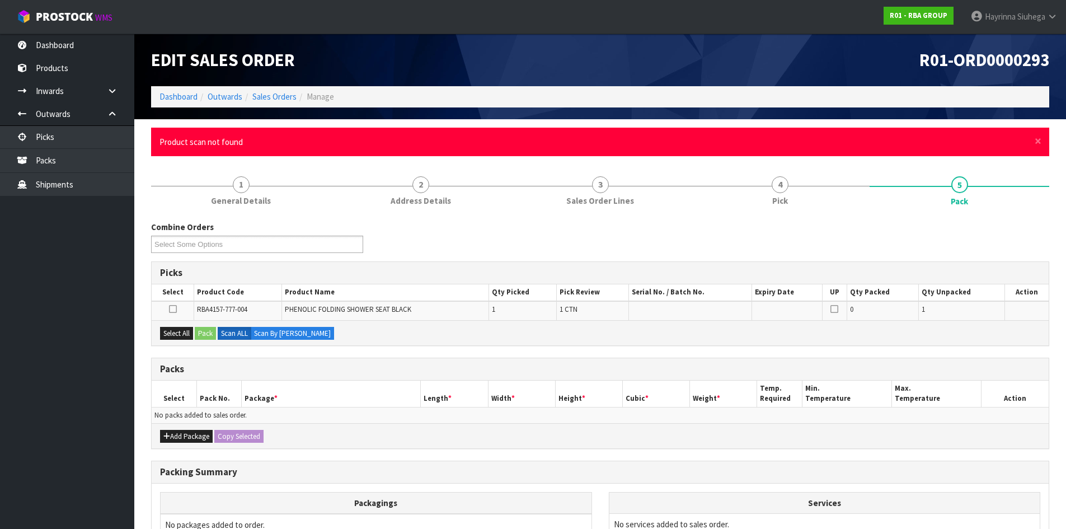
click at [1033, 143] on div "× Close Product scan not found" at bounding box center [600, 142] width 898 height 29
click at [1037, 140] on span "×" at bounding box center [1037, 141] width 7 height 16
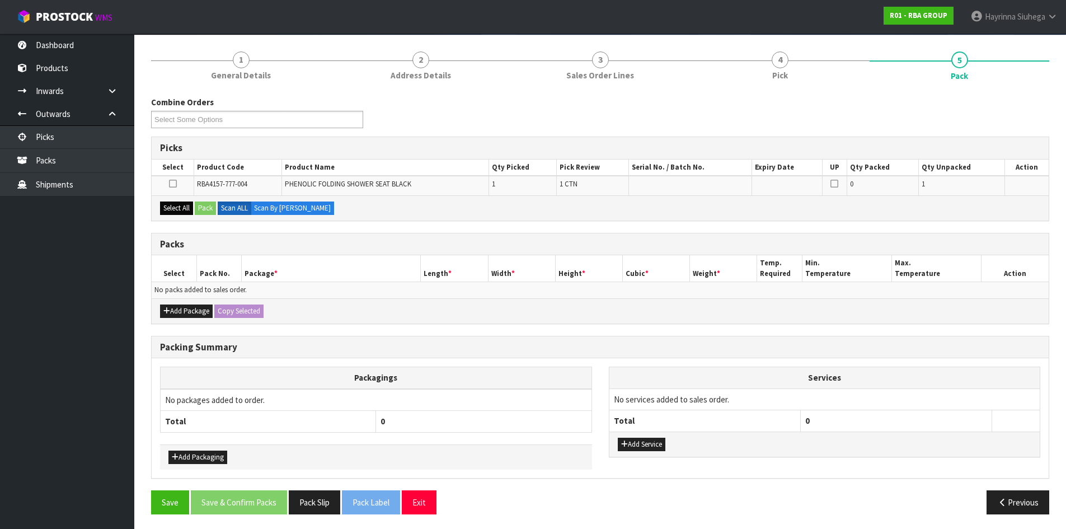
scroll to position [87, 0]
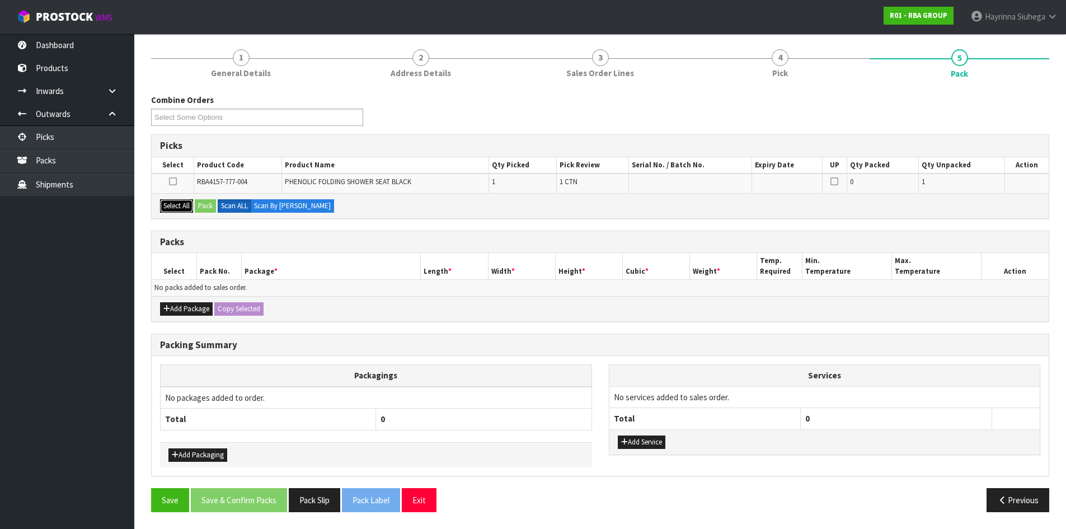
click at [169, 201] on button "Select All" at bounding box center [176, 205] width 33 height 13
click at [201, 203] on button "Pack" at bounding box center [205, 205] width 21 height 13
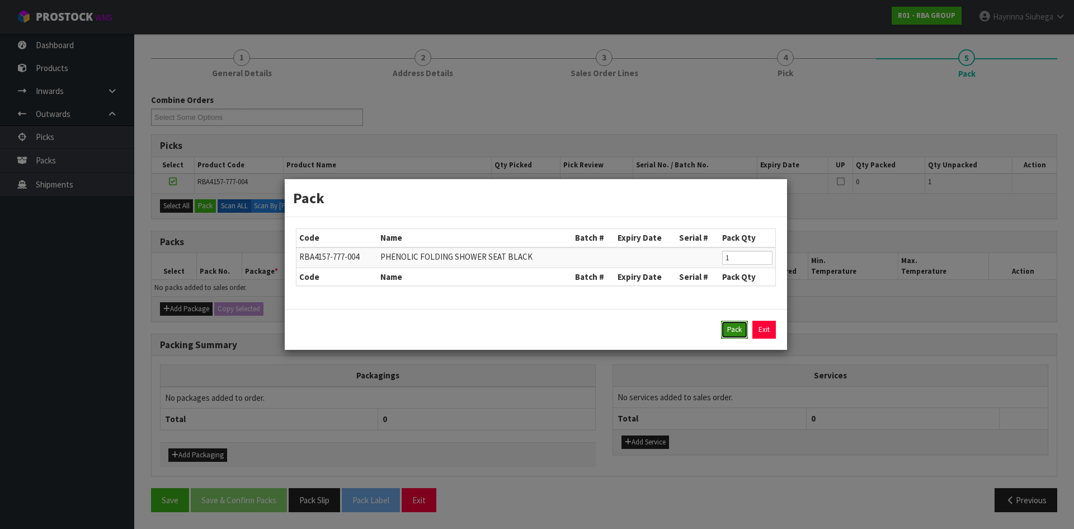
click at [733, 327] on button "Pack" at bounding box center [734, 330] width 27 height 18
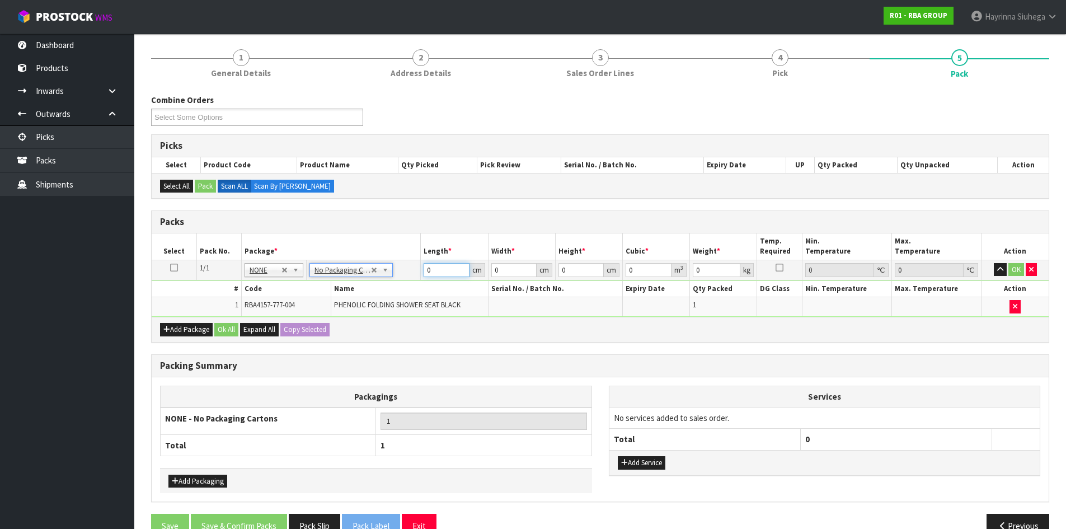
click at [427, 270] on input "0" at bounding box center [446, 270] width 45 height 14
click button "OK" at bounding box center [1016, 269] width 16 height 13
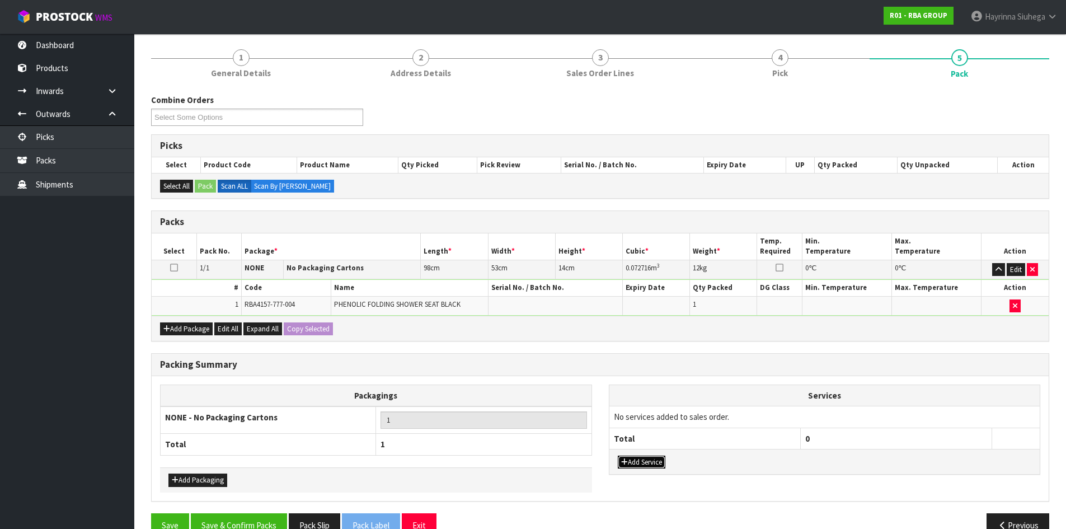
click at [650, 464] on button "Add Service" at bounding box center [642, 461] width 48 height 13
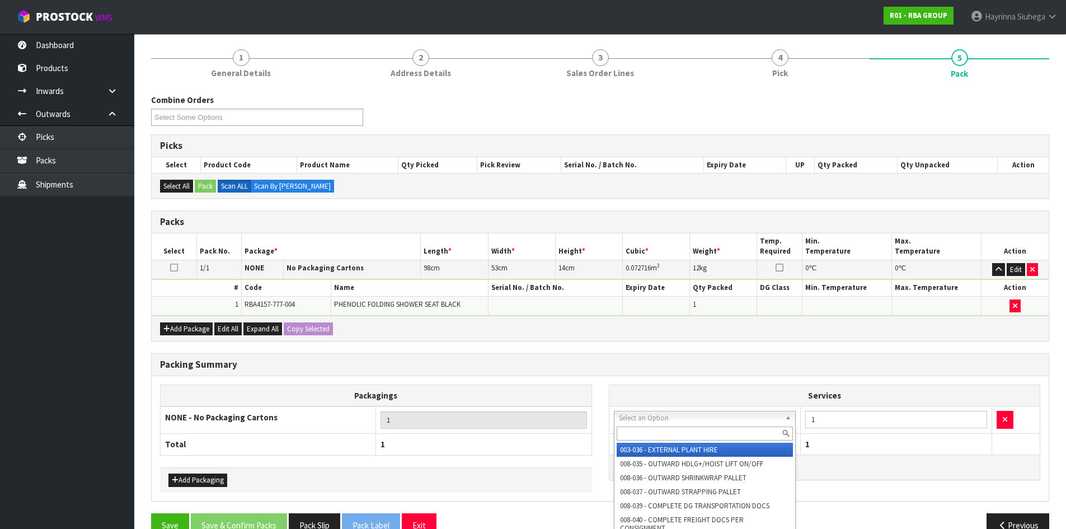
click at [677, 430] on input "text" at bounding box center [705, 433] width 177 height 14
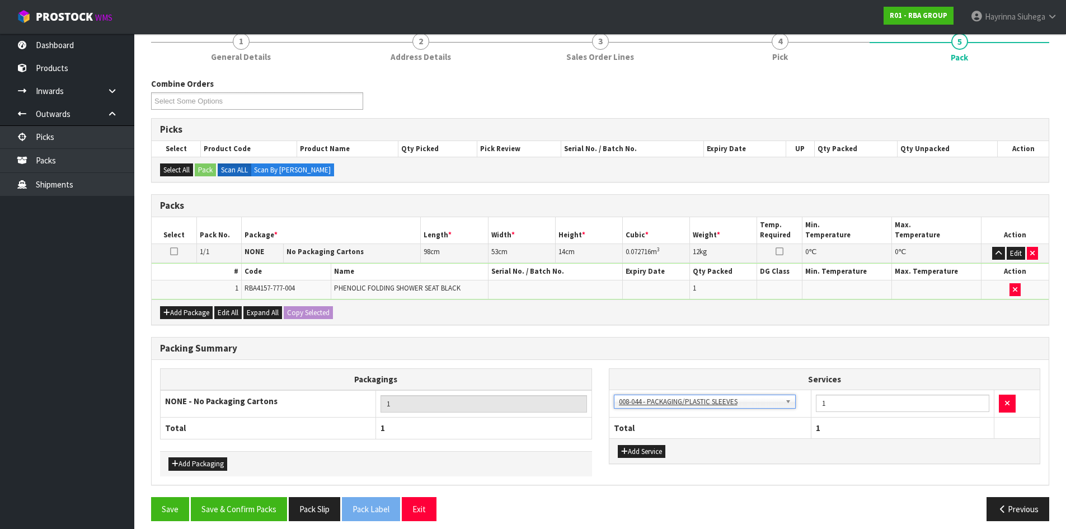
scroll to position [112, 0]
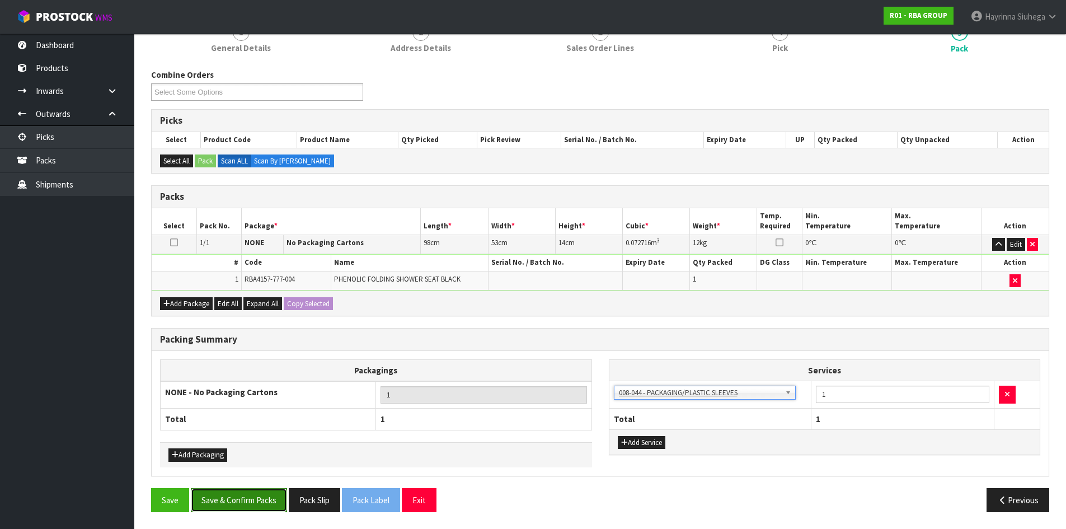
click at [243, 495] on button "Save & Confirm Packs" at bounding box center [239, 500] width 96 height 24
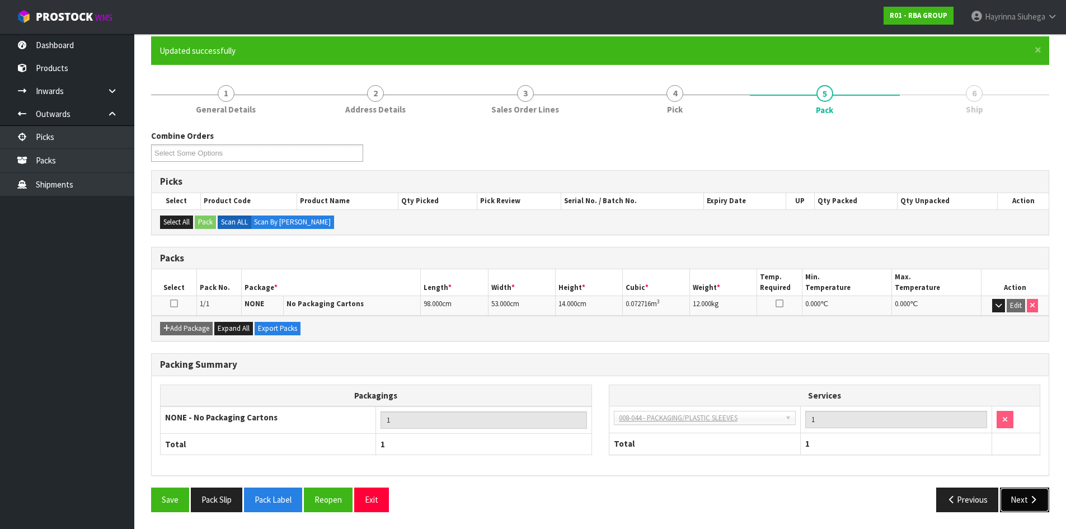
click at [1035, 490] on button "Next" at bounding box center [1024, 499] width 49 height 24
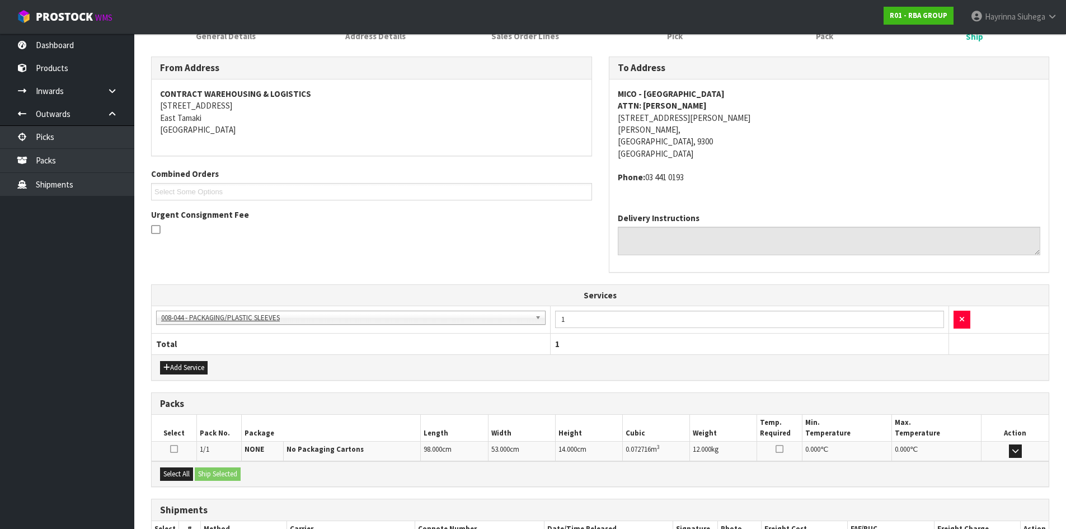
scroll to position [243, 0]
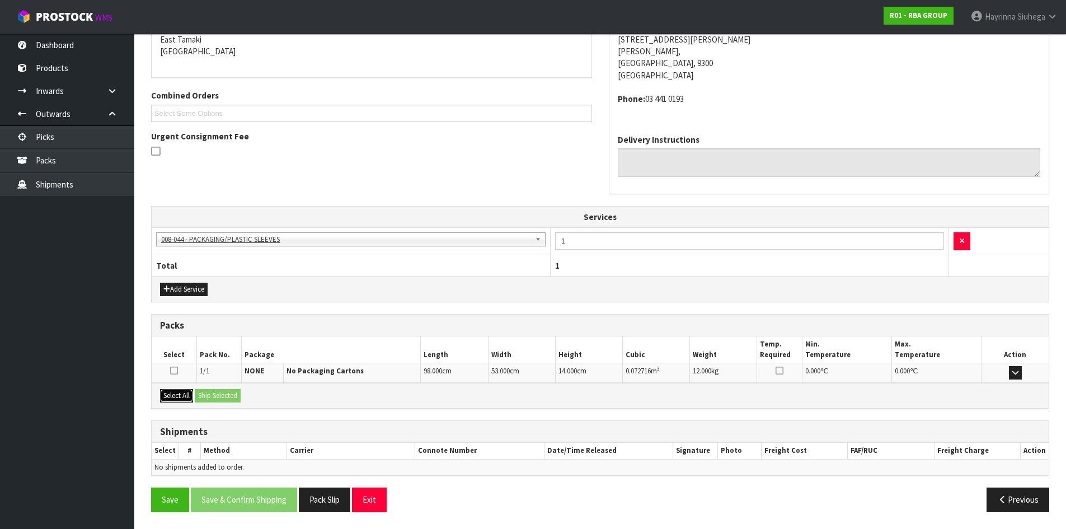
drag, startPoint x: 185, startPoint y: 396, endPoint x: 243, endPoint y: 396, distance: 58.2
click at [193, 395] on button "Select All" at bounding box center [176, 395] width 33 height 13
click at [241, 396] on button "Ship Selected" at bounding box center [218, 395] width 46 height 13
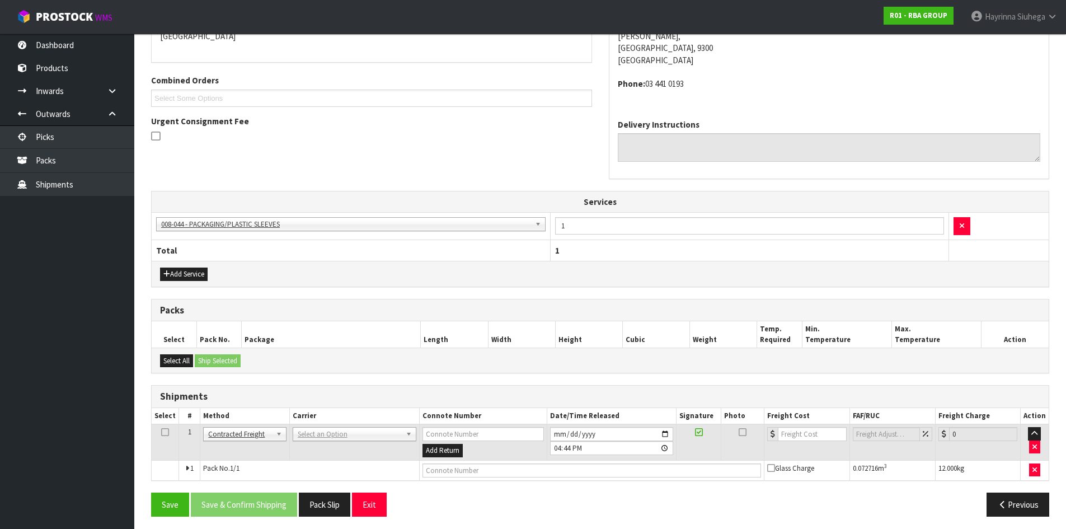
scroll to position [262, 0]
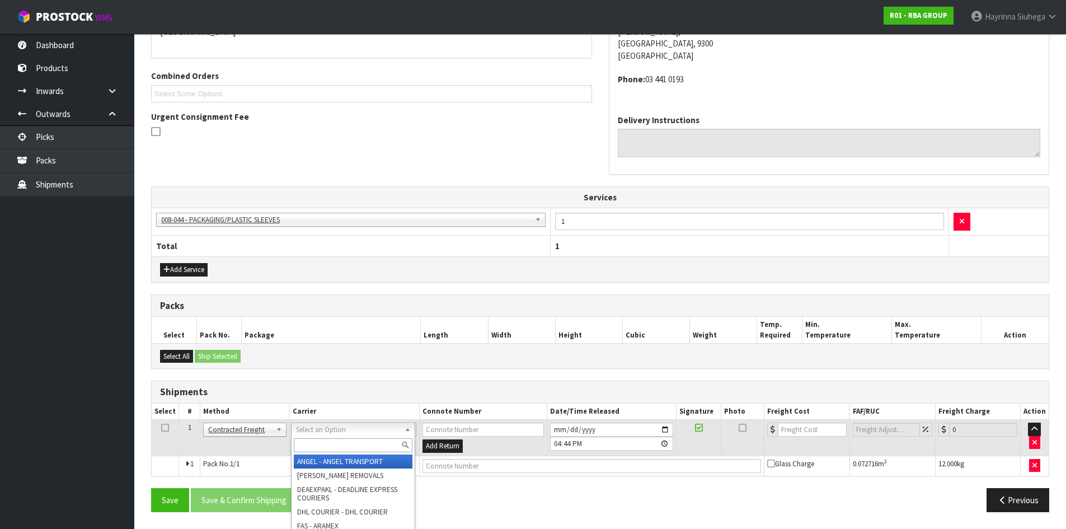
click at [330, 440] on input "text" at bounding box center [353, 445] width 119 height 14
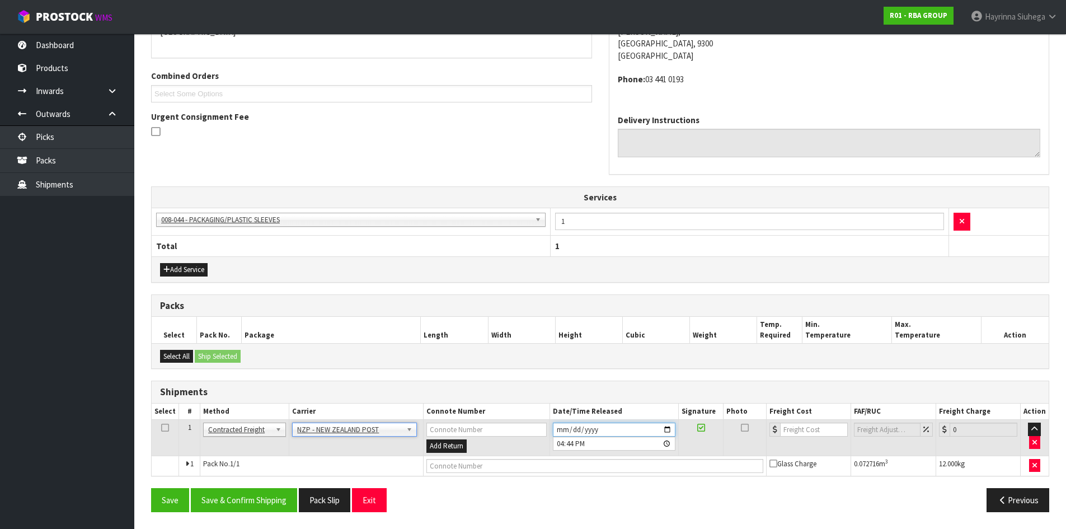
click at [563, 427] on input "[DATE]" at bounding box center [614, 429] width 123 height 14
click at [281, 505] on button "Save & Confirm Shipping" at bounding box center [244, 500] width 106 height 24
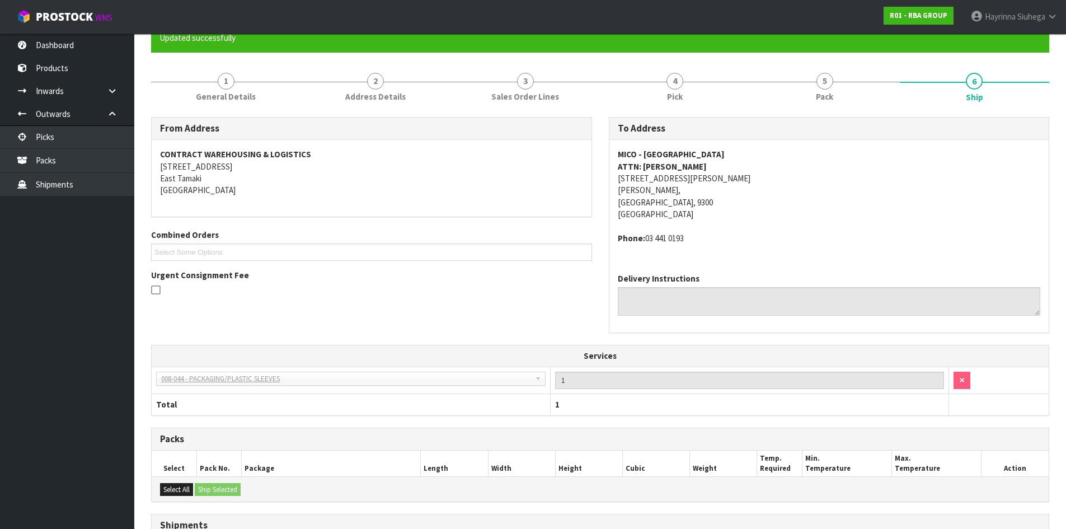
scroll to position [247, 0]
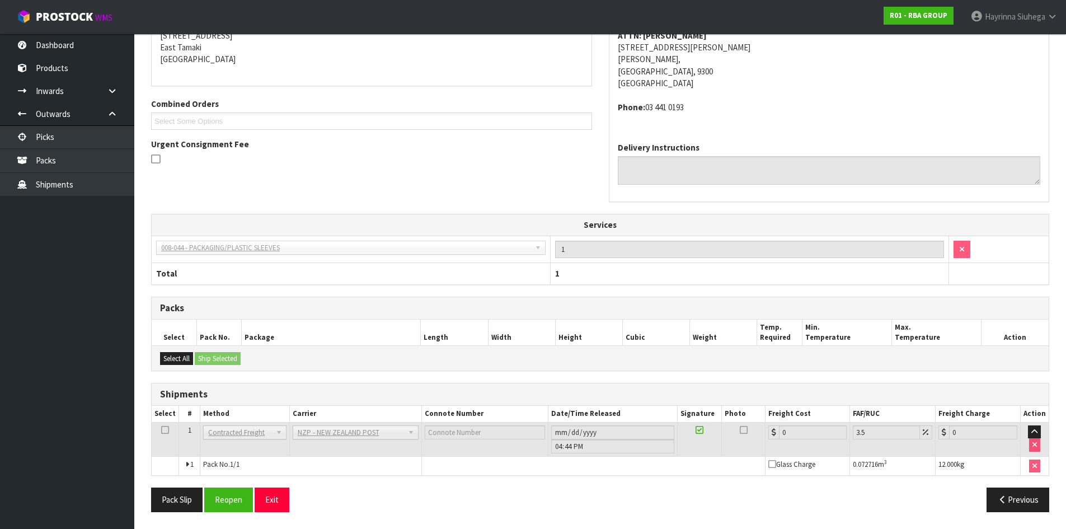
click at [204, 494] on div "Pack Slip Reopen Exit" at bounding box center [372, 499] width 458 height 24
click at [229, 495] on button "Reopen" at bounding box center [228, 499] width 49 height 24
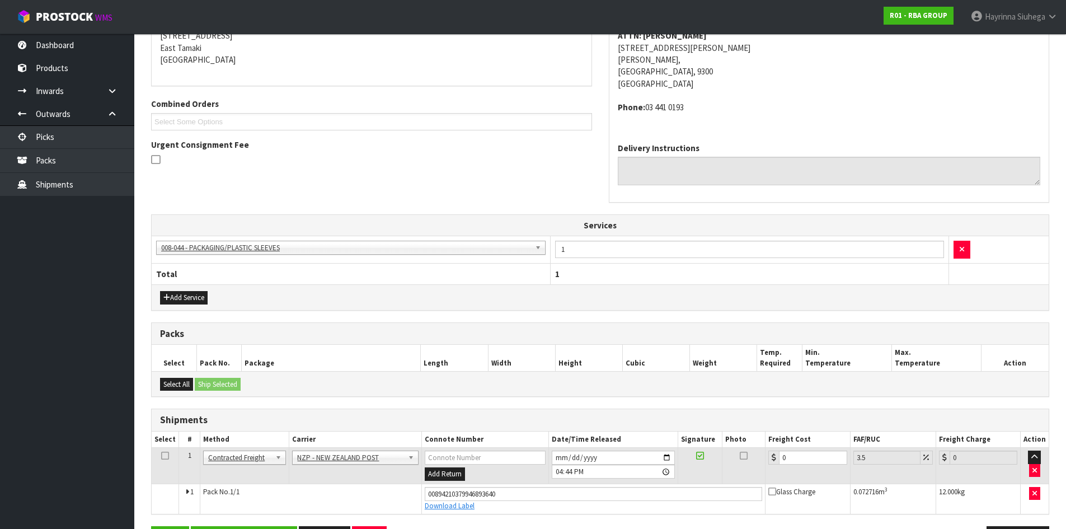
scroll to position [273, 0]
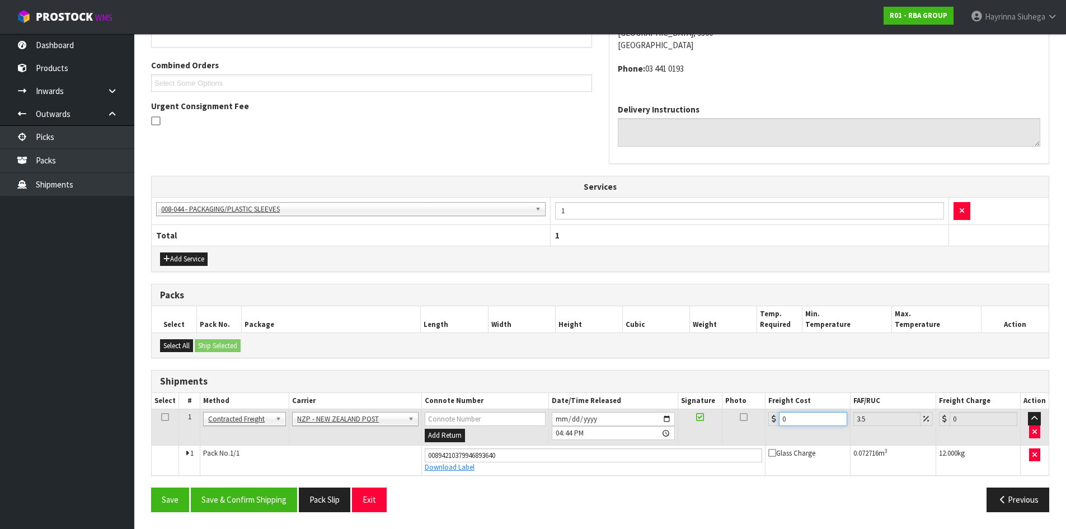
drag, startPoint x: 798, startPoint y: 422, endPoint x: 717, endPoint y: 423, distance: 81.1
click at [734, 422] on tr "1 Client Local Pickup Customer Local Pickup Company Freight Contracted Freight …" at bounding box center [600, 427] width 897 height 36
click at [151, 487] on button "Save" at bounding box center [170, 499] width 38 height 24
click at [232, 495] on button "Save & Confirm Shipping" at bounding box center [244, 499] width 106 height 24
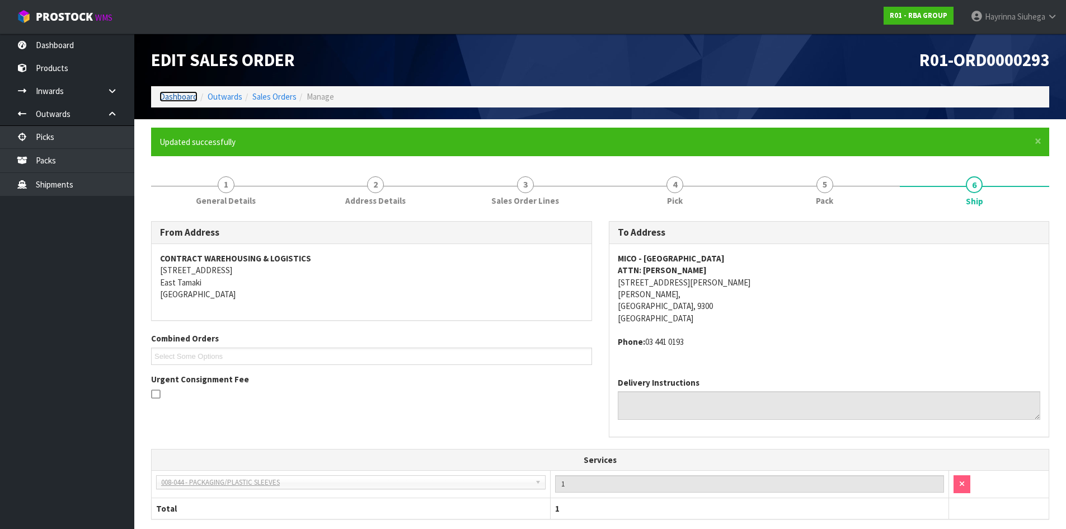
click at [185, 94] on link "Dashboard" at bounding box center [178, 96] width 38 height 11
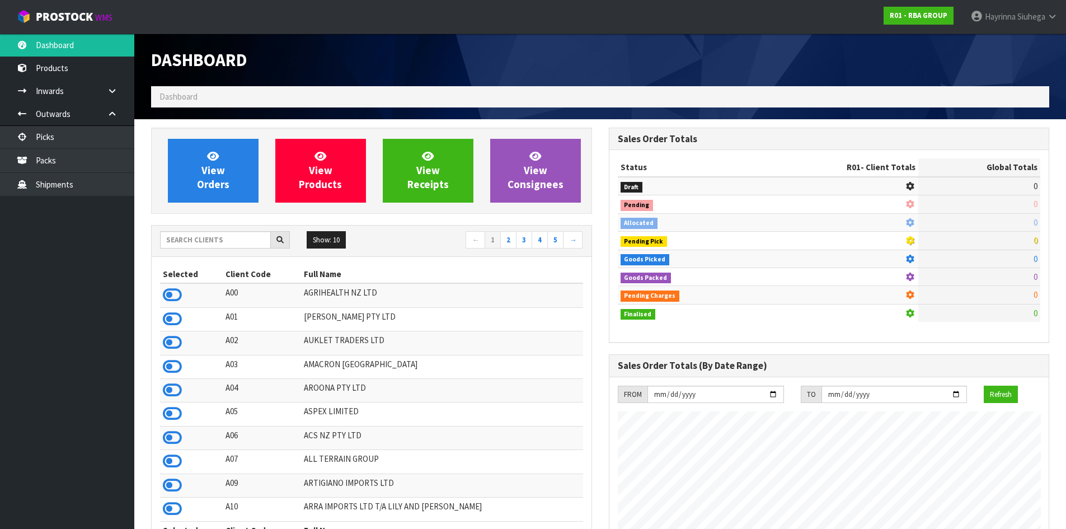
scroll to position [684, 457]
click at [202, 239] on input "text" at bounding box center [215, 239] width 111 height 17
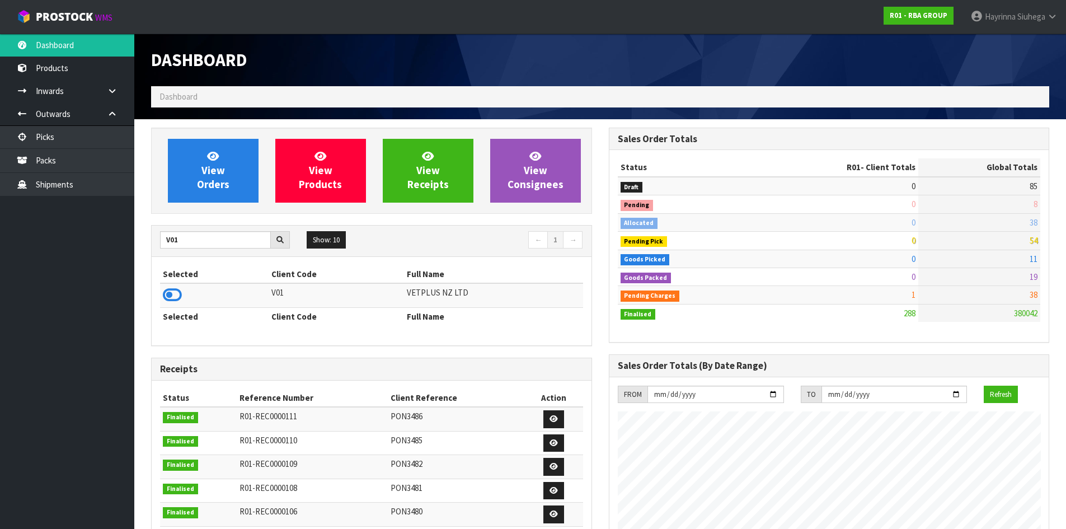
click at [182, 292] on td at bounding box center [214, 295] width 109 height 24
click at [177, 291] on icon at bounding box center [172, 294] width 19 height 17
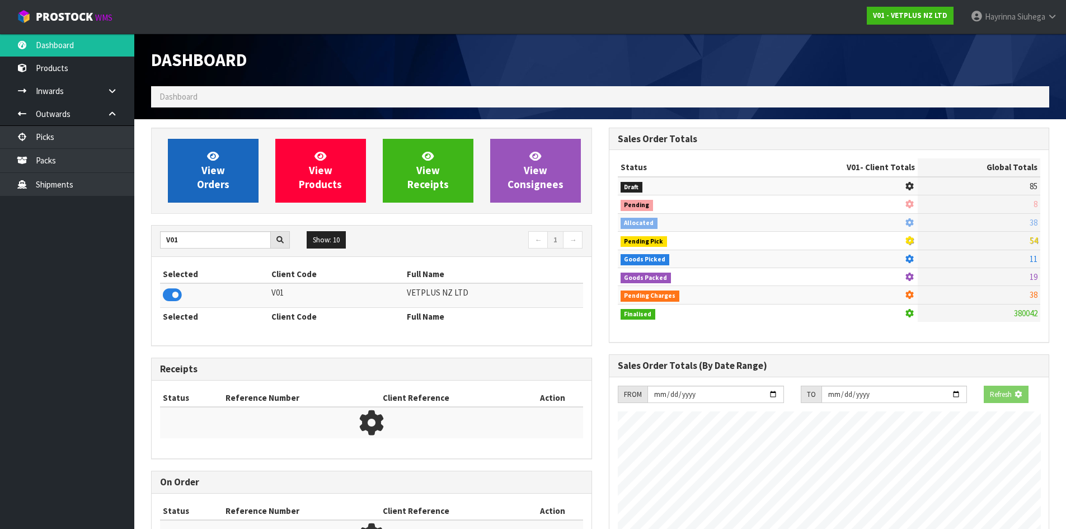
scroll to position [848, 457]
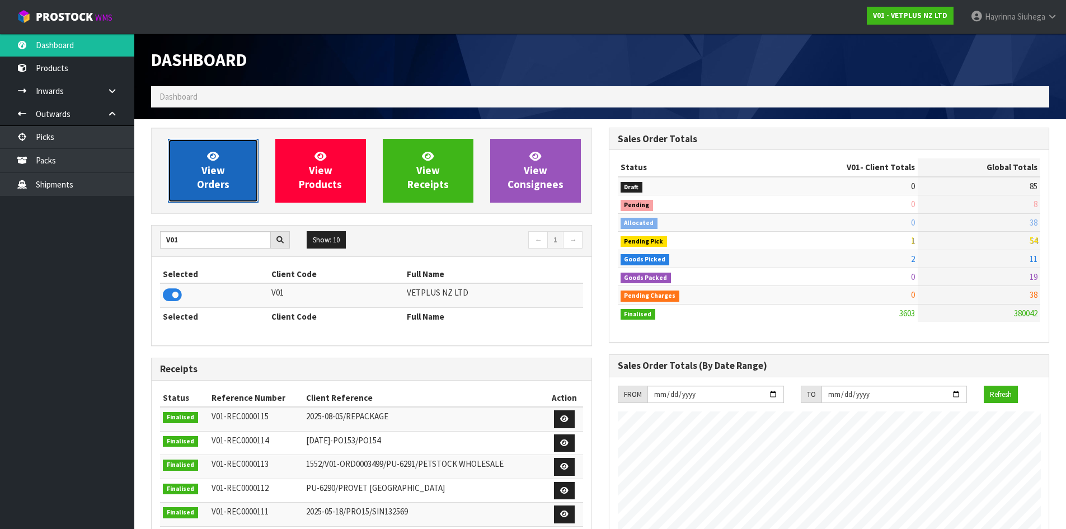
click at [222, 163] on span "View Orders" at bounding box center [213, 170] width 32 height 42
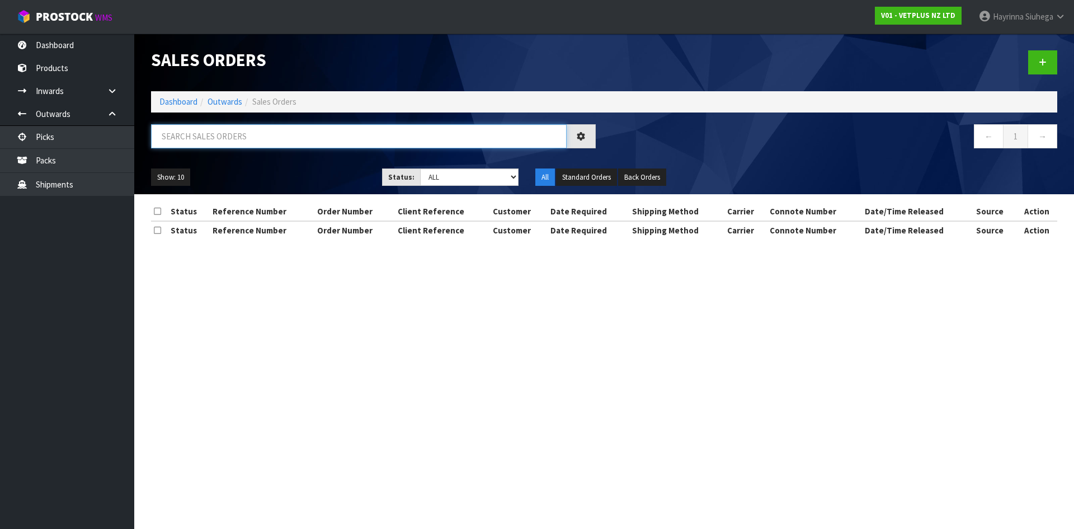
click at [238, 133] on input "text" at bounding box center [359, 136] width 416 height 24
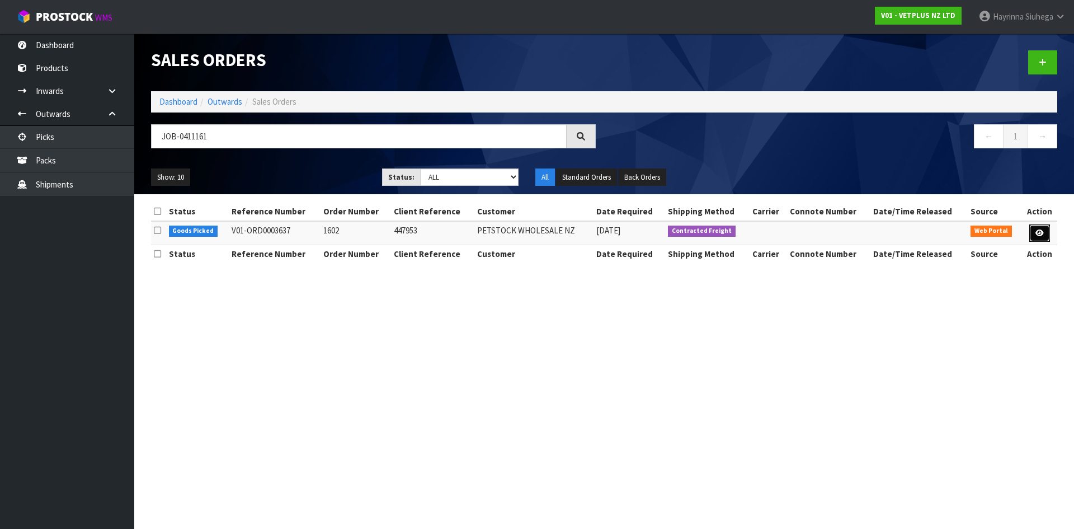
click at [1044, 232] on link at bounding box center [1039, 233] width 21 height 18
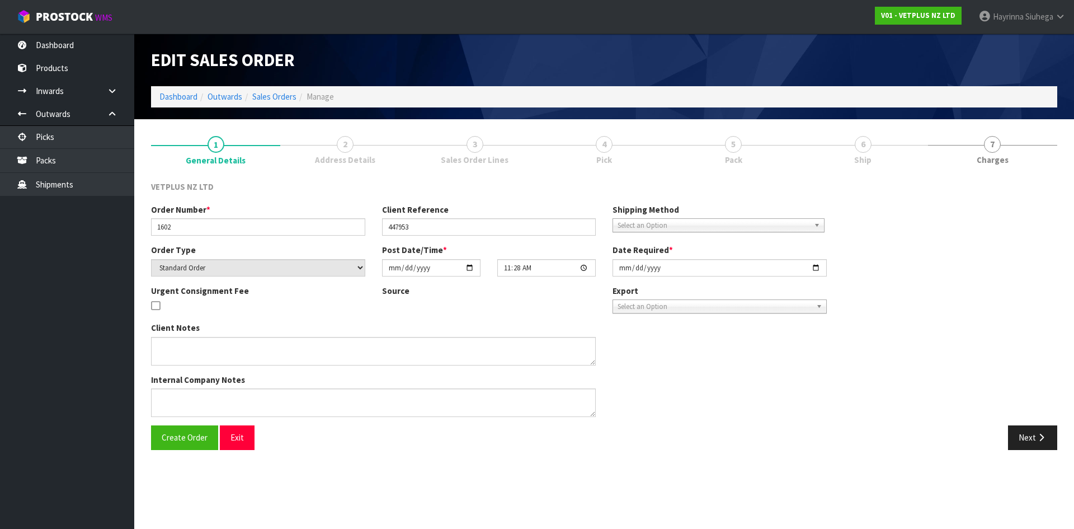
click at [669, 144] on link "4 Pick" at bounding box center [603, 150] width 129 height 44
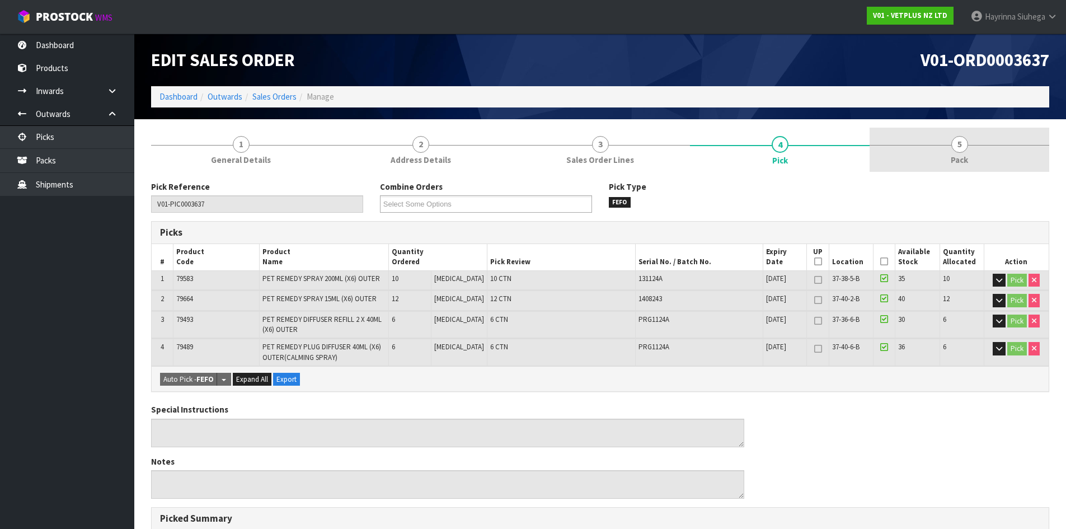
drag, startPoint x: 958, startPoint y: 138, endPoint x: 915, endPoint y: 152, distance: 44.8
click at [958, 139] on span "5" at bounding box center [959, 144] width 17 height 17
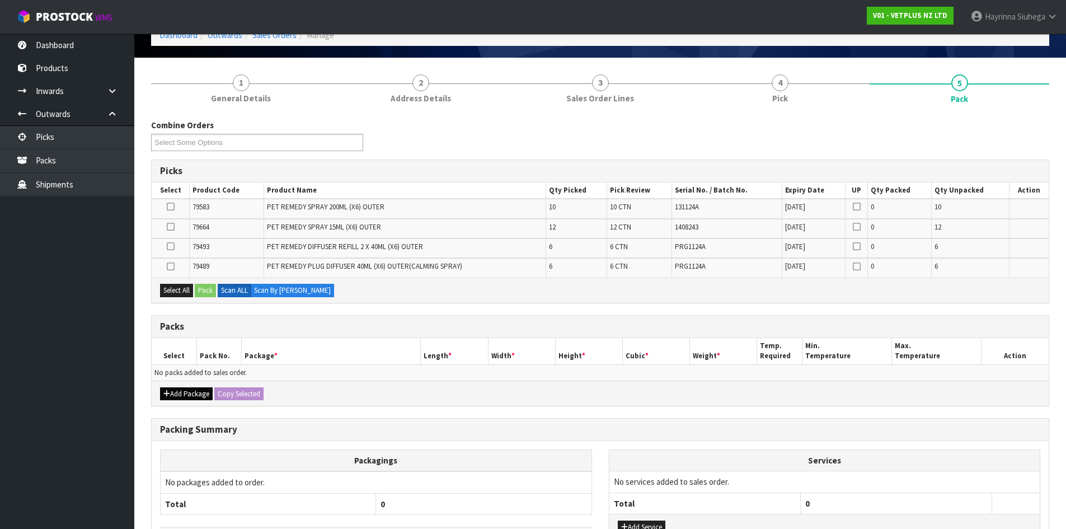
scroll to position [112, 0]
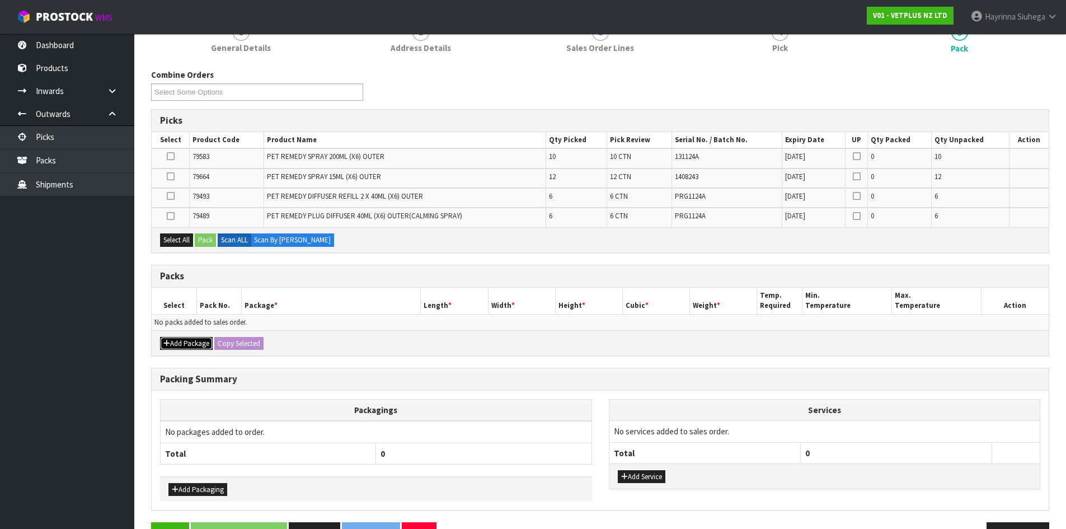
click at [196, 340] on button "Add Package" at bounding box center [186, 343] width 53 height 13
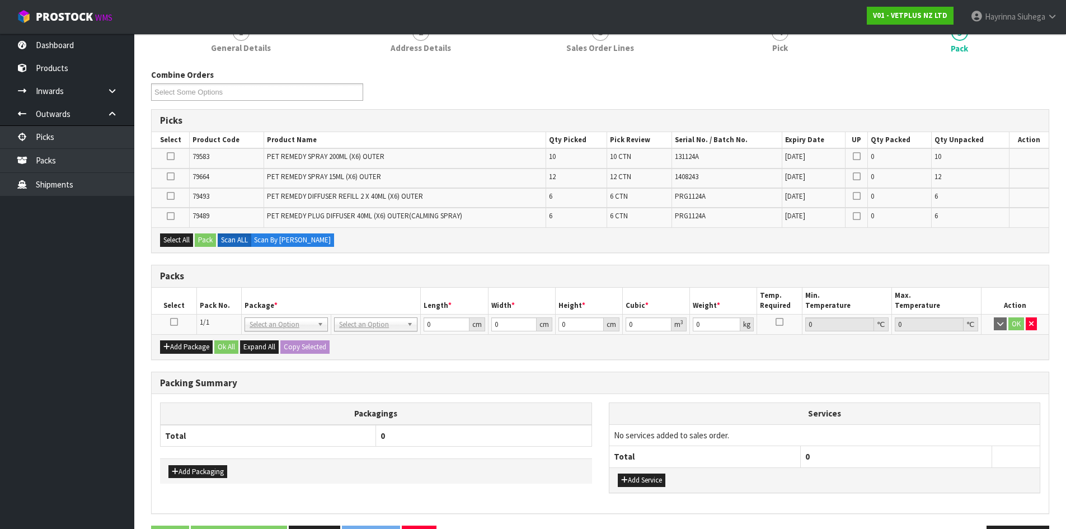
click at [173, 322] on icon at bounding box center [174, 322] width 8 height 1
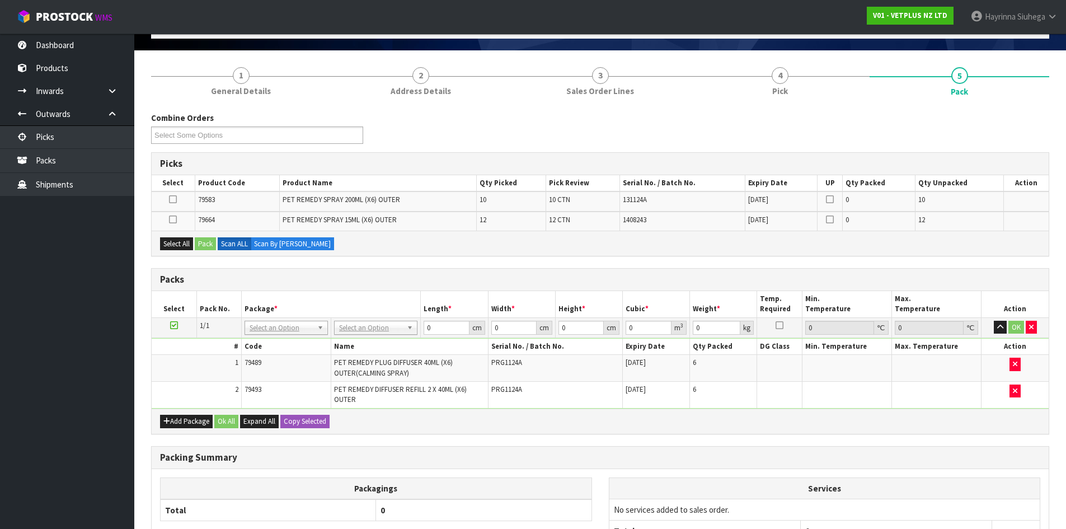
scroll to position [181, 0]
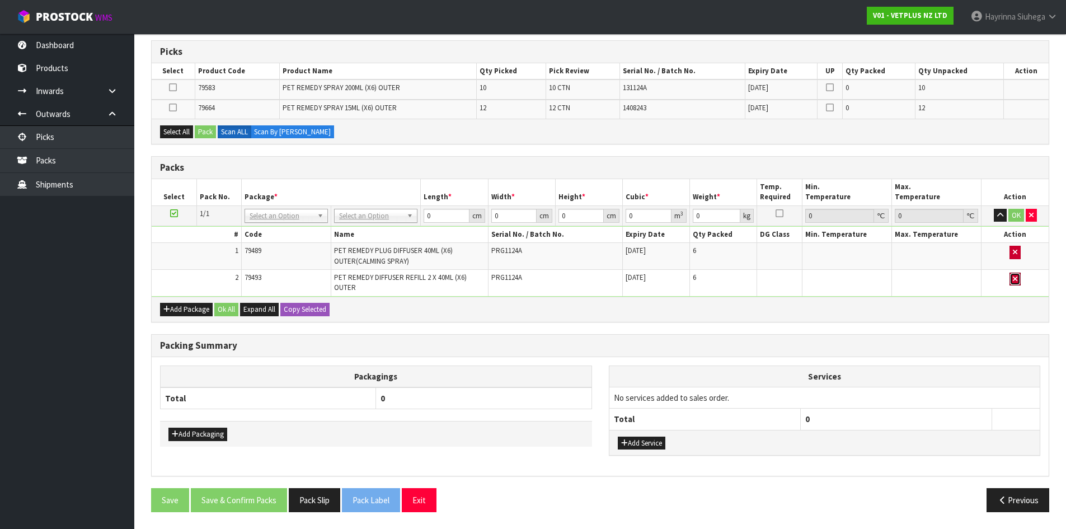
click at [1018, 282] on button "button" at bounding box center [1014, 278] width 11 height 13
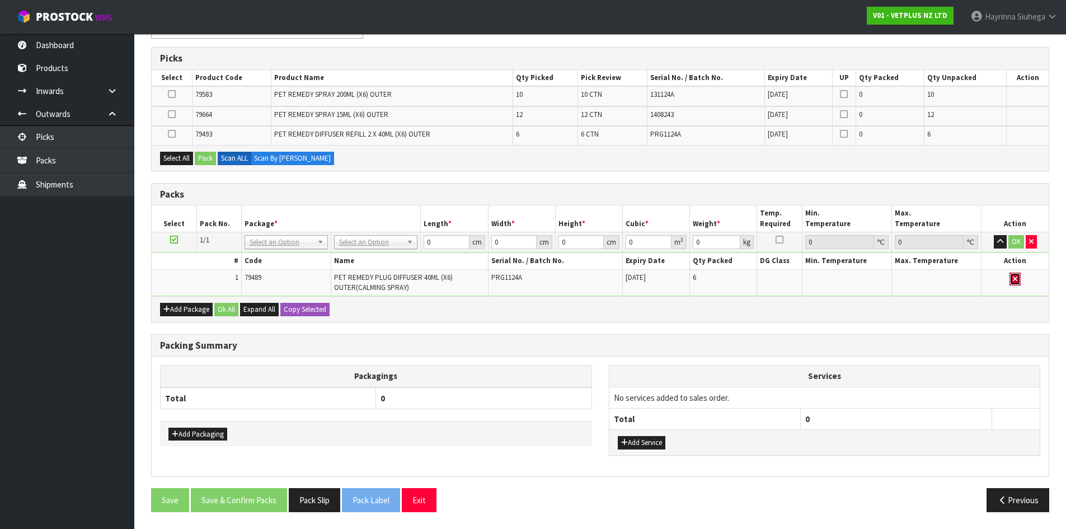
click at [1015, 280] on icon "button" at bounding box center [1015, 278] width 4 height 7
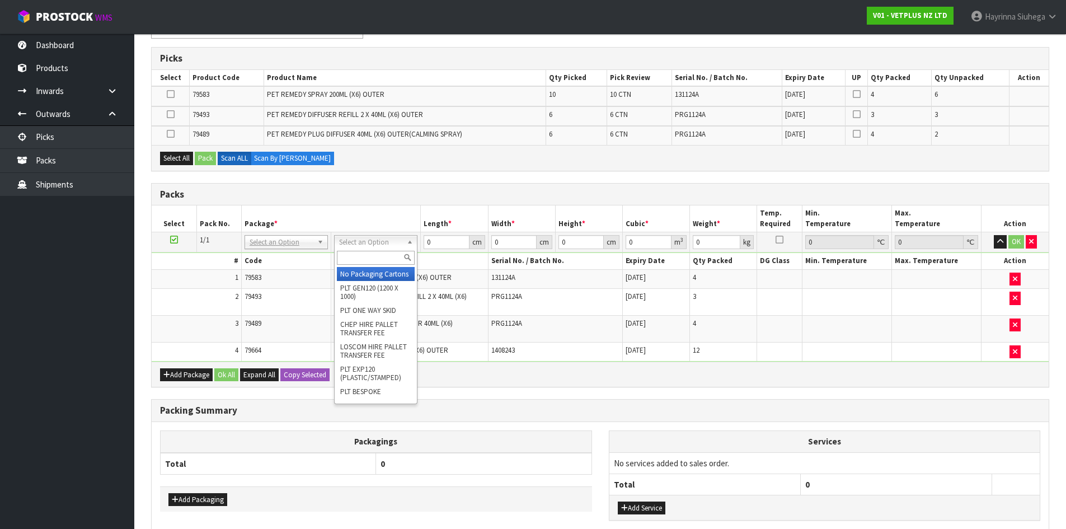
drag, startPoint x: 396, startPoint y: 238, endPoint x: 387, endPoint y: 255, distance: 19.8
click at [376, 263] on input "text" at bounding box center [376, 258] width 78 height 14
drag, startPoint x: 364, startPoint y: 283, endPoint x: 334, endPoint y: 302, distance: 36.0
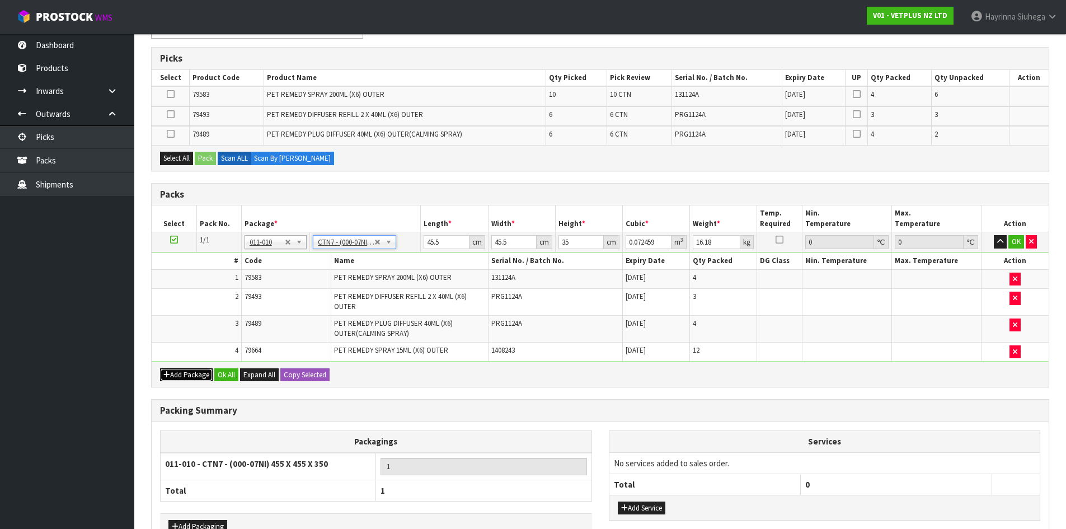
click at [184, 377] on button "Add Package" at bounding box center [186, 374] width 53 height 13
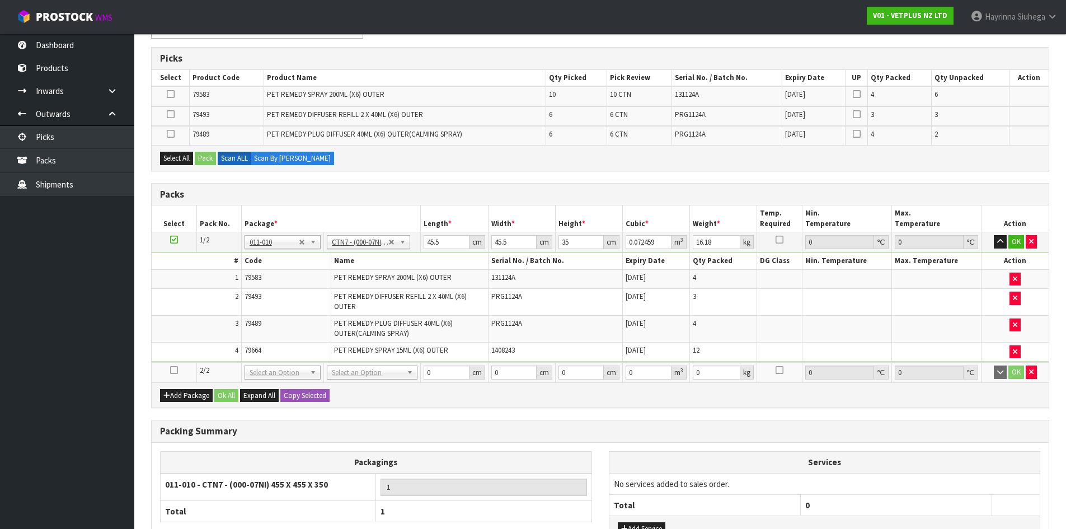
click at [176, 370] on icon at bounding box center [174, 370] width 8 height 1
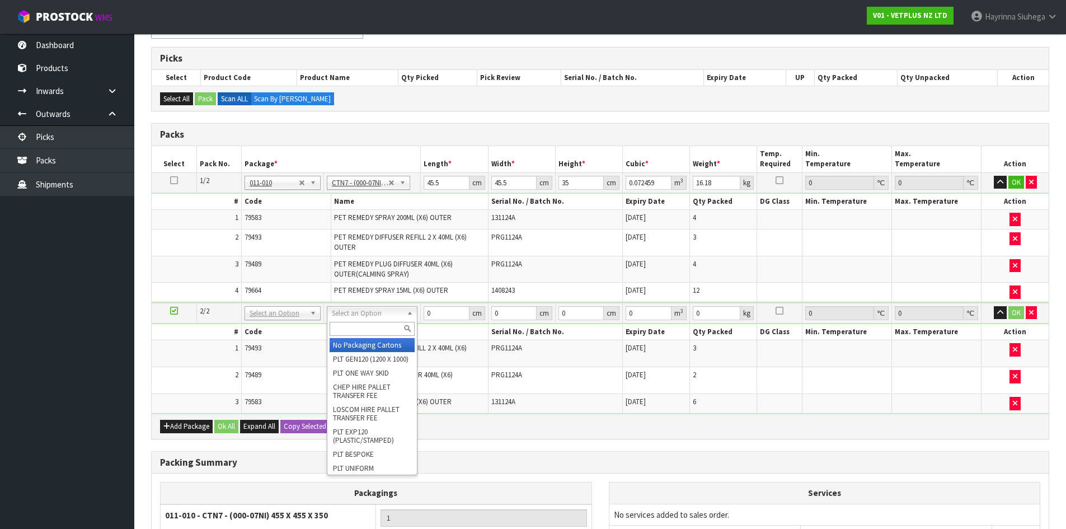
click at [375, 327] on input "text" at bounding box center [372, 329] width 85 height 14
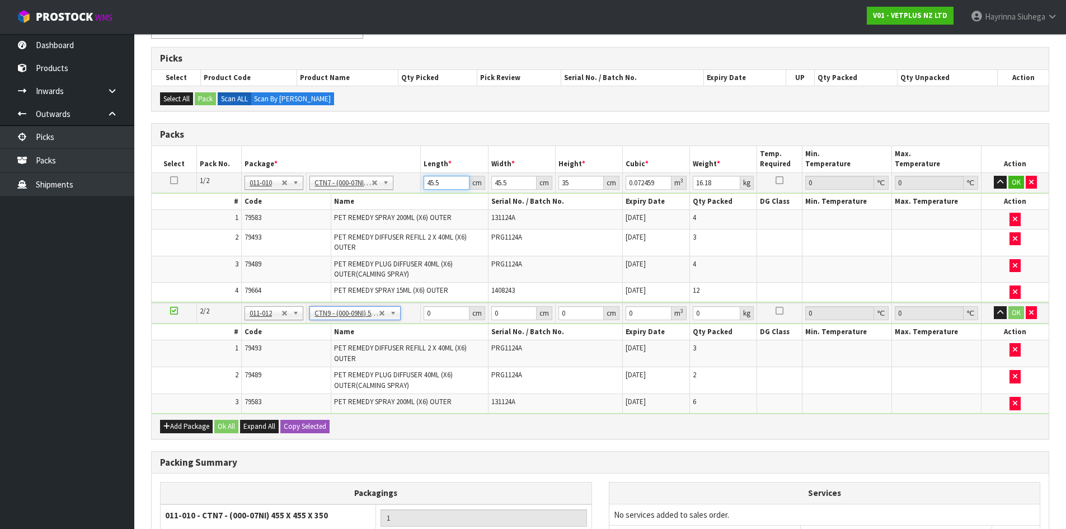
click at [429, 181] on input "45.5" at bounding box center [446, 183] width 45 height 14
drag, startPoint x: 429, startPoint y: 181, endPoint x: 453, endPoint y: 177, distance: 24.3
click at [437, 178] on input "45.5" at bounding box center [446, 183] width 45 height 14
click button "OK" at bounding box center [1016, 182] width 16 height 13
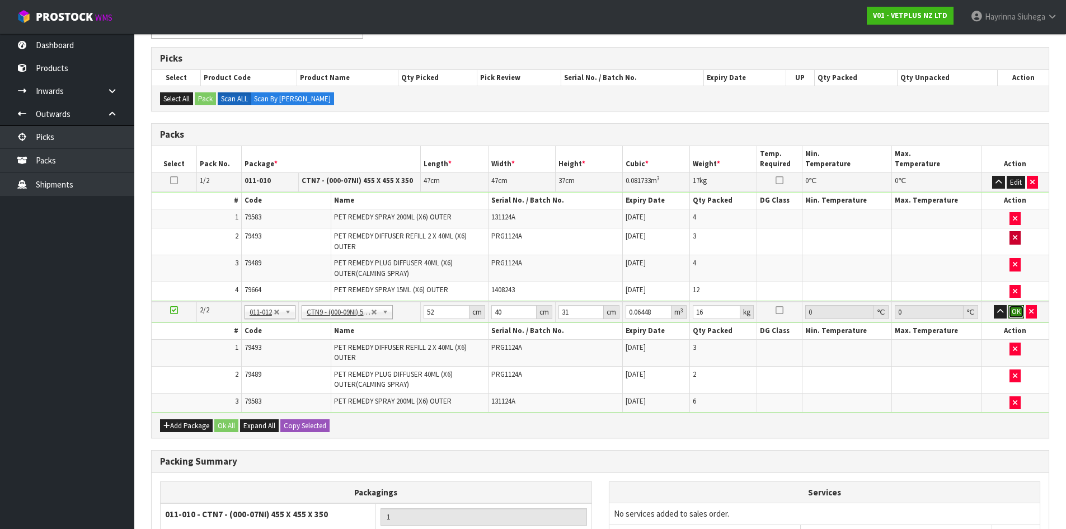
click button "OK" at bounding box center [1016, 311] width 16 height 13
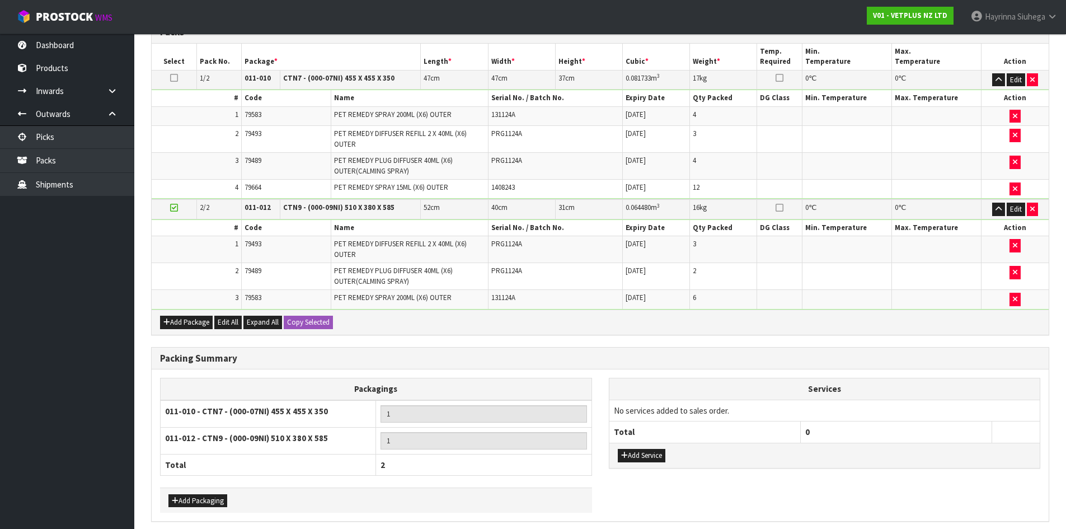
scroll to position [322, 0]
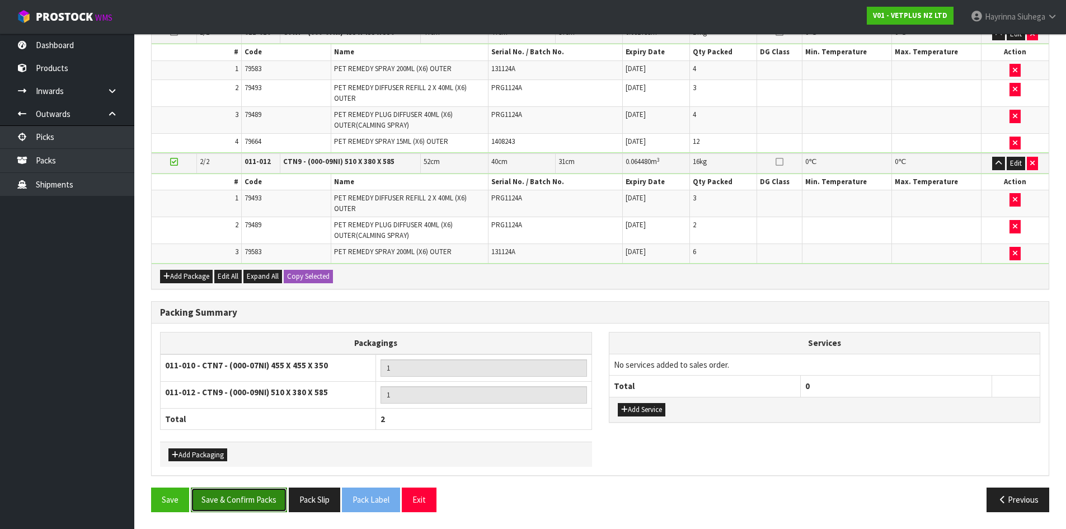
click at [237, 497] on button "Save & Confirm Packs" at bounding box center [239, 499] width 96 height 24
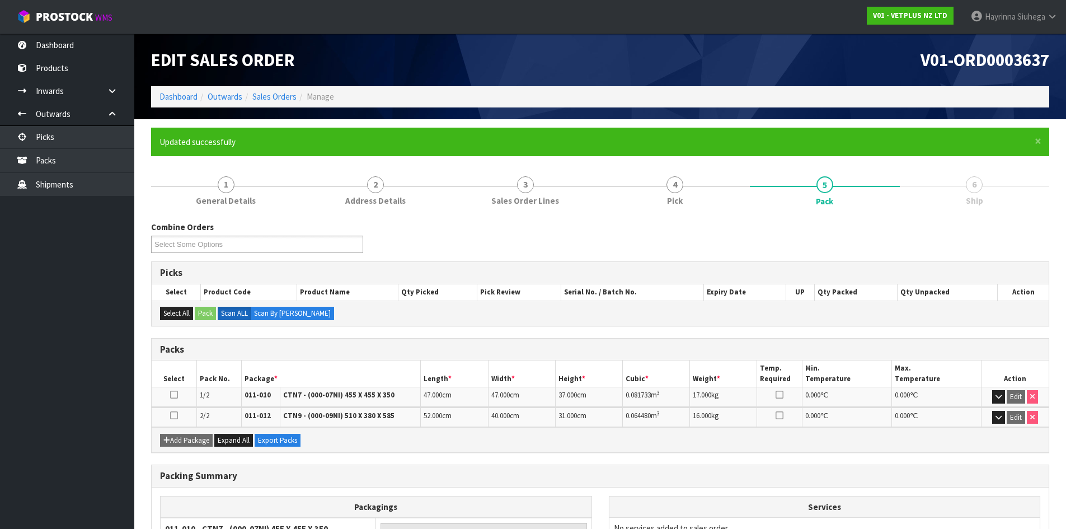
scroll to position [138, 0]
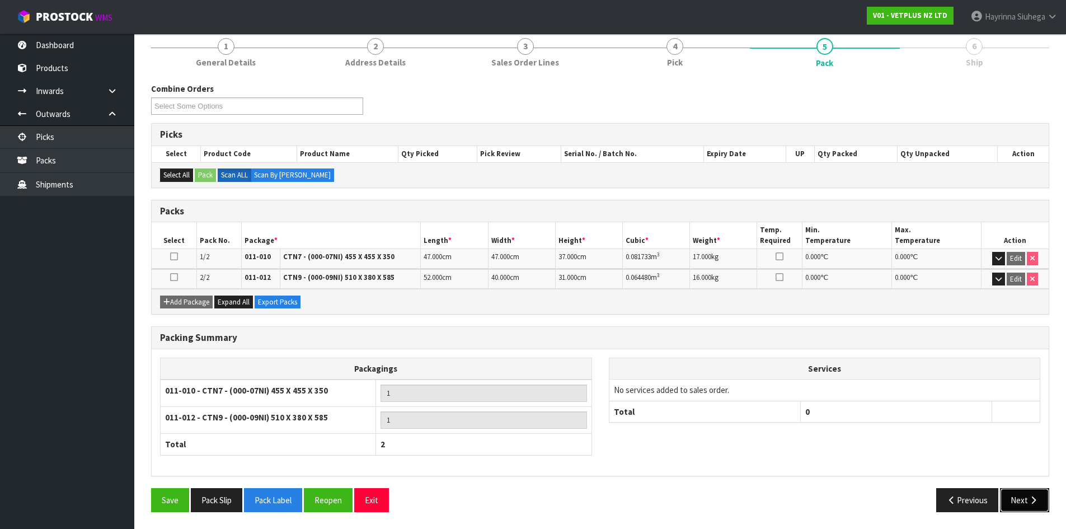
click at [1027, 501] on button "Next" at bounding box center [1024, 500] width 49 height 24
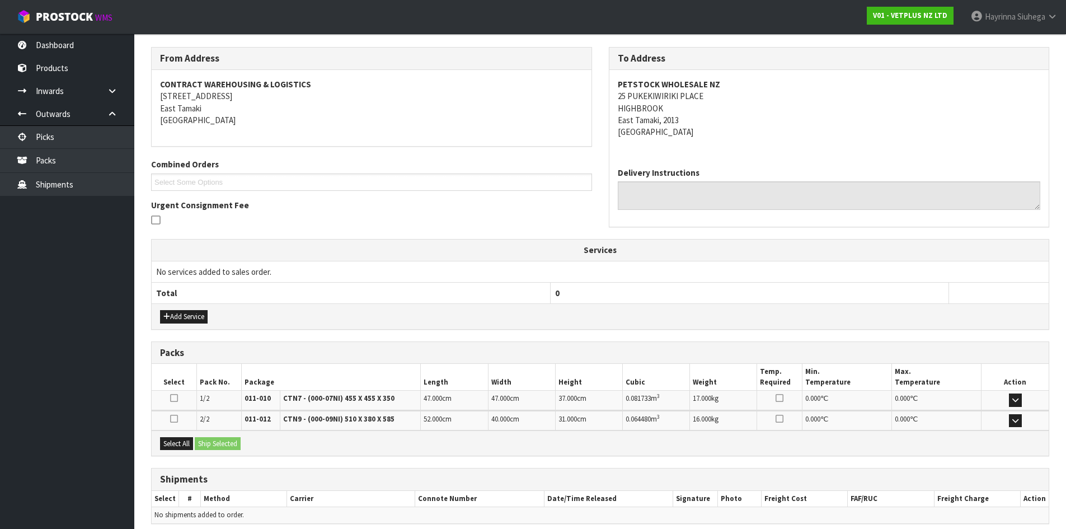
scroll to position [222, 0]
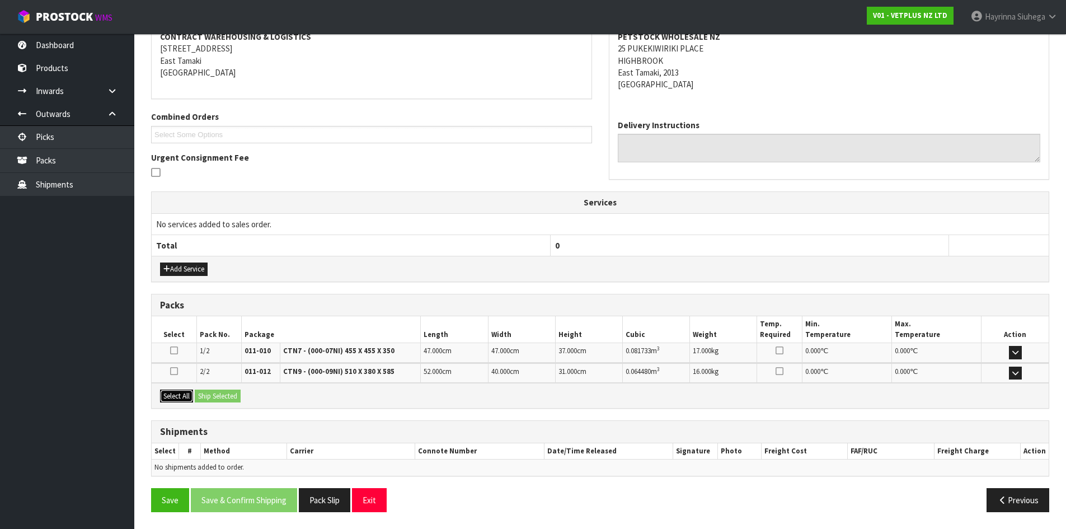
click at [184, 392] on button "Select All" at bounding box center [176, 395] width 33 height 13
click at [213, 392] on button "Ship Selected" at bounding box center [218, 395] width 46 height 13
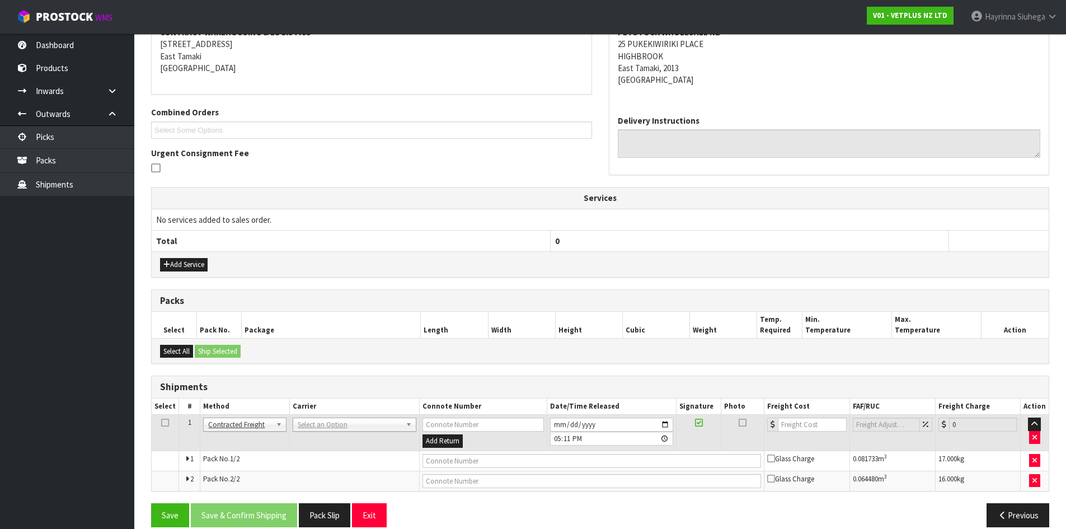
scroll to position [241, 0]
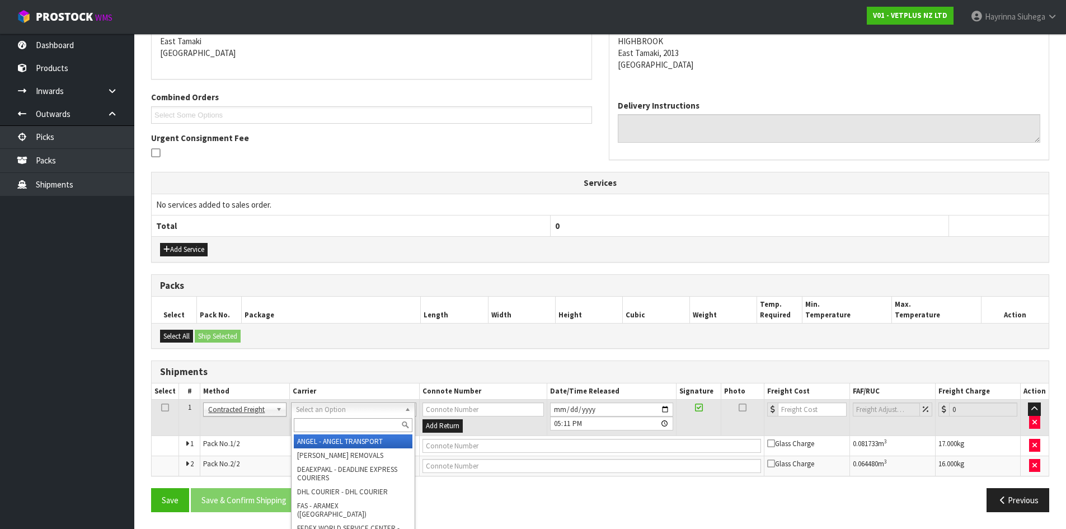
click at [356, 431] on input "text" at bounding box center [353, 425] width 119 height 14
drag, startPoint x: 356, startPoint y: 431, endPoint x: 356, endPoint y: 444, distance: 12.3
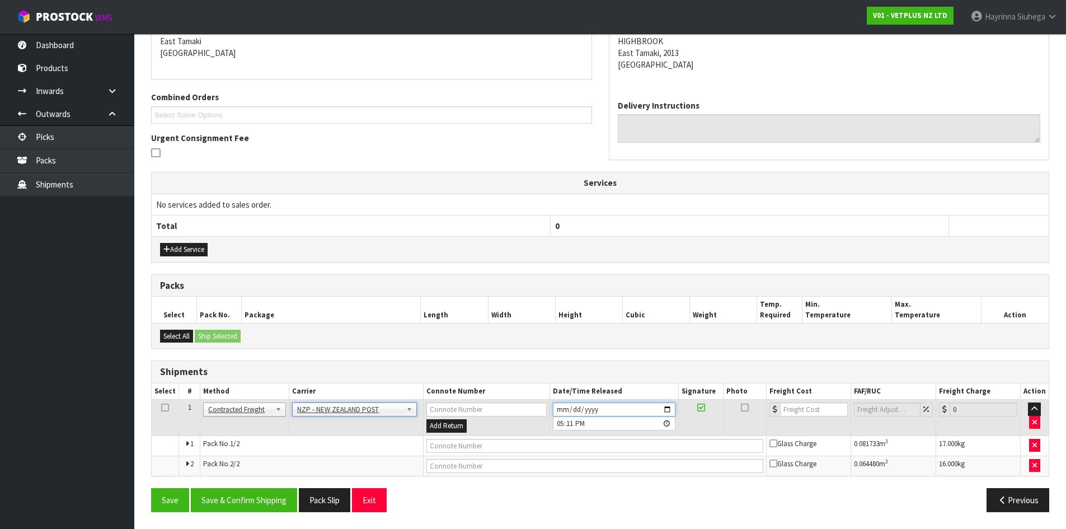
click at [555, 404] on input "[DATE]" at bounding box center [614, 409] width 123 height 14
click at [279, 498] on button "Save & Confirm Shipping" at bounding box center [244, 500] width 106 height 24
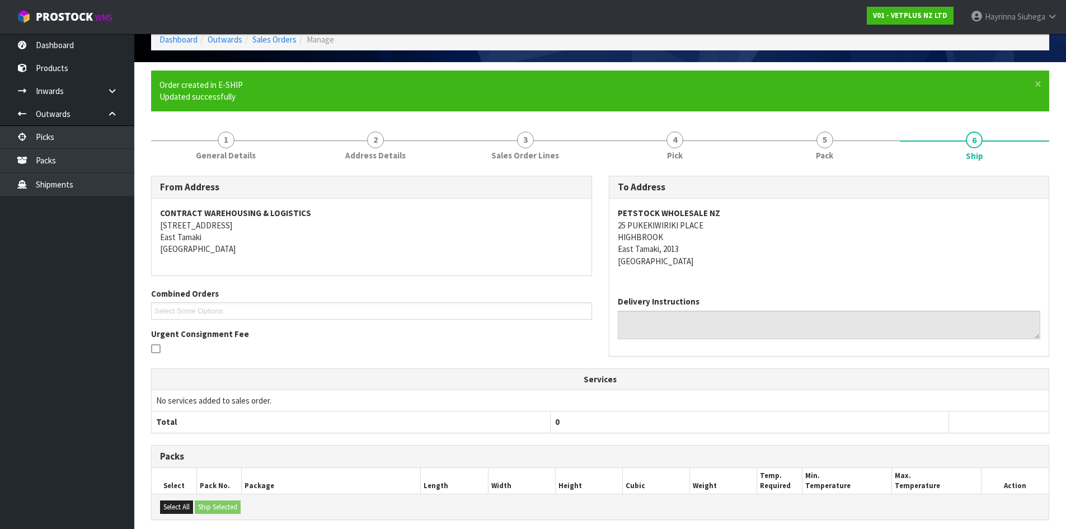
scroll to position [224, 0]
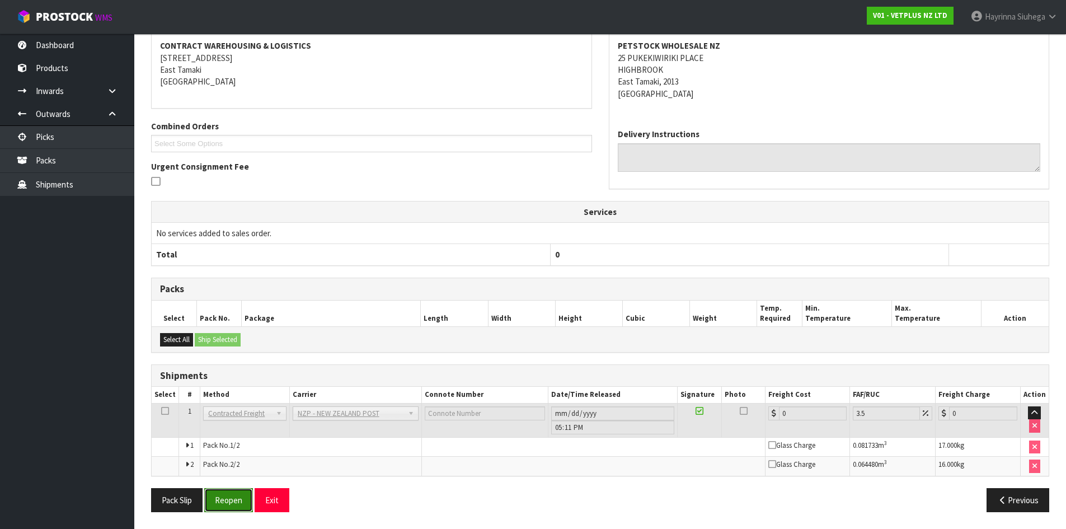
click at [218, 500] on button "Reopen" at bounding box center [228, 500] width 49 height 24
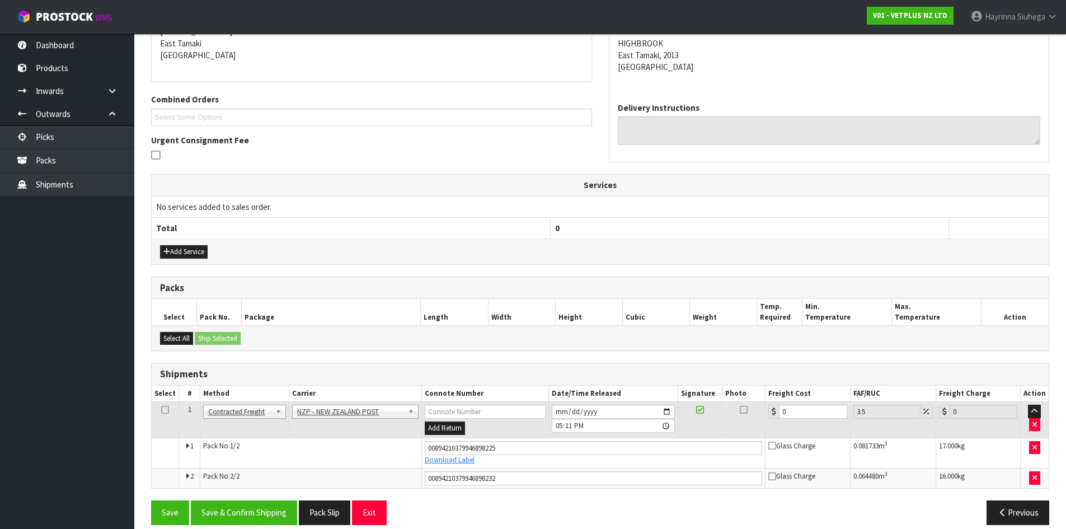
scroll to position [252, 0]
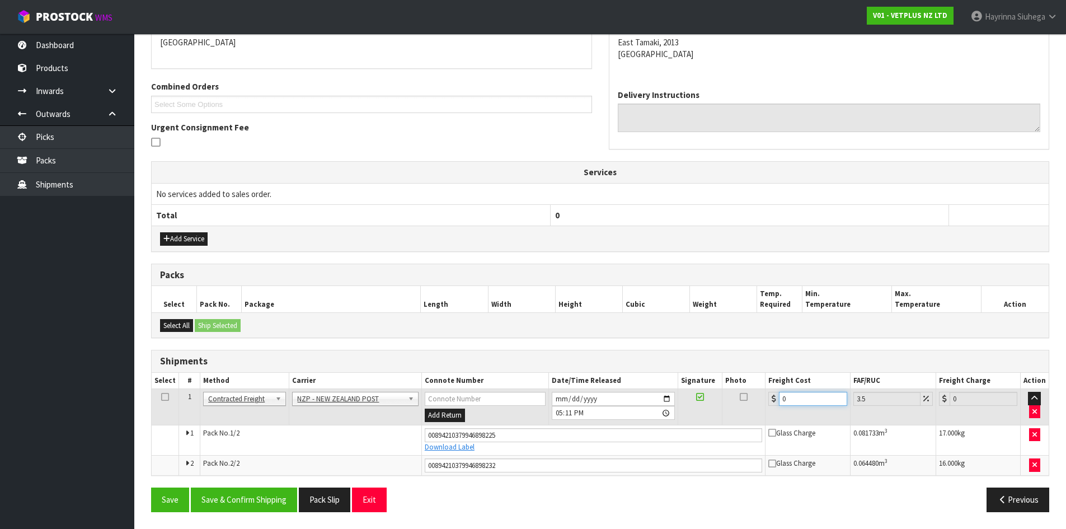
drag, startPoint x: 808, startPoint y: 401, endPoint x: 577, endPoint y: 401, distance: 231.1
click at [580, 401] on tr "1 Client Local Pickup Customer Local Pickup Company Freight Contracted Freight …" at bounding box center [600, 407] width 897 height 36
click at [151, 487] on button "Save" at bounding box center [170, 499] width 38 height 24
click at [244, 493] on button "Save & Confirm Shipping" at bounding box center [244, 499] width 106 height 24
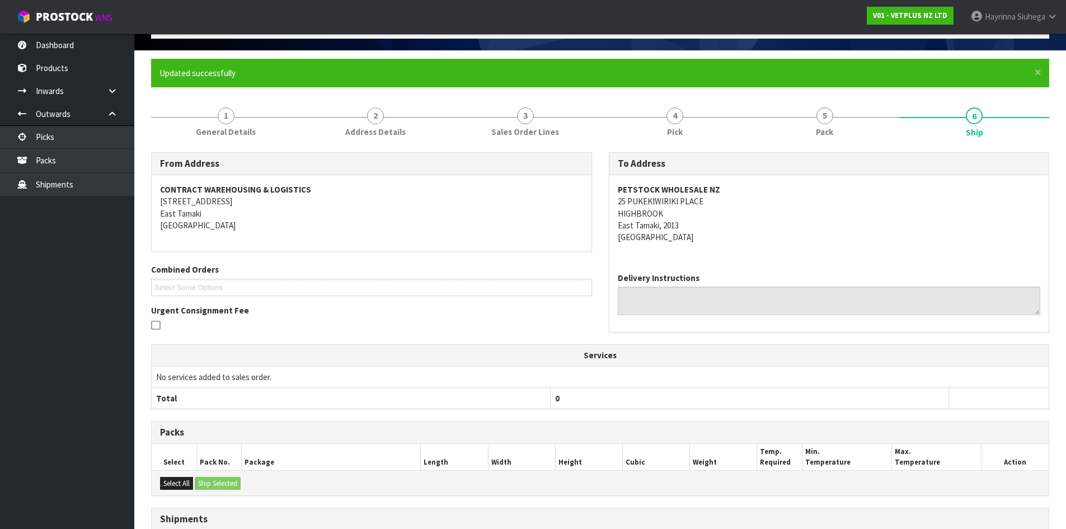
scroll to position [0, 0]
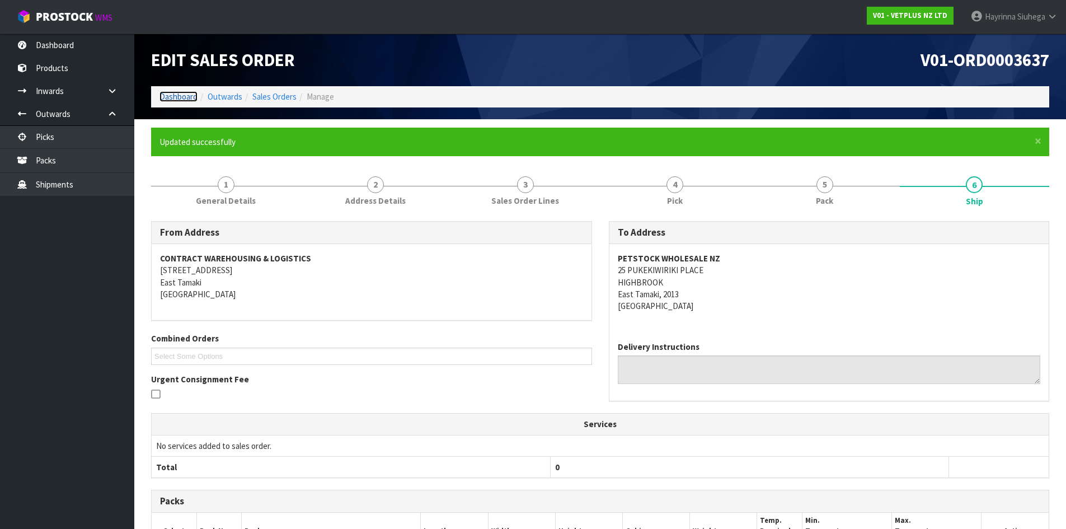
click at [180, 98] on link "Dashboard" at bounding box center [178, 96] width 38 height 11
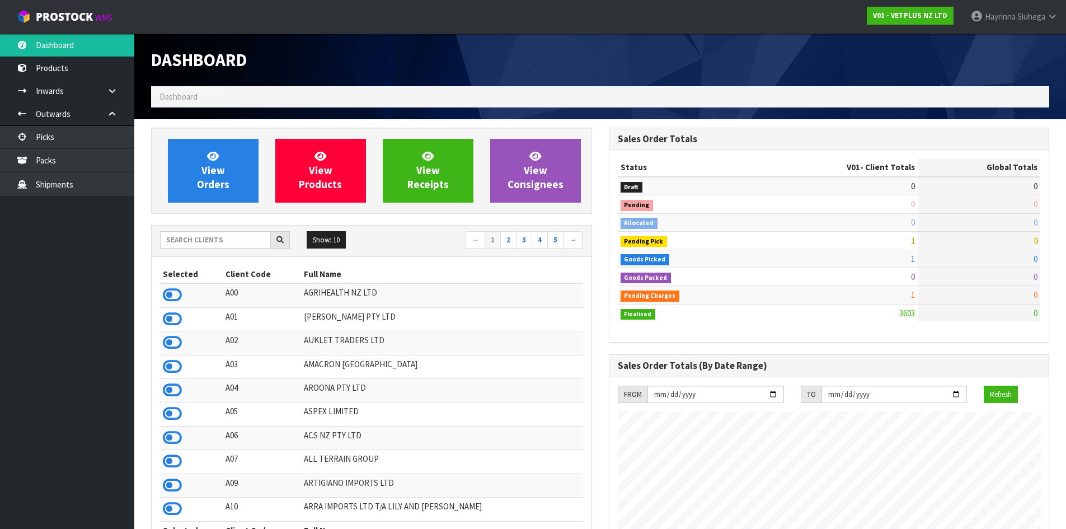
scroll to position [848, 457]
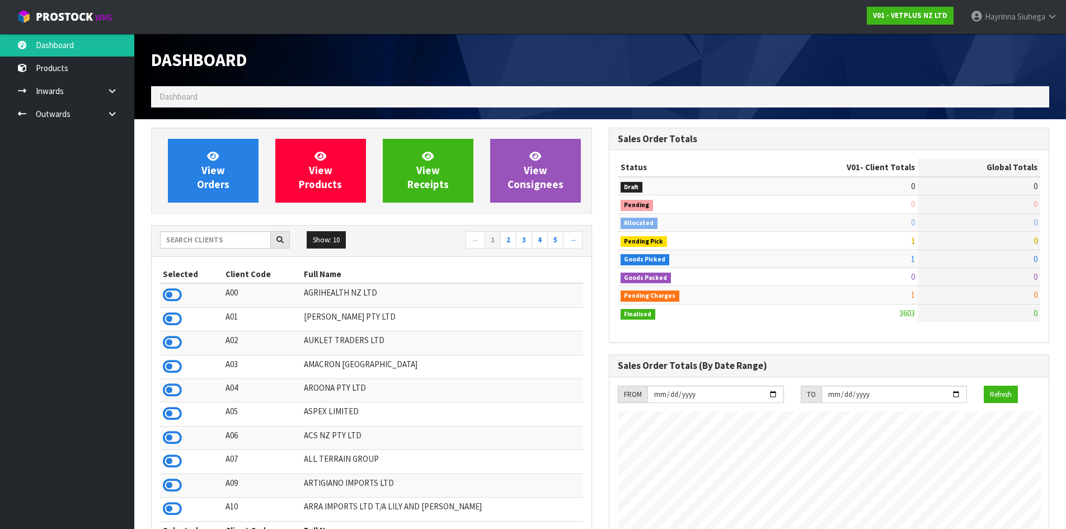
scroll to position [848, 457]
click at [226, 243] on input "text" at bounding box center [215, 239] width 111 height 17
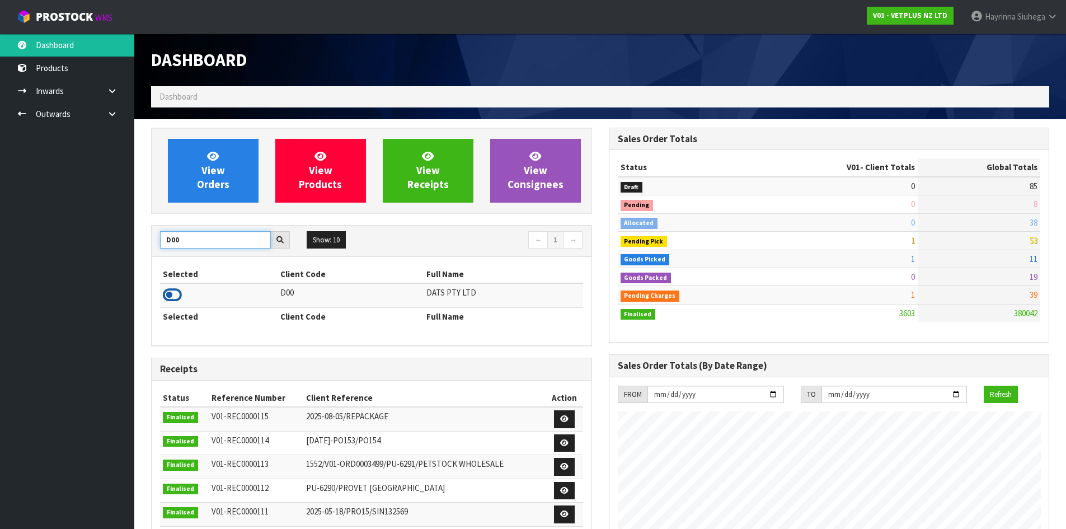
type input "D00"
click at [176, 298] on icon at bounding box center [172, 294] width 19 height 17
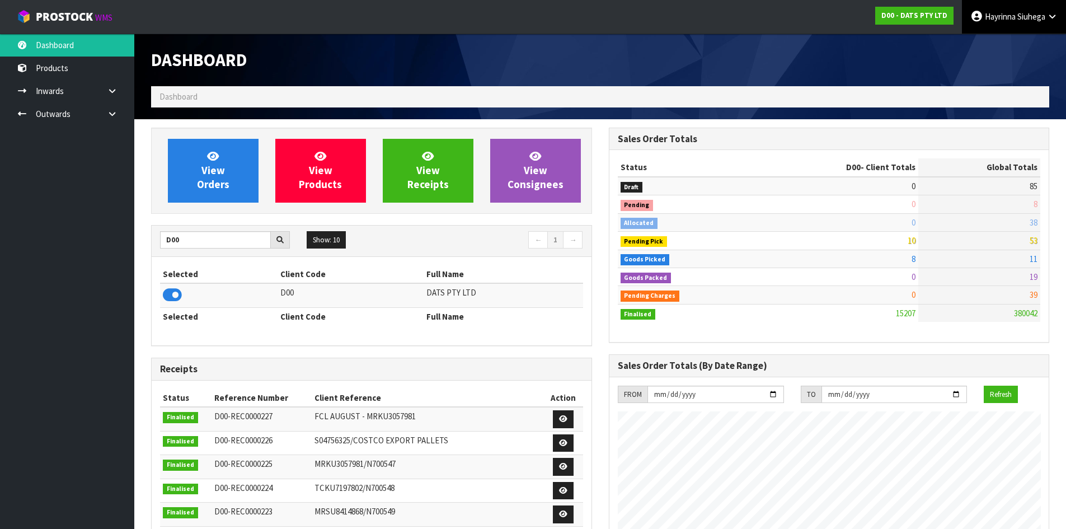
click at [1044, 20] on span "Siuhega" at bounding box center [1031, 16] width 28 height 11
click at [1023, 48] on link "Logout" at bounding box center [1021, 44] width 88 height 15
